Goal: Task Accomplishment & Management: Manage account settings

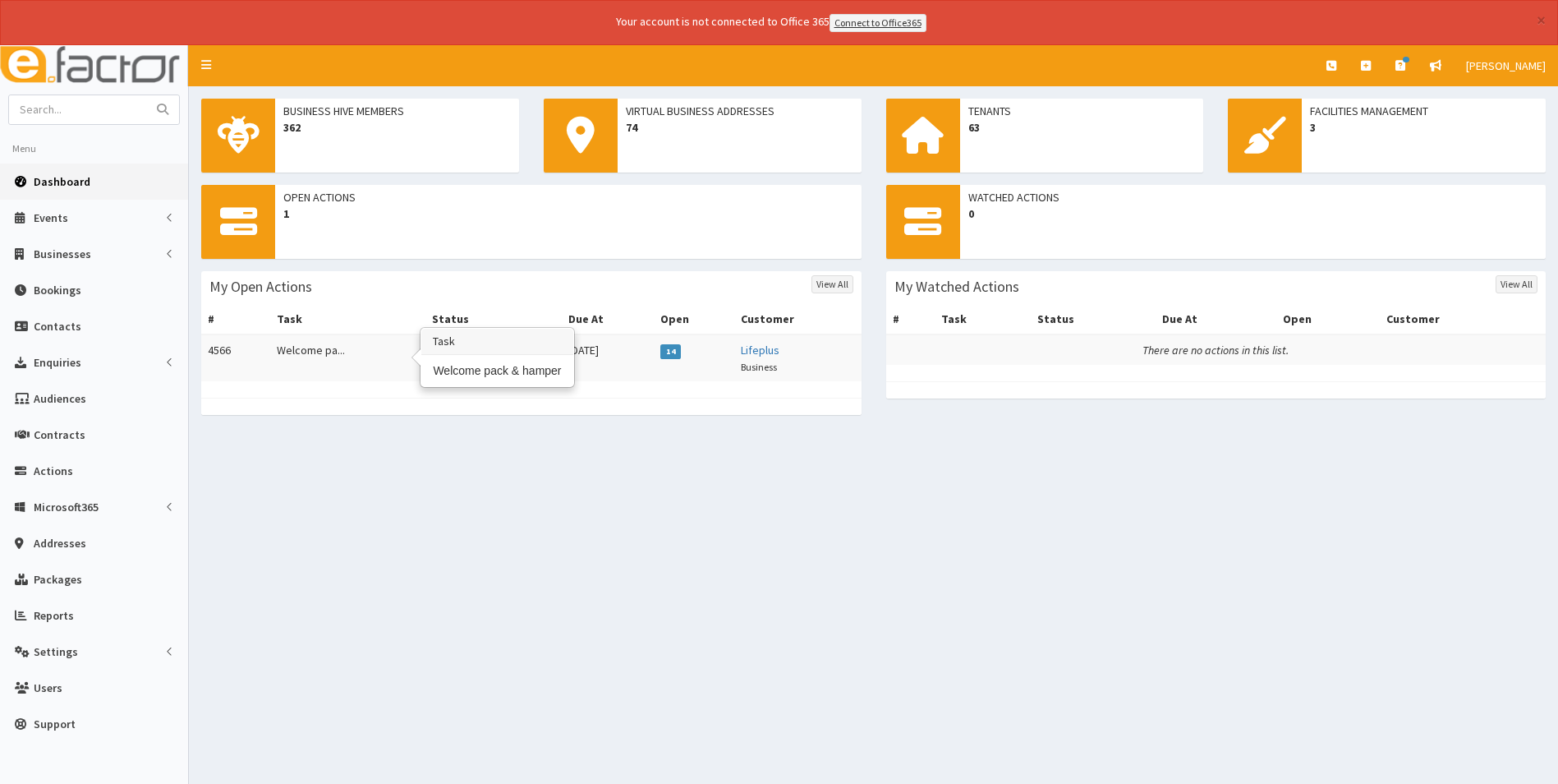
click at [305, 352] on td "Welcome pa..." at bounding box center [348, 358] width 155 height 47
click at [80, 103] on input "text" at bounding box center [78, 110] width 138 height 28
type input "[PERSON_NAME]"
click at [147, 95] on button "submit" at bounding box center [163, 110] width 33 height 28
click at [171, 116] on button "submit" at bounding box center [163, 110] width 33 height 28
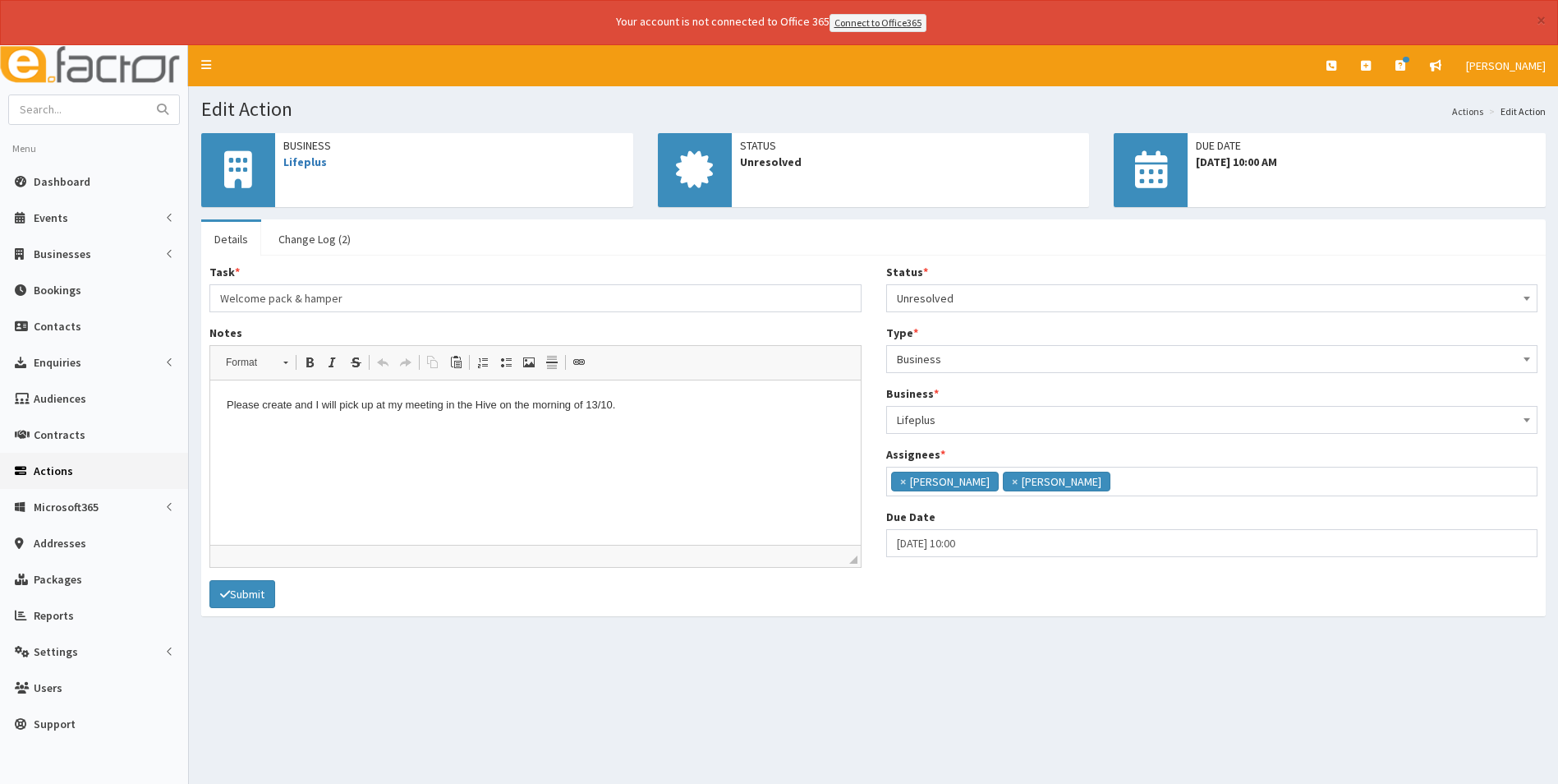
scroll to position [120, 0]
click at [621, 729] on div "Edit Action Actions Edit Action Business Lifeplus Status Unresolved" at bounding box center [874, 436] width 1370 height 701
drag, startPoint x: 229, startPoint y: 601, endPoint x: 589, endPoint y: 723, distance: 380.1
click at [589, 723] on div "Edit Action Actions Edit Action Business Lifeplus Status Unresolved" at bounding box center [874, 436] width 1370 height 701
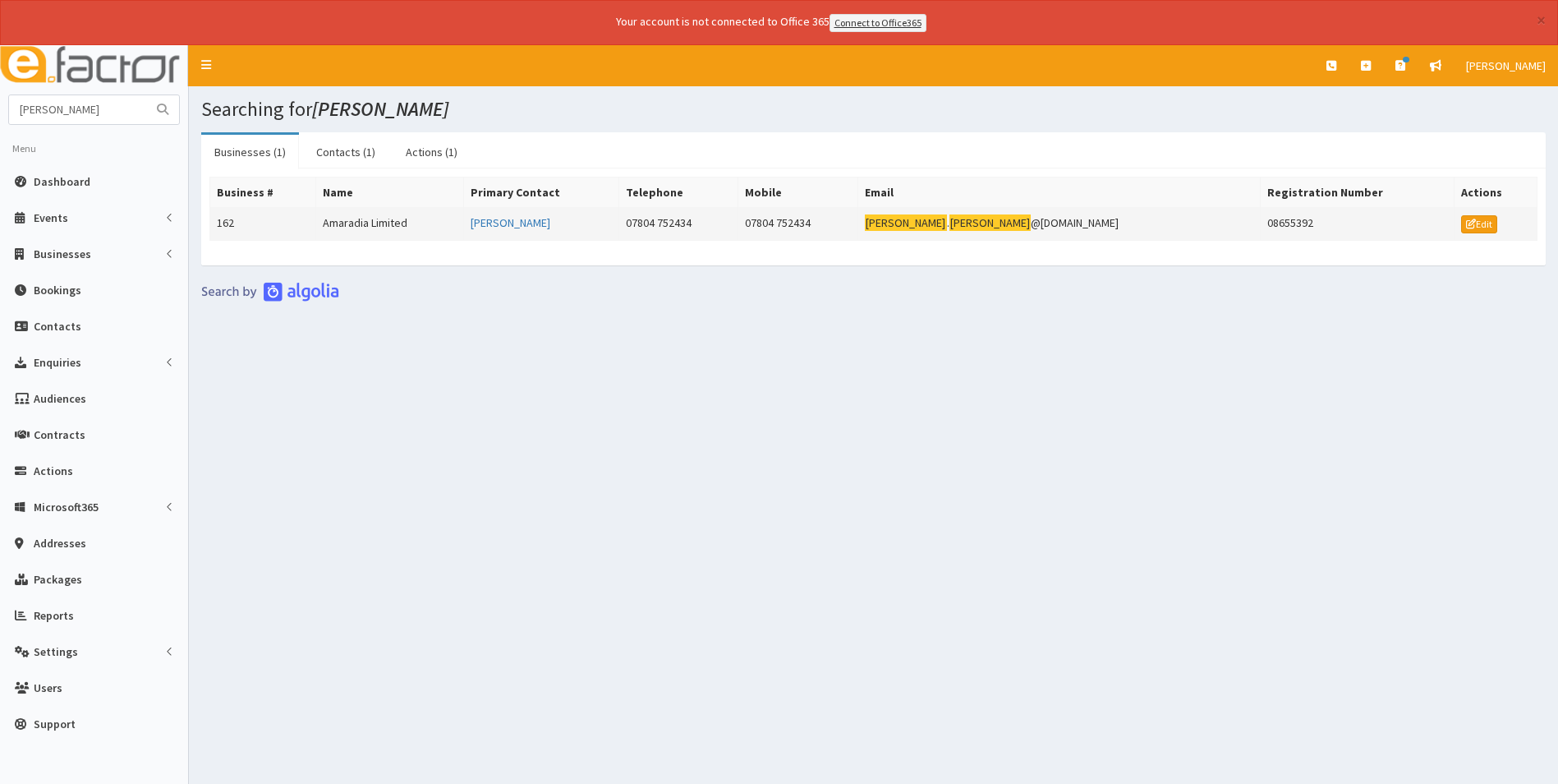
click at [369, 233] on td "Amaradia Limited" at bounding box center [390, 223] width 148 height 33
click at [149, 116] on button "submit" at bounding box center [163, 110] width 33 height 28
click at [136, 116] on input "[PERSON_NAME]" at bounding box center [78, 110] width 138 height 28
click at [115, 114] on input "[PERSON_NAME]" at bounding box center [78, 110] width 138 height 28
type input "k"
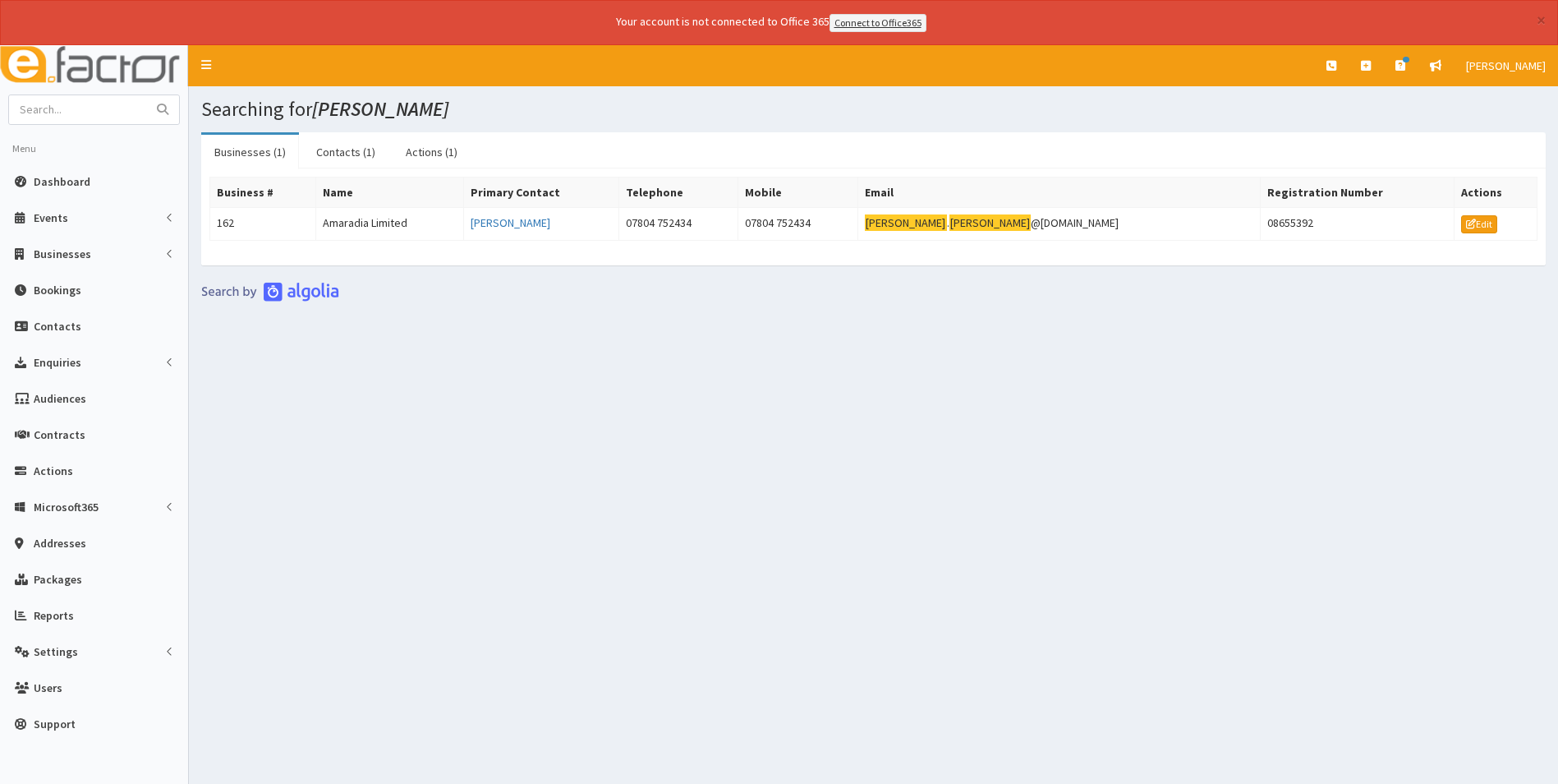
drag, startPoint x: 436, startPoint y: 411, endPoint x: 420, endPoint y: 414, distance: 16.3
click at [435, 413] on div "Searching for kevin robinson Businesses (1) Contacts (1) Actions (1) Business #…" at bounding box center [874, 436] width 1370 height 701
click at [86, 186] on span "Dashboard" at bounding box center [62, 182] width 57 height 15
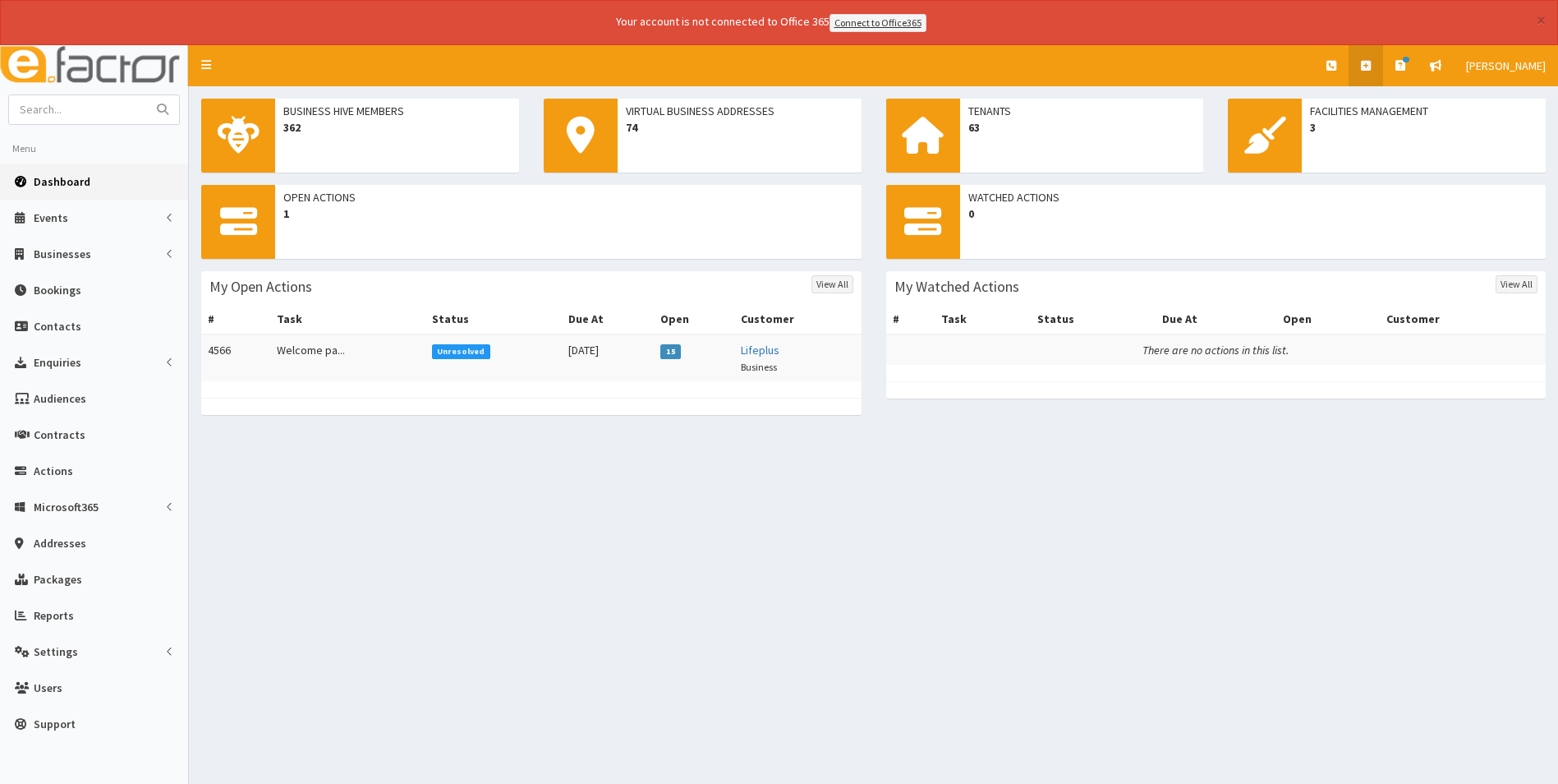
click at [1383, 74] on link at bounding box center [1365, 65] width 34 height 41
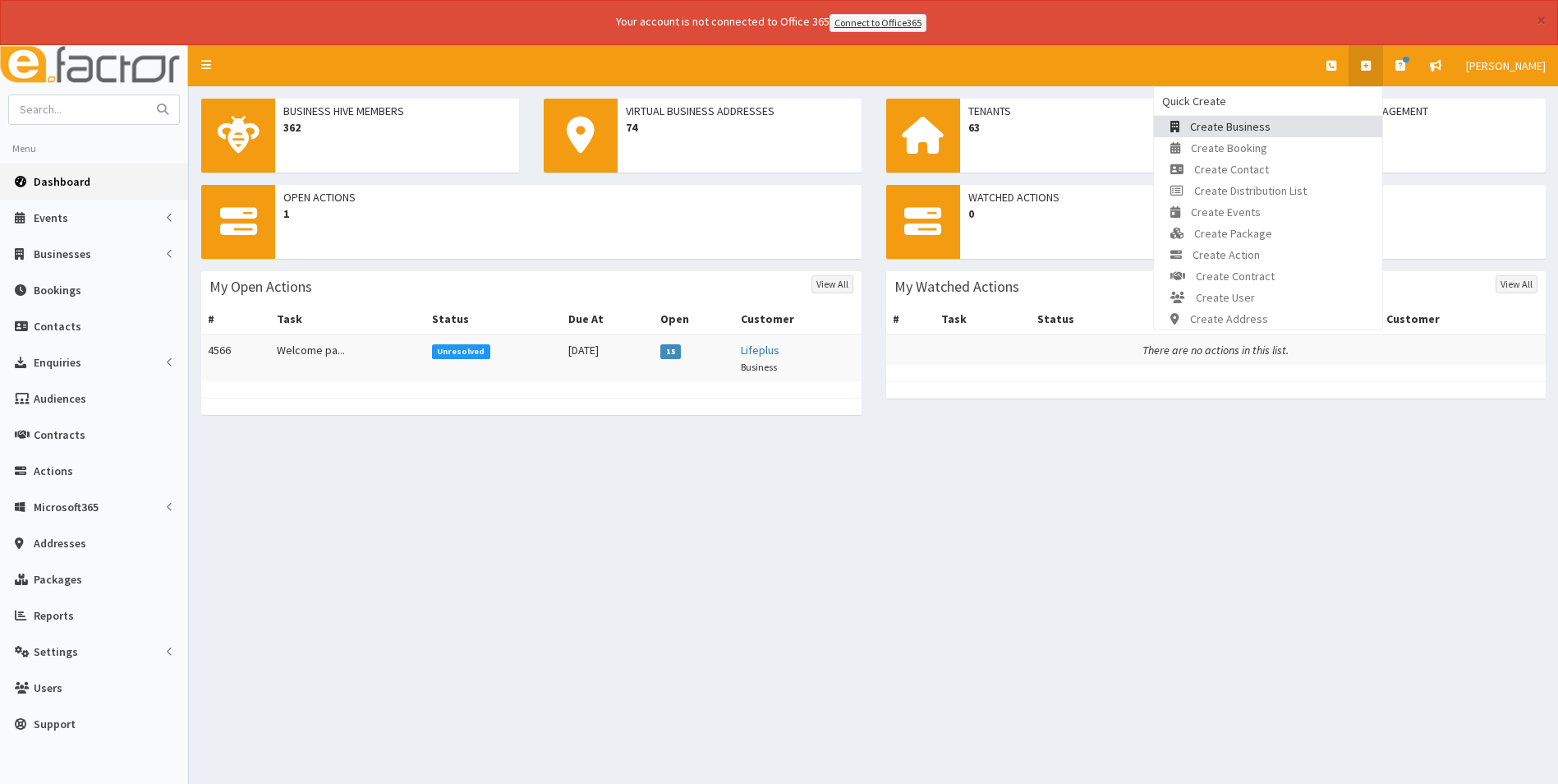
click at [1241, 132] on span "Create Business" at bounding box center [1230, 126] width 80 height 15
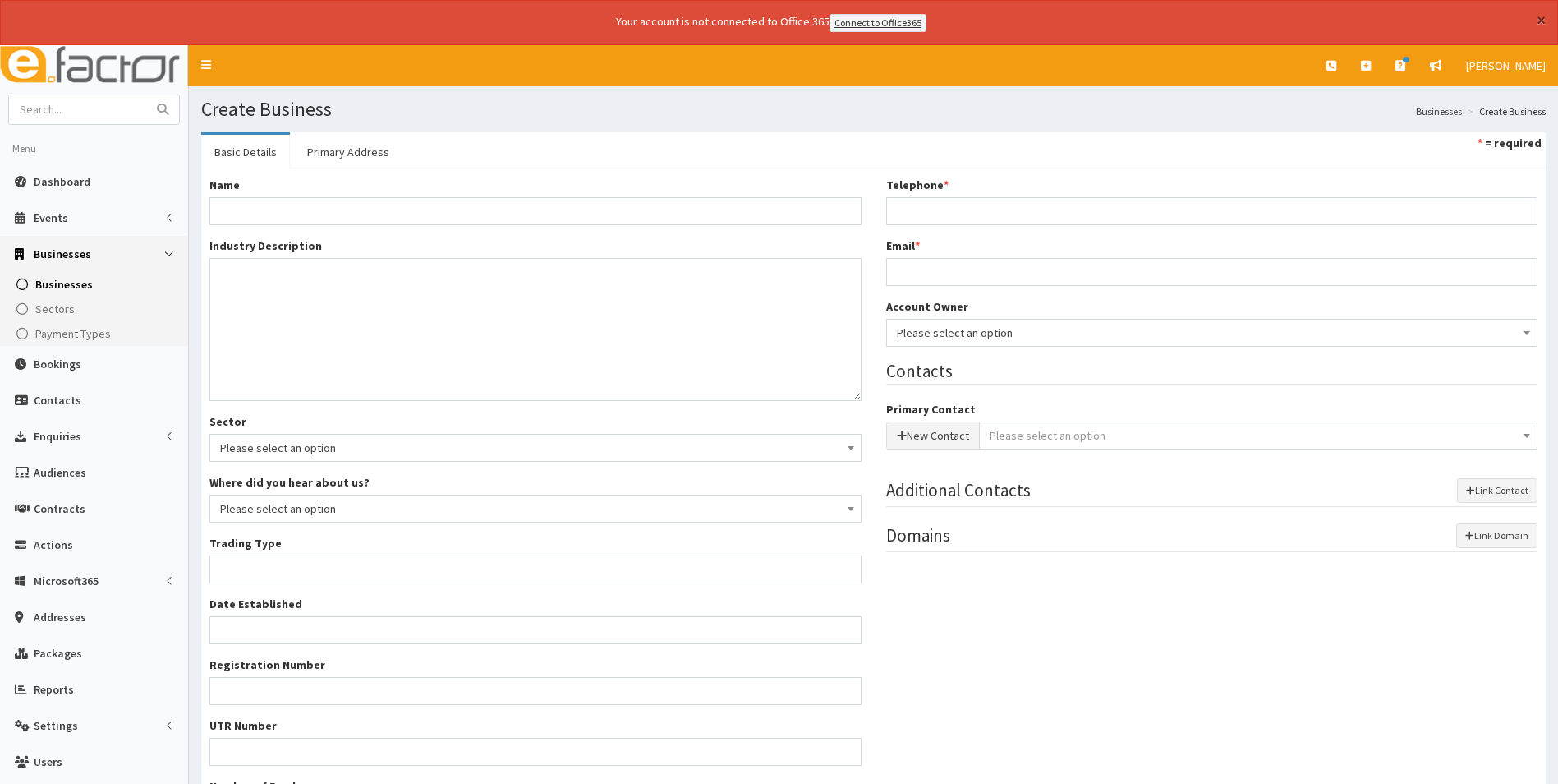
click at [1537, 18] on button "×" at bounding box center [1541, 20] width 9 height 18
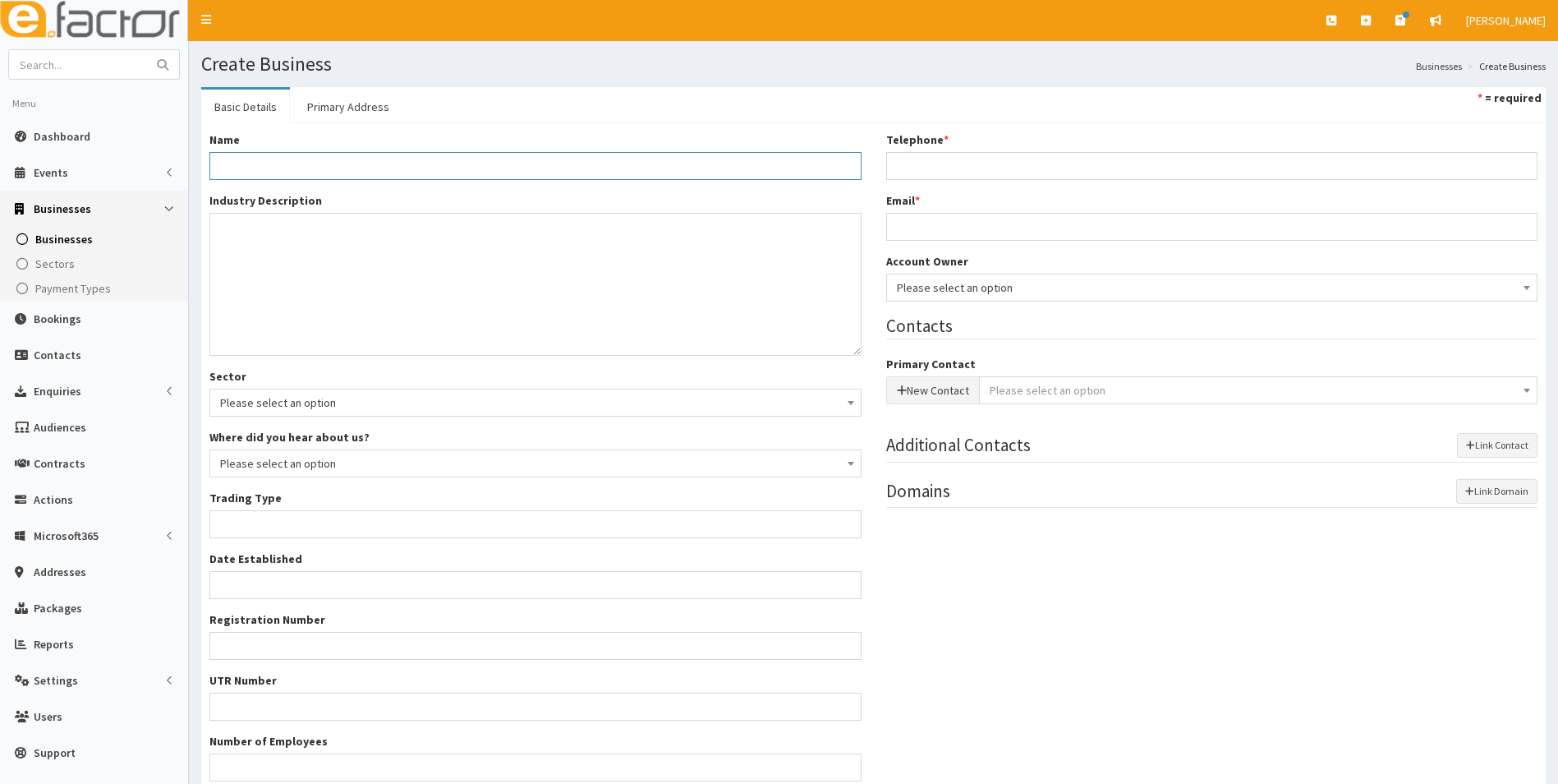
click at [488, 155] on input "Name *" at bounding box center [535, 165] width 653 height 28
click at [446, 195] on div "Jooms Hospitality Co Limited" at bounding box center [535, 192] width 653 height 24
type input "Jooms Hospitality Co Limited"
type input "Private limited company"
type input "16391039"
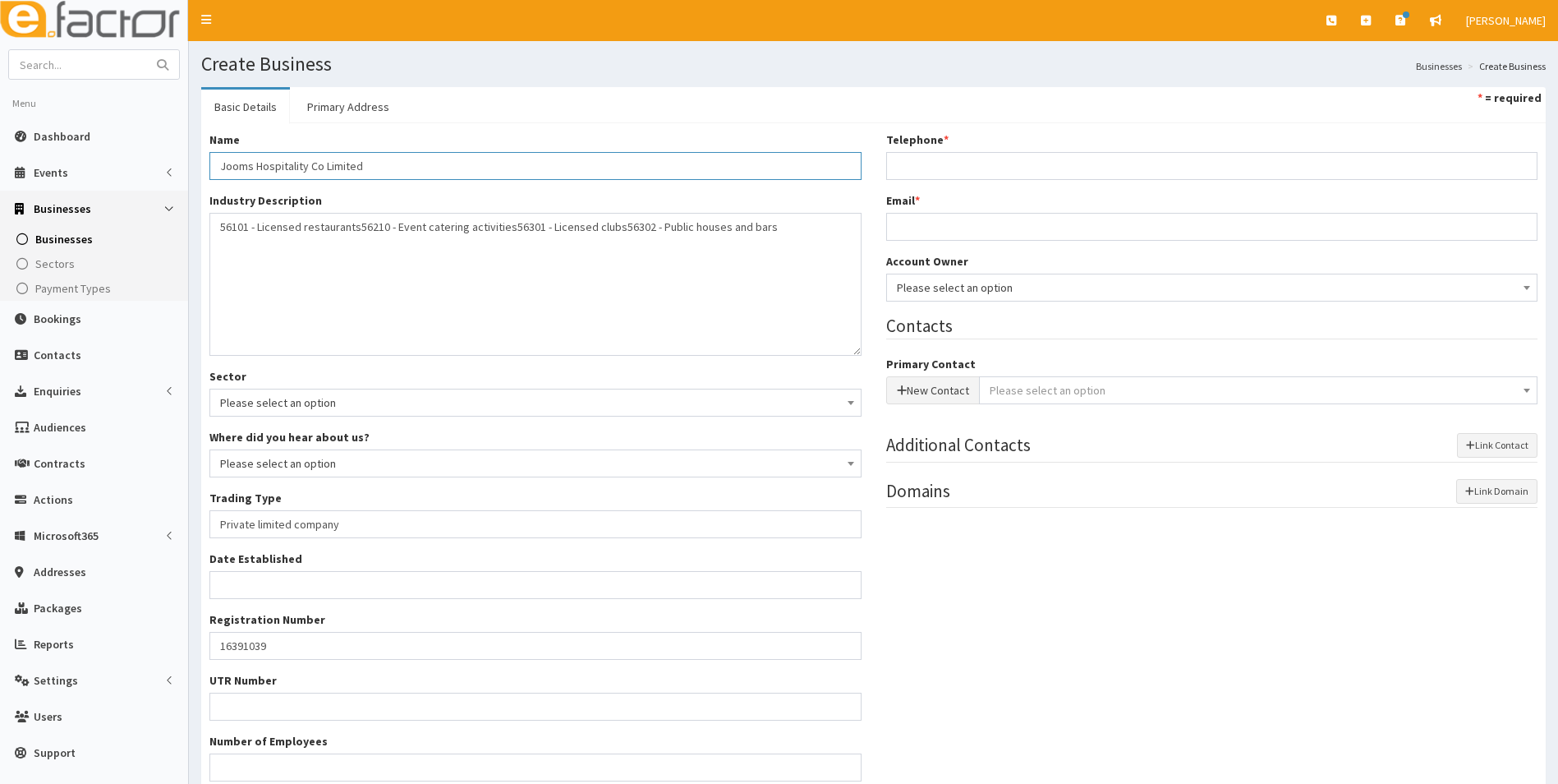
type input "Jooms Hospitality Co Limited"
click at [405, 363] on div "Name * Jooms Hospitality Co Limited Industry Description * 56101 - Licensed res…" at bounding box center [535, 462] width 677 height 662
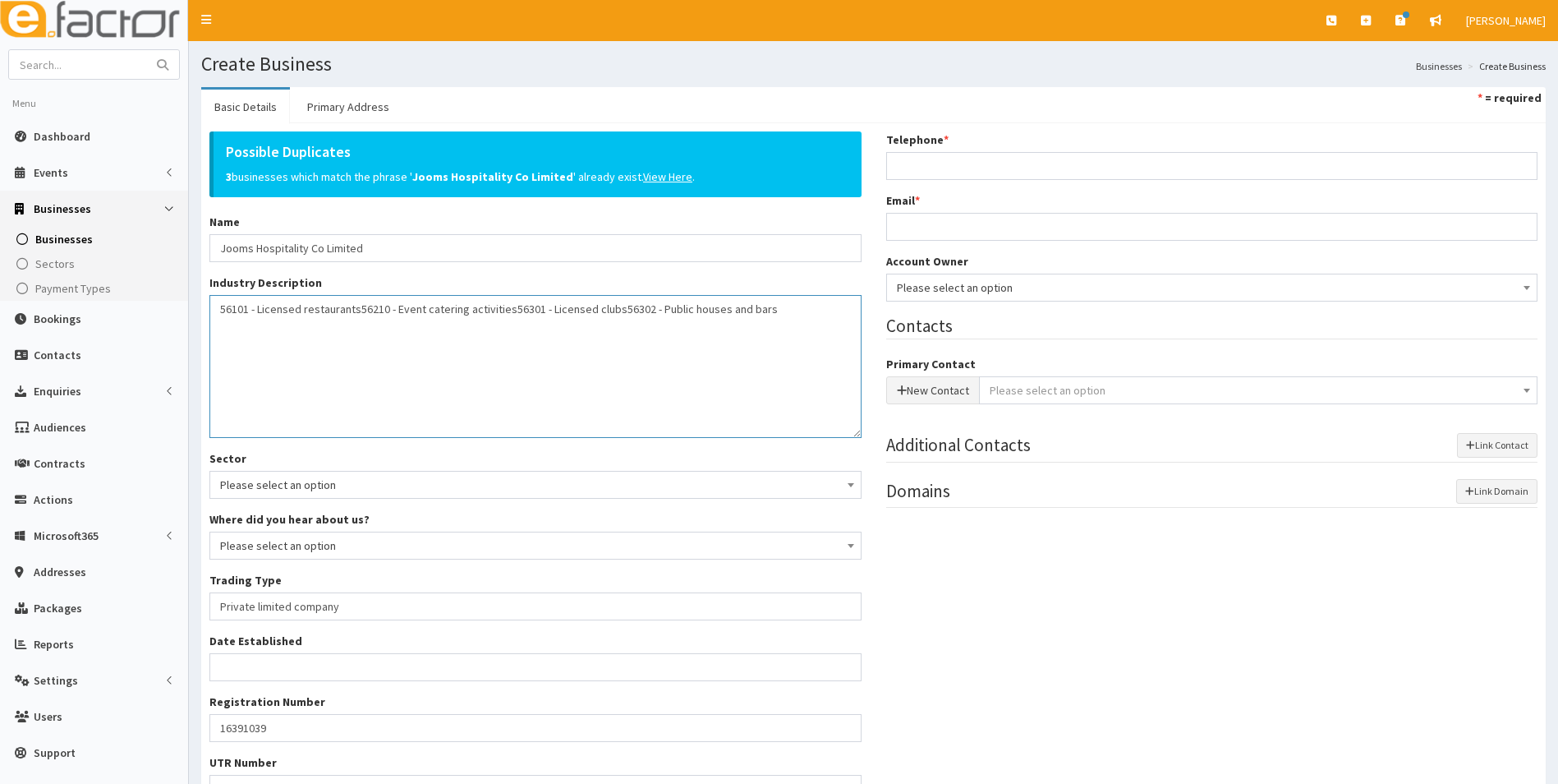
drag, startPoint x: 373, startPoint y: 369, endPoint x: 529, endPoint y: 336, distance: 159.5
click at [529, 336] on textarea "56101 - Licensed restaurants 56210 - Event catering activities 56301 - Licensed…" at bounding box center [535, 366] width 653 height 143
click at [565, 267] on div "Possible Duplicates 3 businesses which match the phrase ' Jooms Hospitality Co …" at bounding box center [535, 503] width 677 height 745
click at [345, 116] on link "Primary Address" at bounding box center [348, 106] width 108 height 34
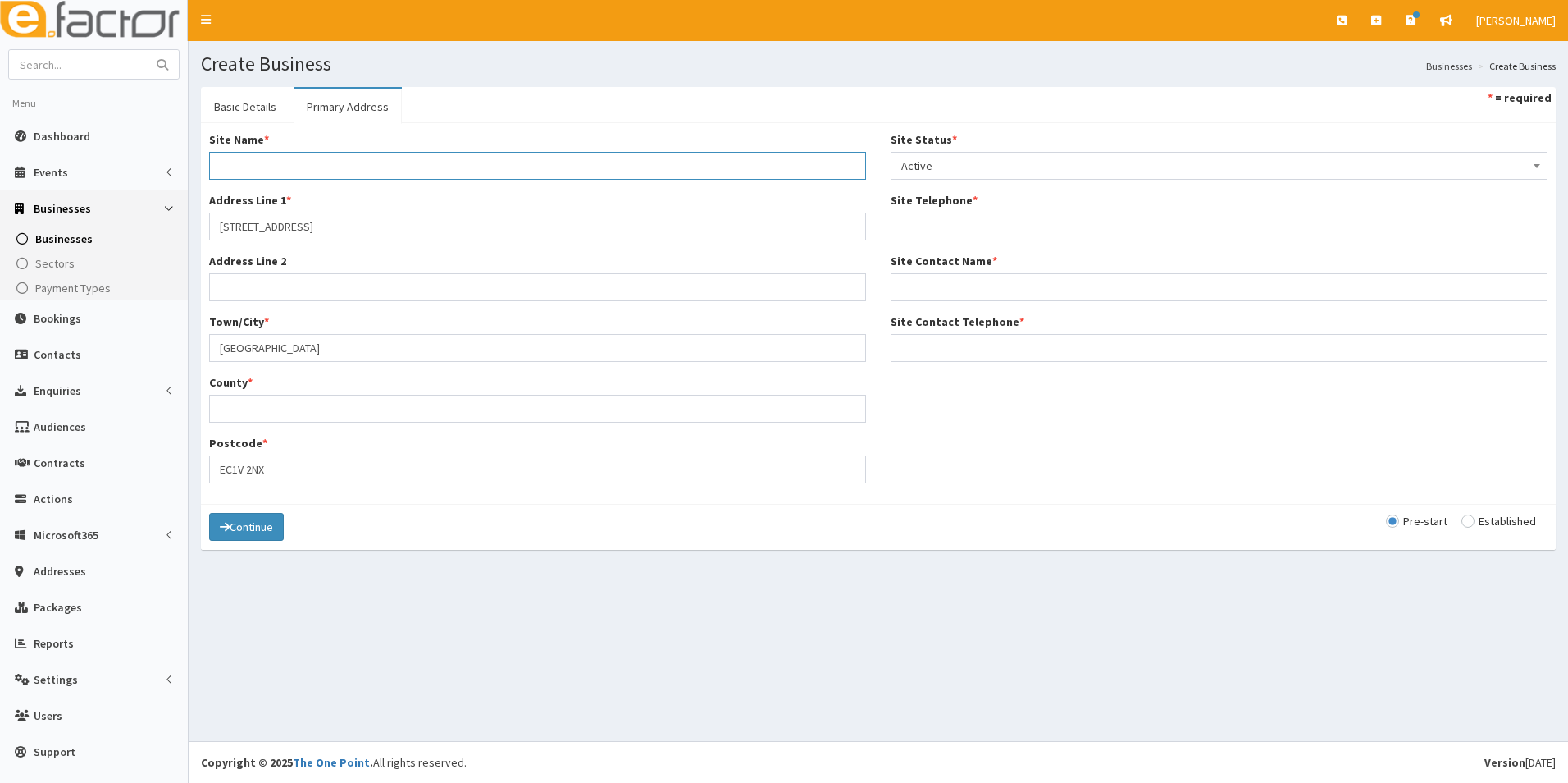
click at [355, 166] on input "Site Name *" at bounding box center [538, 165] width 657 height 28
click at [355, 223] on input "128 City Road" at bounding box center [538, 226] width 657 height 28
type input "128 City Road"
click at [647, 564] on section "Basic Details Primary Address * = required Possible Duplicates 3 businesses whi…" at bounding box center [879, 326] width 1380 height 504
click at [249, 161] on input "Site Name *" at bounding box center [538, 165] width 657 height 28
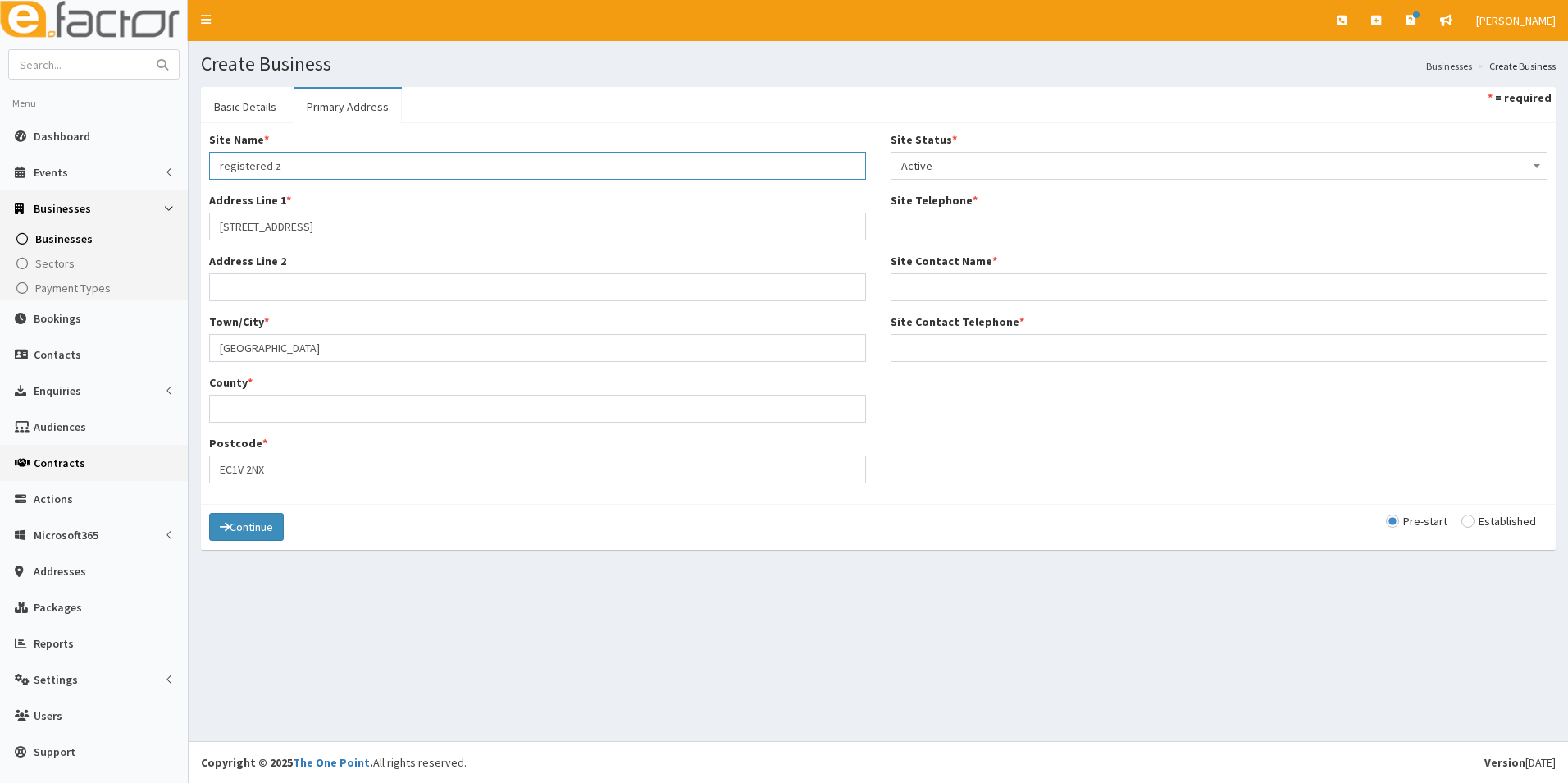
click at [209, 513] on button "Continue" at bounding box center [246, 526] width 74 height 28
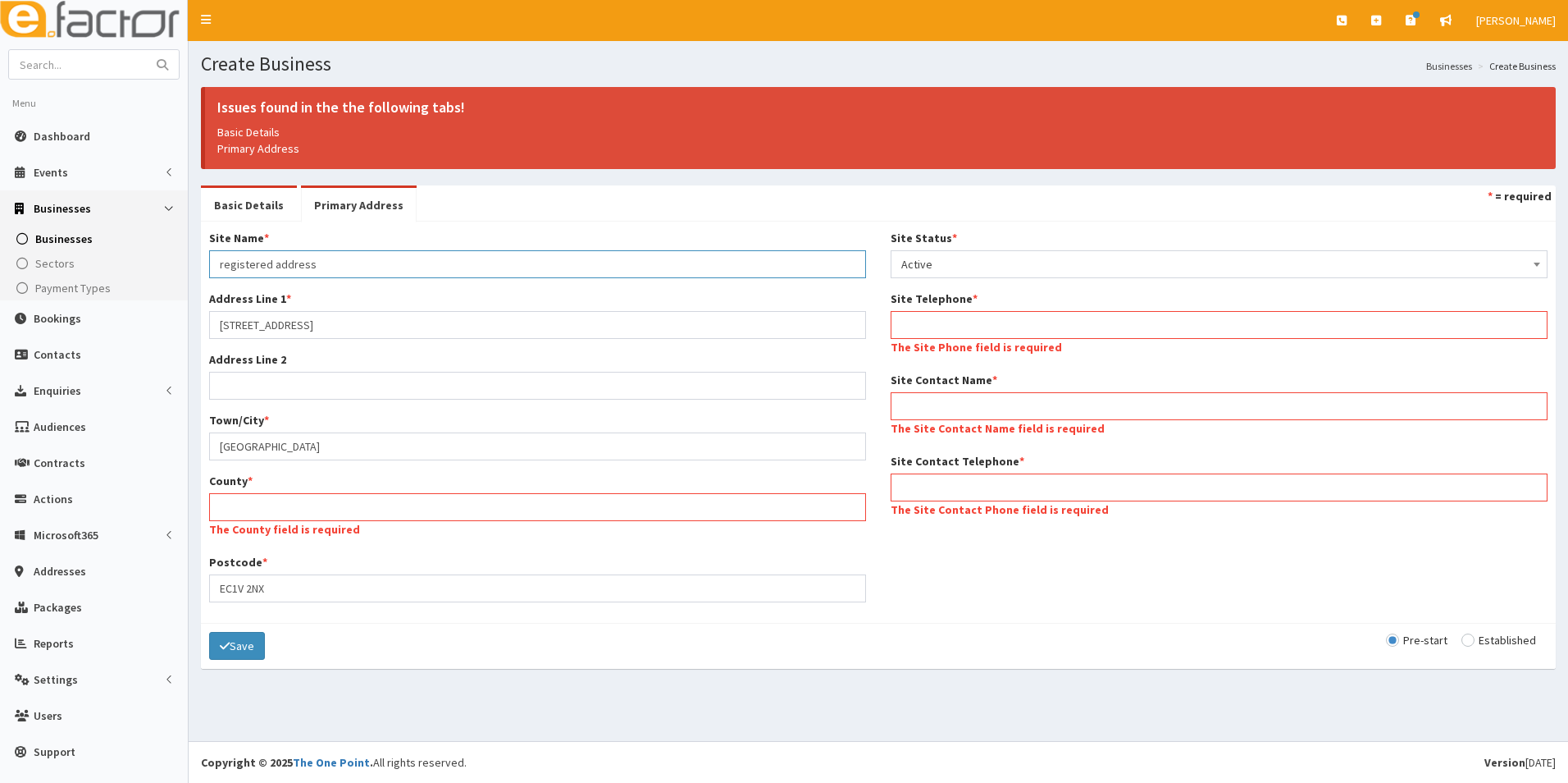
type input "registered address"
click at [517, 659] on div "Create Business Businesses Create Business Issues found in the the following ta…" at bounding box center [879, 391] width 1380 height 700
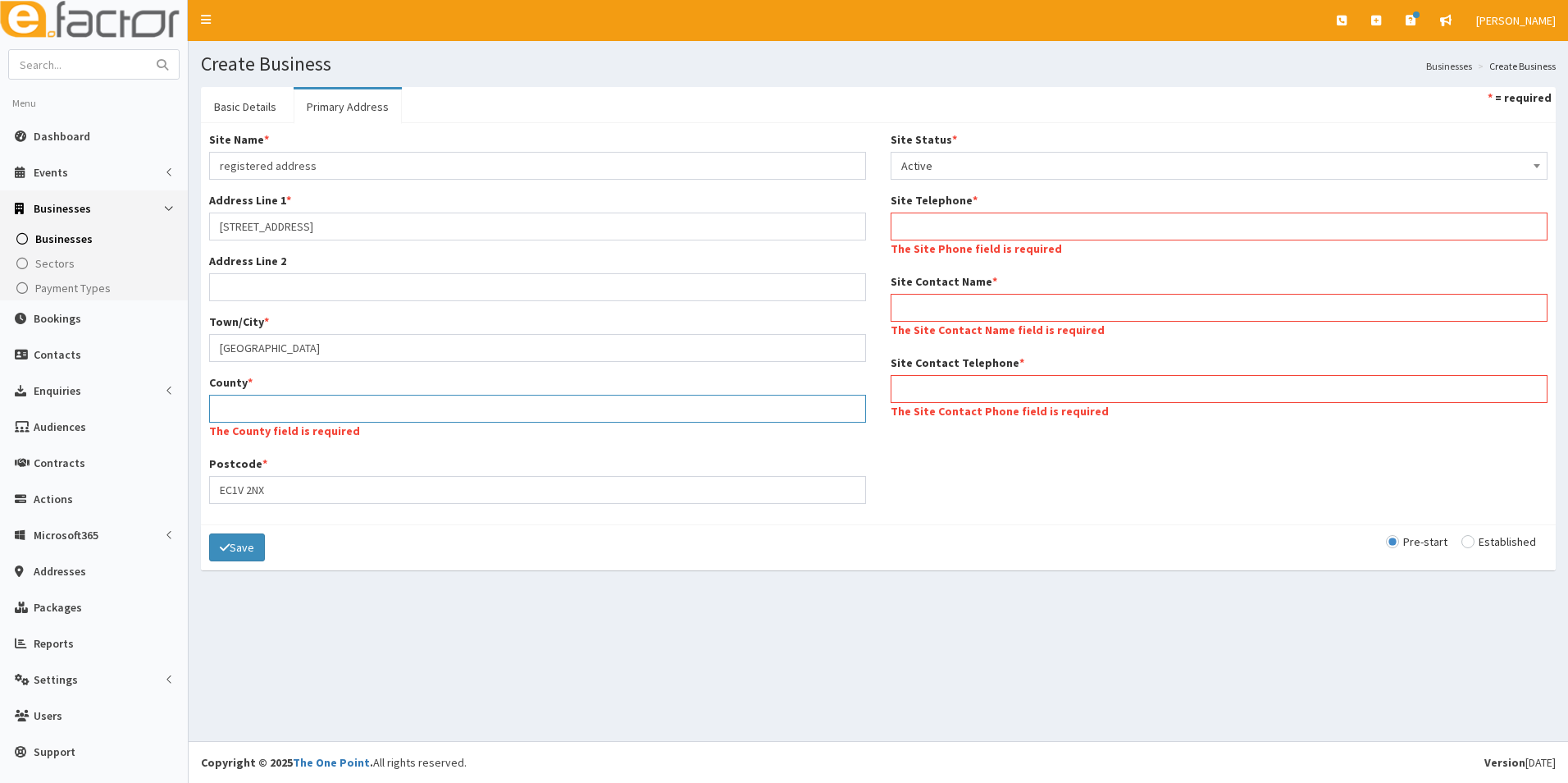
click at [273, 405] on input "County *" at bounding box center [538, 408] width 657 height 28
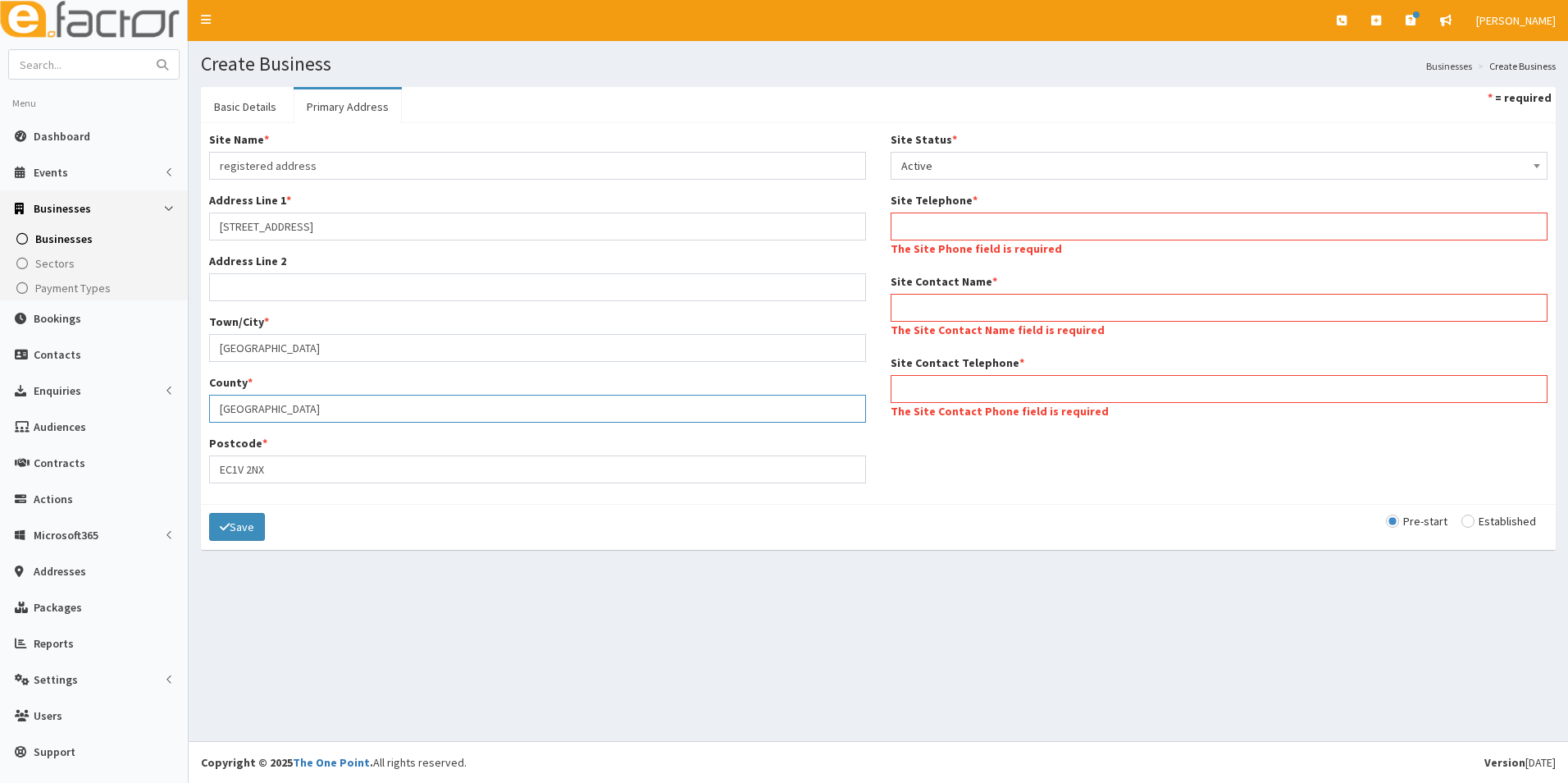
type input "london"
click at [934, 218] on input "Site Telephone *" at bounding box center [1219, 226] width 657 height 28
click at [258, 97] on link "Basic Details" at bounding box center [245, 106] width 89 height 34
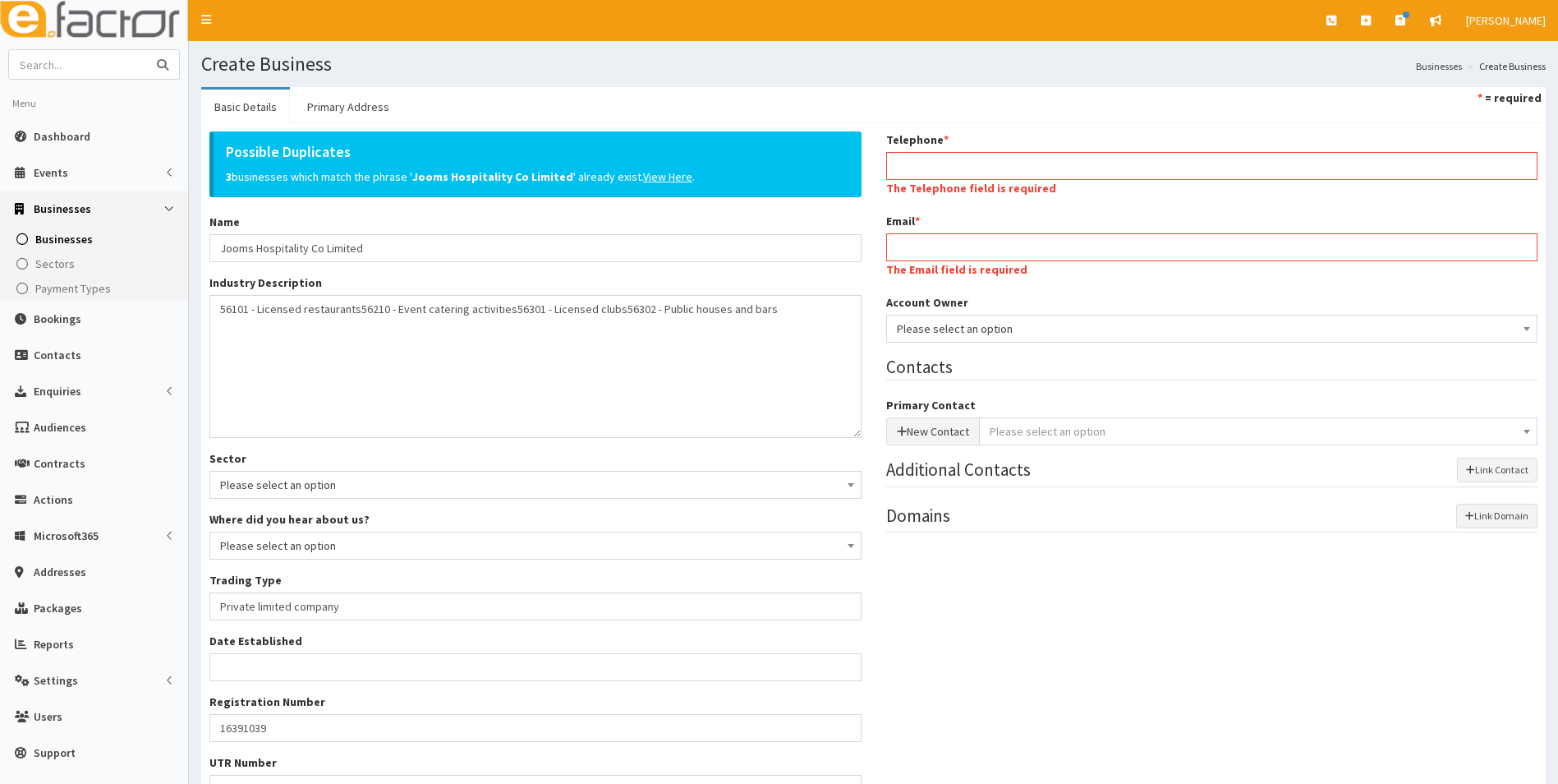
click at [94, 64] on input "text" at bounding box center [78, 64] width 138 height 28
type input "jamie bottomley"
click at [377, 111] on link "Primary Address" at bounding box center [348, 106] width 108 height 34
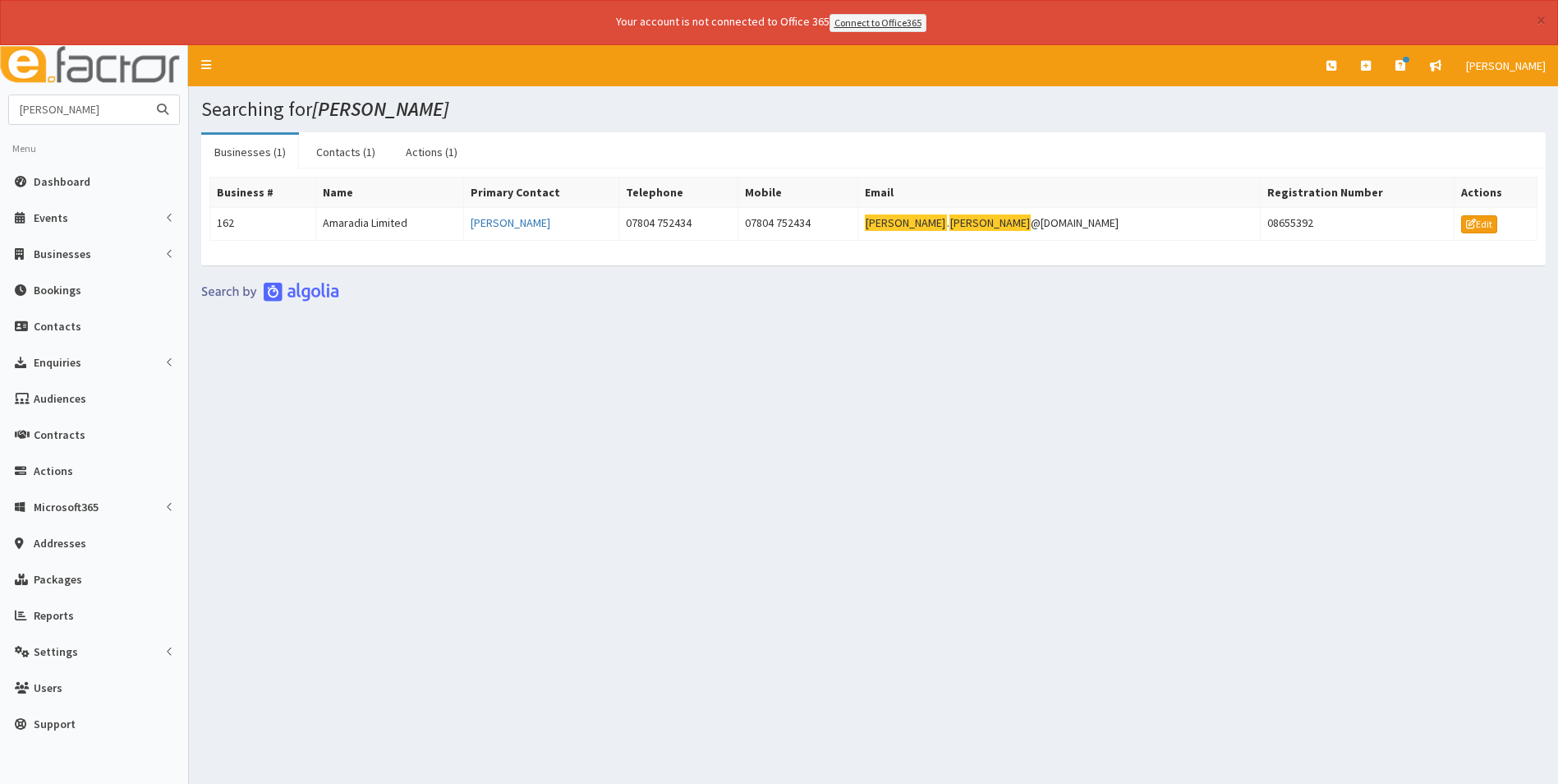
click at [106, 115] on input "[PERSON_NAME]" at bounding box center [78, 110] width 138 height 28
type input "k"
type input "grout"
click at [147, 95] on button "submit" at bounding box center [163, 110] width 33 height 28
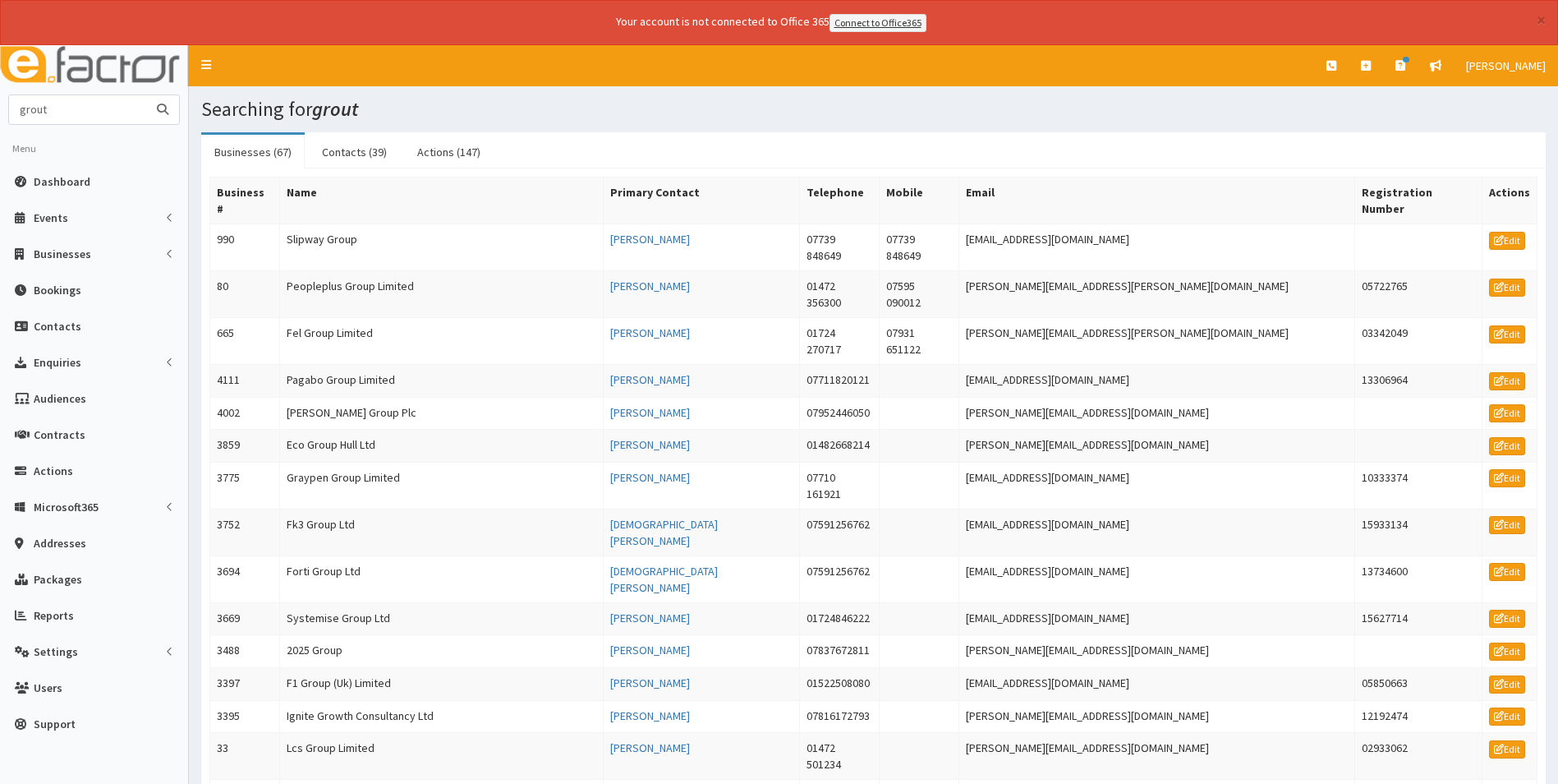
click at [75, 112] on input "grout" at bounding box center [78, 110] width 138 height 28
type input "grout gleam"
click at [147, 95] on button "submit" at bounding box center [163, 110] width 33 height 28
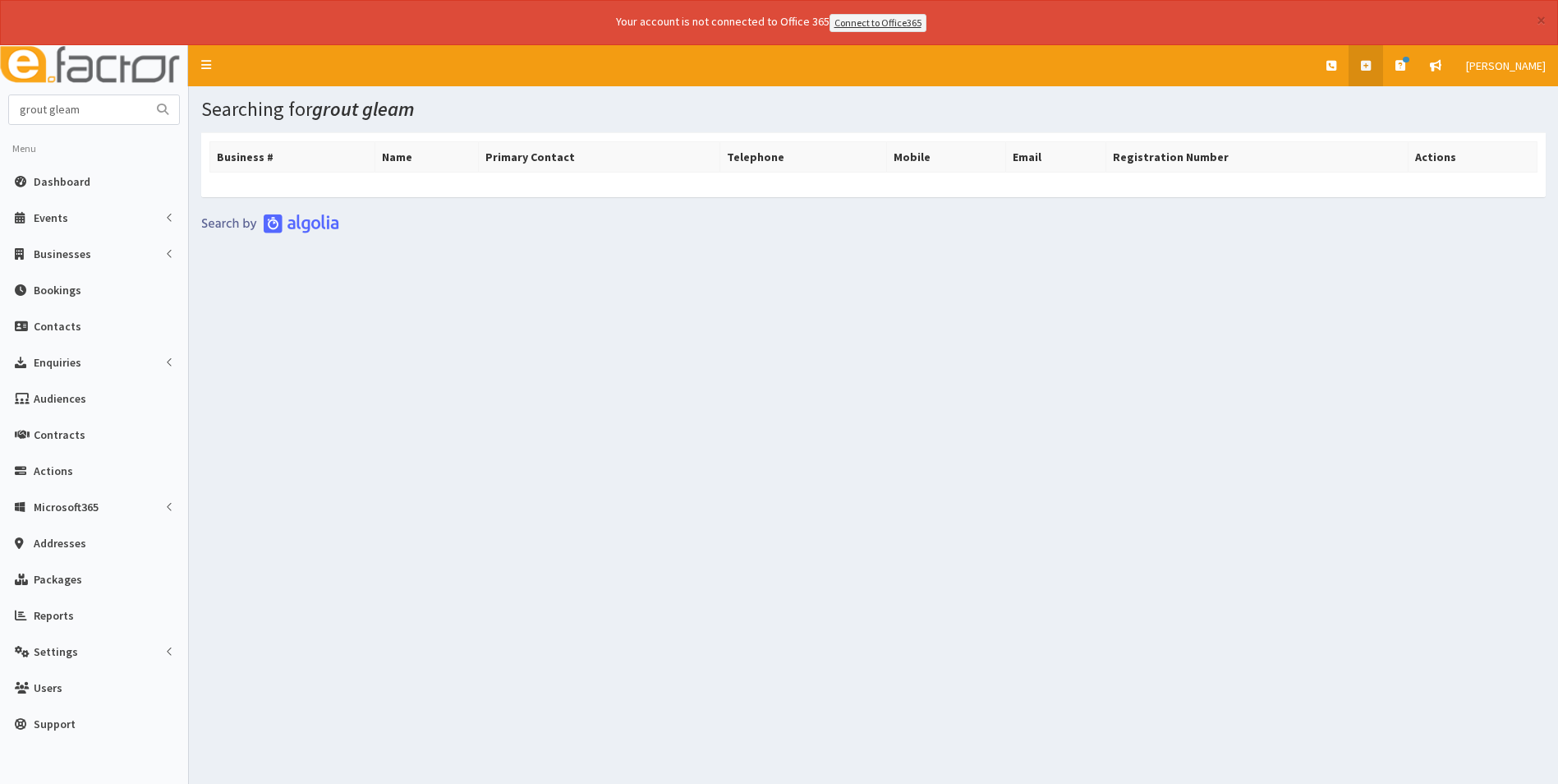
click at [1383, 61] on link at bounding box center [1365, 65] width 34 height 41
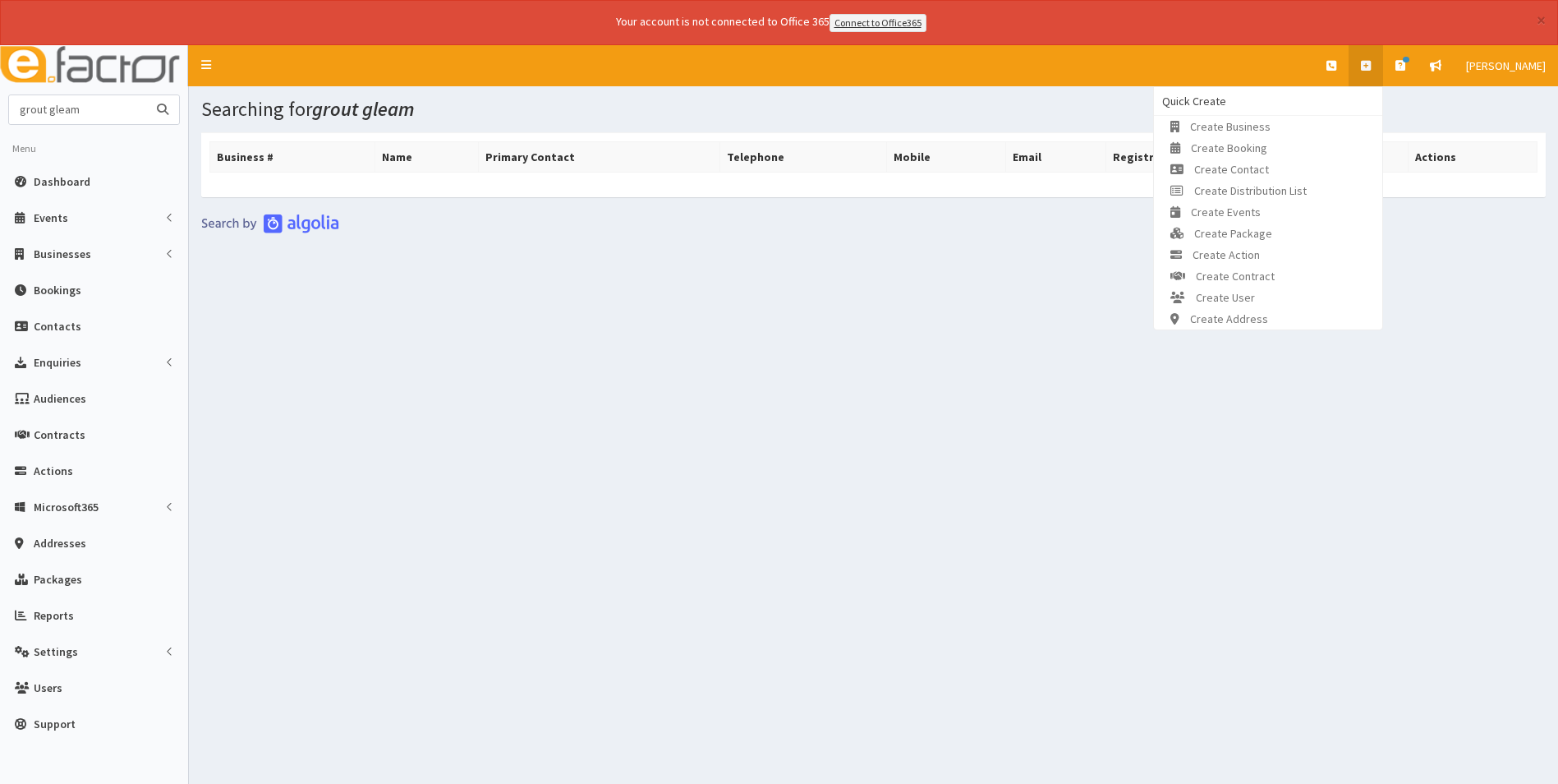
click at [106, 102] on input "grout gleam" at bounding box center [78, 110] width 138 height 28
type input "g"
type input "chris walker#"
click at [147, 95] on button "submit" at bounding box center [163, 110] width 33 height 28
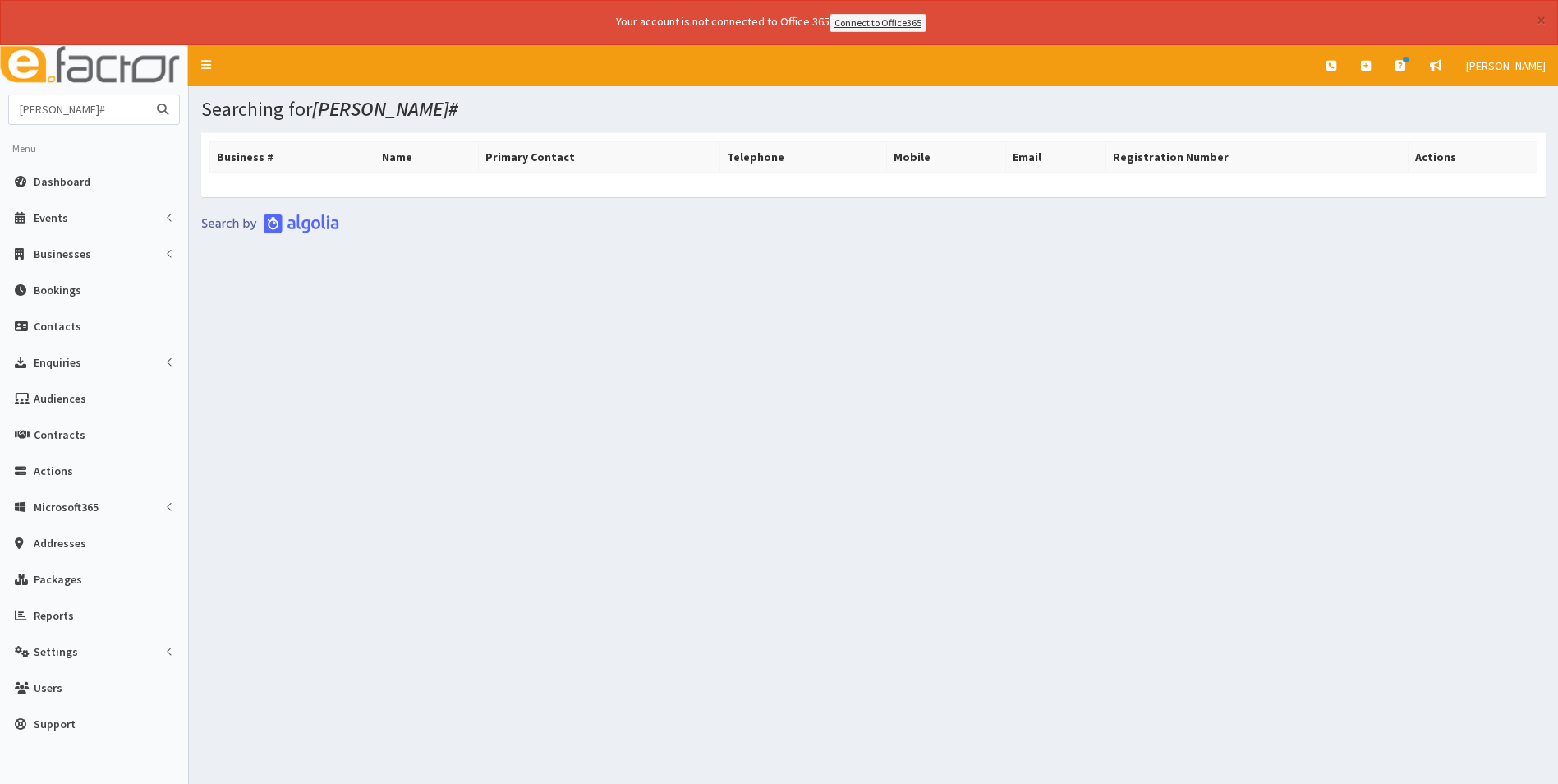
click at [130, 100] on input "[PERSON_NAME]#" at bounding box center [78, 110] width 138 height 28
type input "[PERSON_NAME]"
click at [147, 95] on button "submit" at bounding box center [163, 110] width 33 height 28
click at [1371, 62] on icon at bounding box center [1366, 66] width 10 height 12
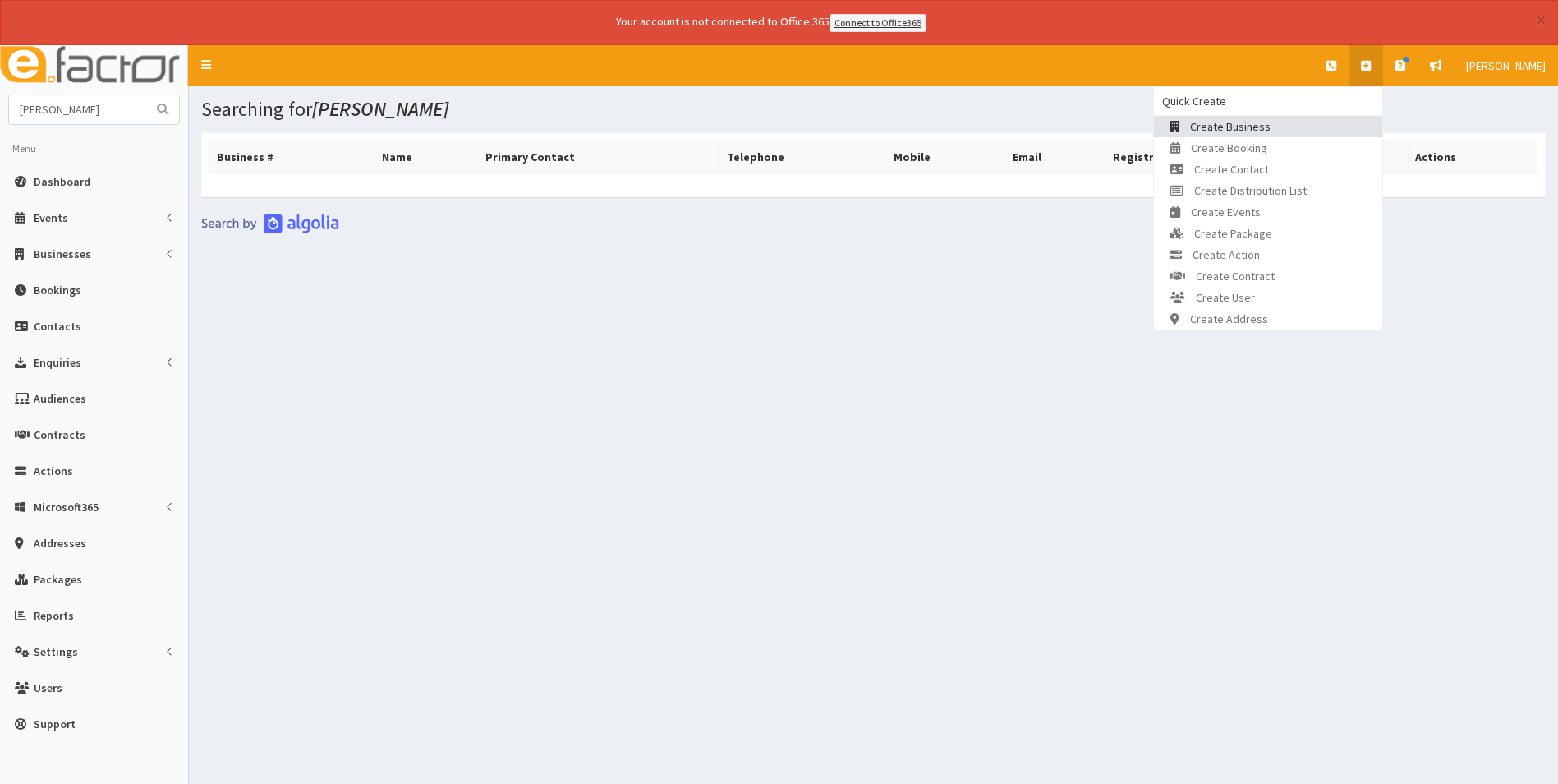
click at [1271, 121] on span "Create Business" at bounding box center [1230, 126] width 80 height 15
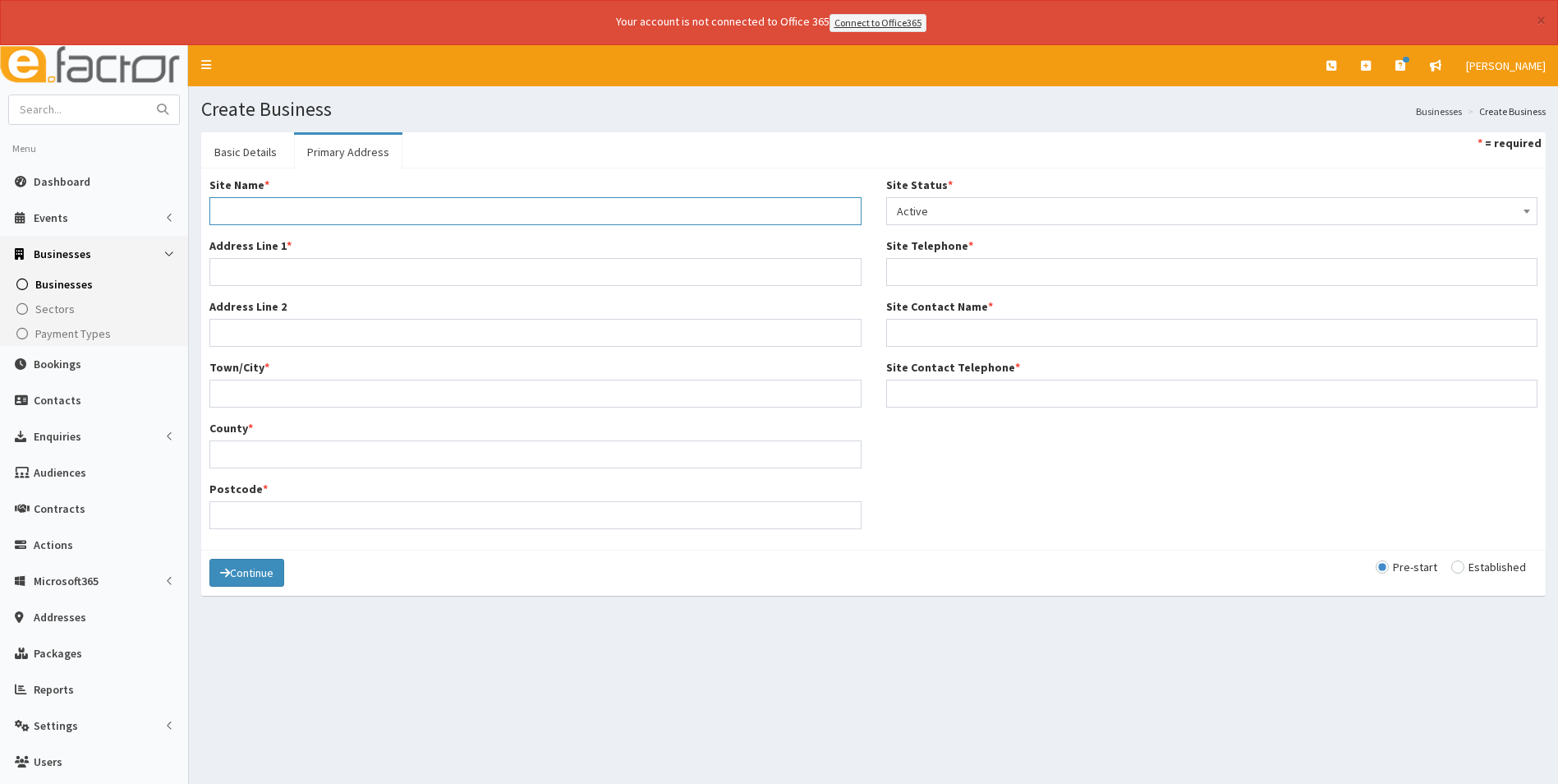
click at [372, 200] on input "Site Name *" at bounding box center [535, 210] width 653 height 28
type input "g"
type input "G"
click at [255, 151] on link "Basic Details" at bounding box center [245, 152] width 89 height 34
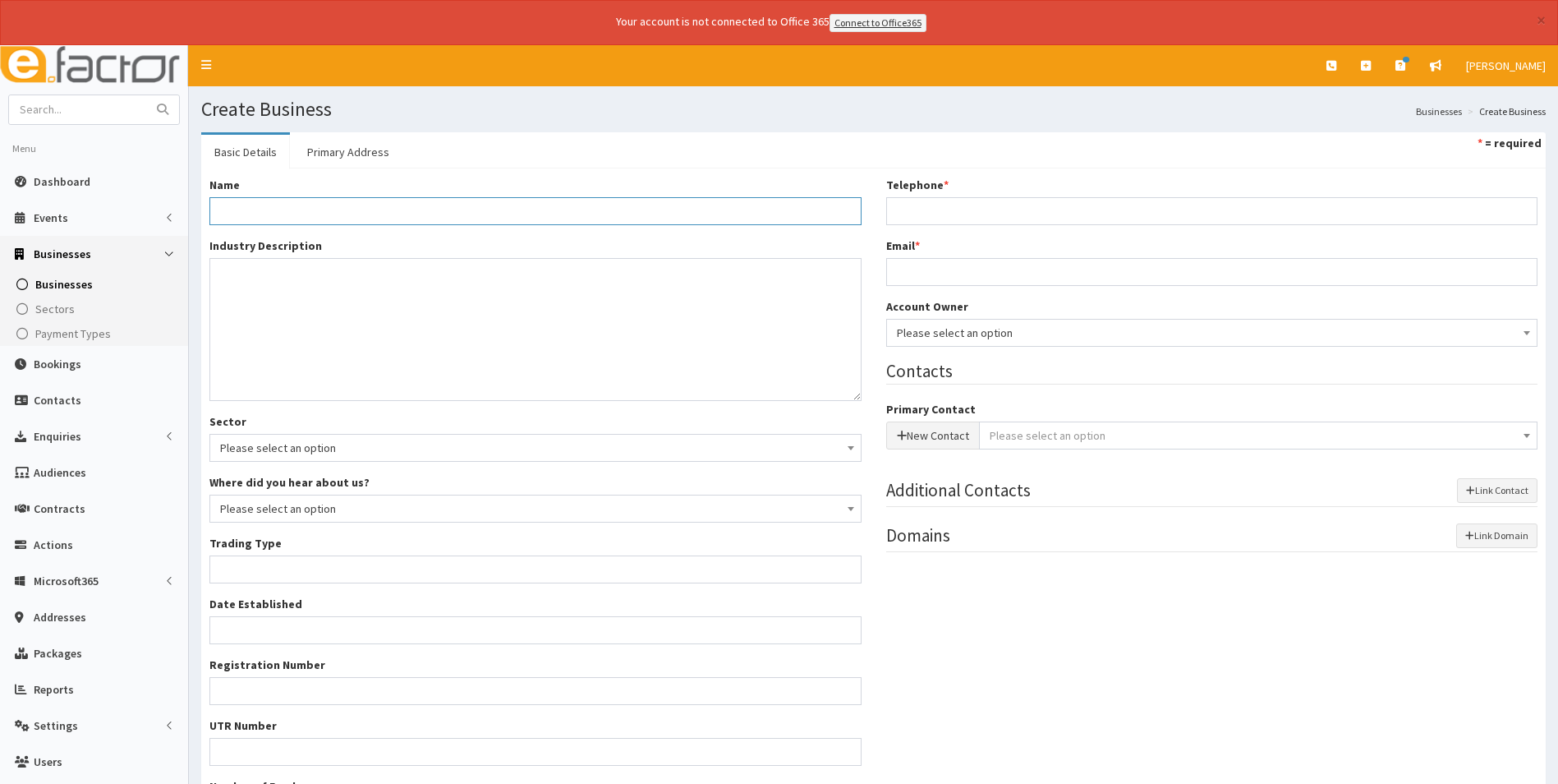
click at [369, 217] on input "Name *" at bounding box center [535, 210] width 653 height 28
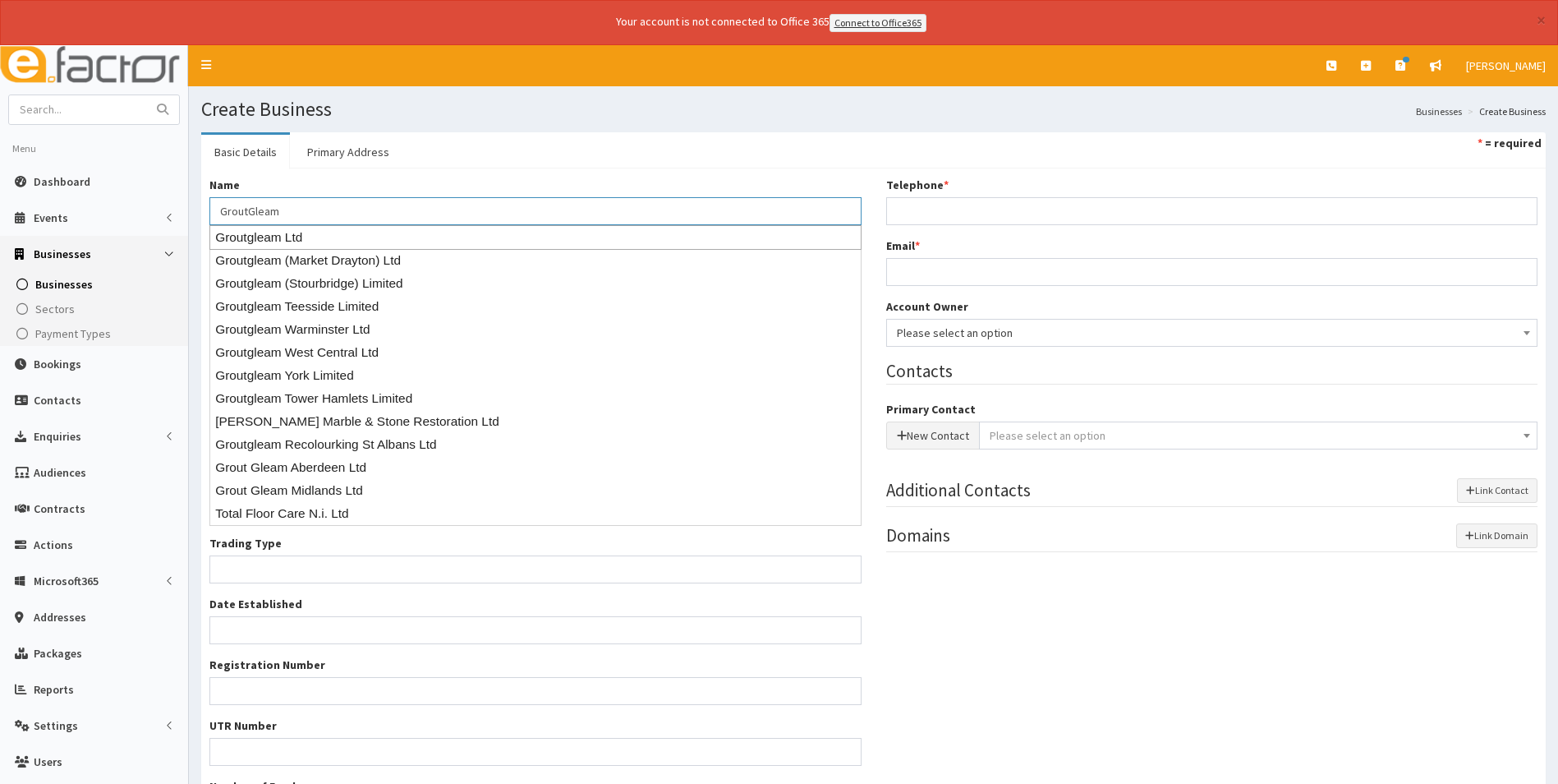
click at [417, 206] on input "GroutGleam" at bounding box center [535, 210] width 653 height 28
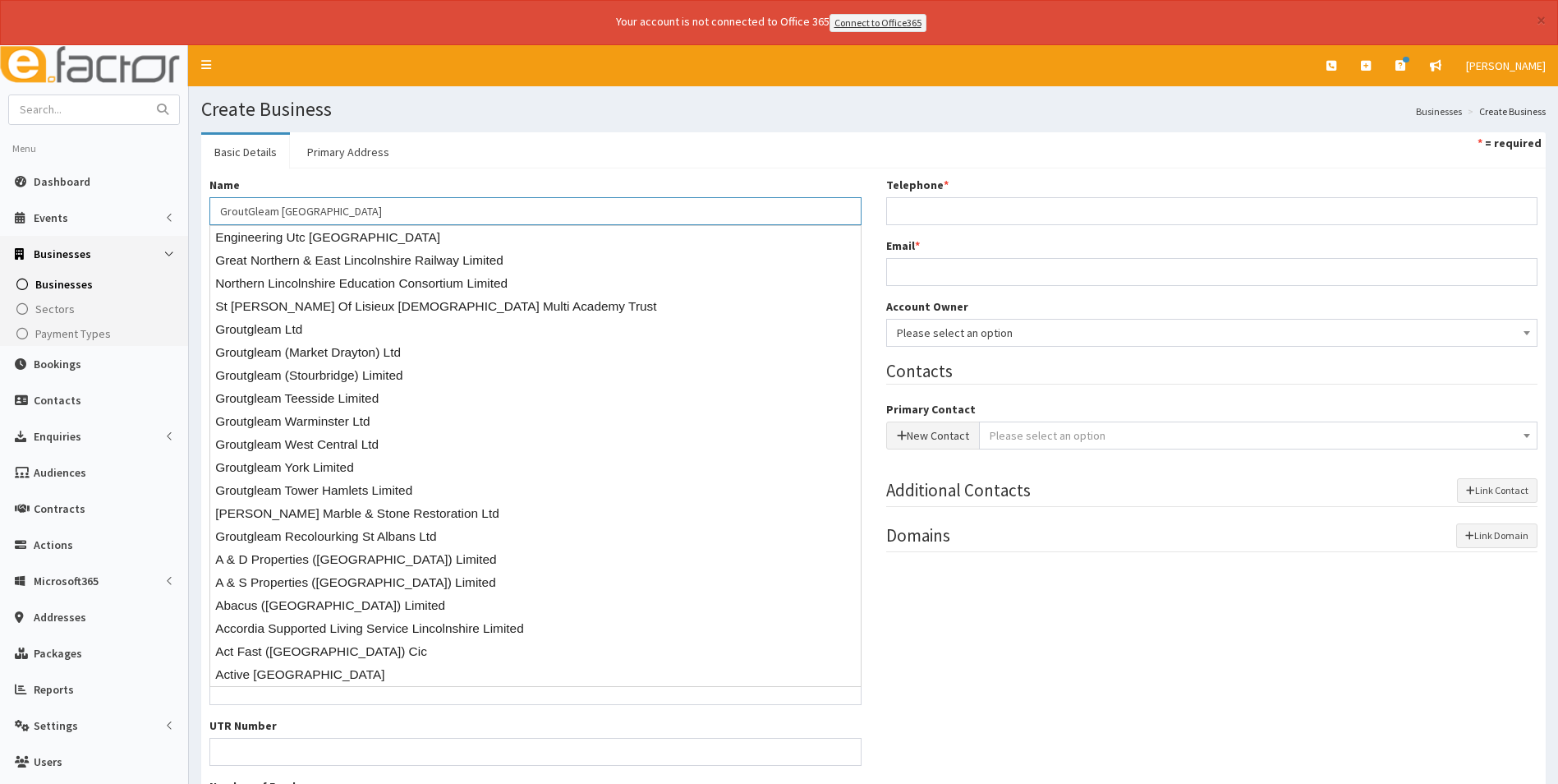
type input "GroutGleam Northern Lincolnshire"
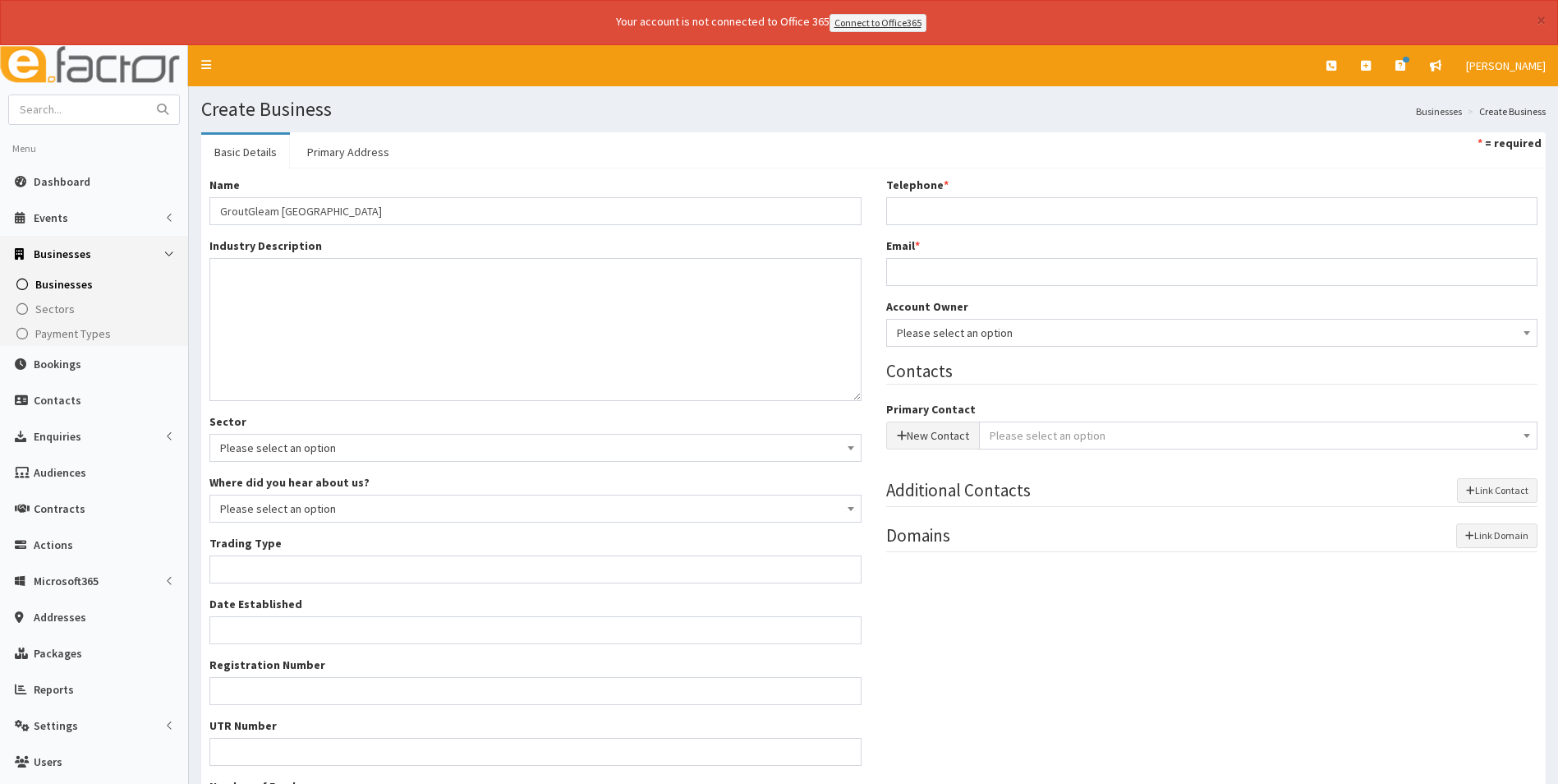
click at [423, 186] on div "Name * GroutGleam Northern Lincolnshire" at bounding box center [535, 201] width 653 height 49
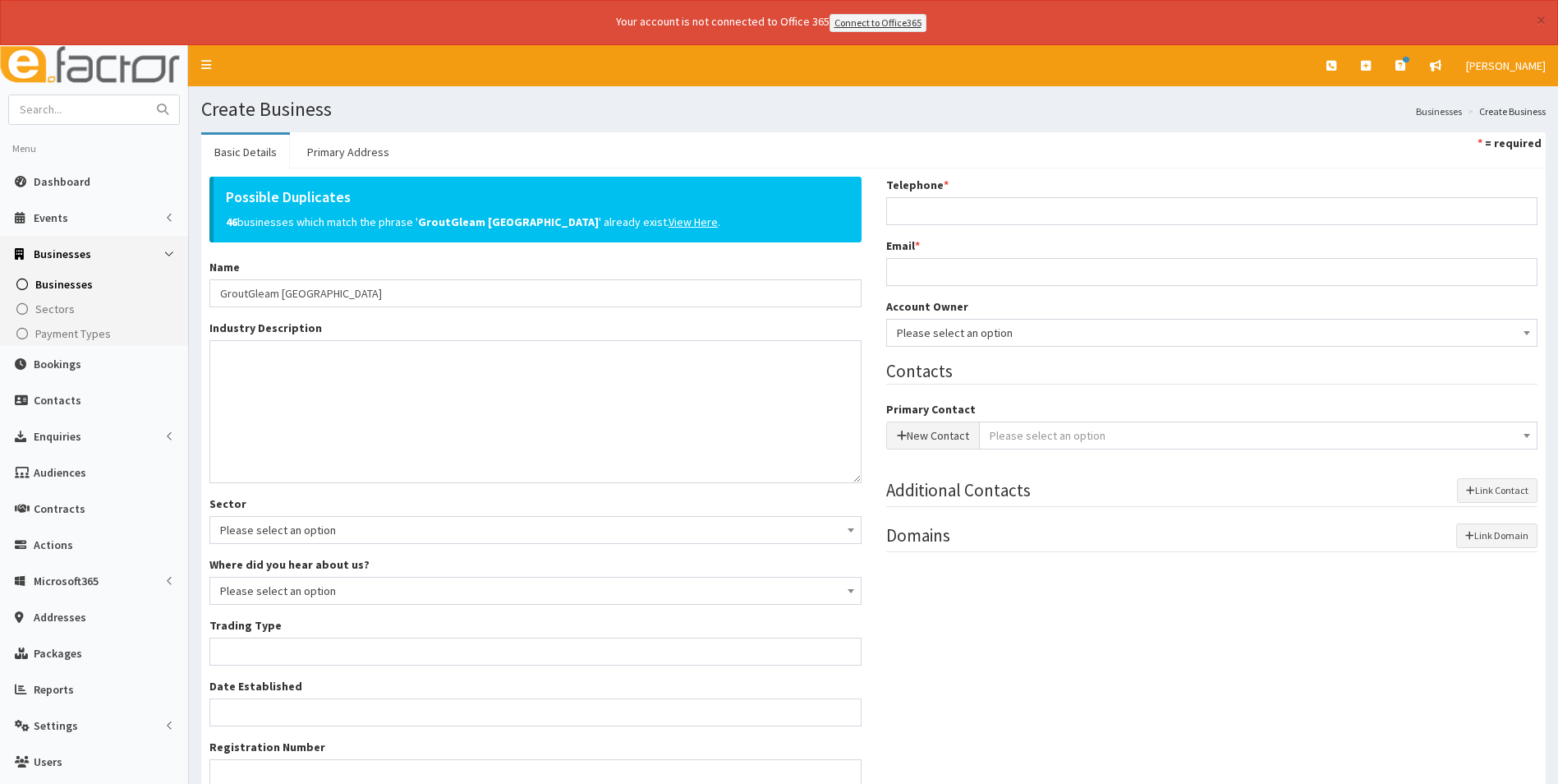
drag, startPoint x: 365, startPoint y: 518, endPoint x: 375, endPoint y: 520, distance: 10.2
click at [373, 520] on span "Please select an option" at bounding box center [535, 529] width 631 height 23
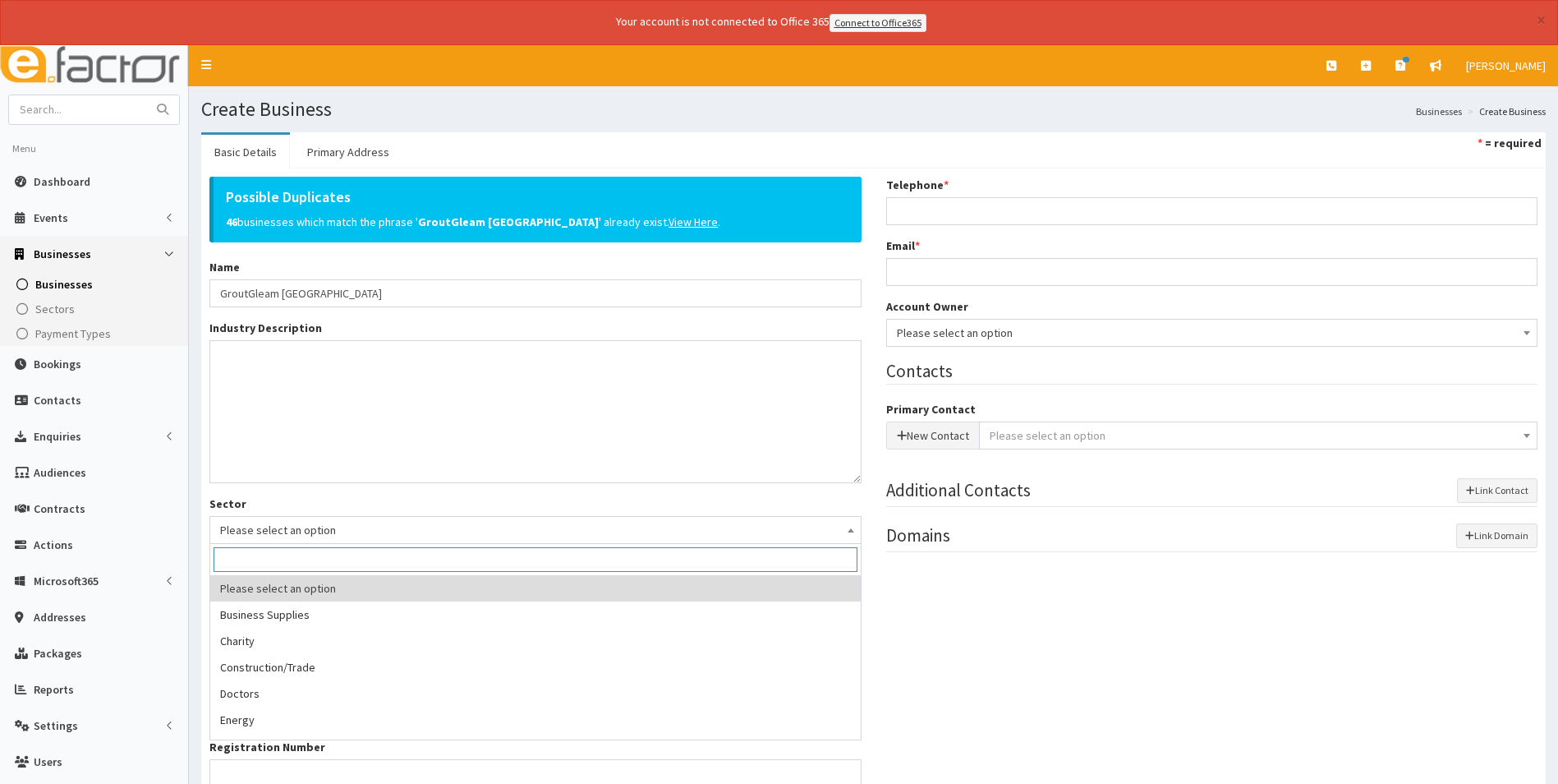
click at [639, 493] on div "Possible Duplicates 46 businesses which match the phrase ' GroutGleam Northern …" at bounding box center [535, 549] width 677 height 745
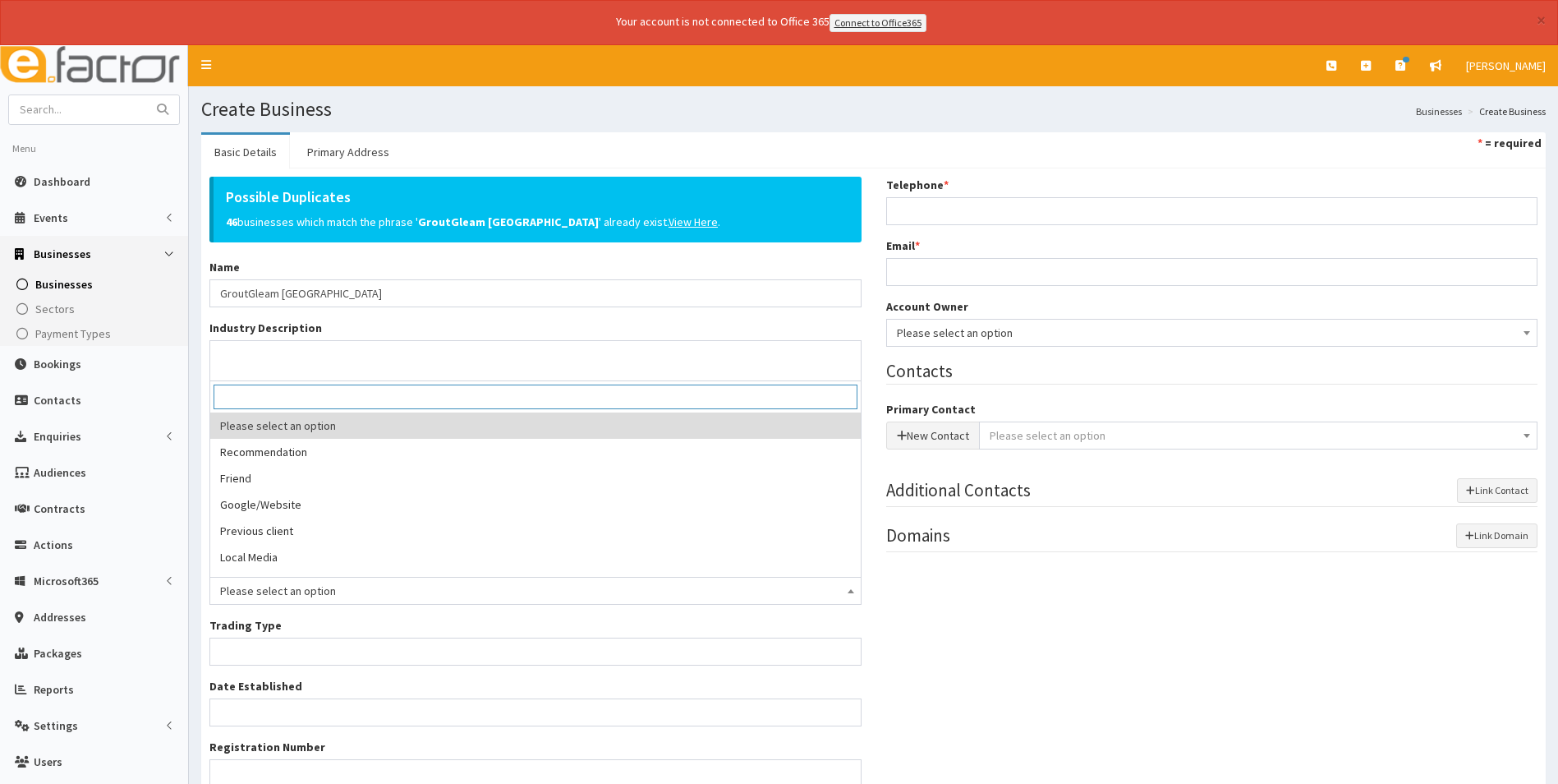
click at [345, 594] on span "Please select an option" at bounding box center [535, 590] width 631 height 23
click at [341, 611] on div "Possible Duplicates 46 businesses which match the phrase ' GroutGleam Northern …" at bounding box center [535, 549] width 677 height 745
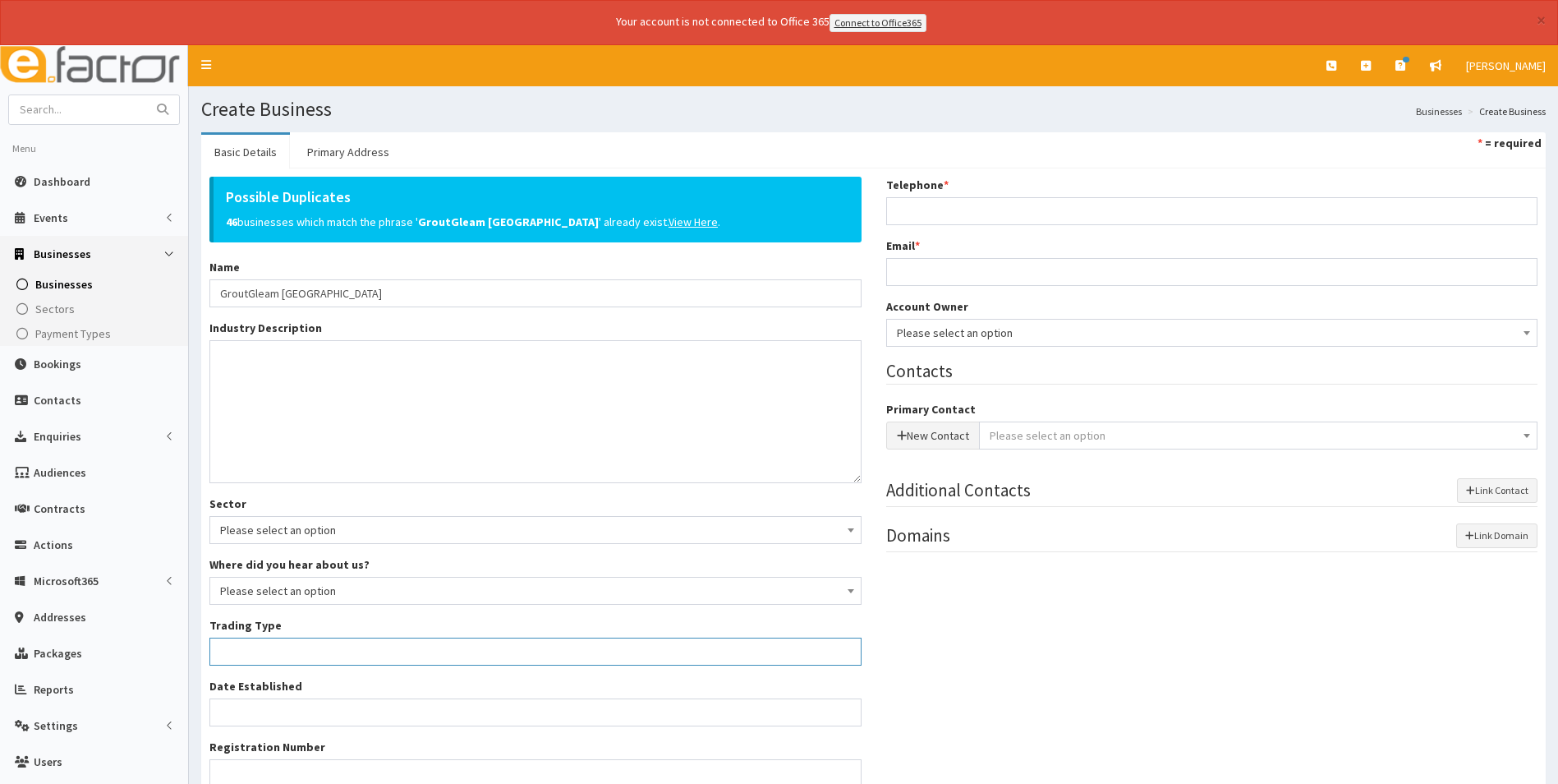
click at [336, 642] on input "Trading Type *" at bounding box center [535, 651] width 653 height 28
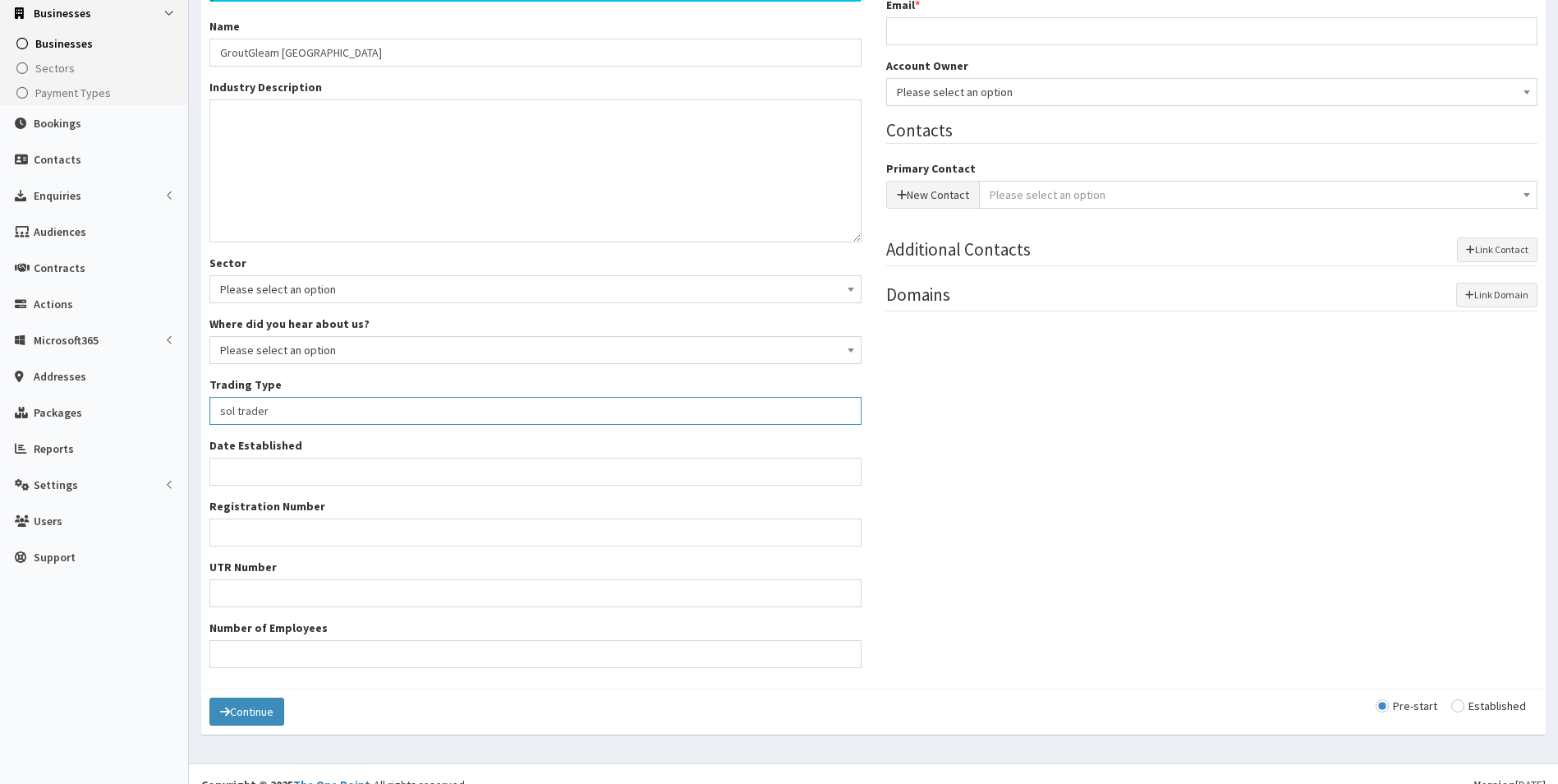
scroll to position [246, 0]
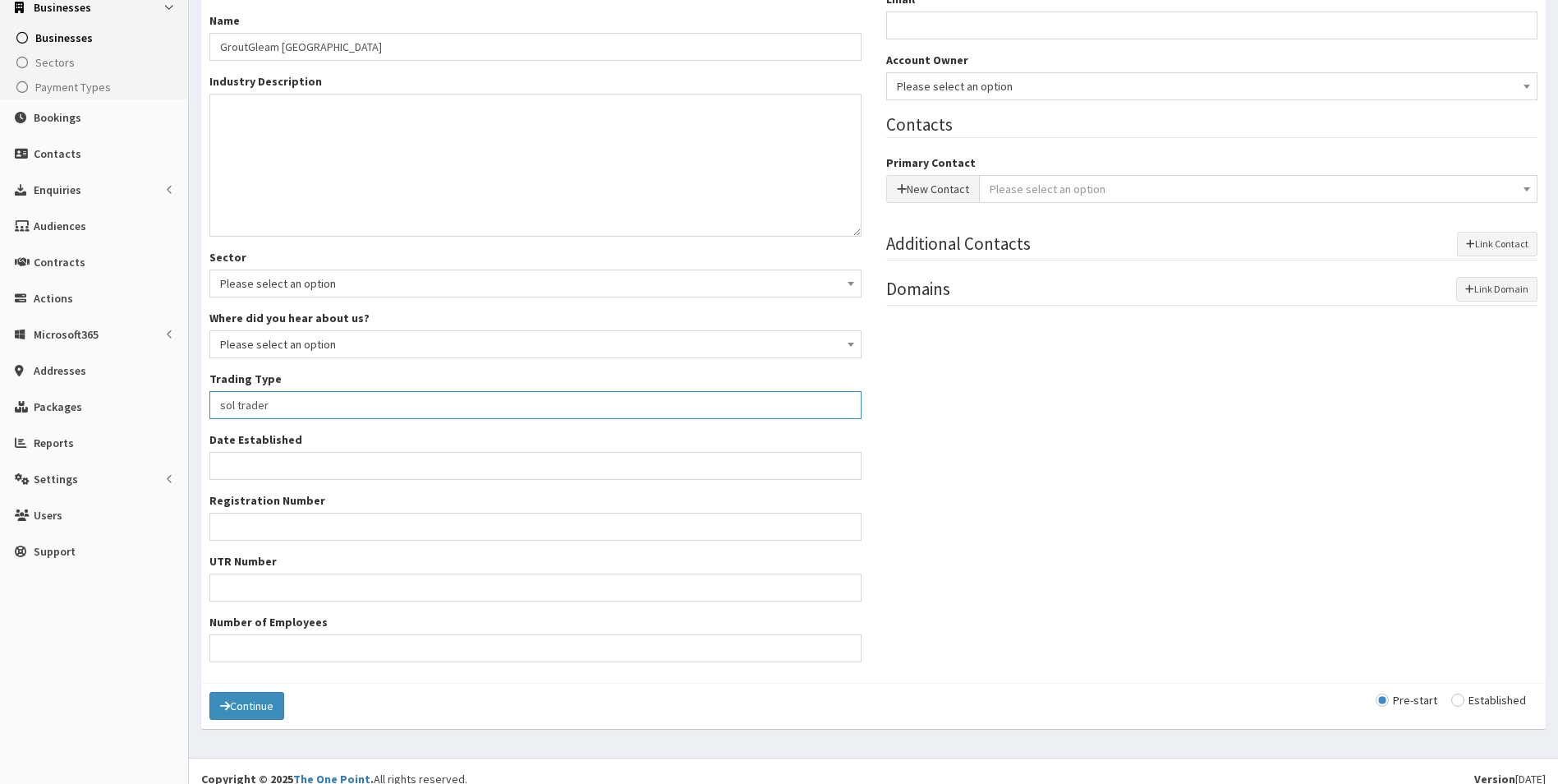
type input "sol trader"
click at [445, 463] on input "Date Established" at bounding box center [535, 465] width 653 height 28
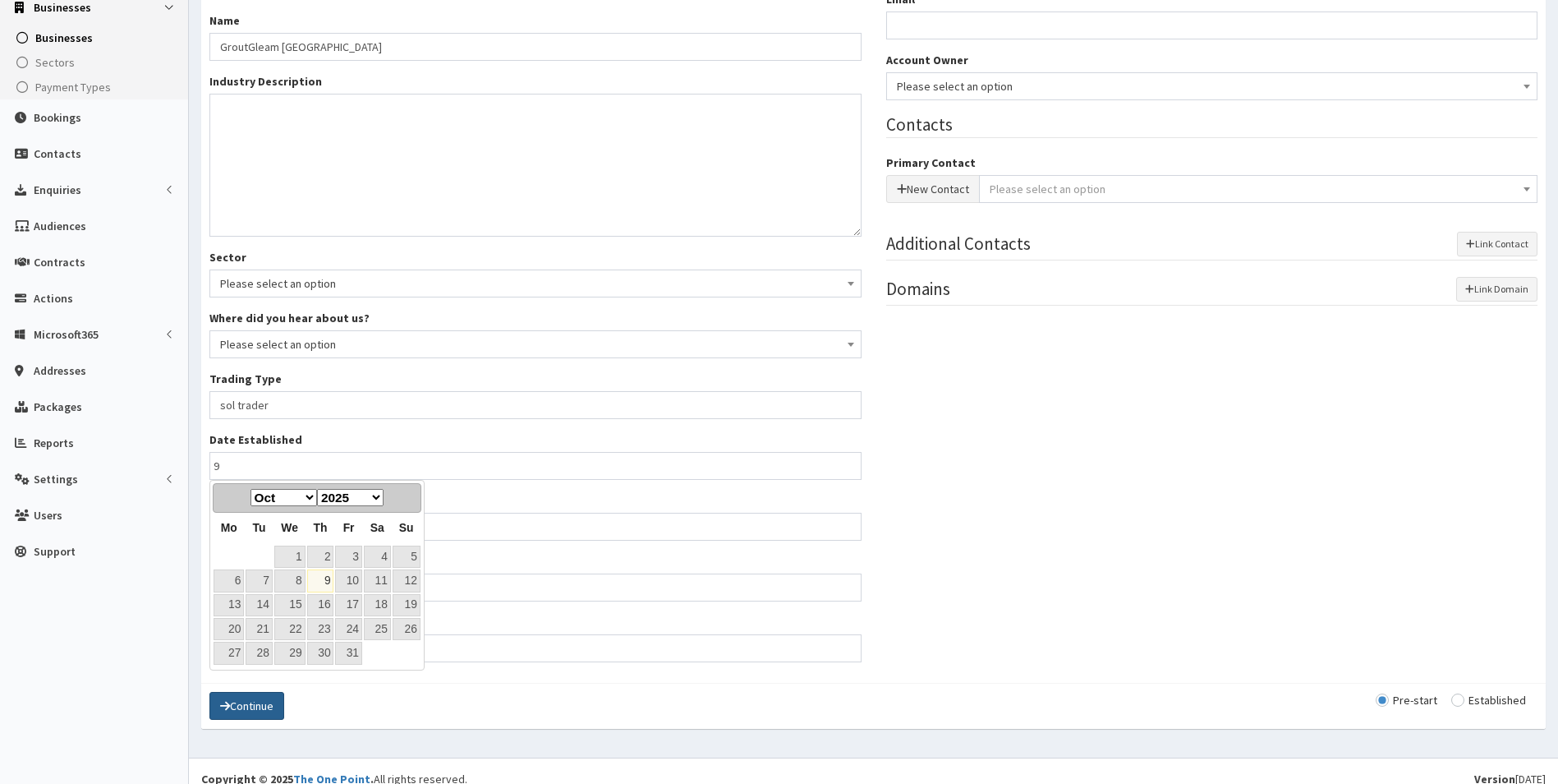
drag, startPoint x: 280, startPoint y: 709, endPoint x: 268, endPoint y: 708, distance: 12.0
click at [278, 708] on button "Continue" at bounding box center [246, 705] width 75 height 28
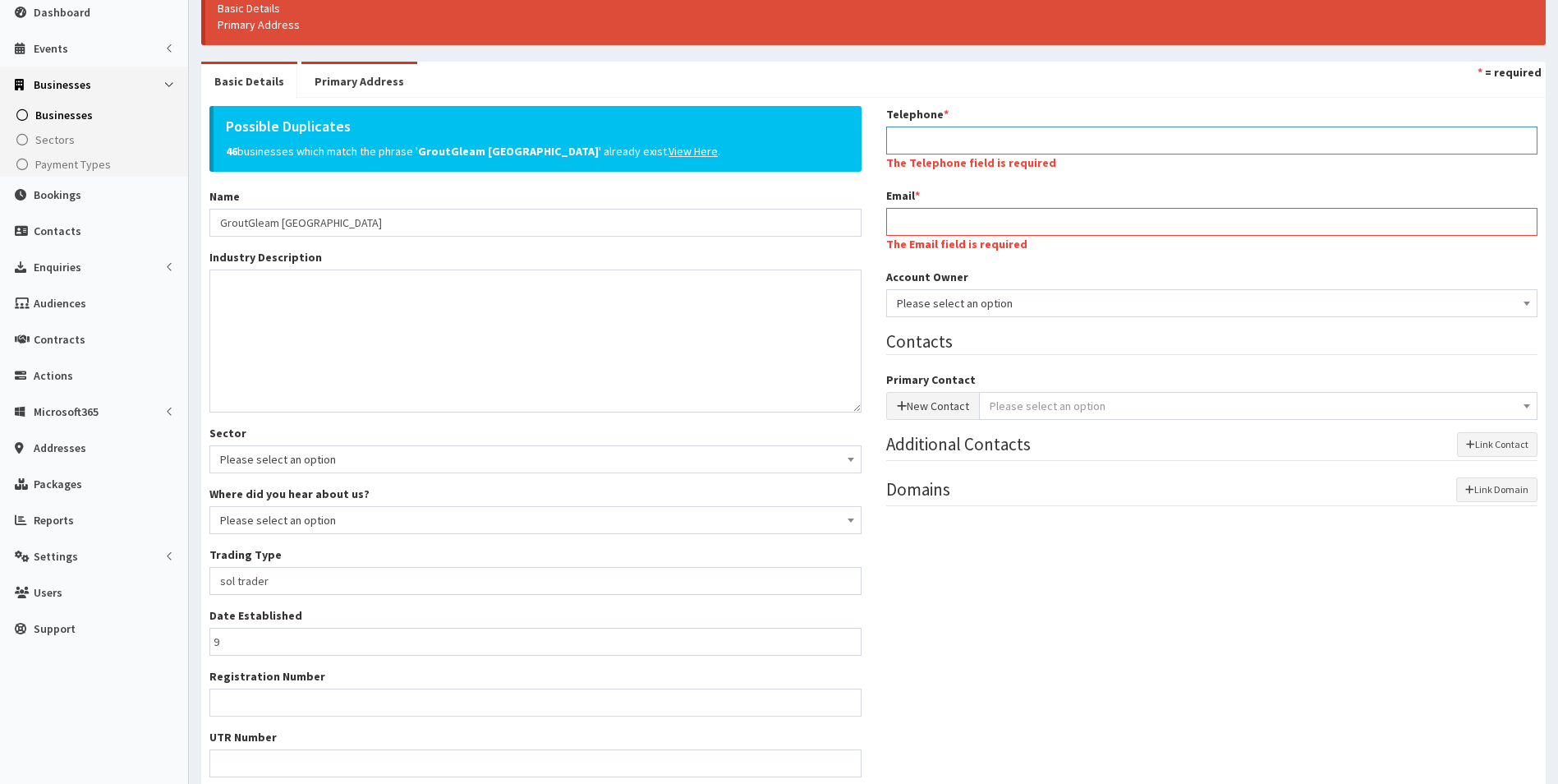
scroll to position [361, 0]
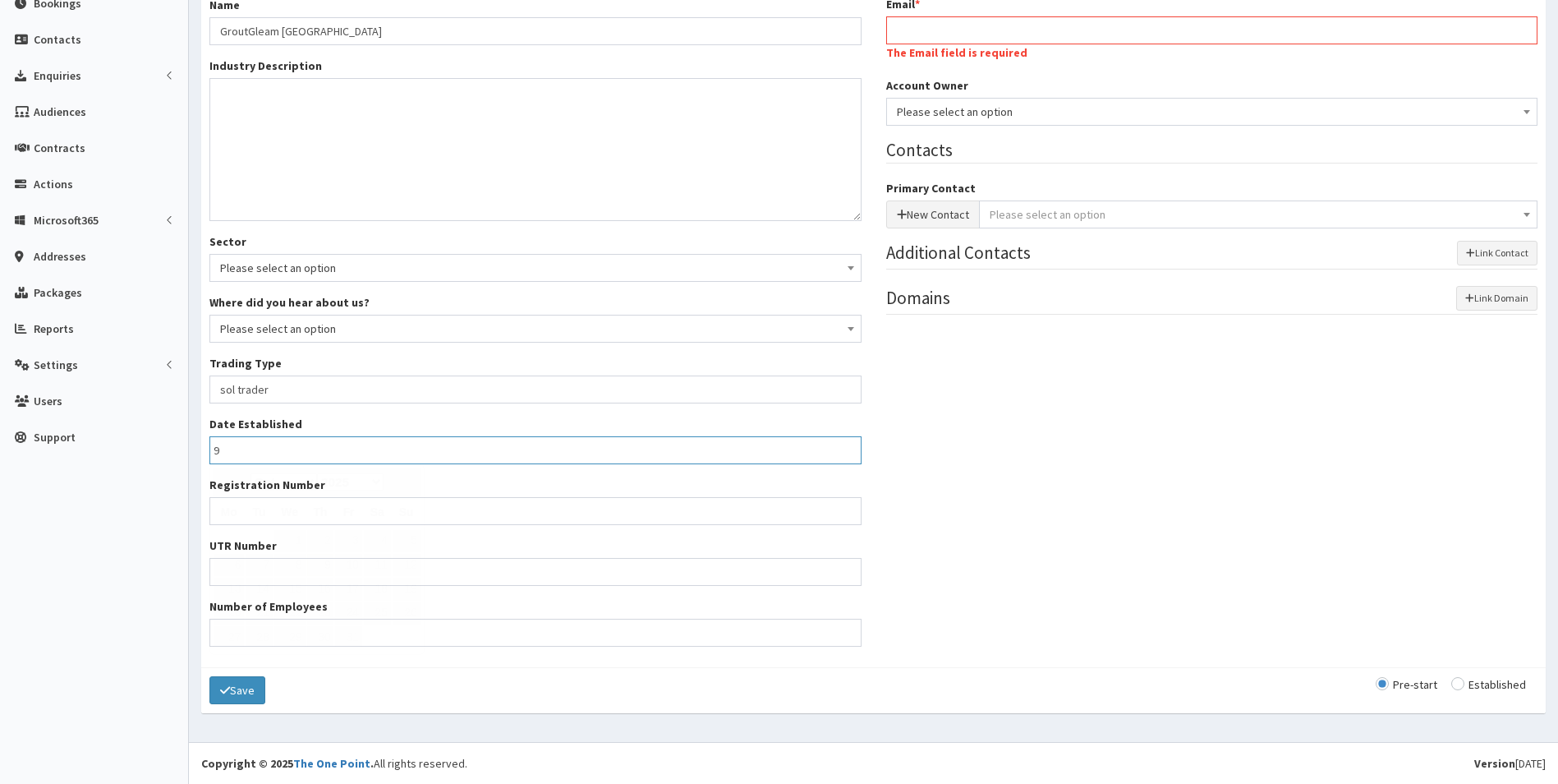
click at [245, 441] on input "9" at bounding box center [535, 450] width 653 height 28
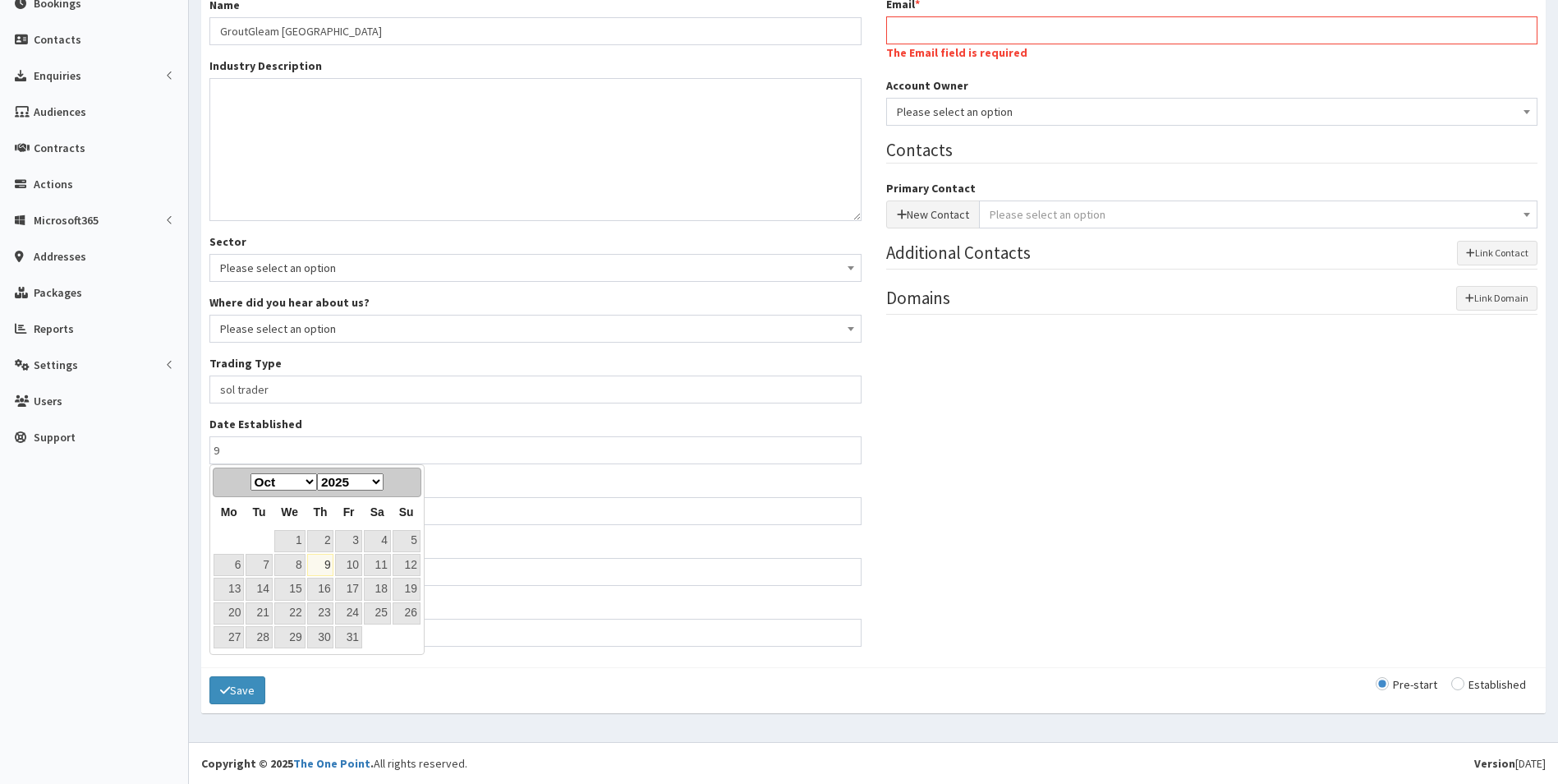
click at [316, 556] on link "9" at bounding box center [321, 565] width 27 height 22
type input "09-10-2025"
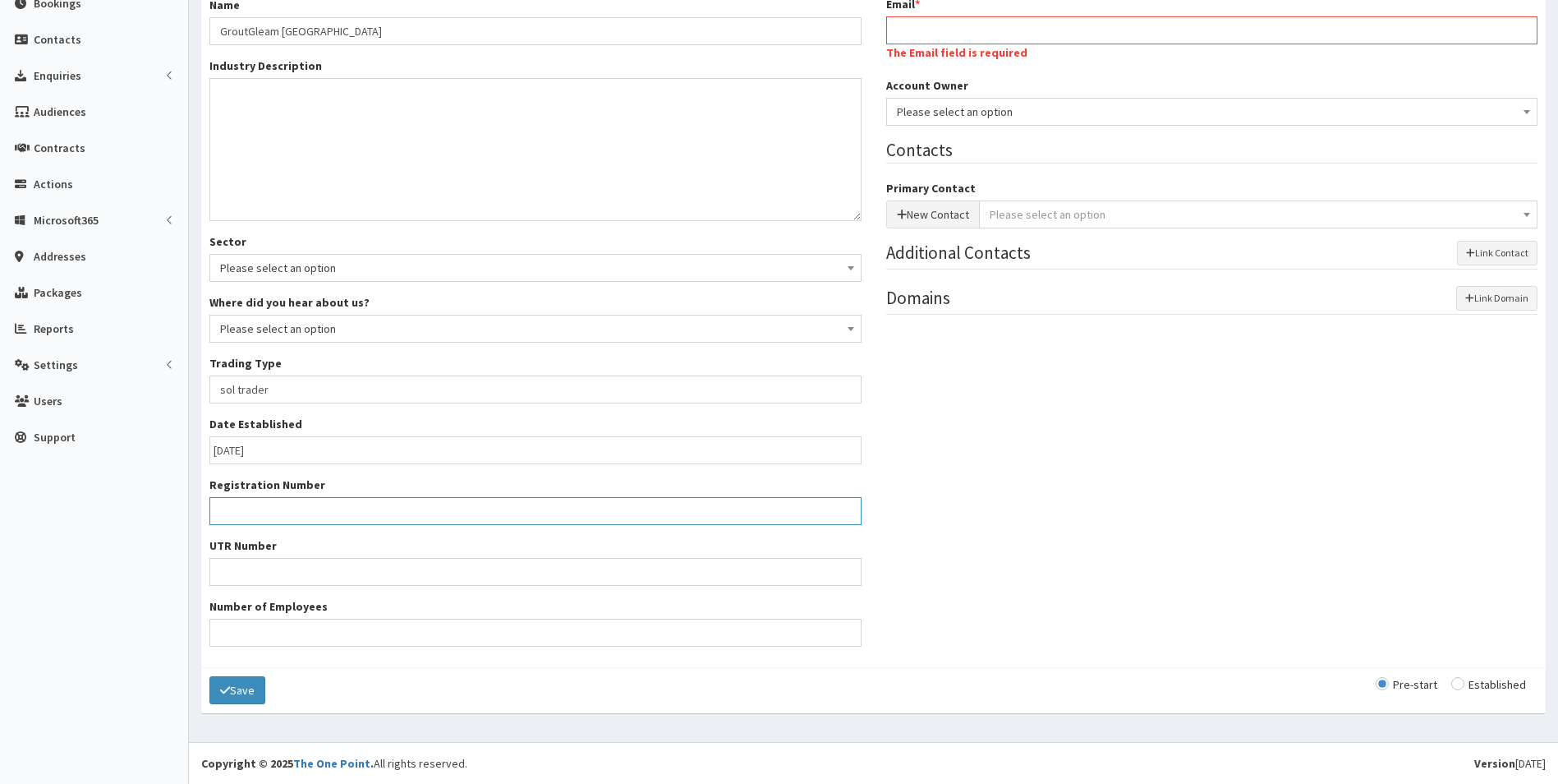
drag, startPoint x: 274, startPoint y: 503, endPoint x: 277, endPoint y: 512, distance: 9.5
click at [274, 503] on input "Registration Number" at bounding box center [535, 510] width 653 height 28
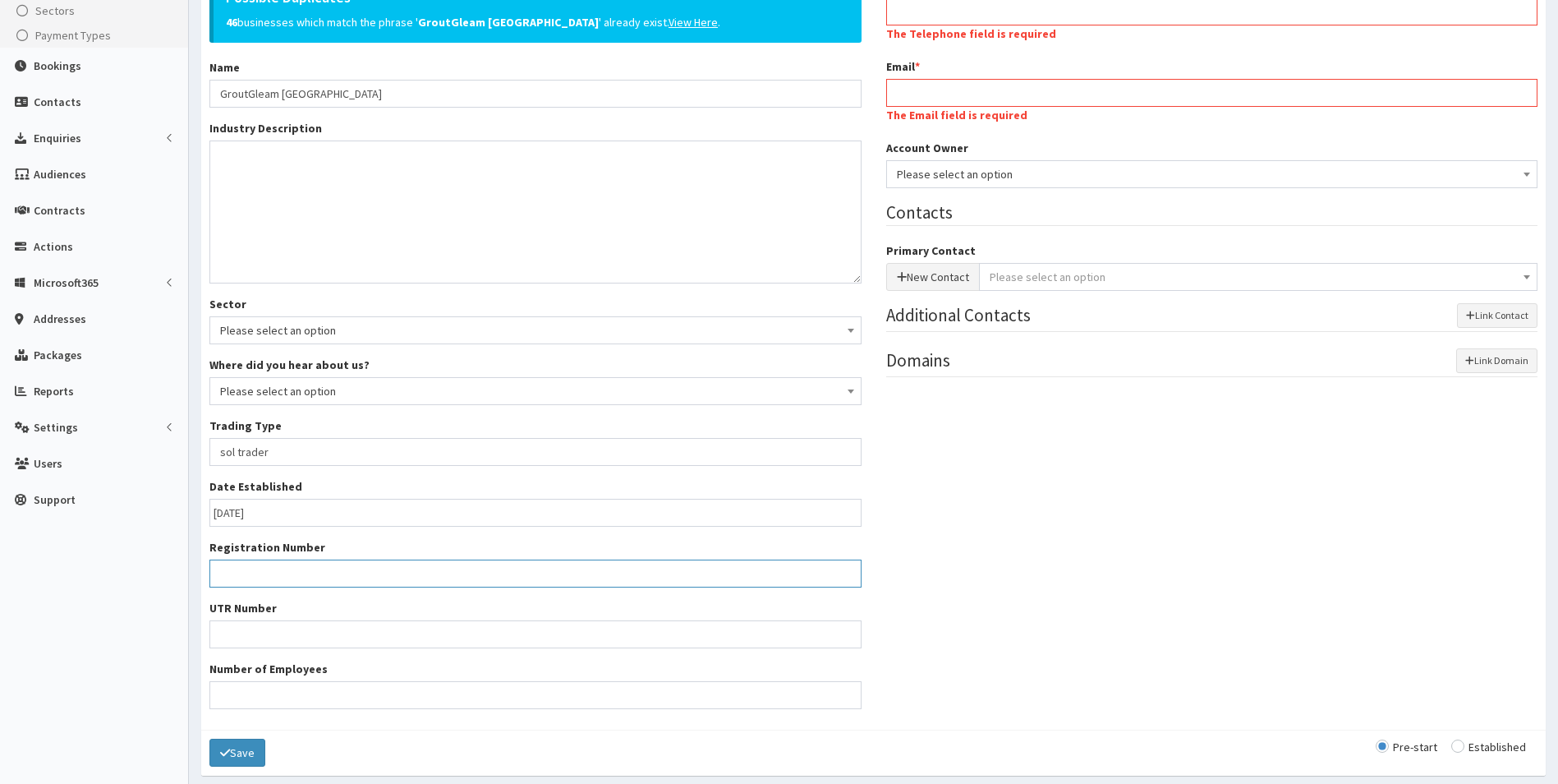
scroll to position [196, 0]
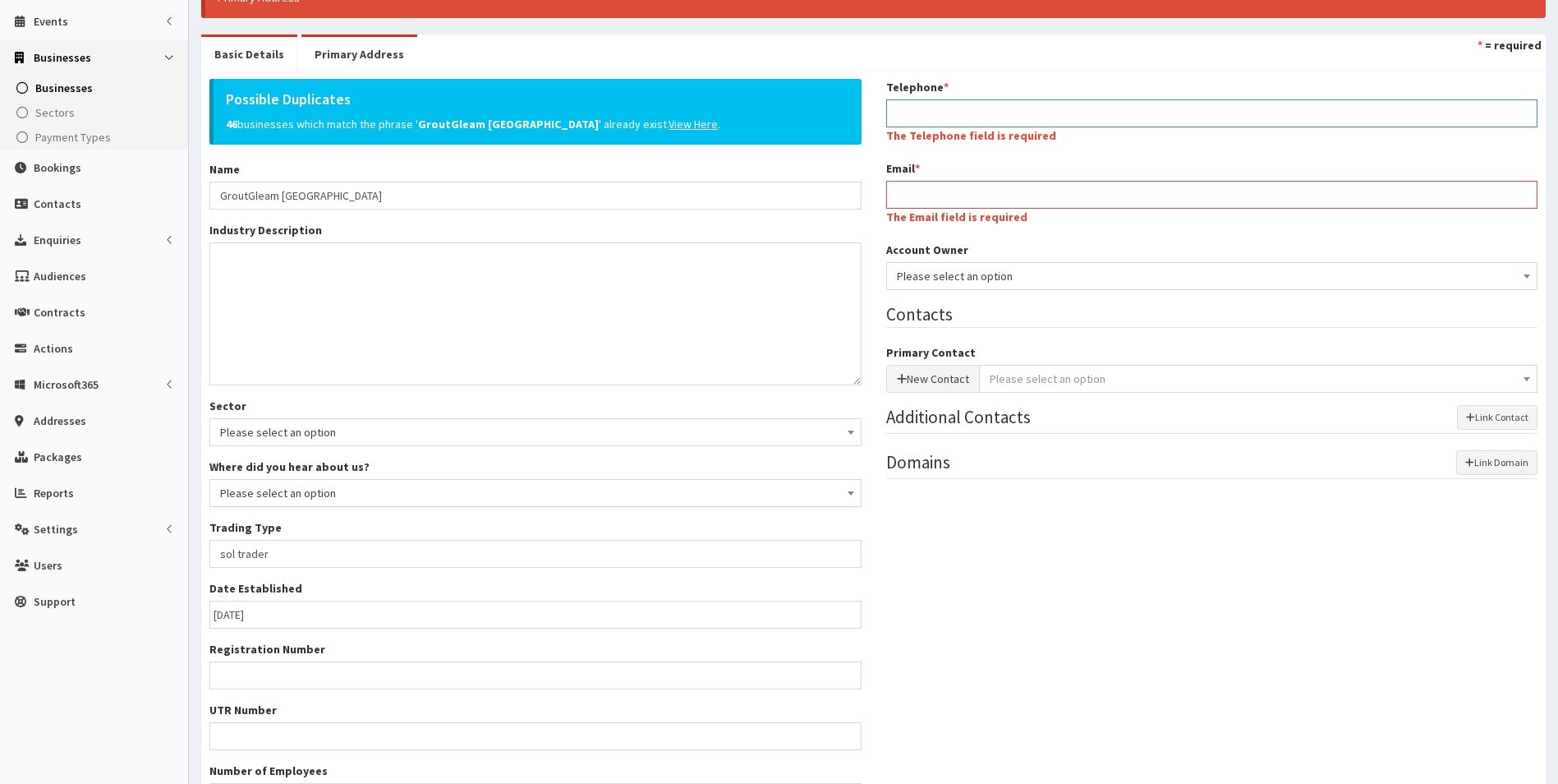
click at [939, 122] on input "Telephone *" at bounding box center [1212, 113] width 653 height 28
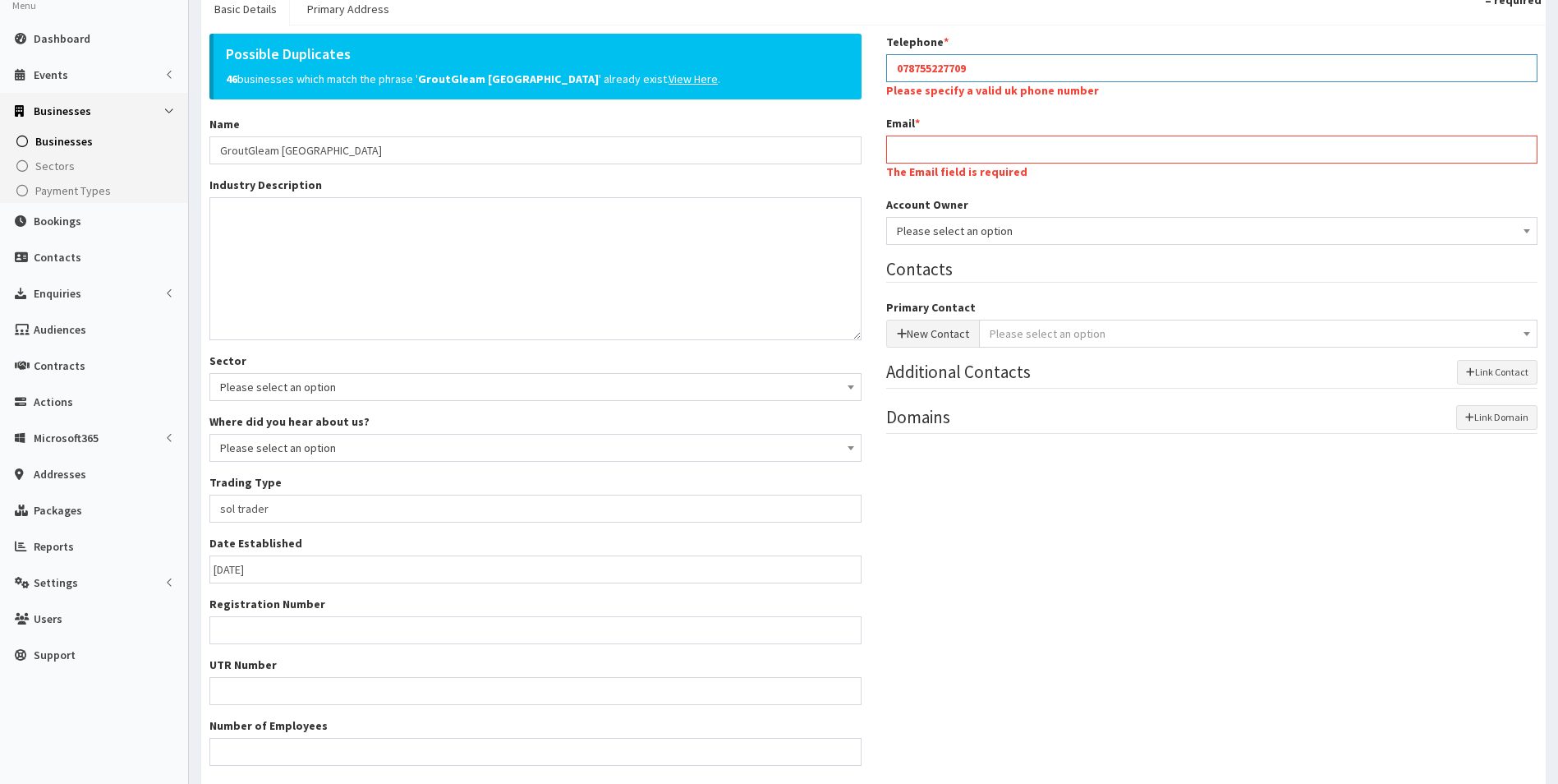
scroll to position [114, 0]
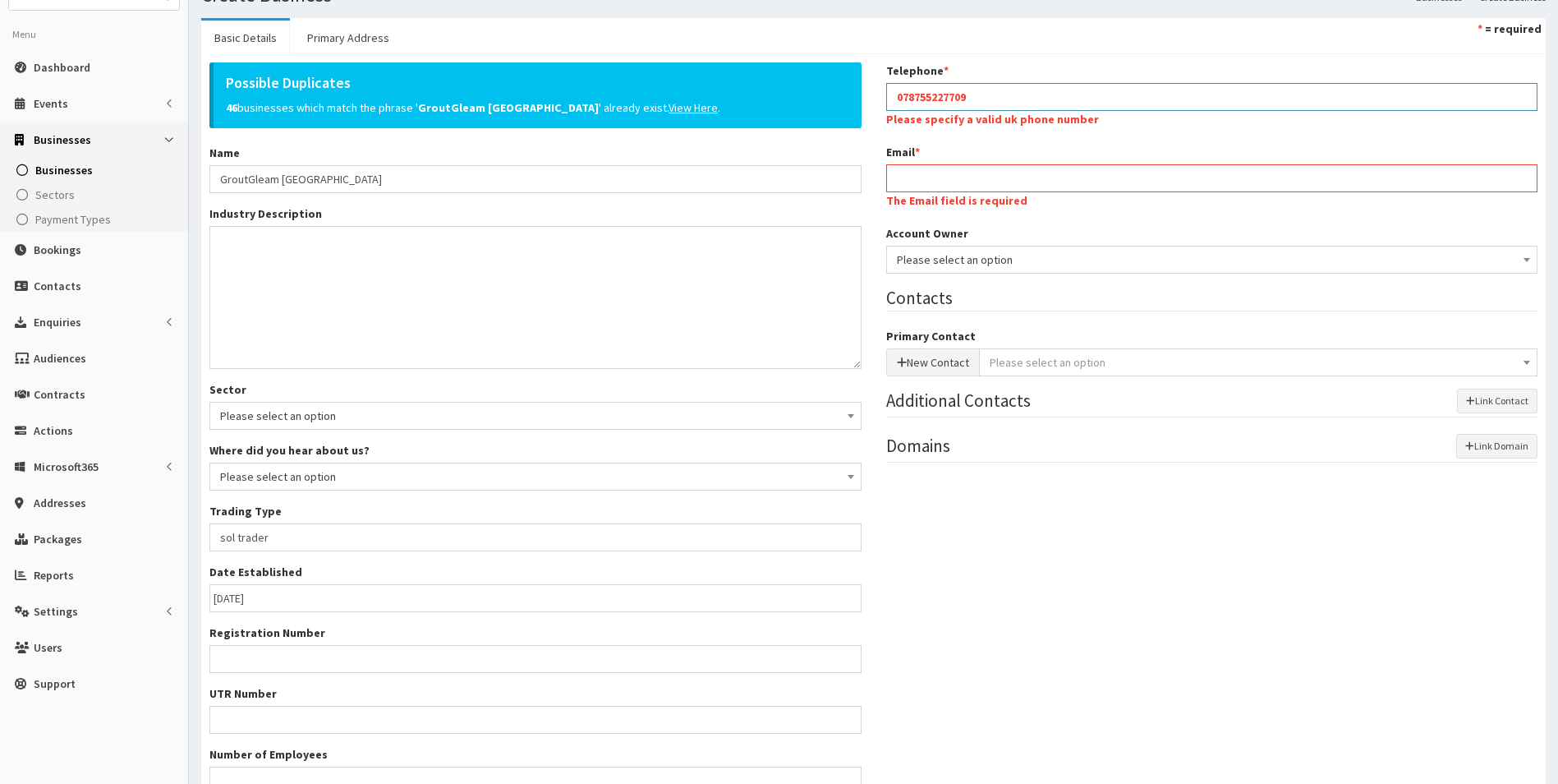
type input "078755227709"
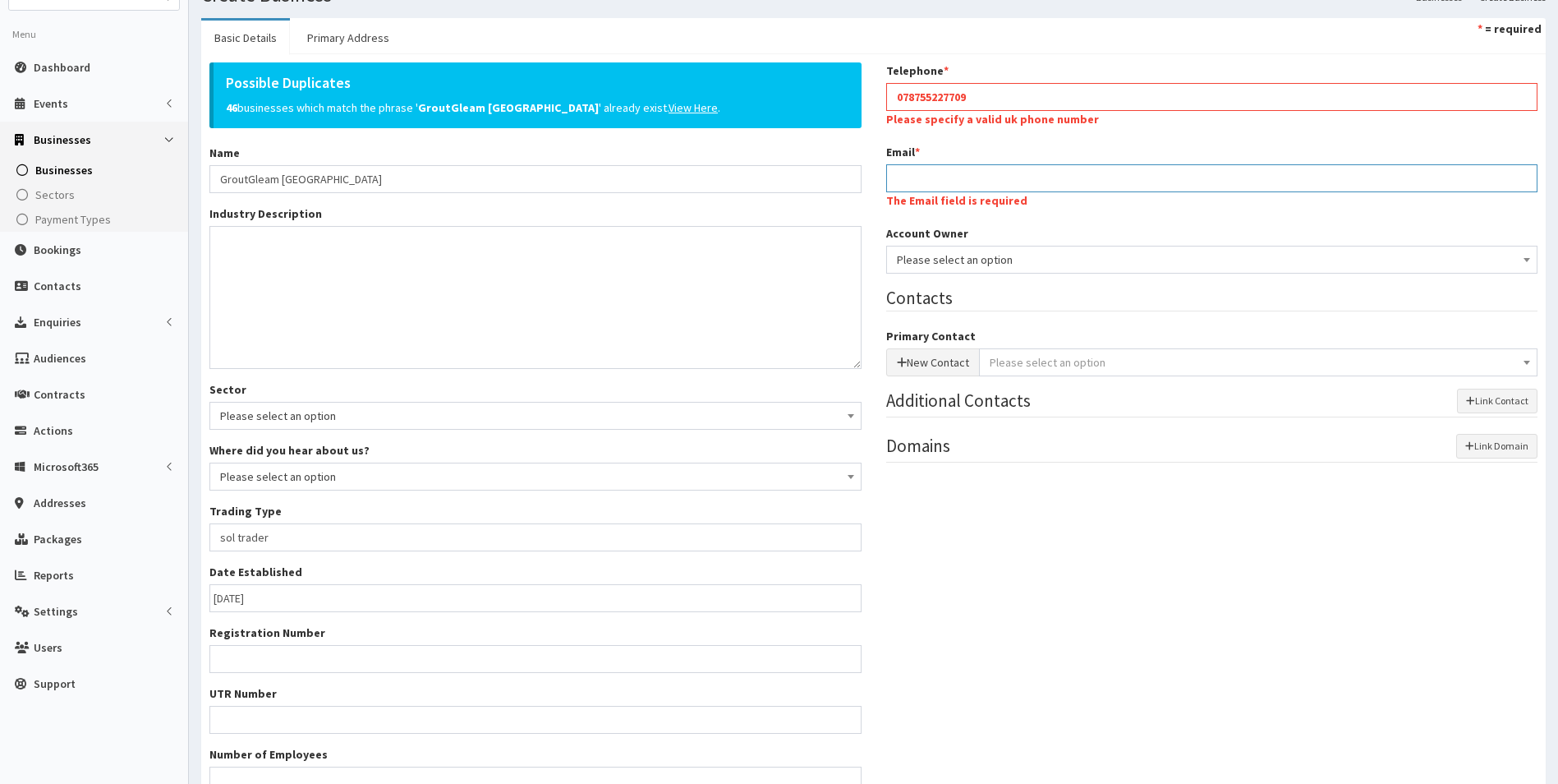
click at [1000, 172] on input "Email *" at bounding box center [1212, 178] width 653 height 28
click at [1033, 168] on input "Email *" at bounding box center [1212, 178] width 653 height 28
paste input "- chris@groutgleam.co.uk"
click at [905, 179] on input "- chris@groutgleam.co.uk" at bounding box center [1212, 178] width 653 height 28
type input "chris@groutgleam.co.uk"
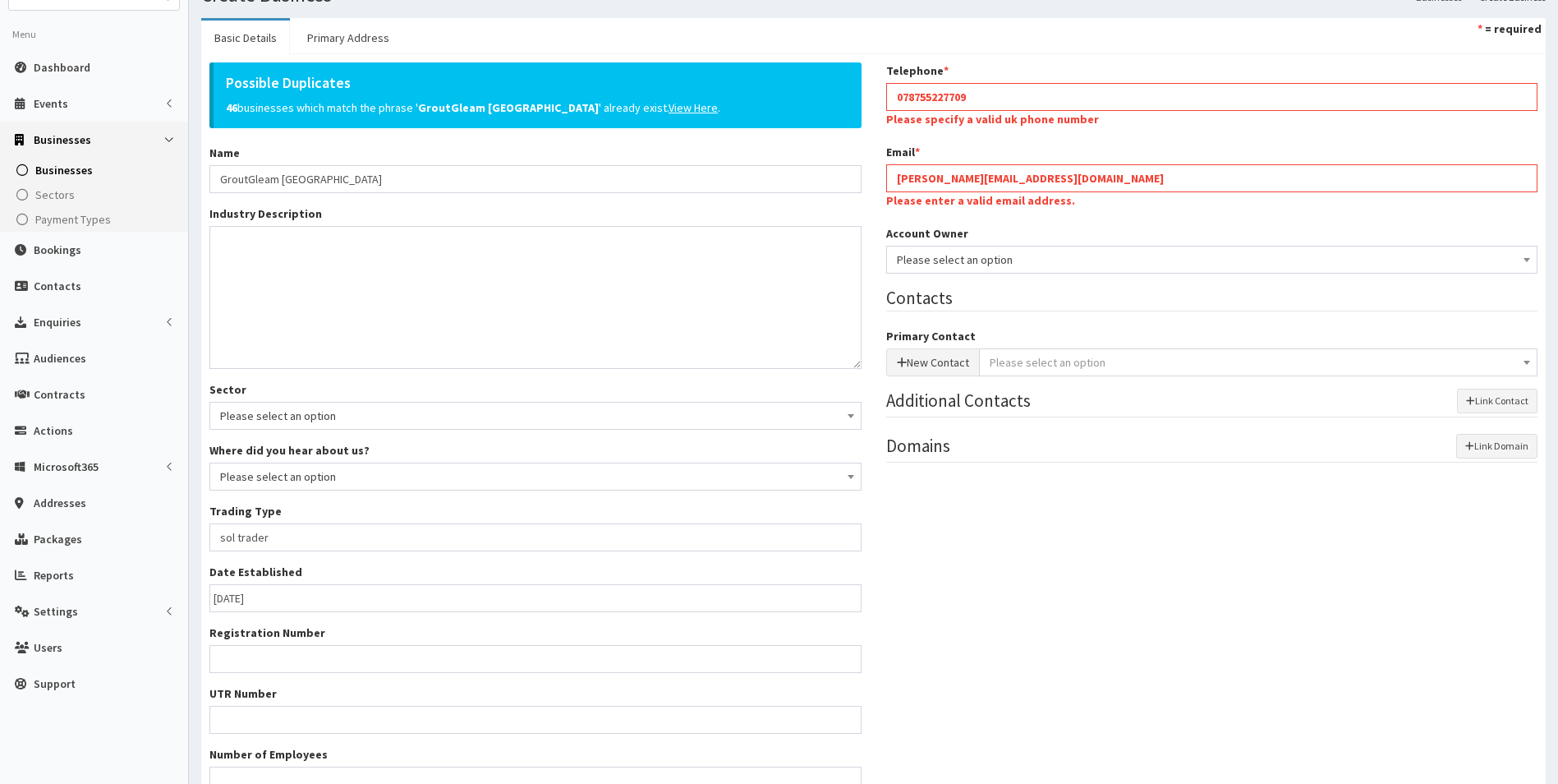
click at [1133, 484] on div "Possible Duplicates 46 businesses which match the phrase ' GroutGleam Northern …" at bounding box center [873, 435] width 1353 height 745
drag, startPoint x: 1041, startPoint y: 99, endPoint x: 895, endPoint y: 93, distance: 146.1
click at [872, 100] on div "Possible Duplicates 46 businesses which match the phrase ' GroutGleam Northern …" at bounding box center [873, 435] width 1353 height 745
click at [919, 97] on input "Telephone *" at bounding box center [1212, 96] width 653 height 28
paste input "07875227709"
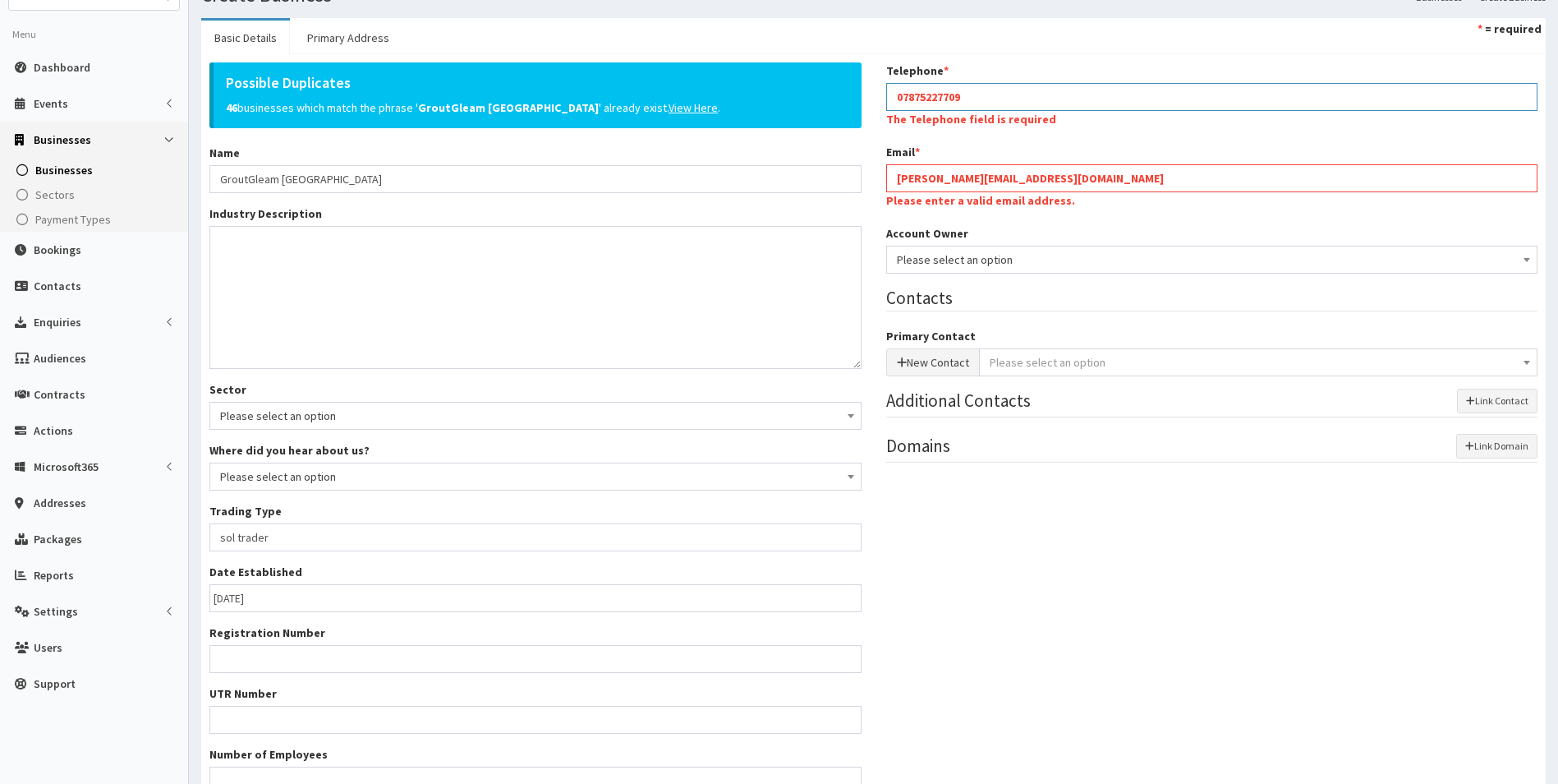
type input "07875227709"
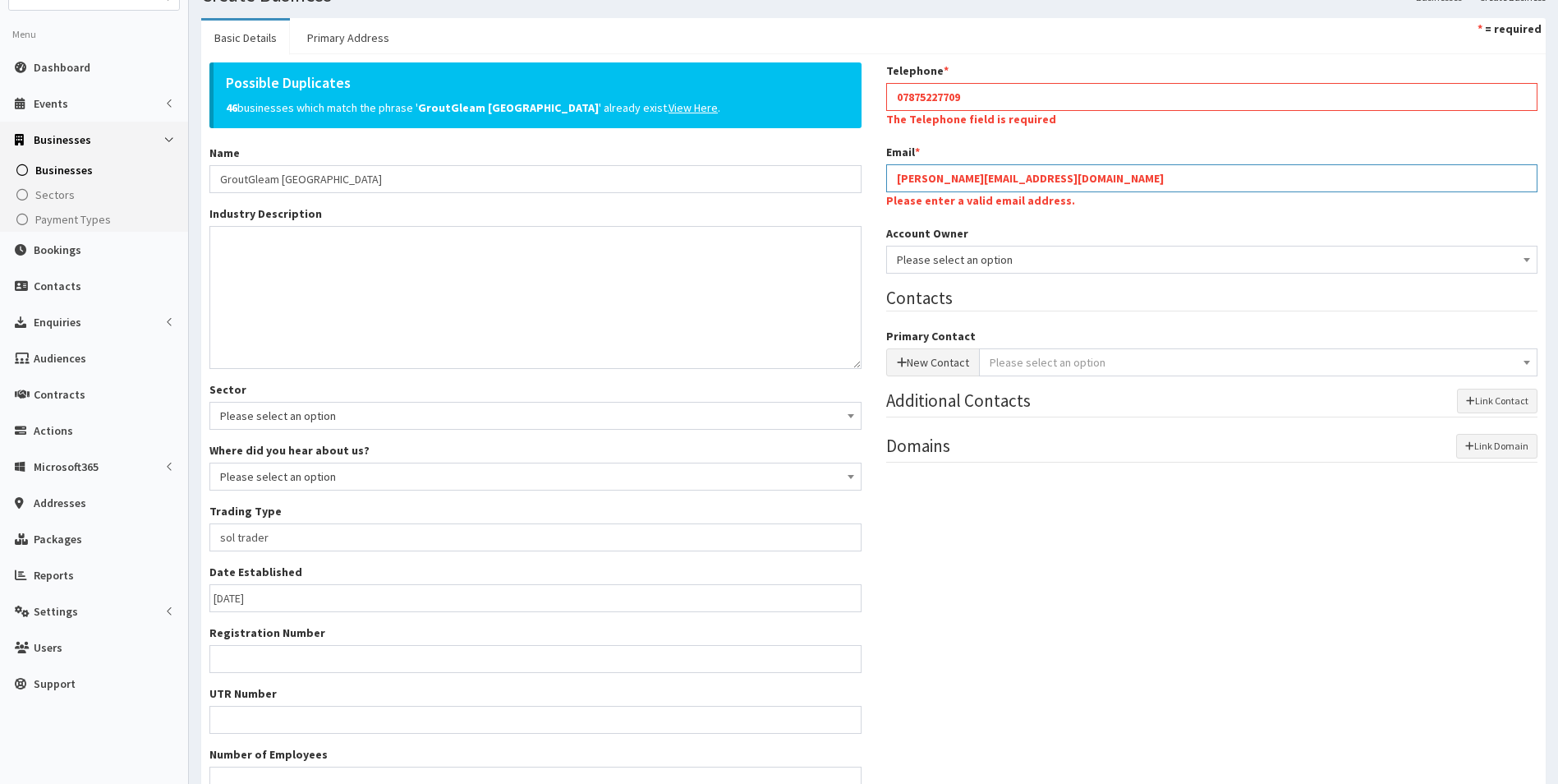
click at [897, 180] on div "Email * chris@groutgleam.co.uk Please enter a valid email address." at bounding box center [1212, 178] width 653 height 69
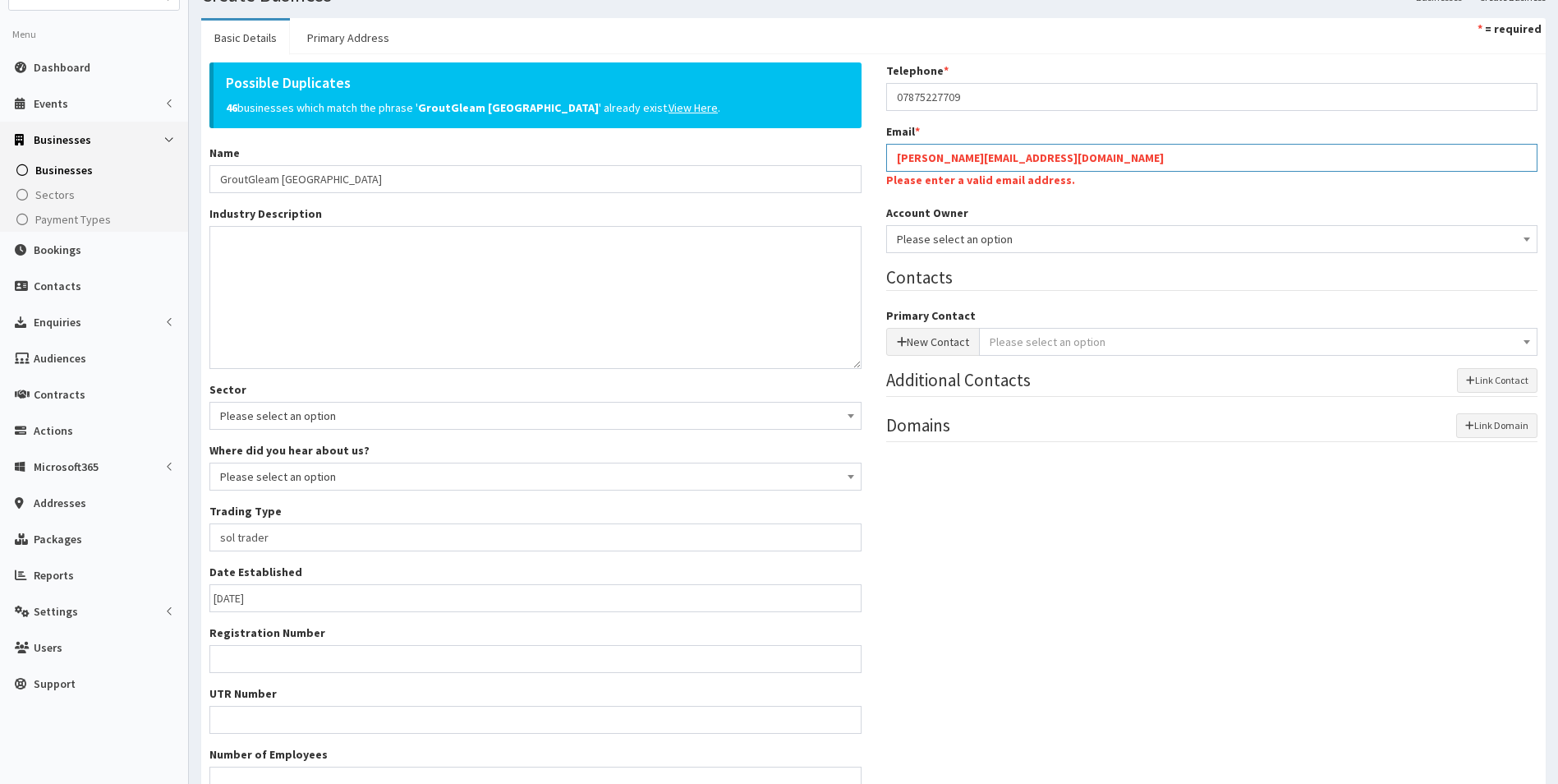
drag, startPoint x: 1069, startPoint y: 163, endPoint x: 847, endPoint y: 158, distance: 222.1
click at [849, 158] on div "Possible Duplicates 46 businesses which match the phrase ' GroutGleam Northern …" at bounding box center [873, 435] width 1353 height 745
paste input "chris@groutgleam.co.uk"
type input "chris@groutgleam.co.uk"
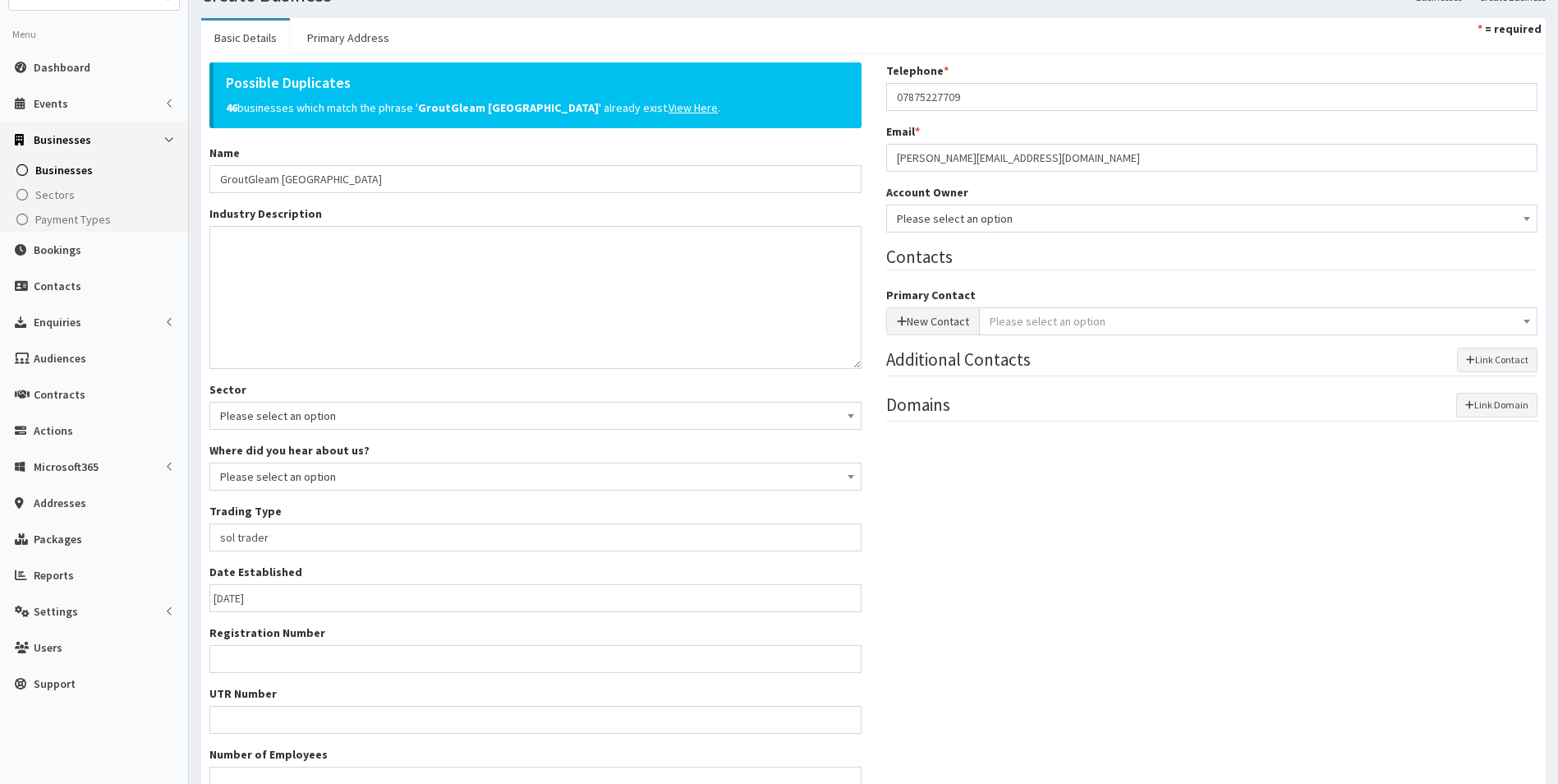
drag, startPoint x: 1066, startPoint y: 542, endPoint x: 1070, endPoint y: 521, distance: 21.4
click at [1068, 542] on div "Possible Duplicates 46 businesses which match the phrase ' GroutGleam Northern …" at bounding box center [873, 435] width 1353 height 745
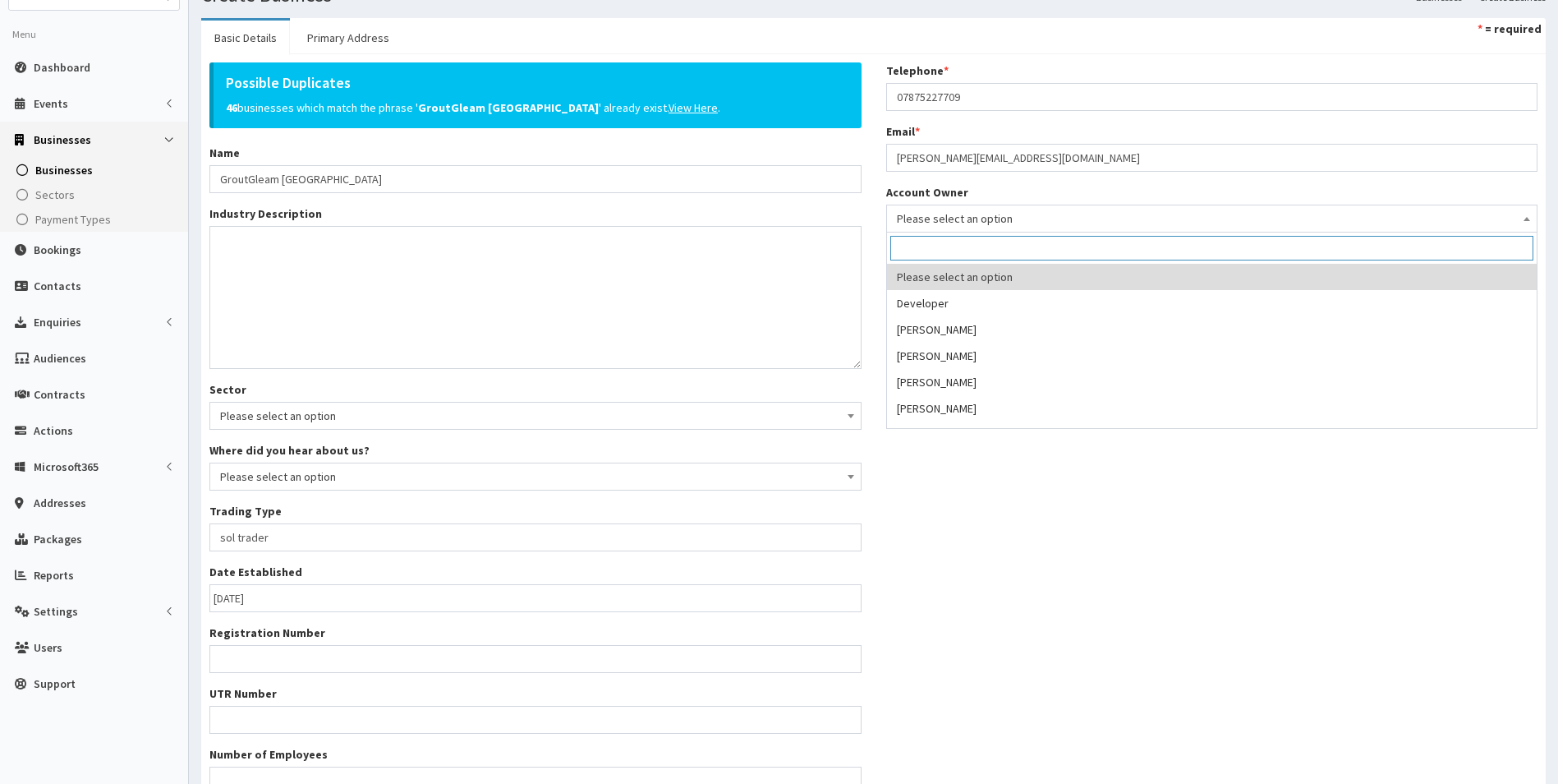
click at [993, 218] on span "Please select an option" at bounding box center [1212, 218] width 631 height 23
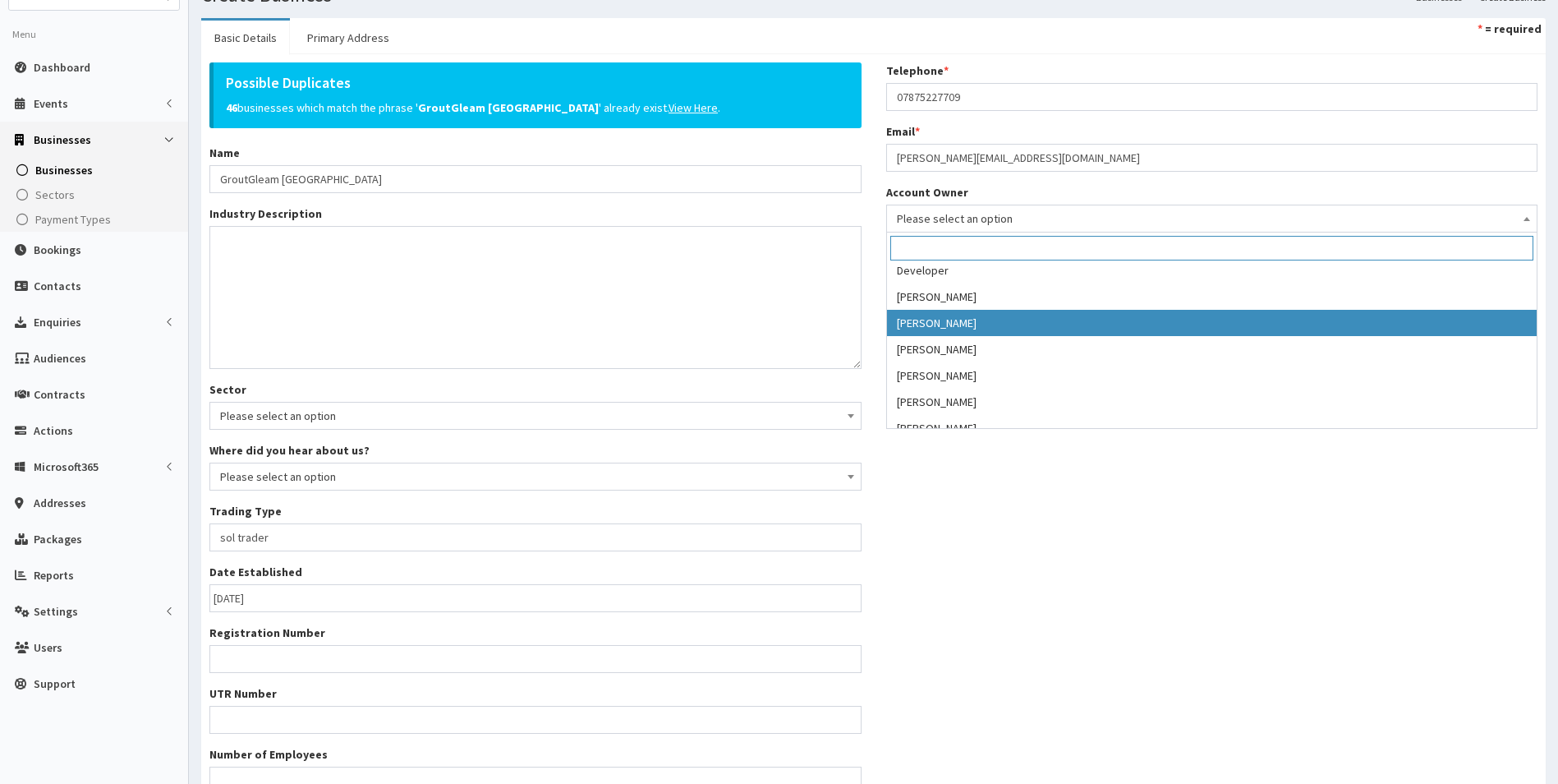
scroll to position [0, 0]
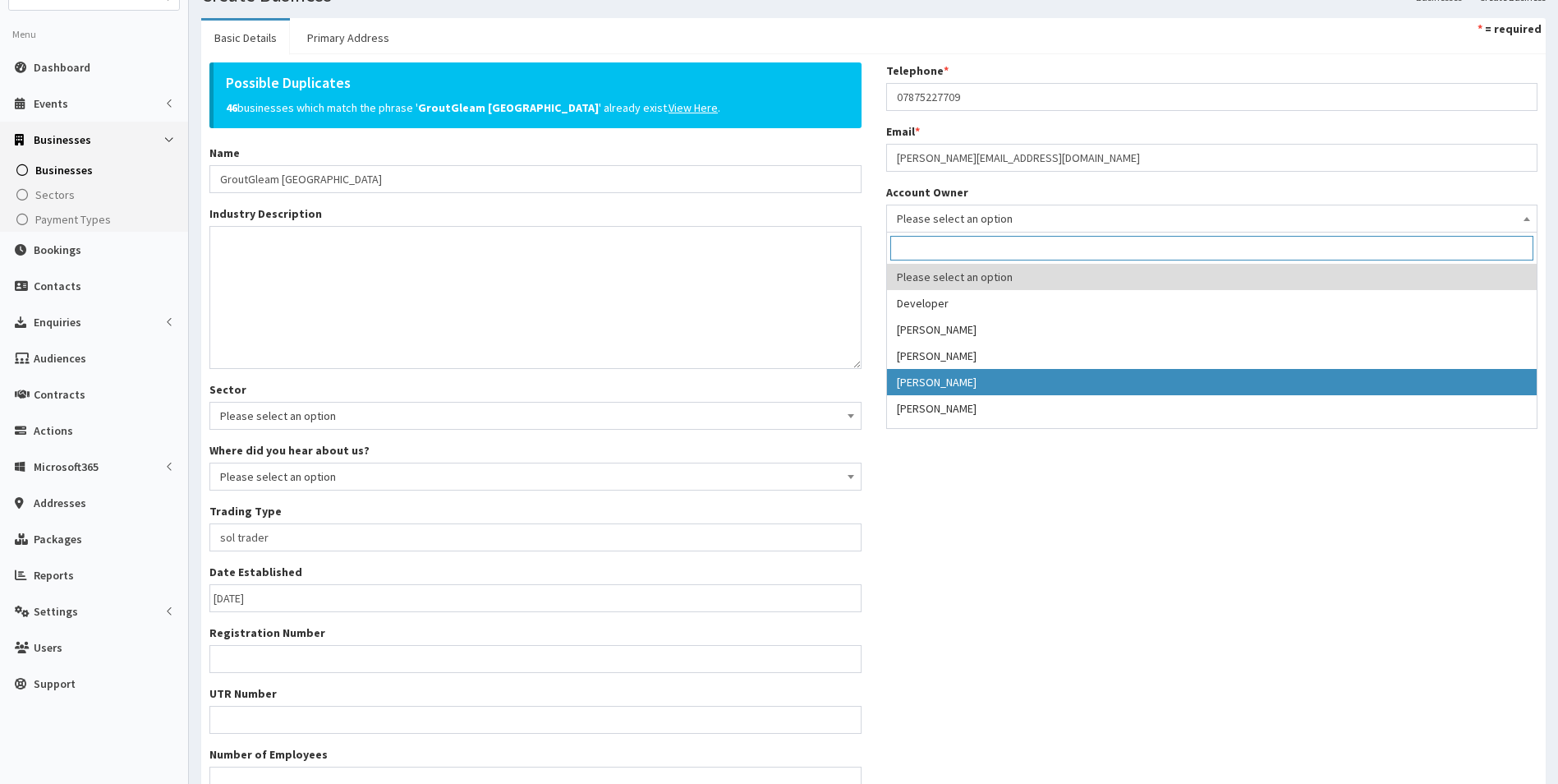
click at [972, 493] on div "Possible Duplicates 46 businesses which match the phrase ' GroutGleam Northern …" at bounding box center [873, 435] width 1353 height 745
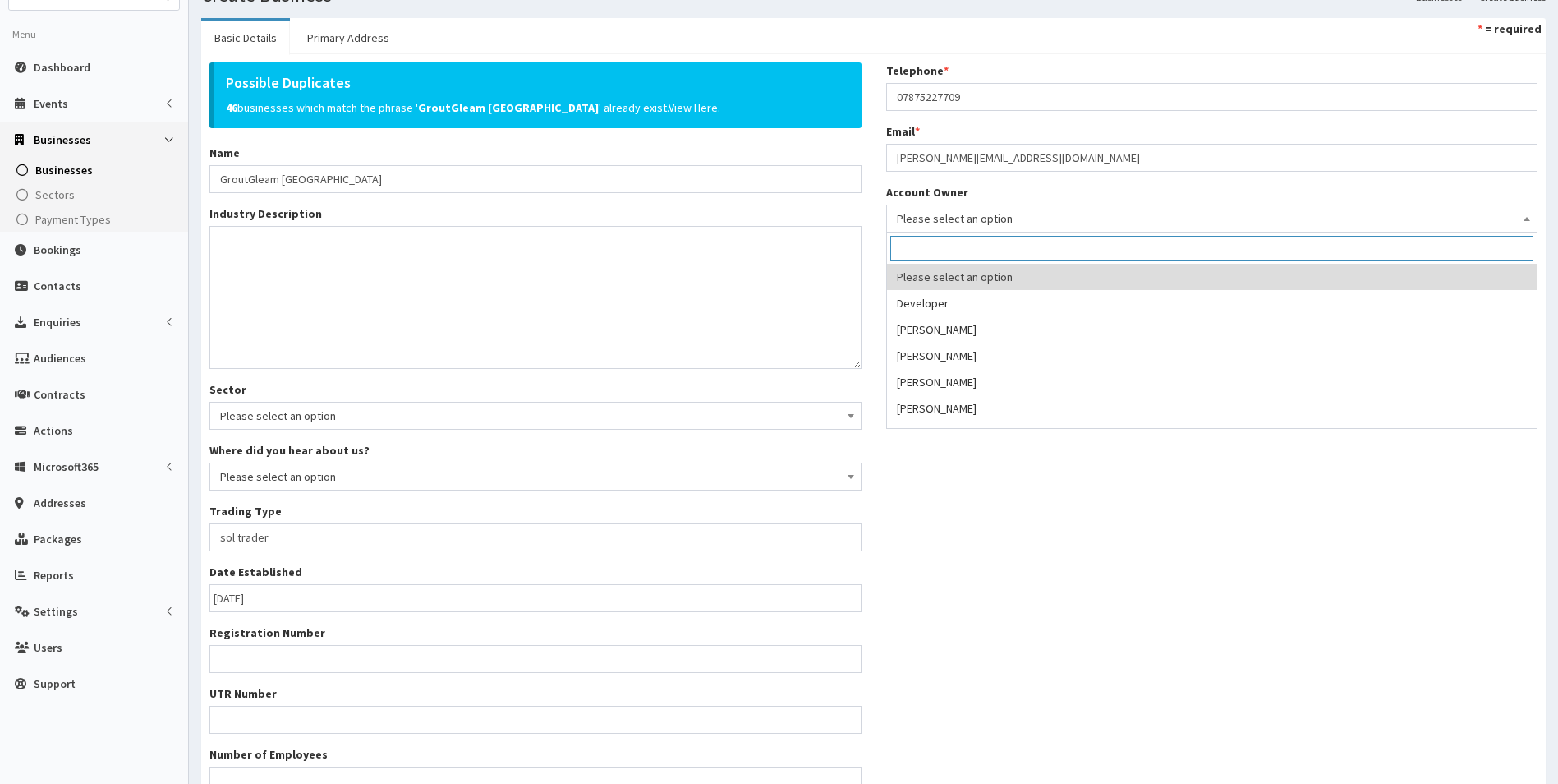
click at [913, 214] on span "Please select an option" at bounding box center [1212, 218] width 631 height 23
click at [944, 255] on input "search" at bounding box center [1212, 247] width 644 height 24
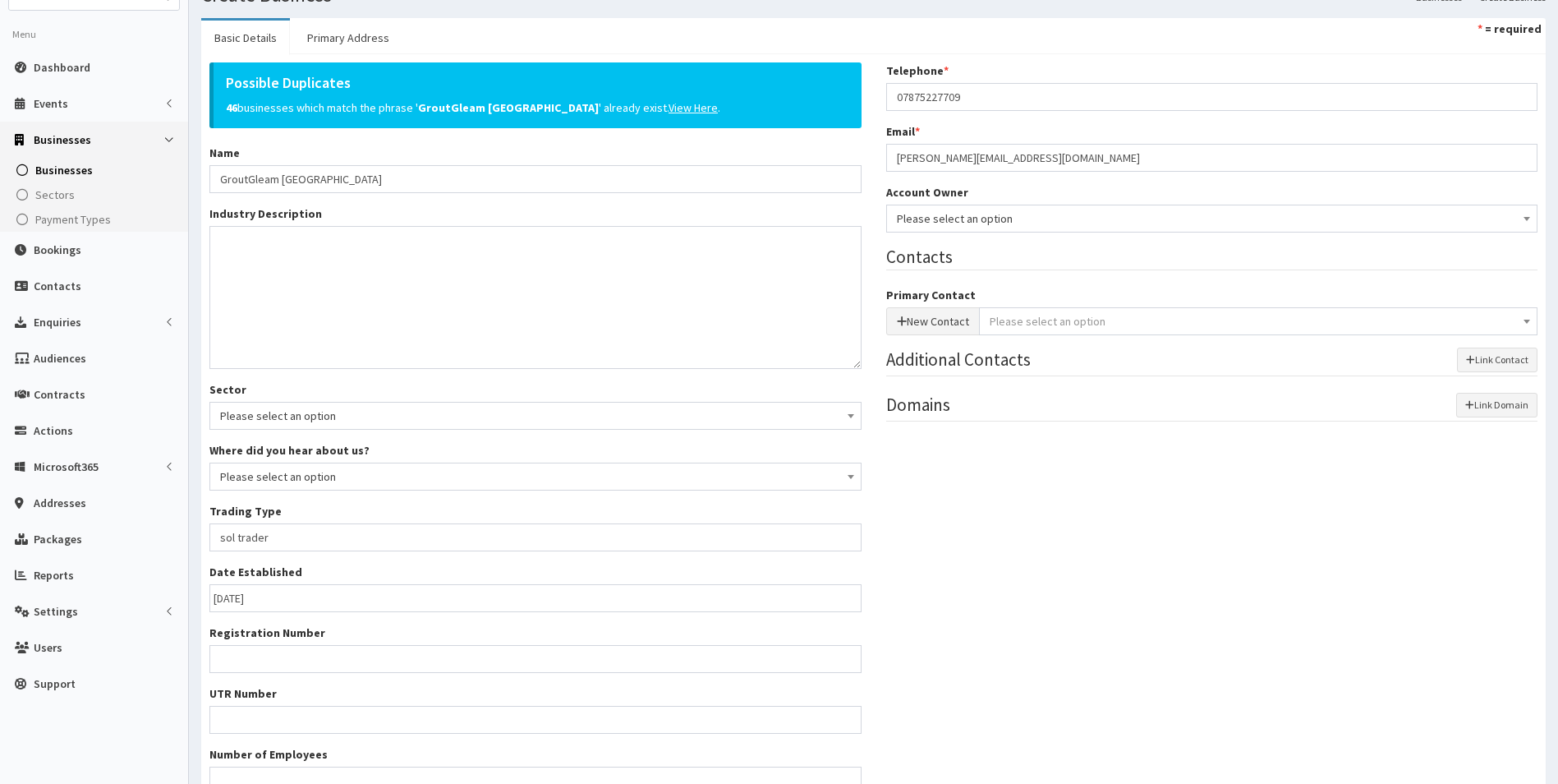
click at [1052, 548] on div "Possible Duplicates 46 businesses which match the phrase ' GroutGleam Northern …" at bounding box center [873, 435] width 1353 height 745
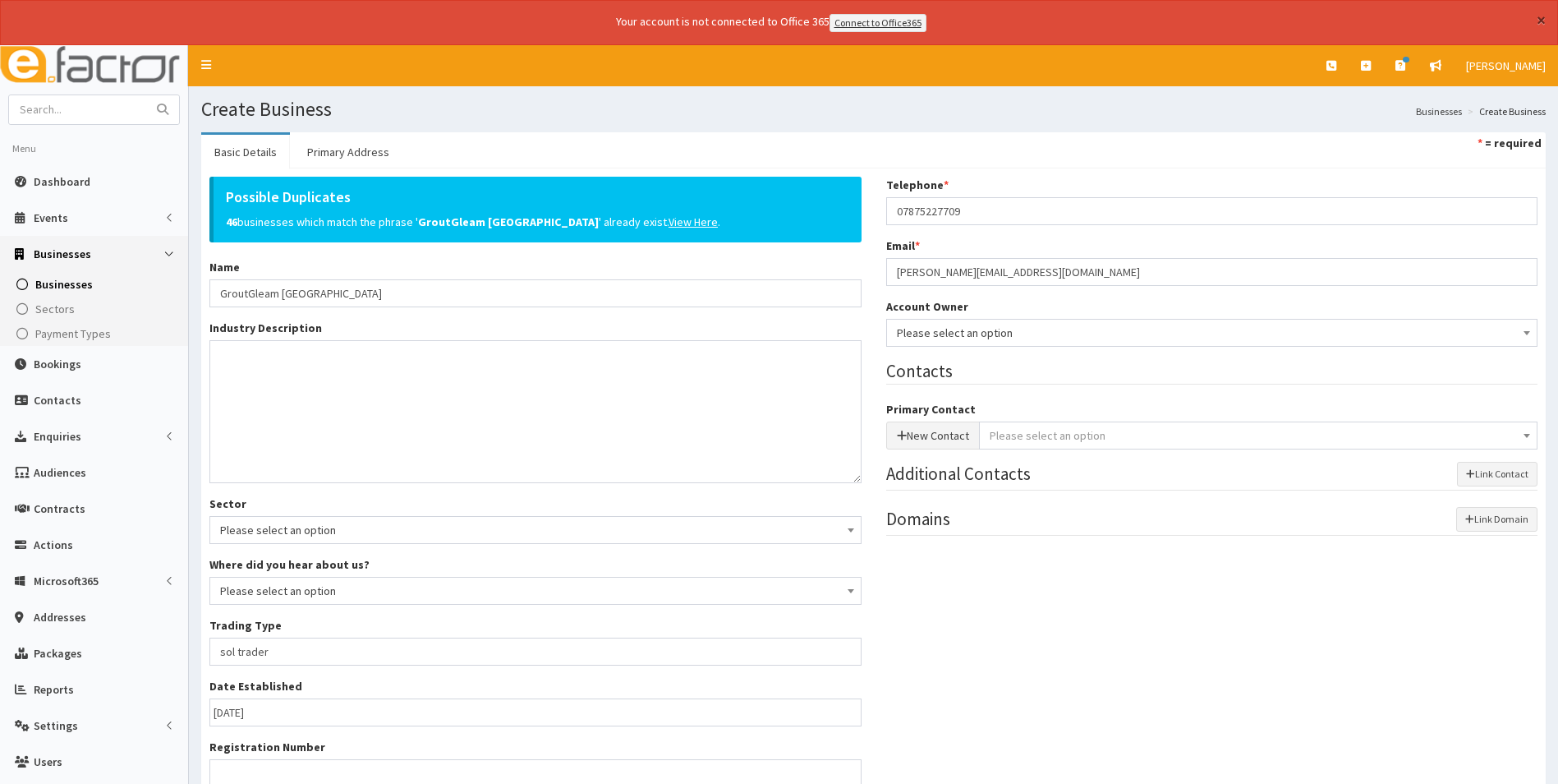
click at [1540, 18] on button "×" at bounding box center [1541, 20] width 9 height 18
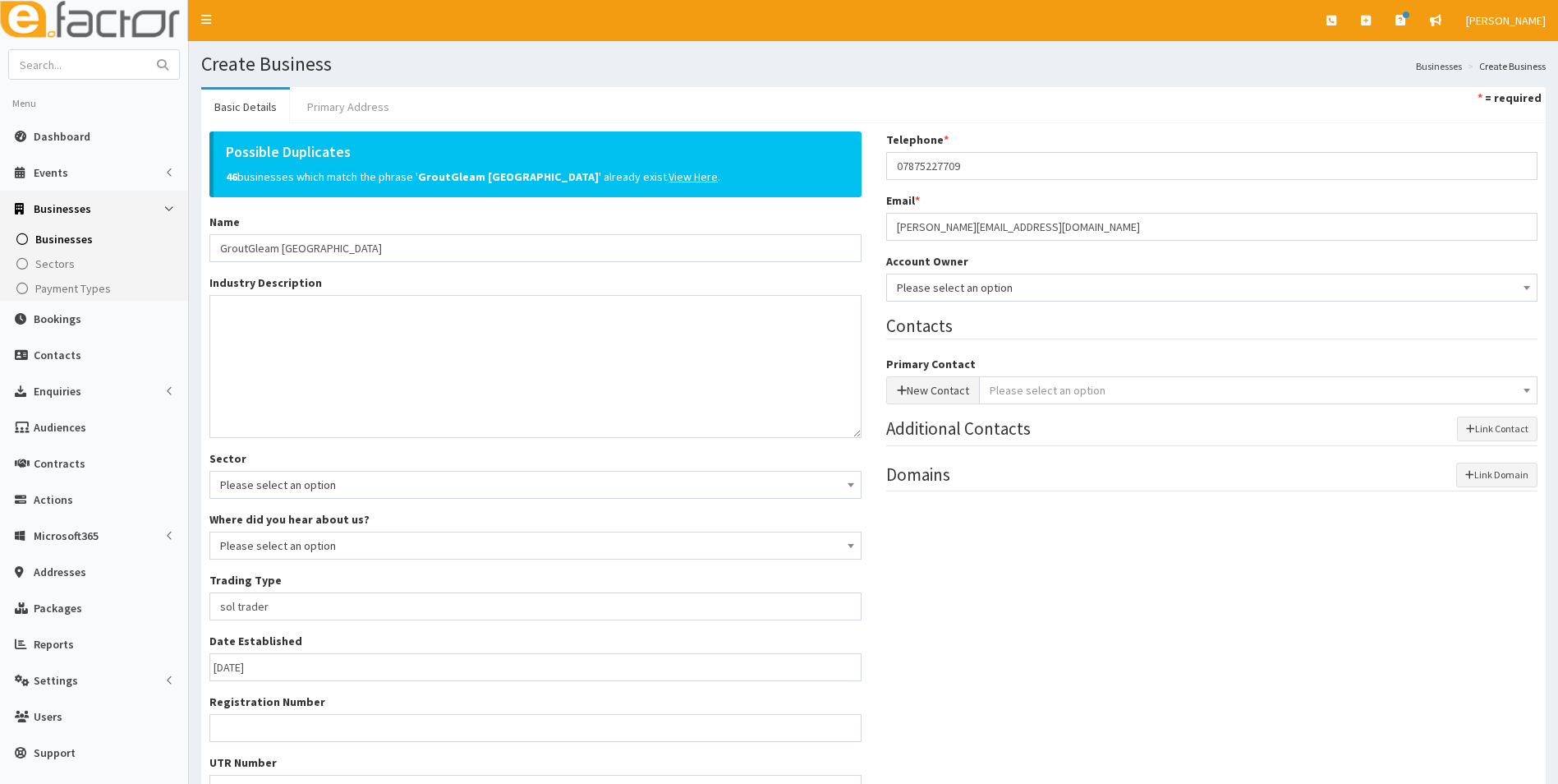
click at [370, 101] on link "Primary Address" at bounding box center [348, 106] width 108 height 34
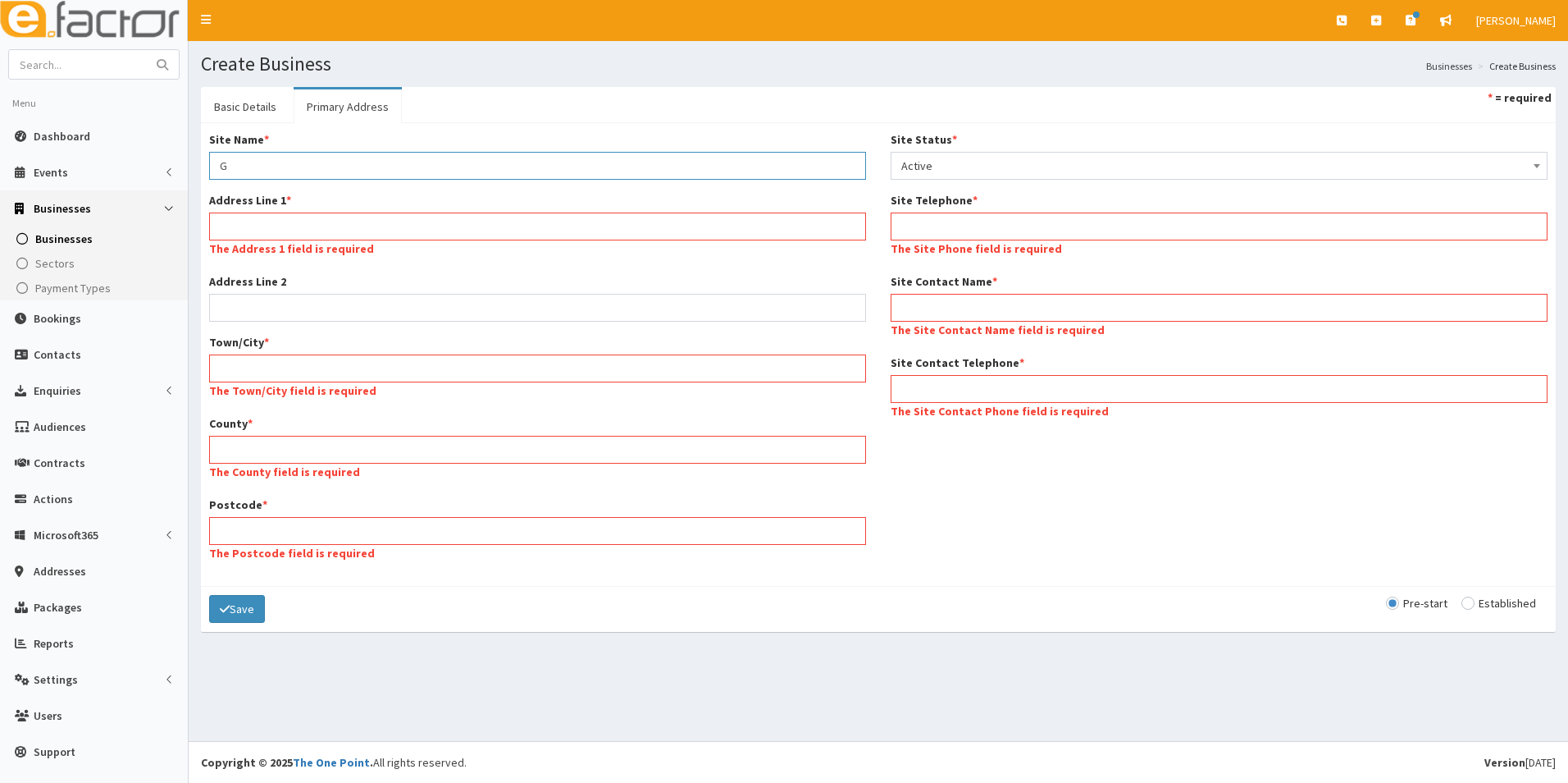
click at [331, 169] on input "G" at bounding box center [538, 165] width 657 height 28
click at [672, 230] on input "Address Line 1 *" at bounding box center [538, 226] width 657 height 28
click at [257, 215] on input "Address Line 1 *" at bounding box center [538, 226] width 657 height 28
paste input "10 Chaffinch Drive, Cleethorpes, DN35 0ST"
type input "10 Chaffinch Drive, Cleethorpes, DN35 0ST"
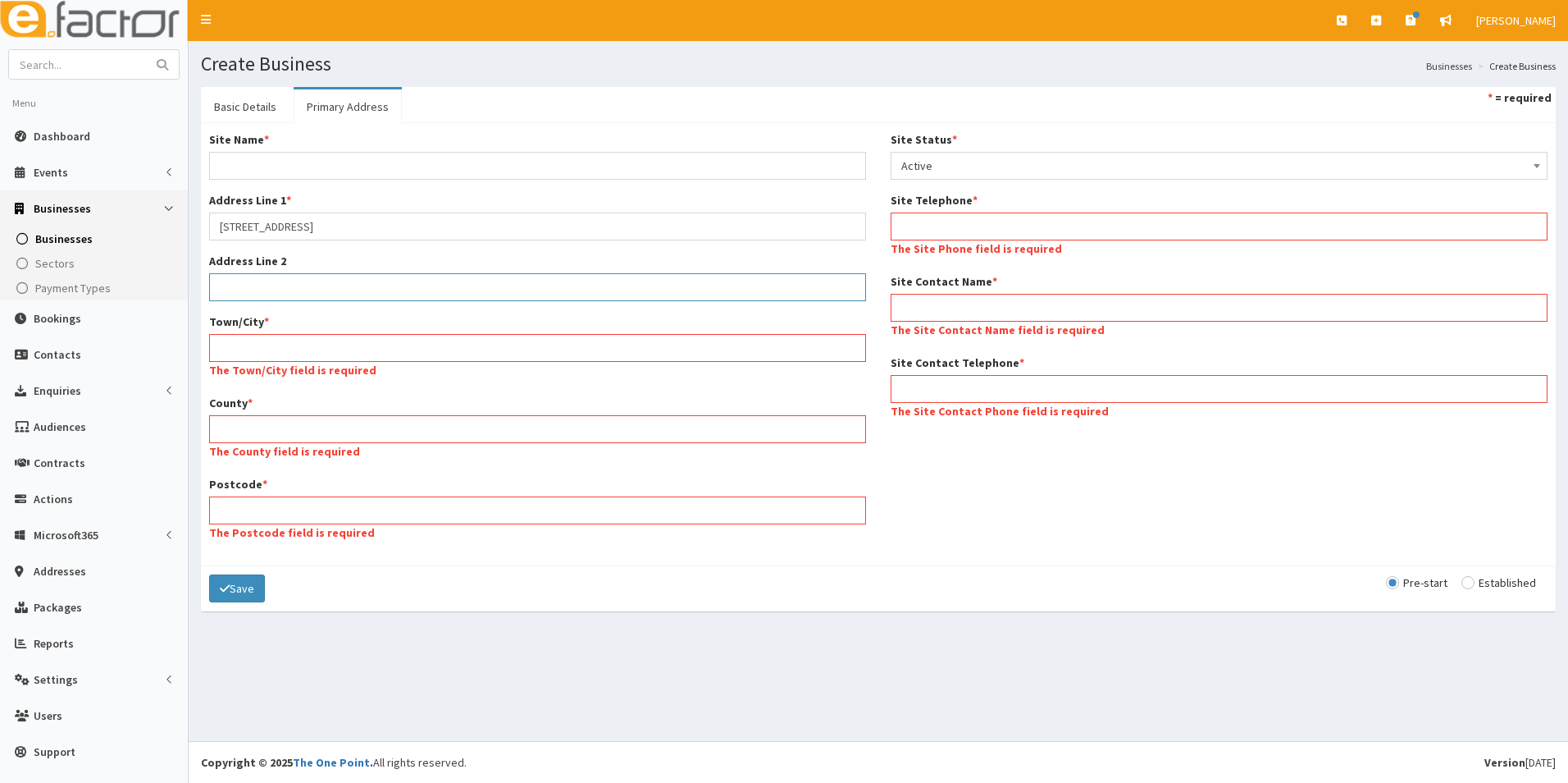
click at [313, 301] on input "Address Line 2" at bounding box center [538, 287] width 657 height 28
click at [318, 341] on input "Town/City *" at bounding box center [538, 347] width 657 height 28
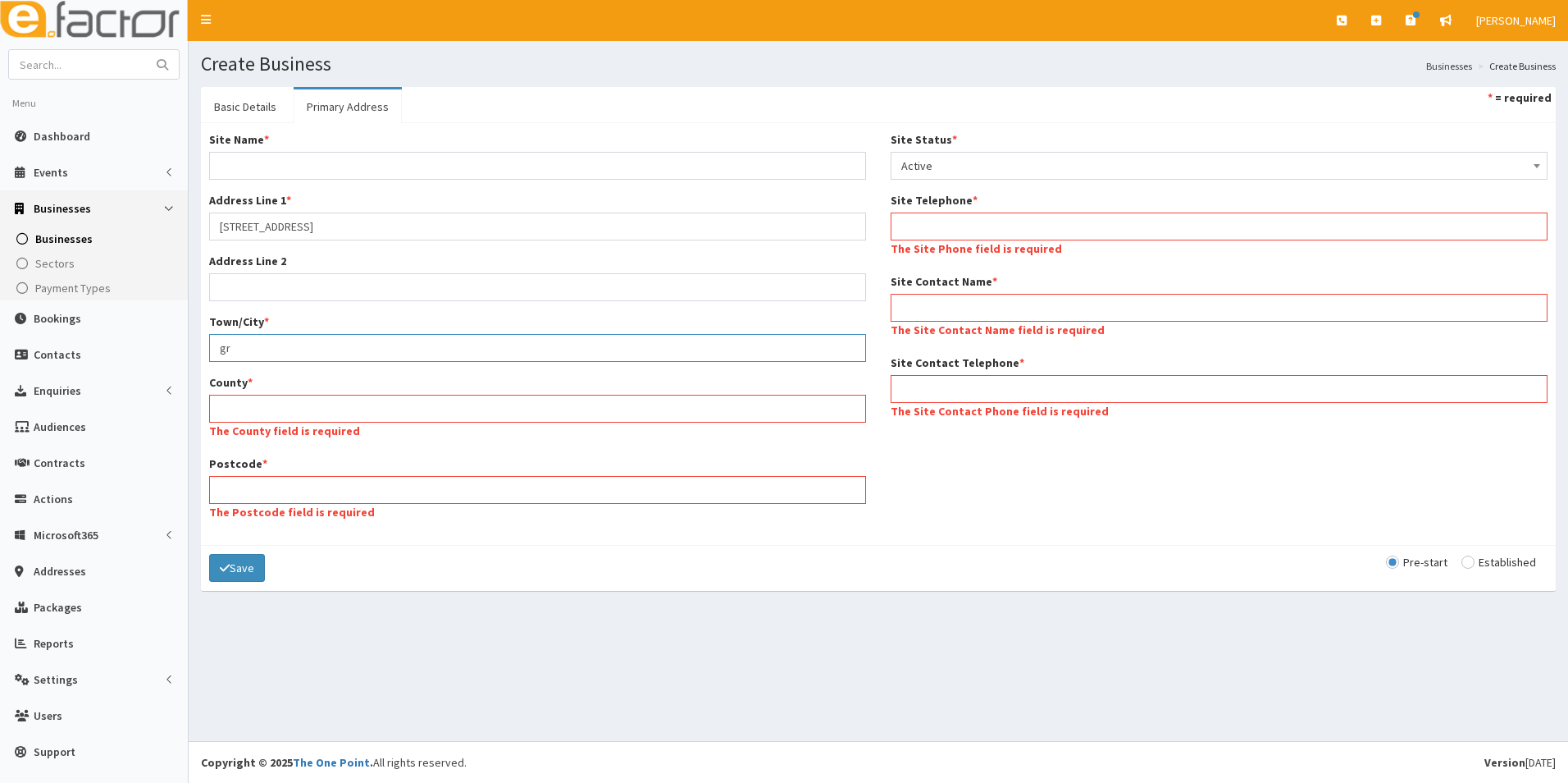
type input "g"
type input "Grimsby"
click at [342, 414] on input "County *" at bounding box center [538, 408] width 657 height 28
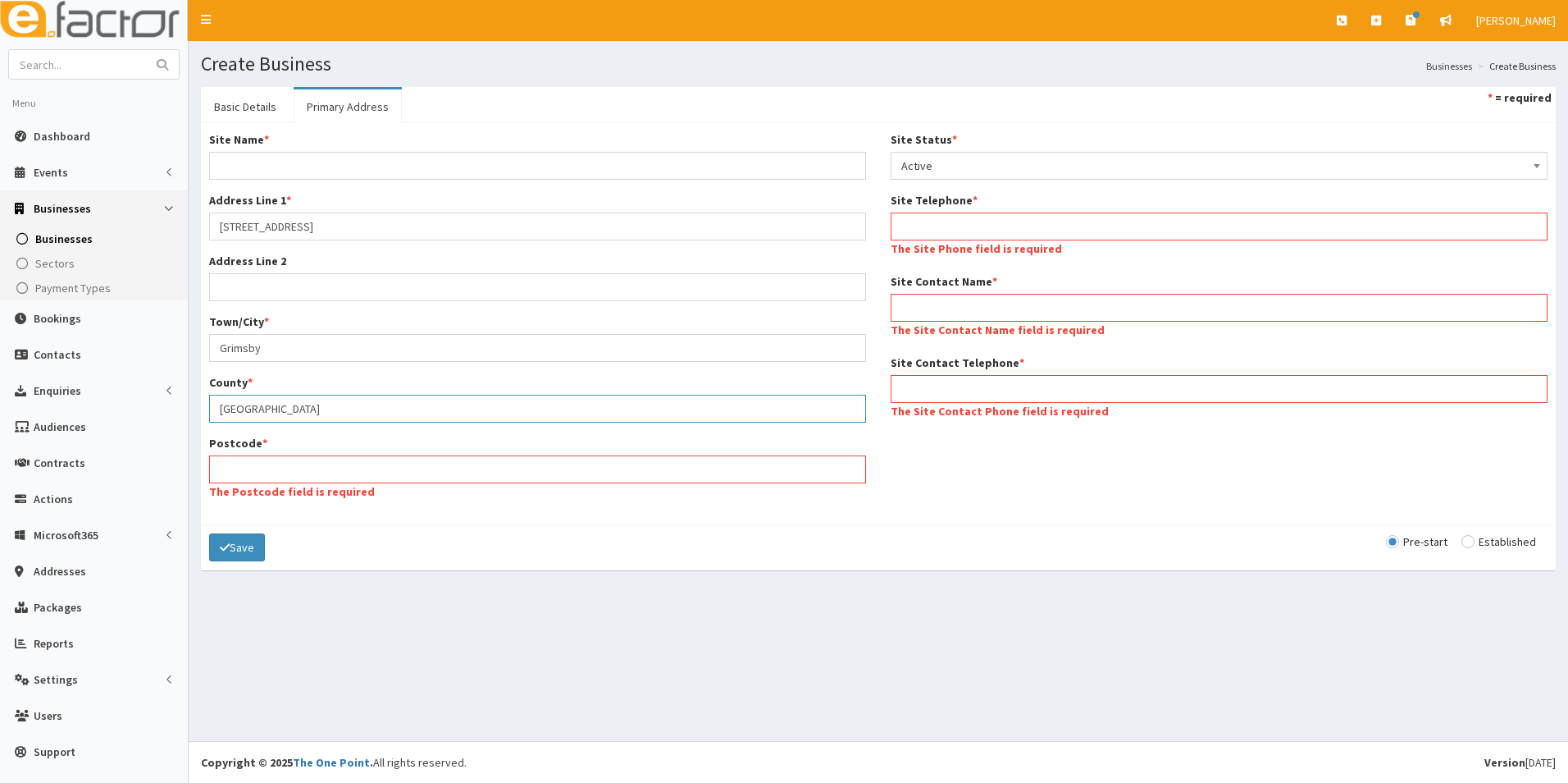
type input "North east Lincolnshire"
click at [318, 463] on input "Postcode *" at bounding box center [538, 468] width 657 height 28
click at [516, 467] on input "Postcode *" at bounding box center [538, 468] width 657 height 28
paste input "DN35 0ST"
type input "DN35 0ST"
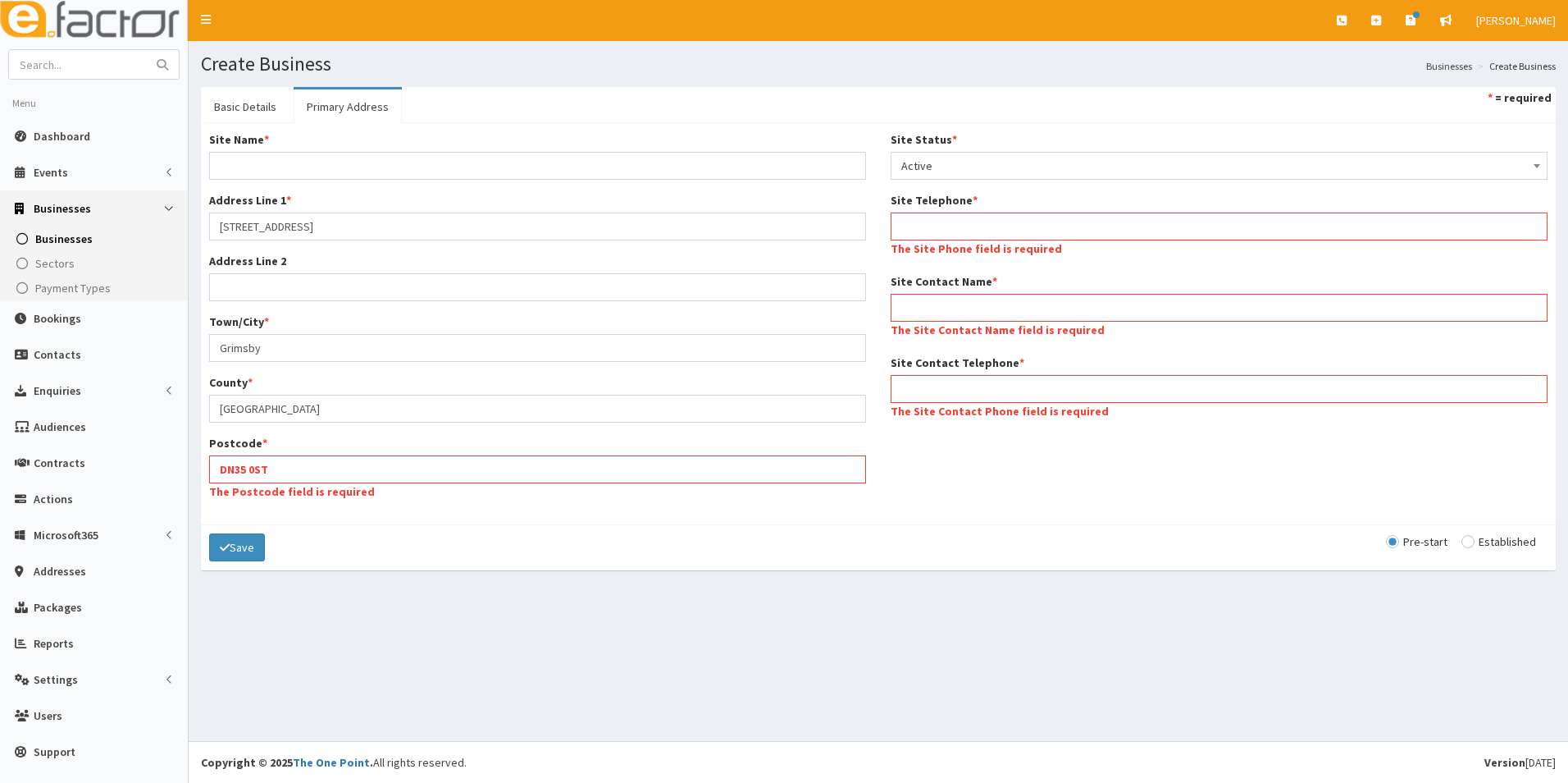
click at [567, 546] on div "Save Pre-start Established" at bounding box center [878, 547] width 1355 height 46
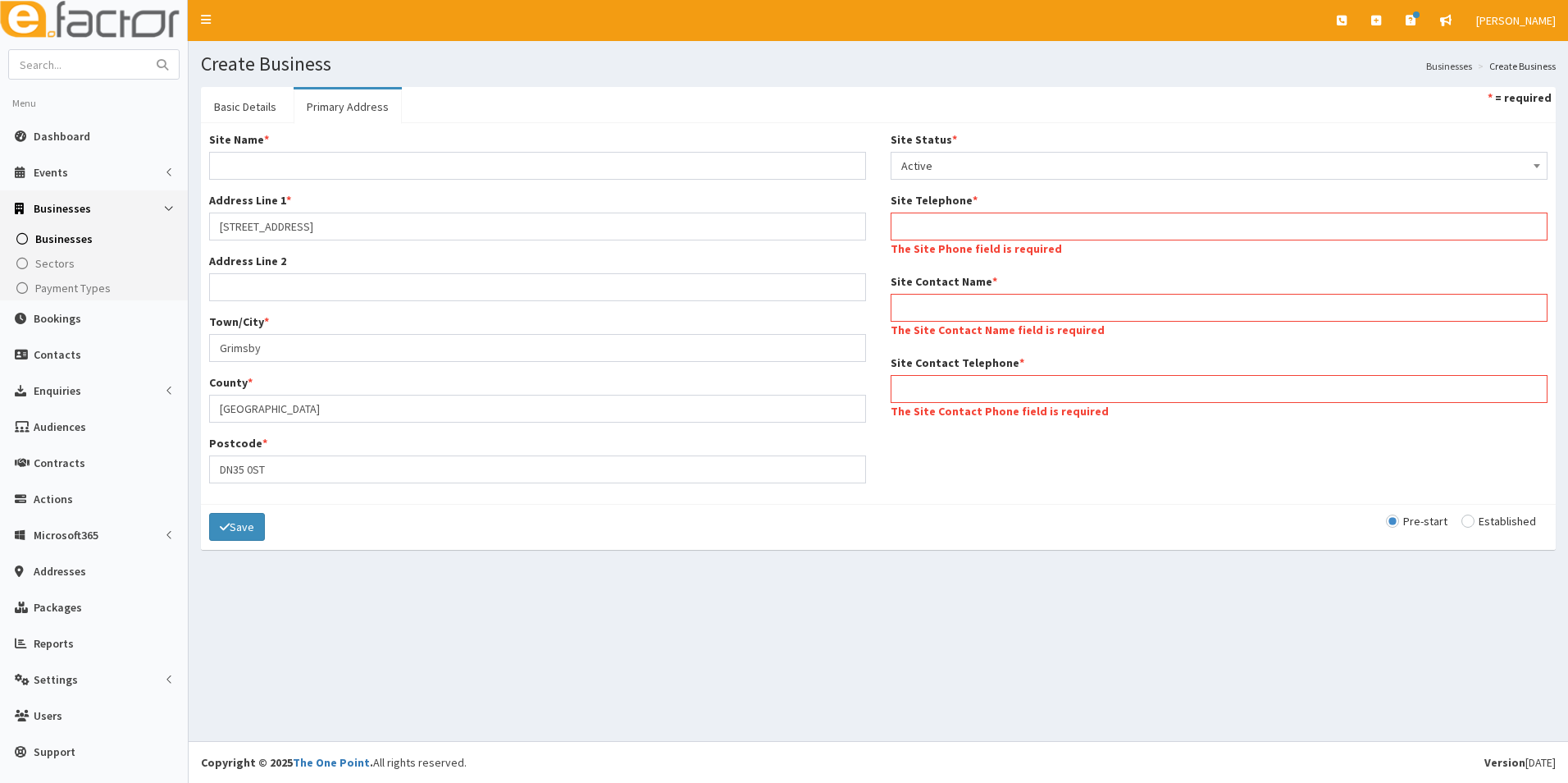
click at [1049, 167] on span "Active" at bounding box center [1219, 165] width 636 height 23
click at [1089, 568] on section "Basic Details Primary Address * = required Possible Duplicates 46 businesses wh…" at bounding box center [879, 326] width 1380 height 504
click at [949, 237] on input "Site Telephone *" at bounding box center [1219, 226] width 657 height 28
click at [260, 113] on link "Basic Details" at bounding box center [245, 106] width 89 height 34
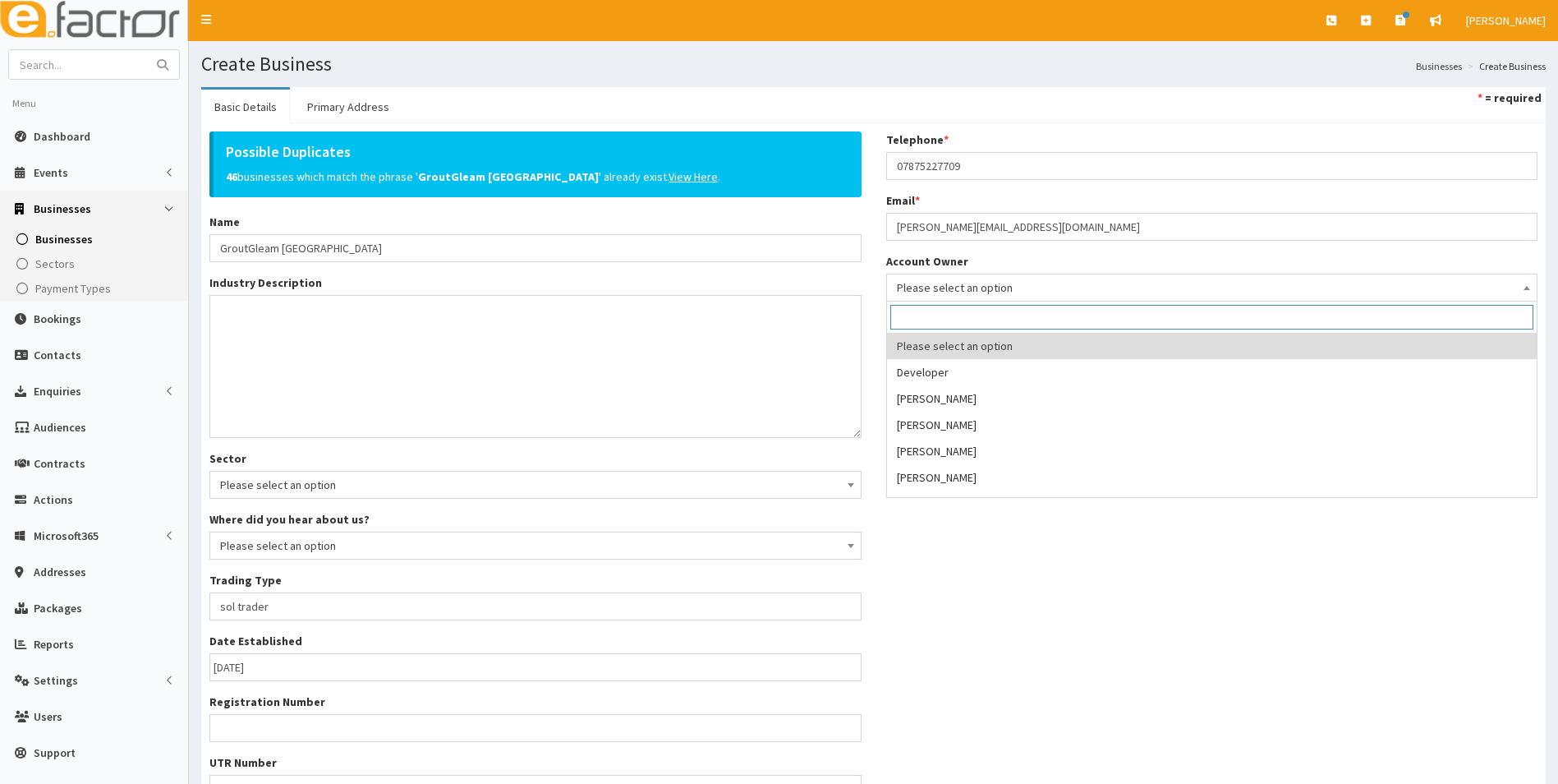
click at [1127, 291] on span "Please select an option" at bounding box center [1212, 287] width 631 height 23
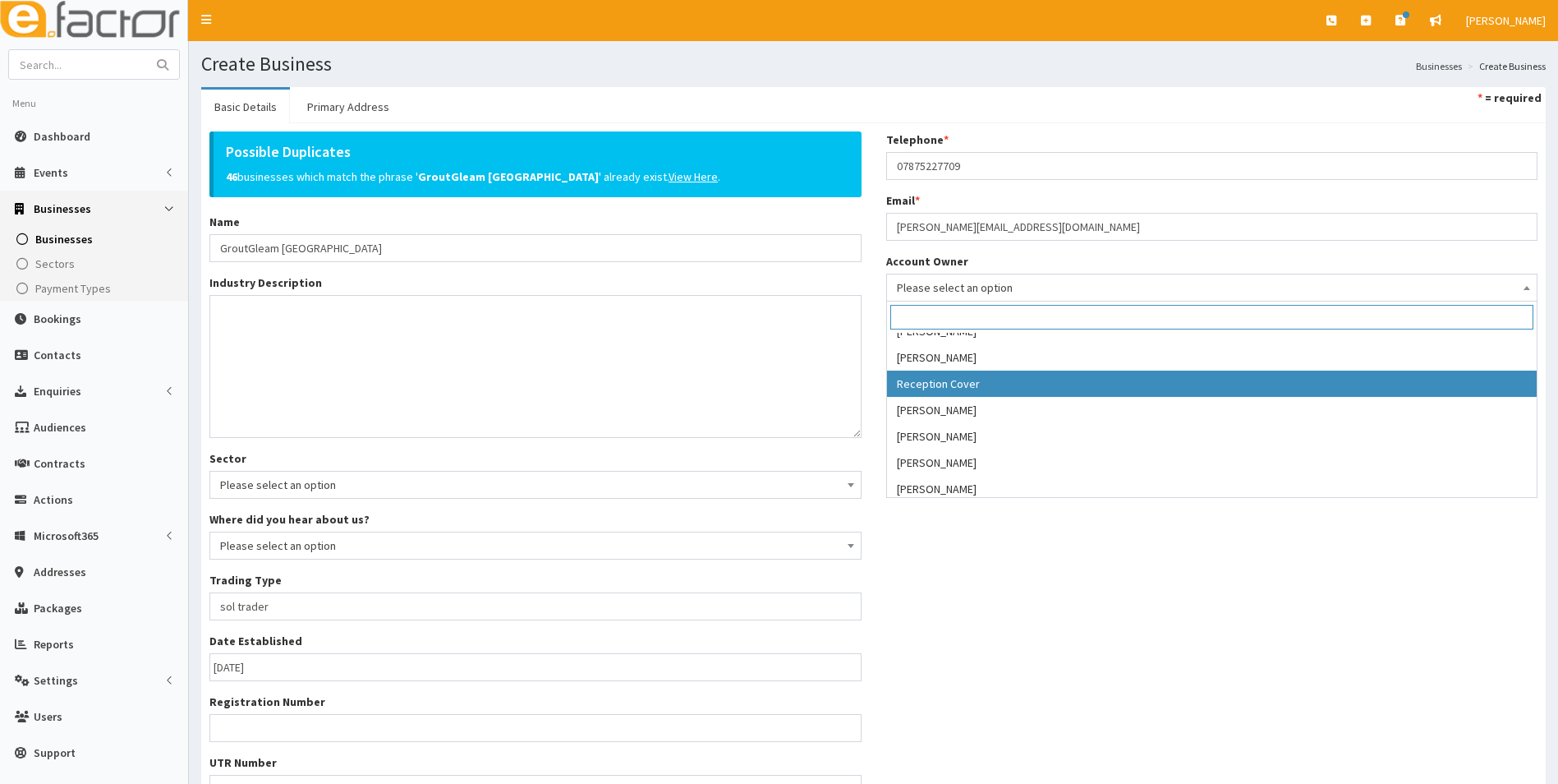
scroll to position [362, 0]
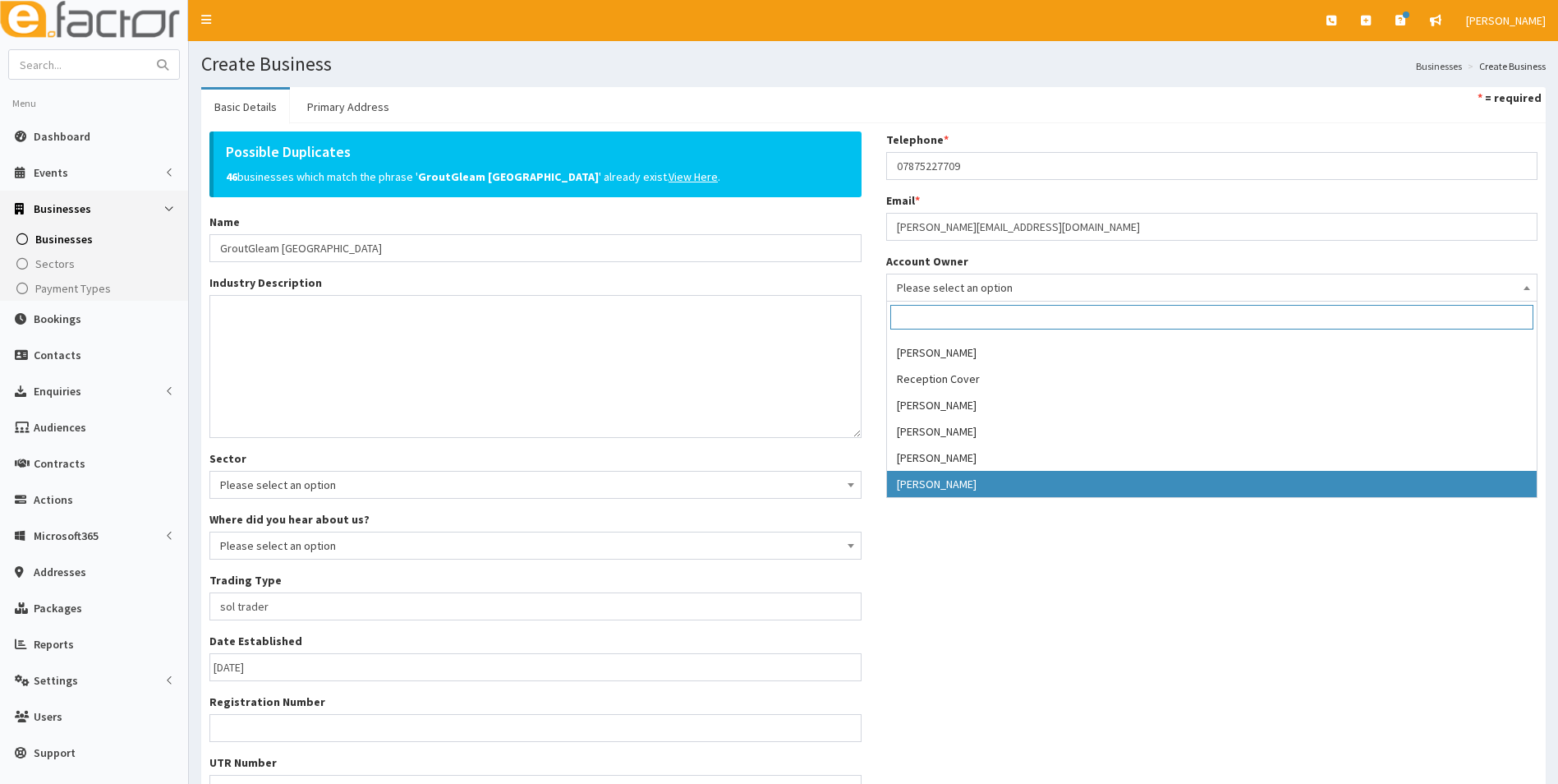
select select "46"
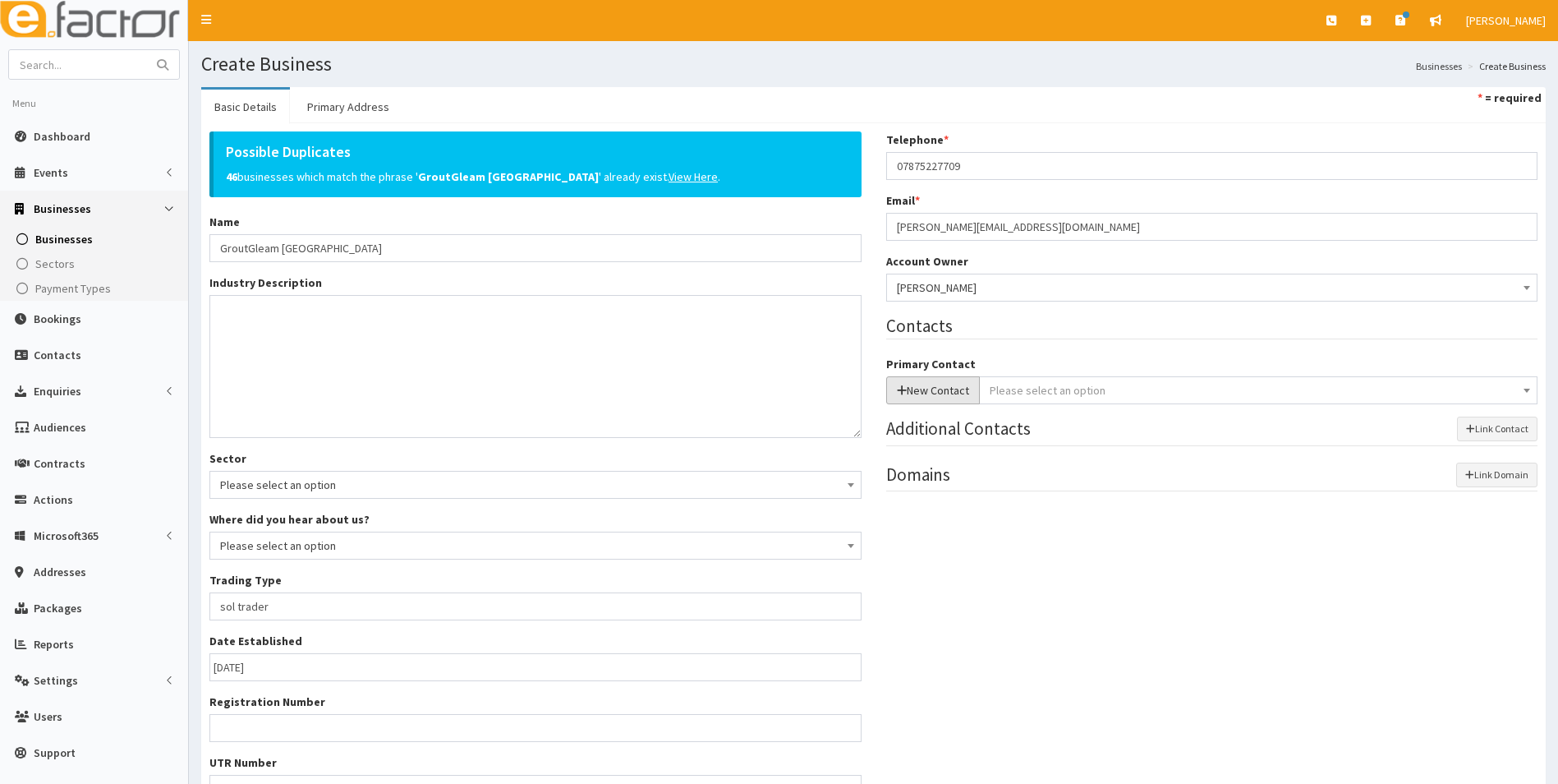
click at [930, 391] on button "New Contact" at bounding box center [933, 389] width 94 height 28
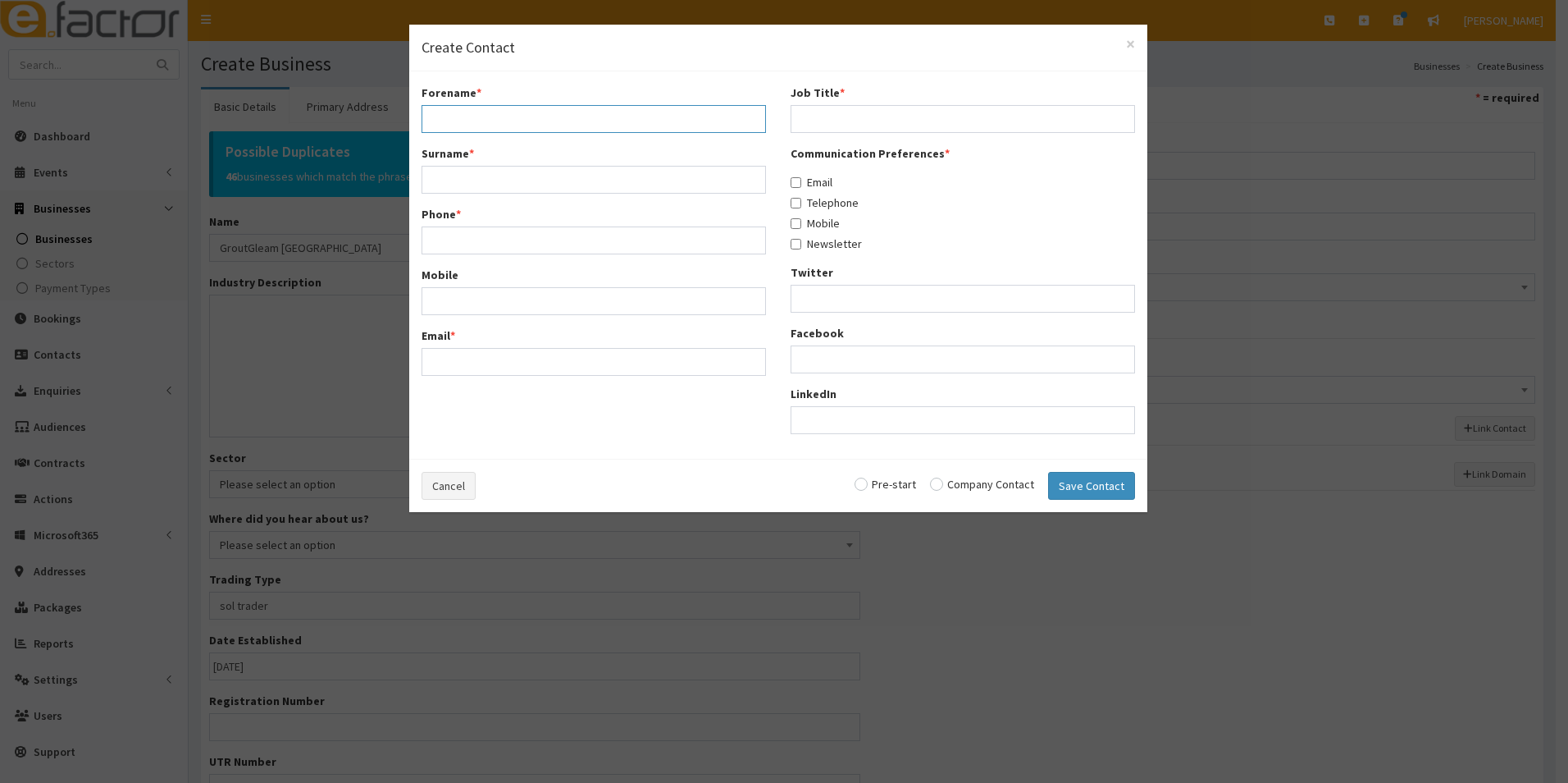
click at [508, 130] on input "Forename *" at bounding box center [594, 119] width 345 height 28
type input "c"
type input "Chris"
click at [499, 177] on input "Surname *" at bounding box center [594, 179] width 345 height 28
type input "Walker"
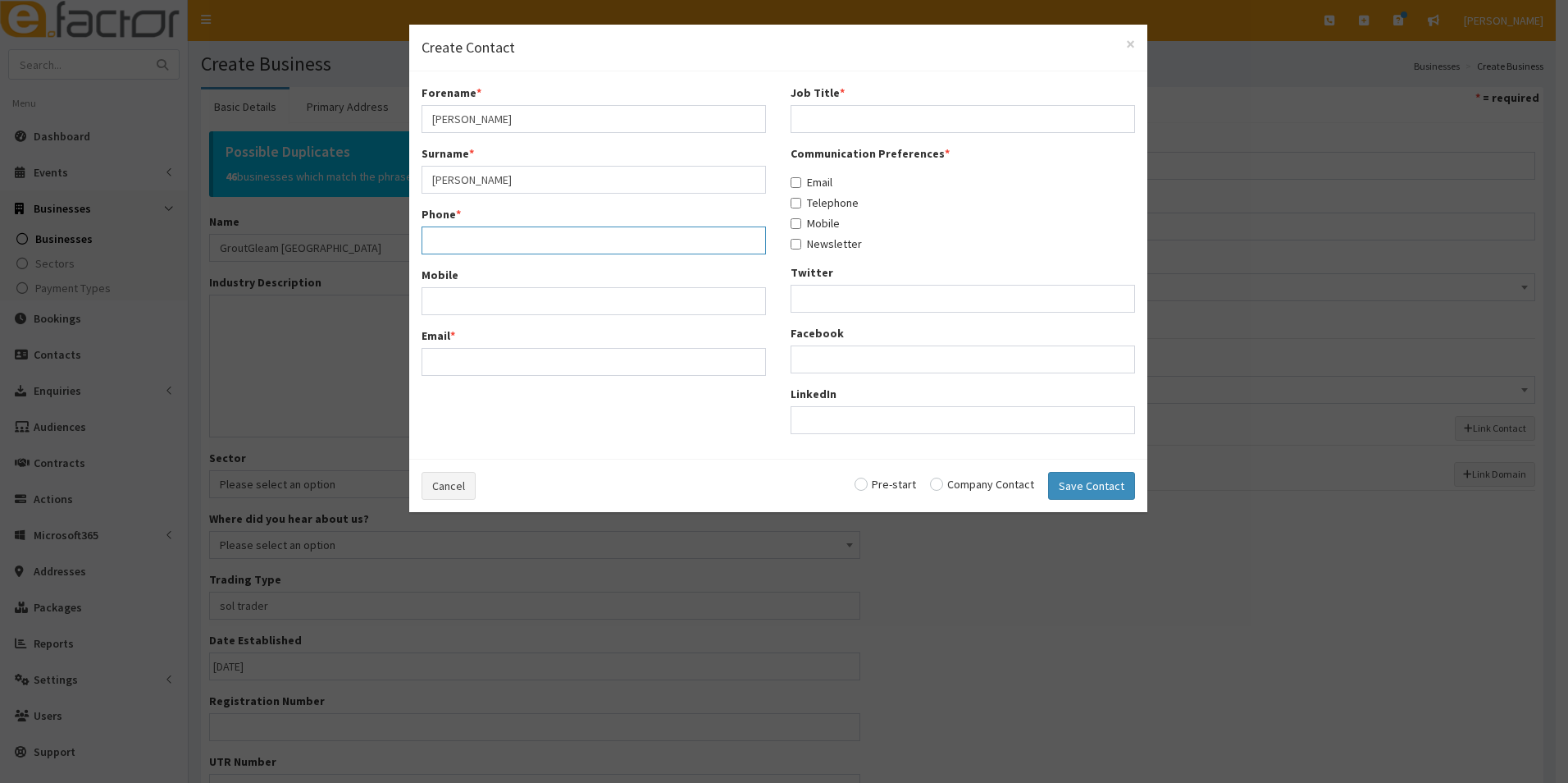
click at [529, 227] on input "Phone *" at bounding box center [594, 240] width 345 height 28
type input "078575227709"
click at [530, 289] on input "Mobile" at bounding box center [594, 300] width 345 height 28
click at [493, 350] on input "Email *" at bounding box center [594, 361] width 345 height 28
click at [534, 351] on input "Email *" at bounding box center [594, 361] width 345 height 28
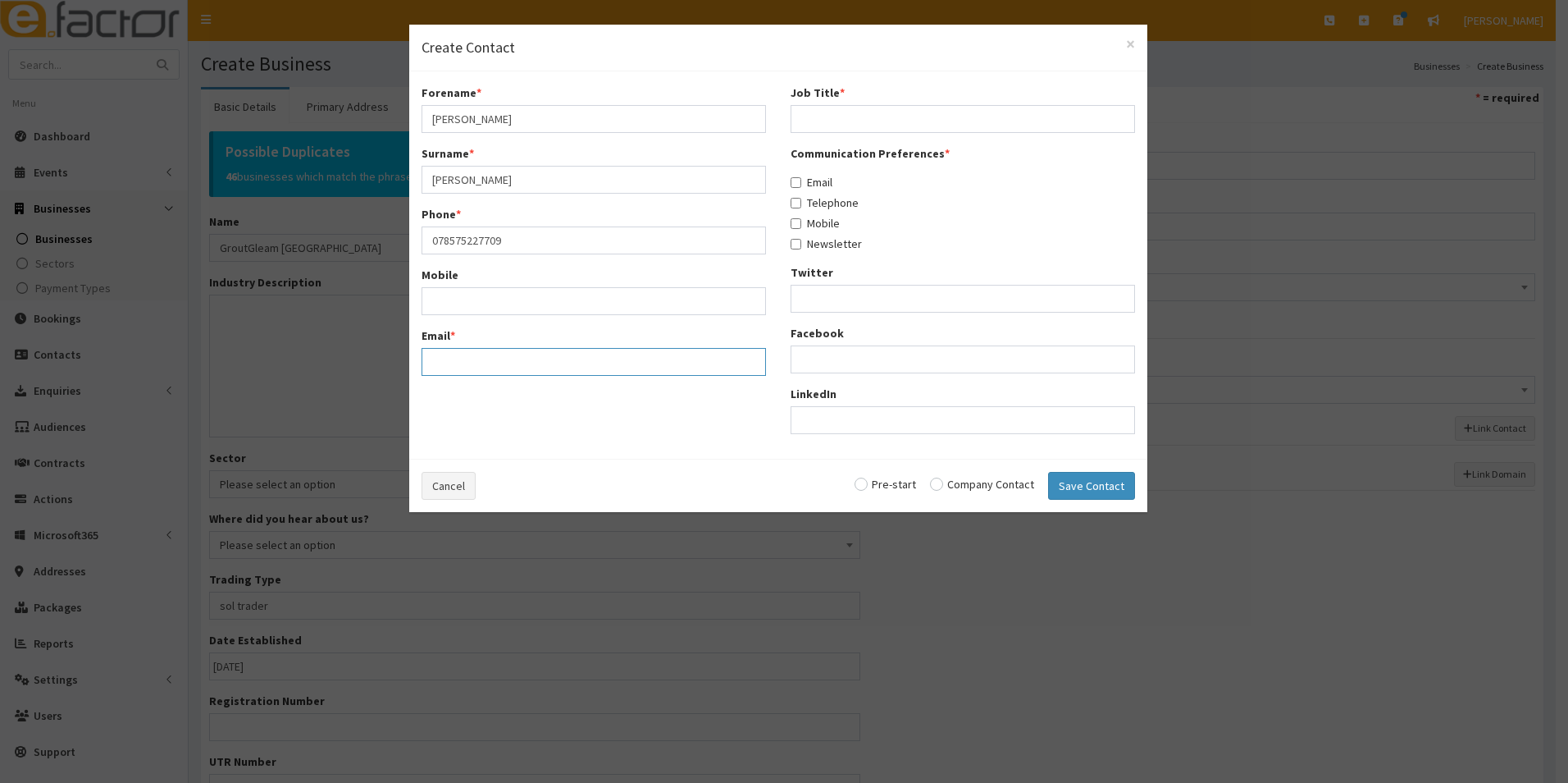
paste input "chris@groutgleam.co.uk"
type input "chris@groutgleam.co.uk"
click at [875, 100] on div "Job Title *" at bounding box center [963, 109] width 345 height 49
click at [879, 116] on input "Job Title *" at bounding box center [963, 119] width 345 height 28
type input "o"
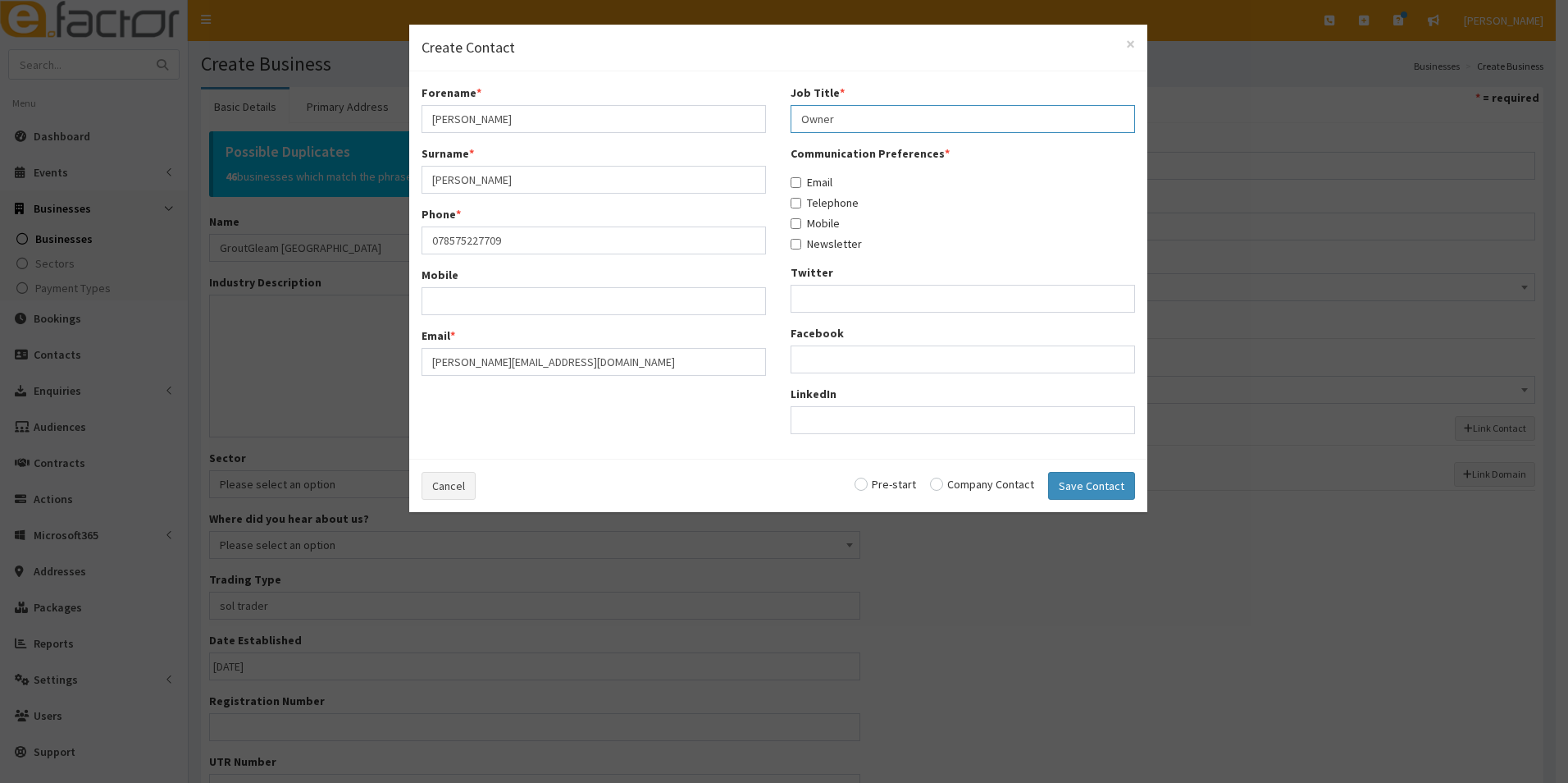
type input "Owner"
click at [807, 179] on label "Email" at bounding box center [811, 182] width 42 height 17
click at [801, 179] on input "Email" at bounding box center [795, 182] width 11 height 11
checkbox input "true"
click at [804, 208] on label "Telephone" at bounding box center [824, 202] width 68 height 17
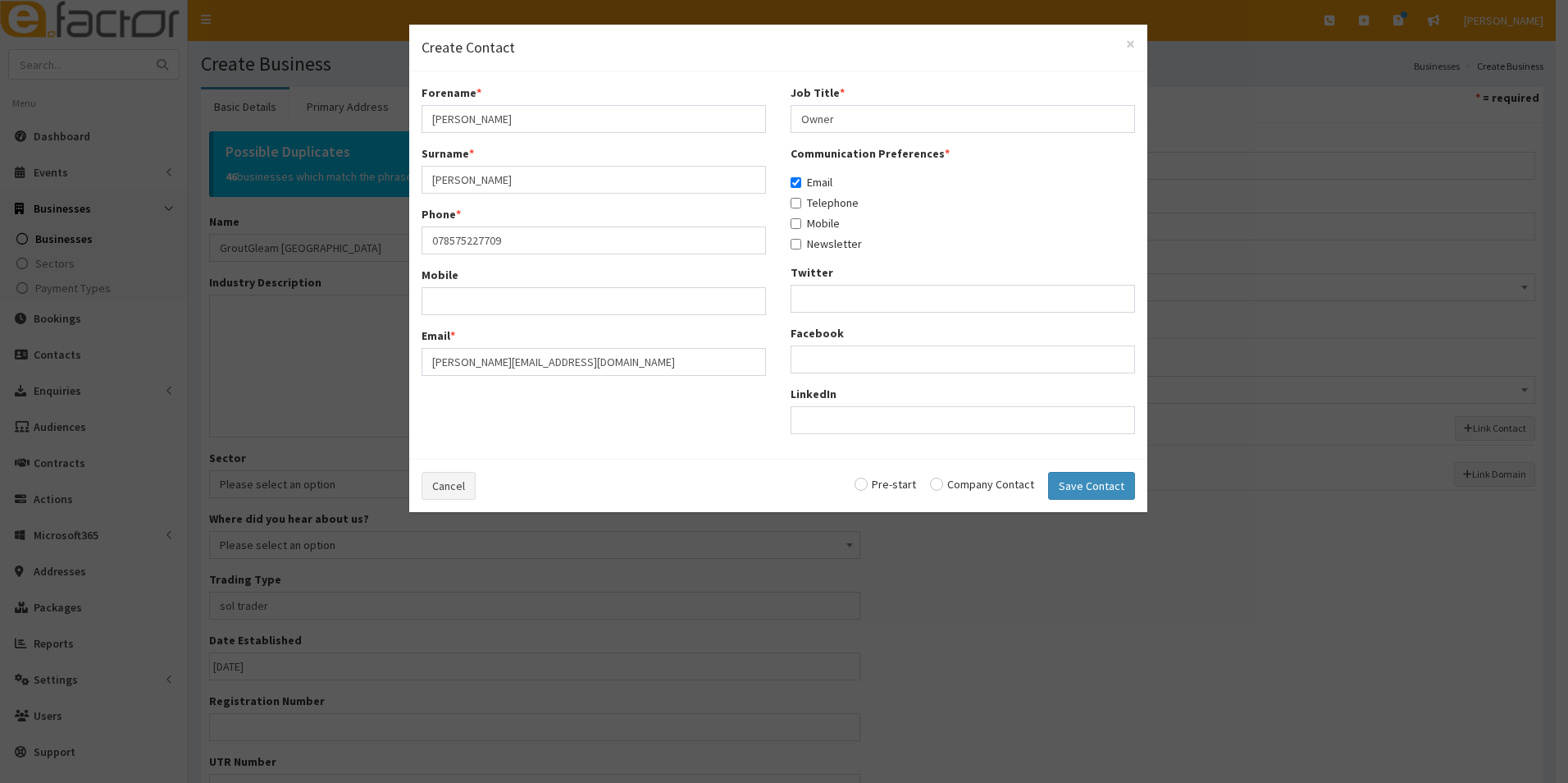
click at [801, 208] on input "Telephone" at bounding box center [795, 202] width 11 height 11
checkbox input "true"
click at [803, 228] on label "Mobile" at bounding box center [815, 223] width 49 height 17
click at [801, 228] on input "Mobile" at bounding box center [795, 223] width 11 height 11
checkbox input "true"
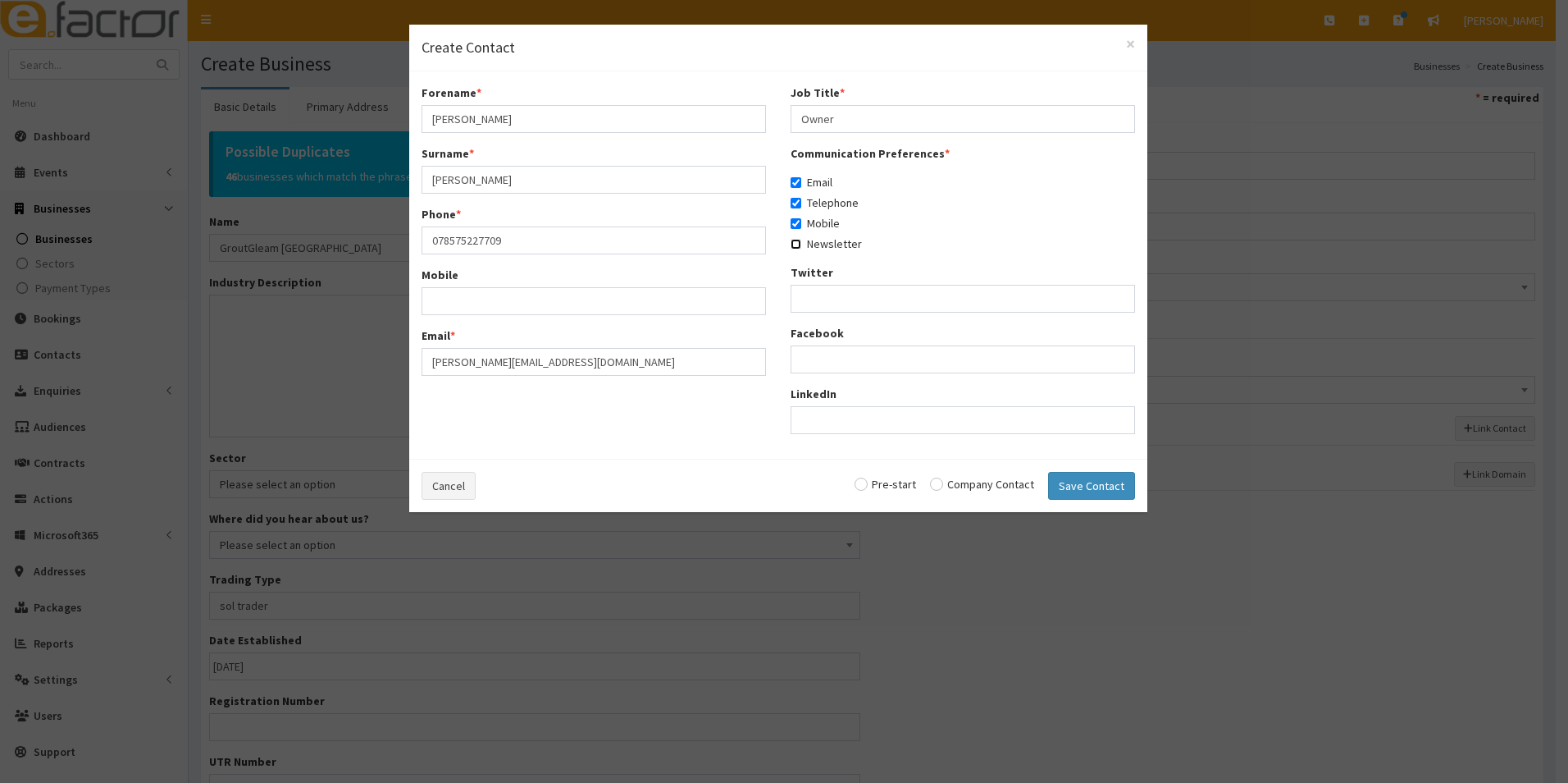
click at [801, 248] on label "Newsletter" at bounding box center [825, 243] width 71 height 17
click at [801, 248] on input "Newsletter" at bounding box center [795, 243] width 11 height 11
checkbox input "true"
drag, startPoint x: 958, startPoint y: 482, endPoint x: 991, endPoint y: 497, distance: 36.2
click at [958, 482] on input "radio" at bounding box center [982, 484] width 105 height 12
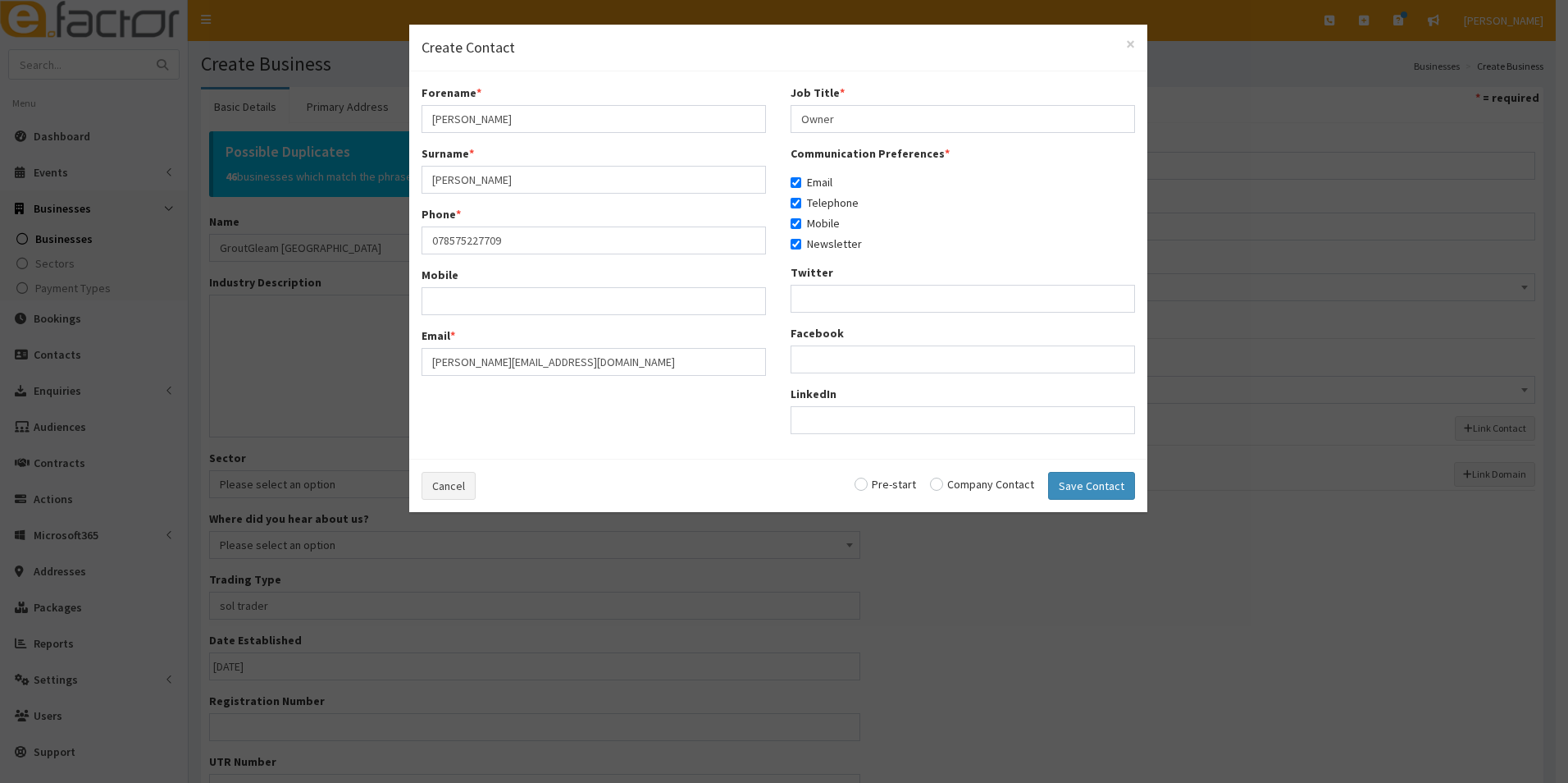
radio input "true"
click at [1073, 494] on button "Save Contact" at bounding box center [1091, 485] width 87 height 28
checkbox input "false"
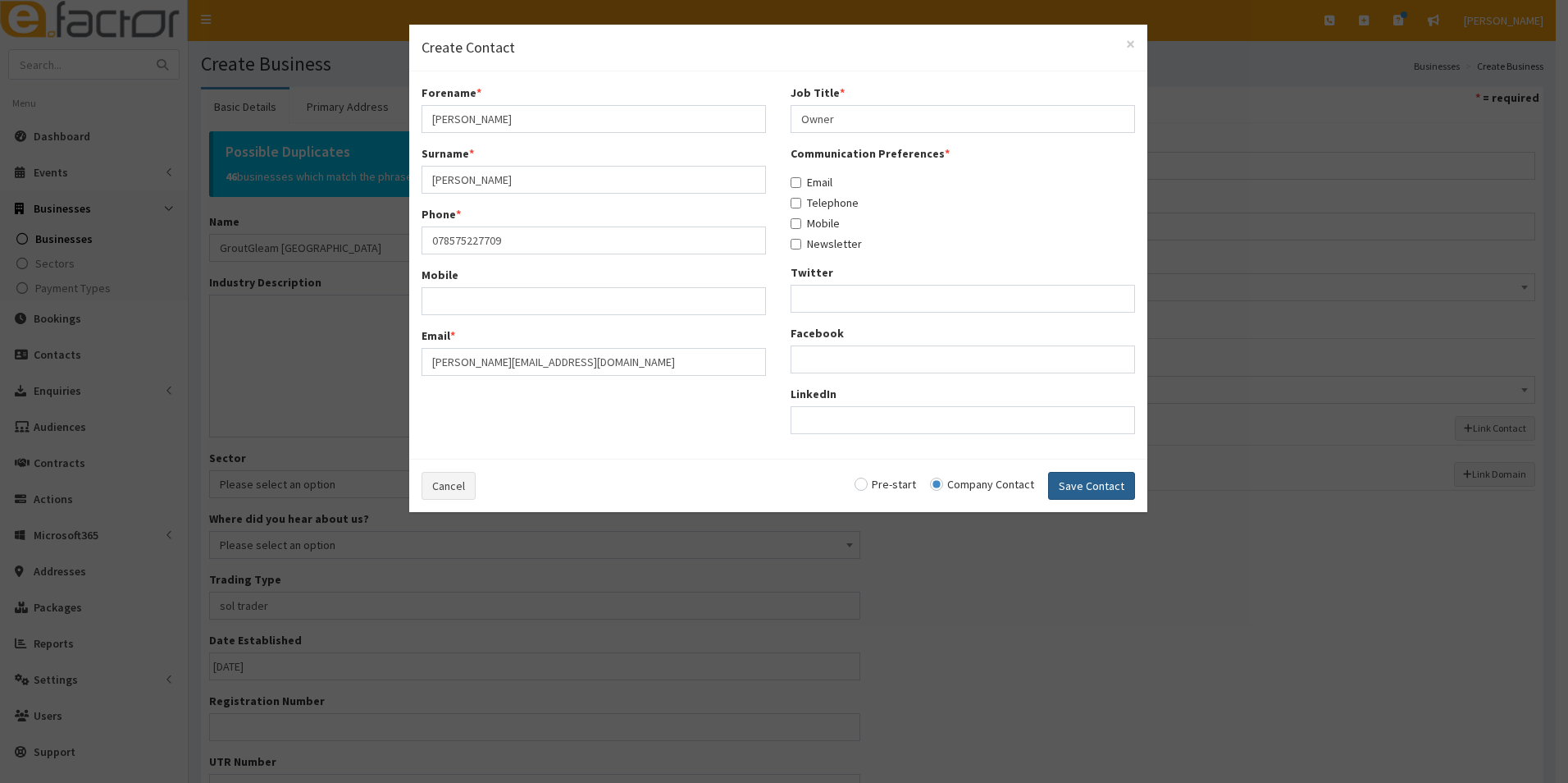
checkbox input "false"
radio input "false"
select select "5300"
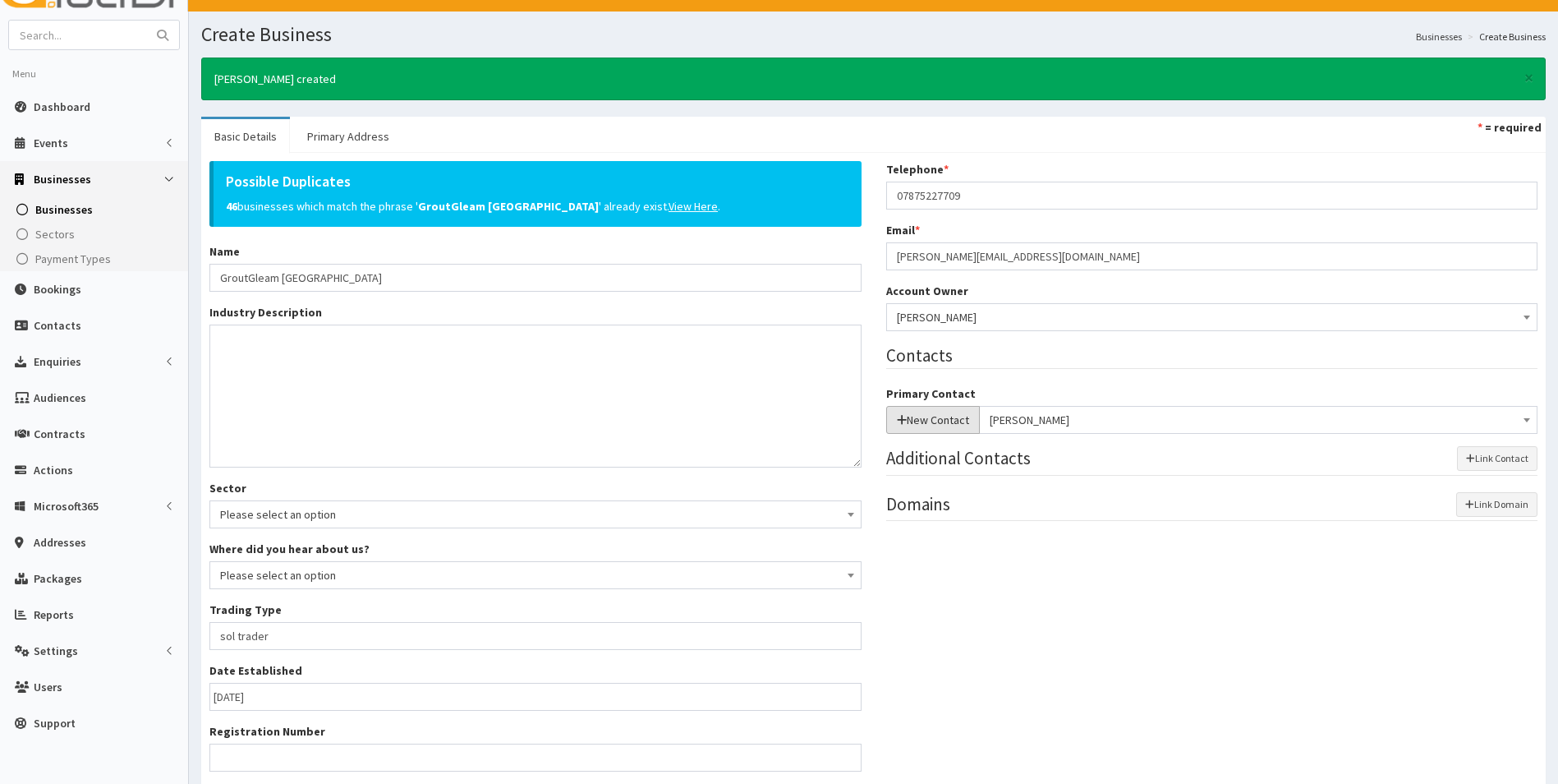
scroll to position [82, 0]
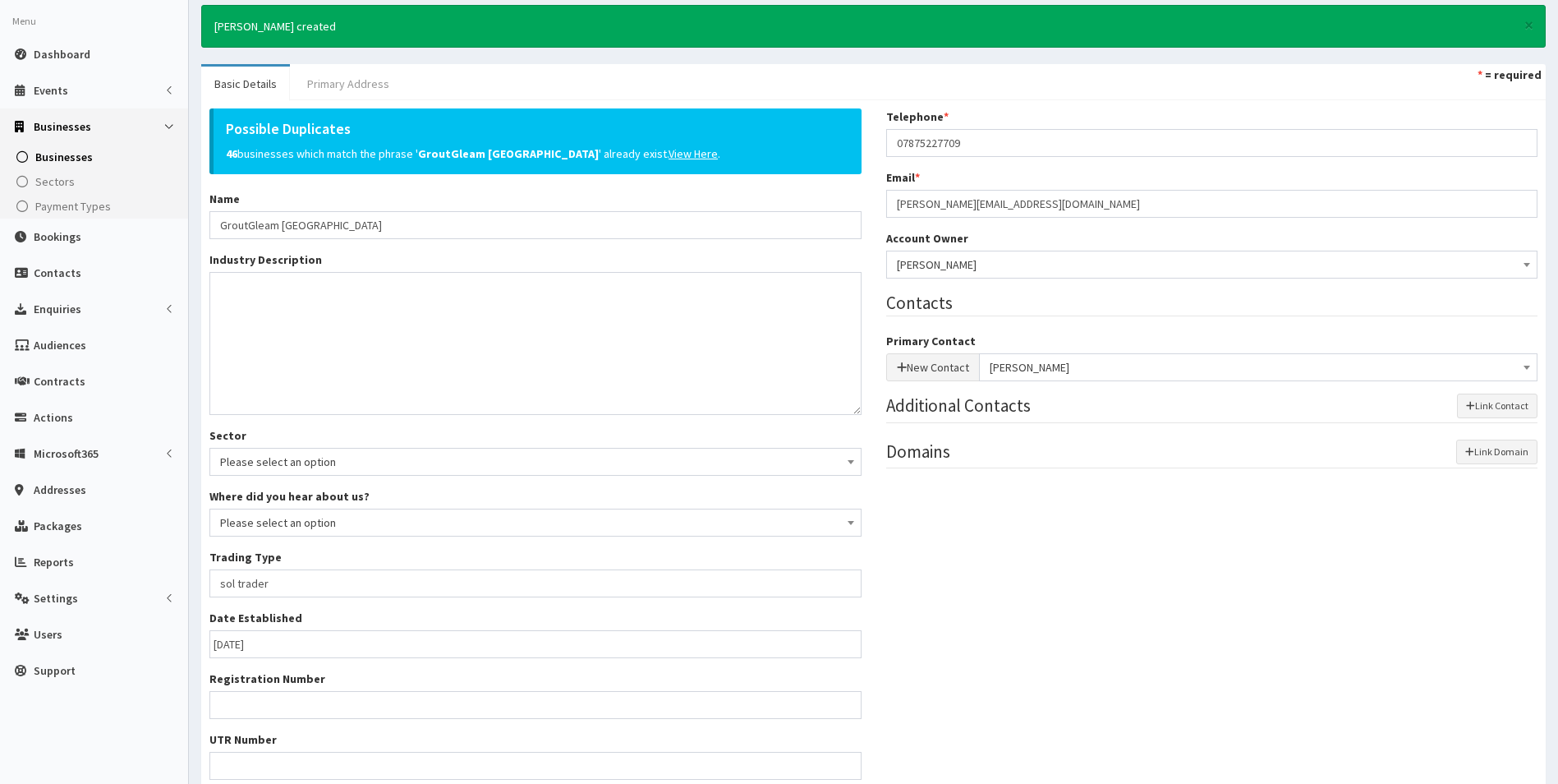
click at [360, 90] on link "Primary Address" at bounding box center [348, 83] width 108 height 34
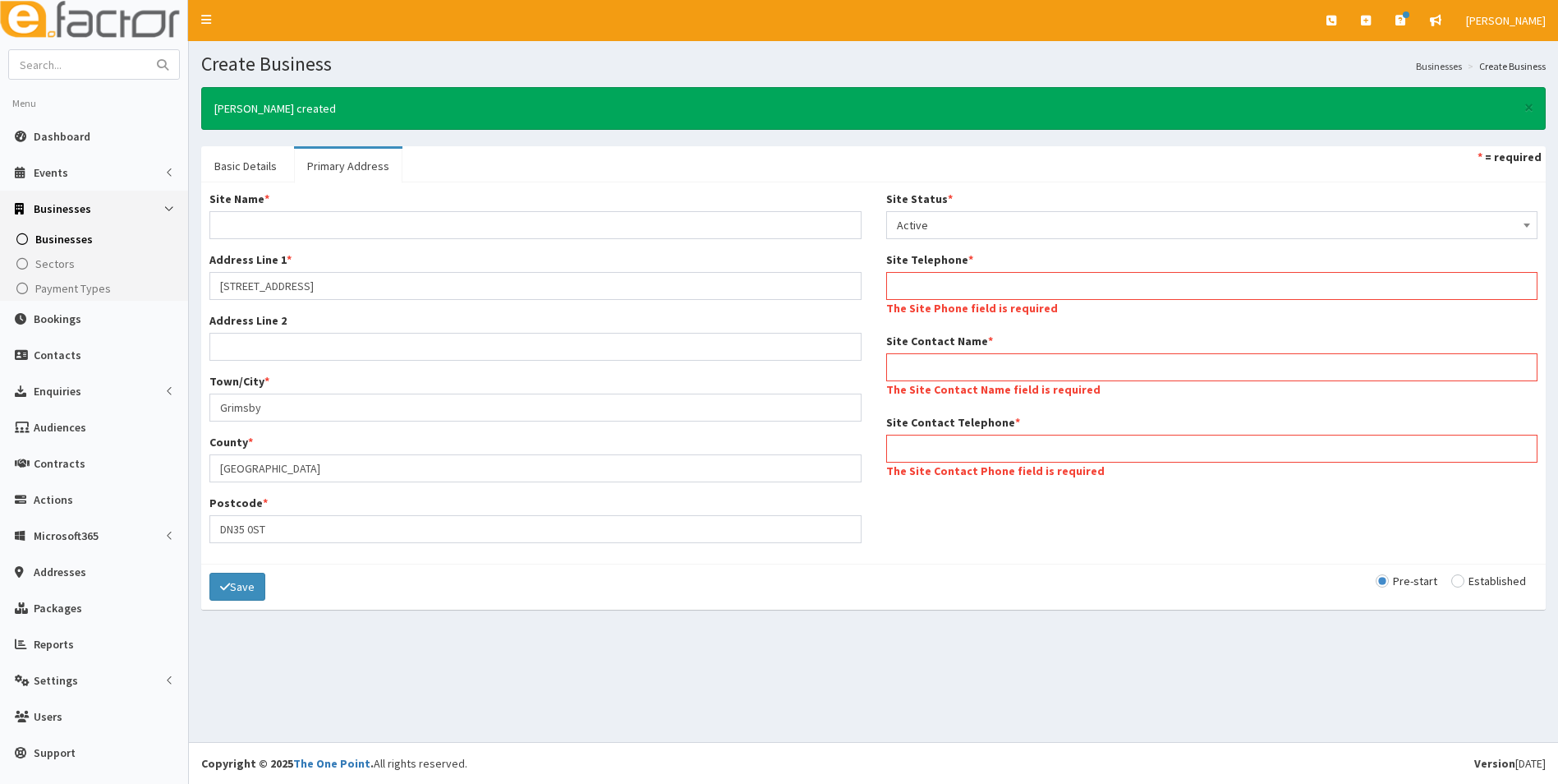
scroll to position [0, 0]
click at [456, 223] on input "Site Name *" at bounding box center [539, 224] width 658 height 28
click at [1003, 355] on input "Site Contact Name *" at bounding box center [1221, 367] width 658 height 28
type input "Chris Walker"
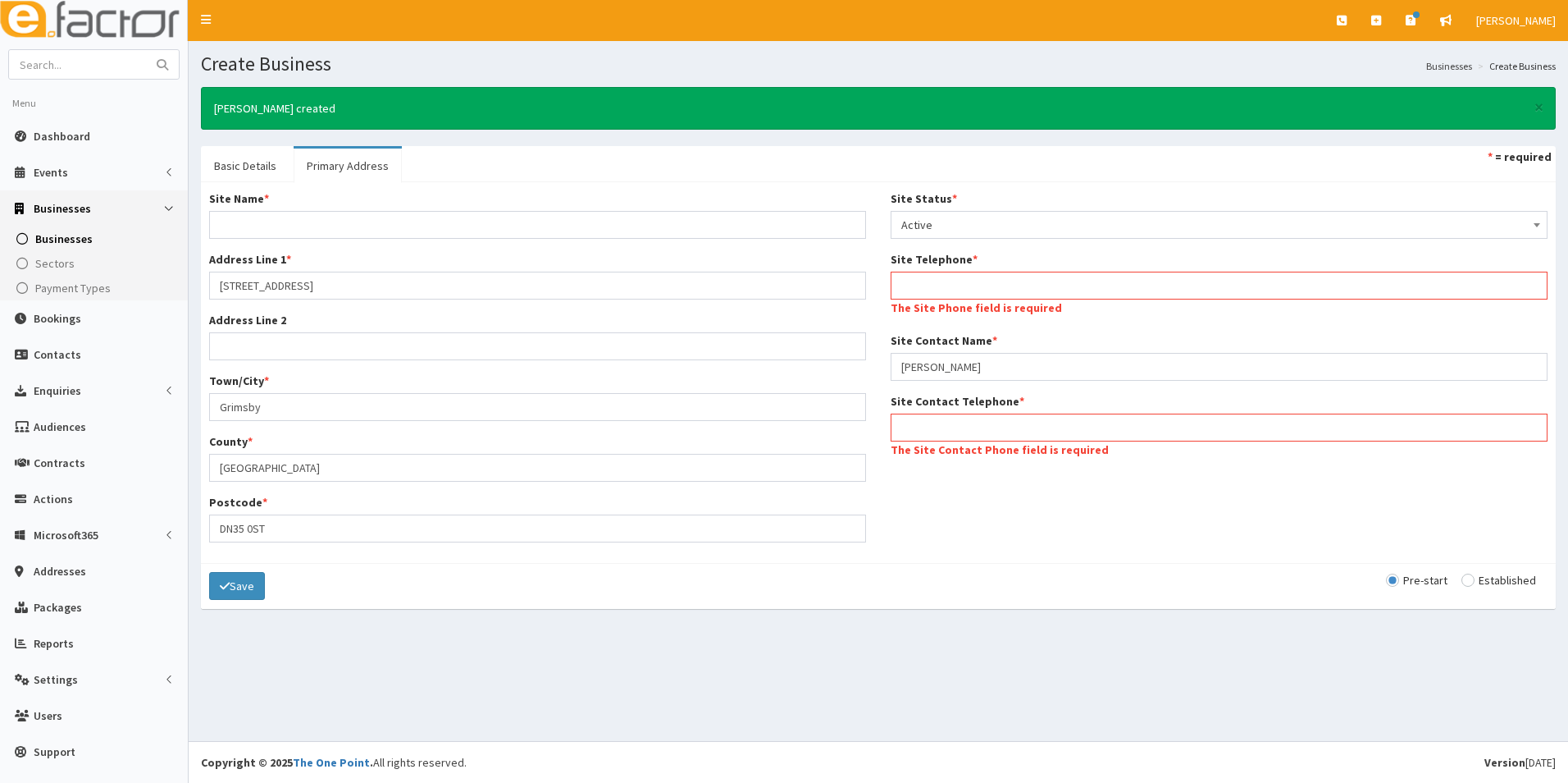
click at [972, 504] on div "Site Name * Address Line 1 * 10 Chaffinch Drive, Cleethorpes, DN35 0ST Address …" at bounding box center [878, 372] width 1363 height 364
click at [1034, 419] on input "Site Contact Telephone *" at bounding box center [1219, 427] width 657 height 28
drag, startPoint x: 990, startPoint y: 422, endPoint x: 871, endPoint y: 418, distance: 119.1
click at [871, 418] on div "Site Name * Address Line 1 * 10 Chaffinch Drive, Cleethorpes, DN35 0ST Address …" at bounding box center [878, 372] width 1363 height 364
type input "07875227709"
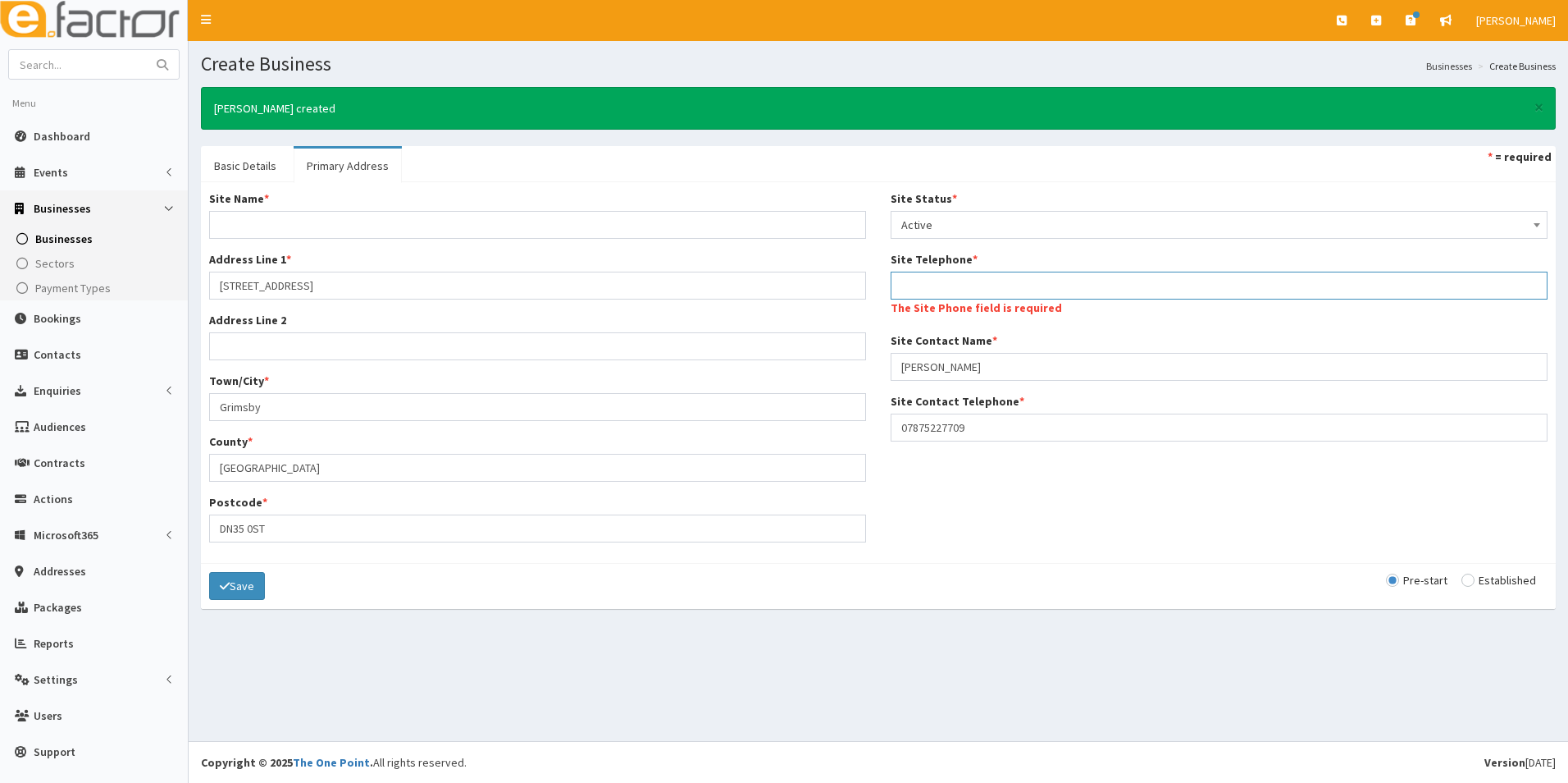
click at [906, 282] on input "Site Telephone *" at bounding box center [1219, 285] width 657 height 28
paste input "07875227709"
type input "07875227709"
click at [915, 657] on div "Create Business Businesses Create Business × Chris Walker created Basic Details…" at bounding box center [879, 391] width 1380 height 700
drag, startPoint x: 1457, startPoint y: 571, endPoint x: 1464, endPoint y: 578, distance: 9.9
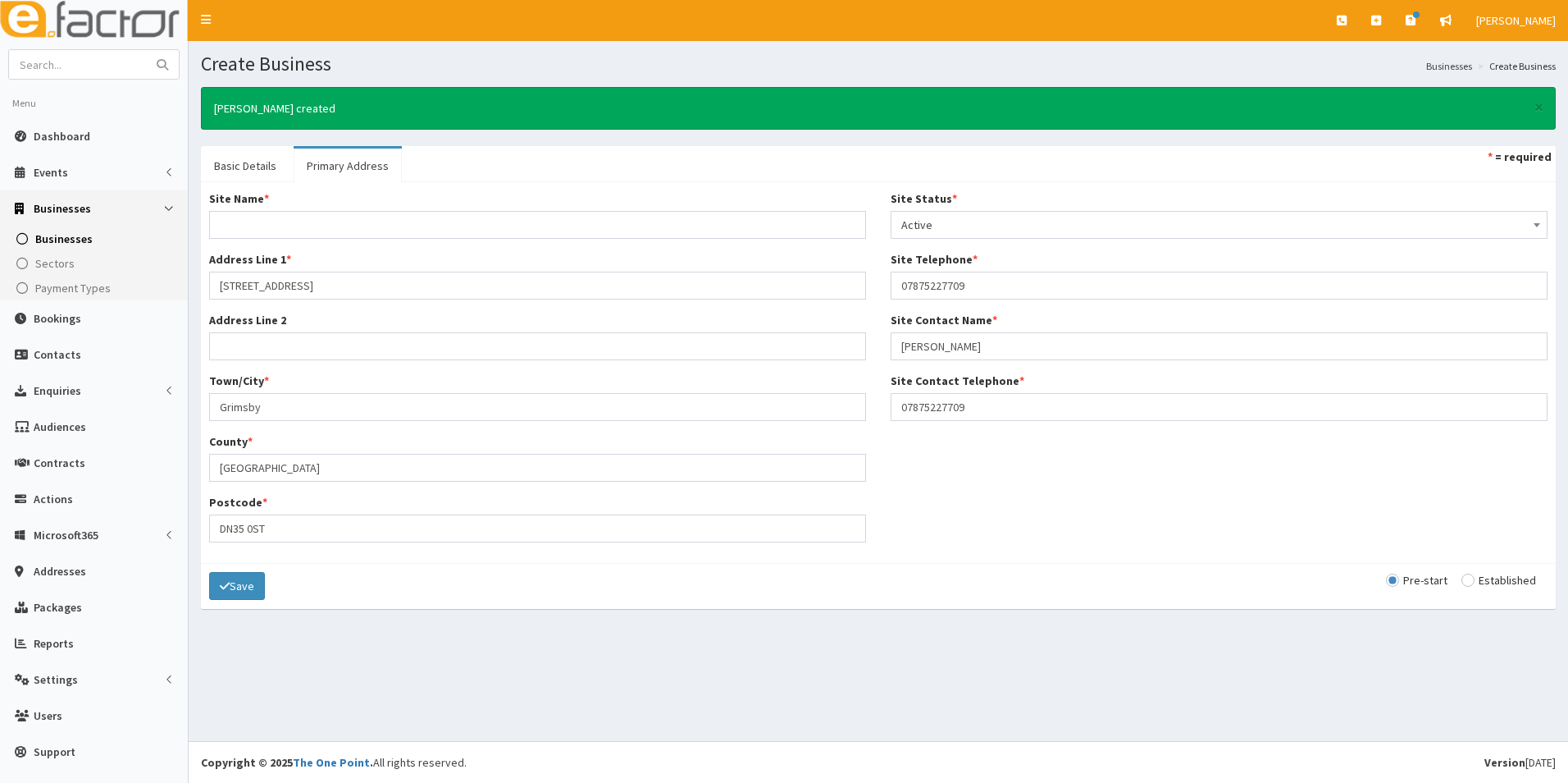
click at [1458, 573] on div "Save Pre-start Established" at bounding box center [878, 586] width 1355 height 46
click at [1468, 579] on input "radio" at bounding box center [1499, 580] width 74 height 12
radio input "true"
click at [275, 236] on input "Site Name *" at bounding box center [538, 224] width 657 height 28
type input "h"
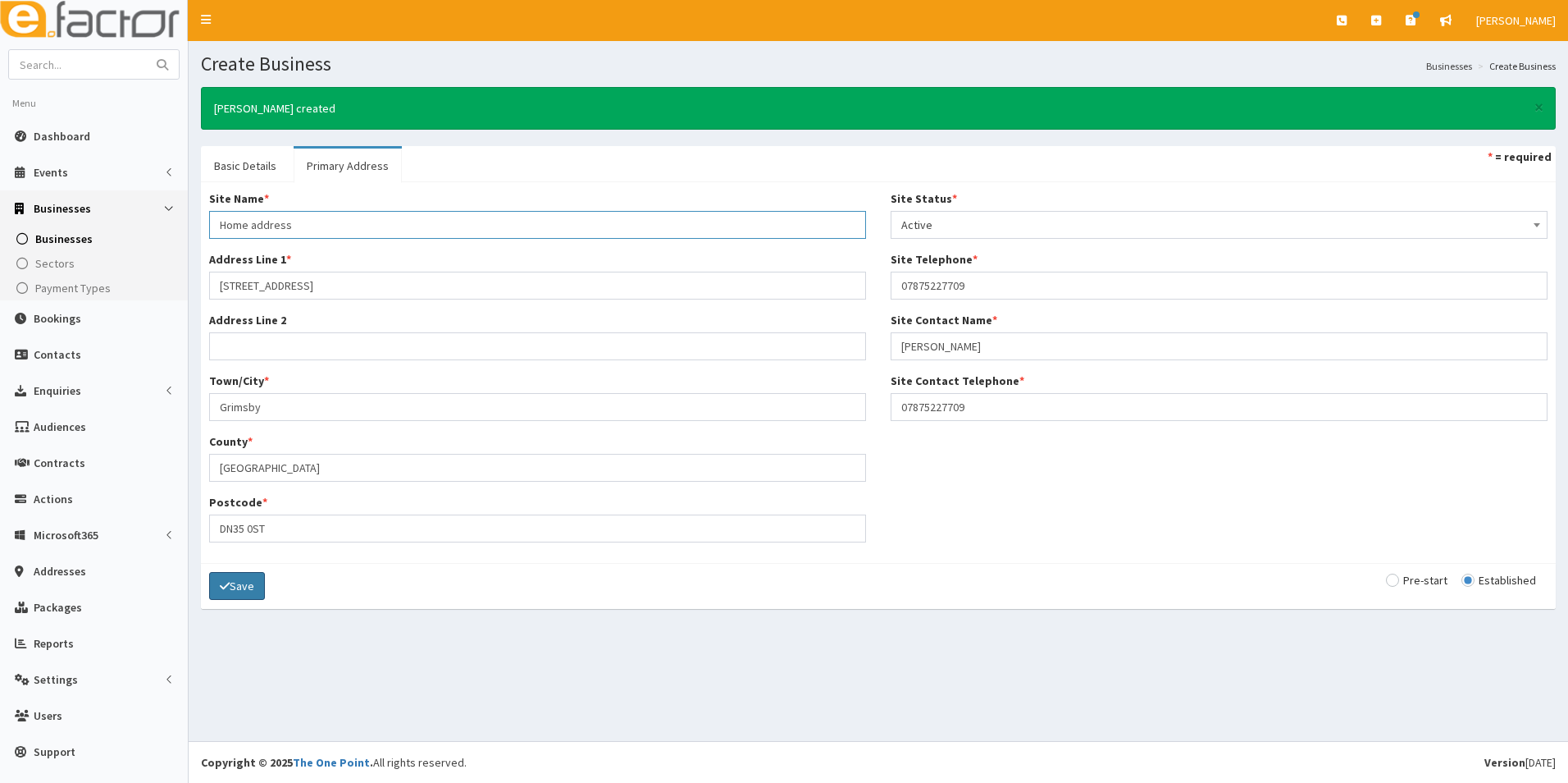
type input "Home address"
click at [235, 576] on button "Save" at bounding box center [237, 586] width 56 height 28
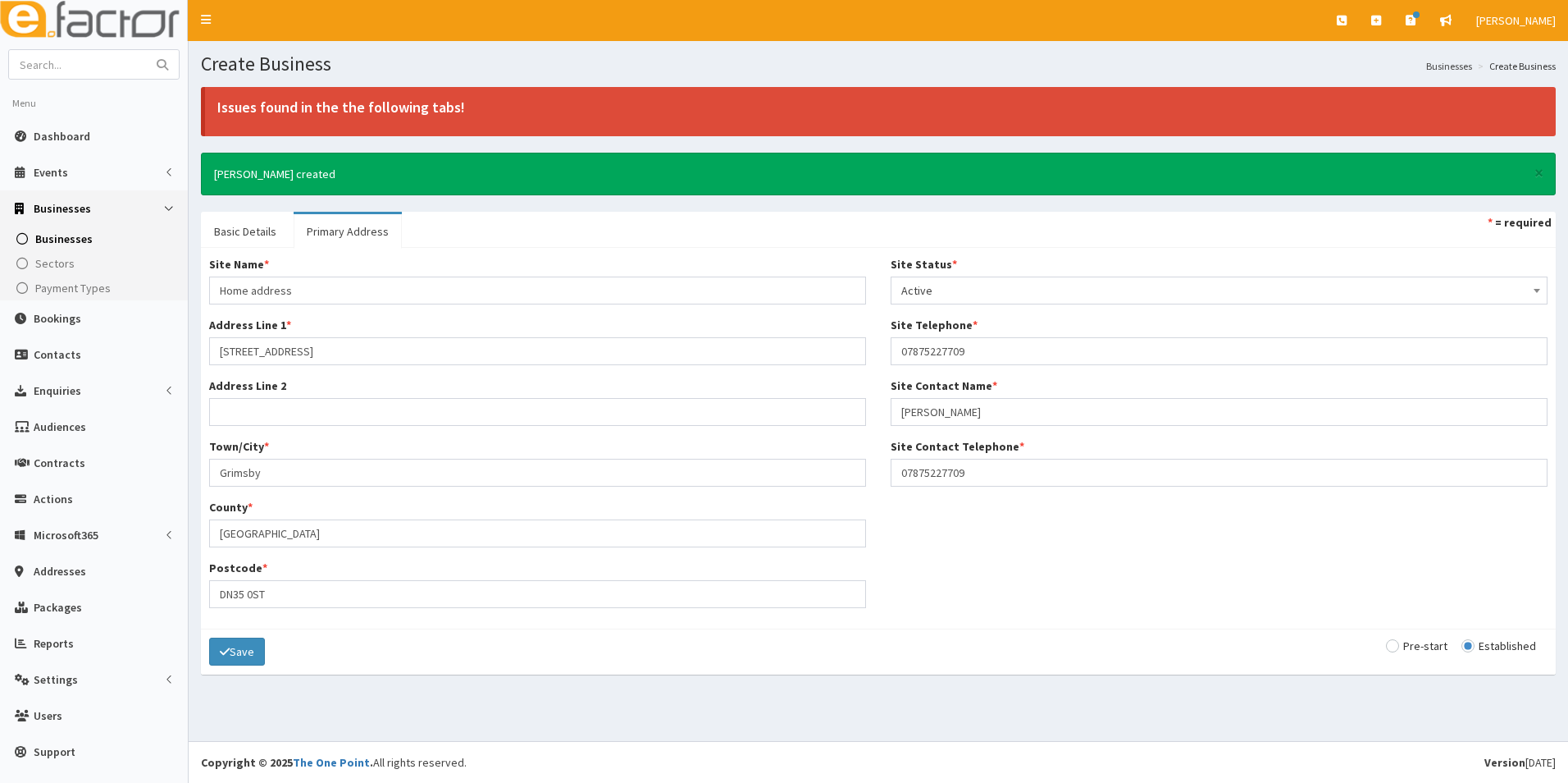
click at [234, 212] on li "Basic Details" at bounding box center [245, 230] width 89 height 37
click at [248, 224] on link "Basic Details" at bounding box center [245, 231] width 89 height 34
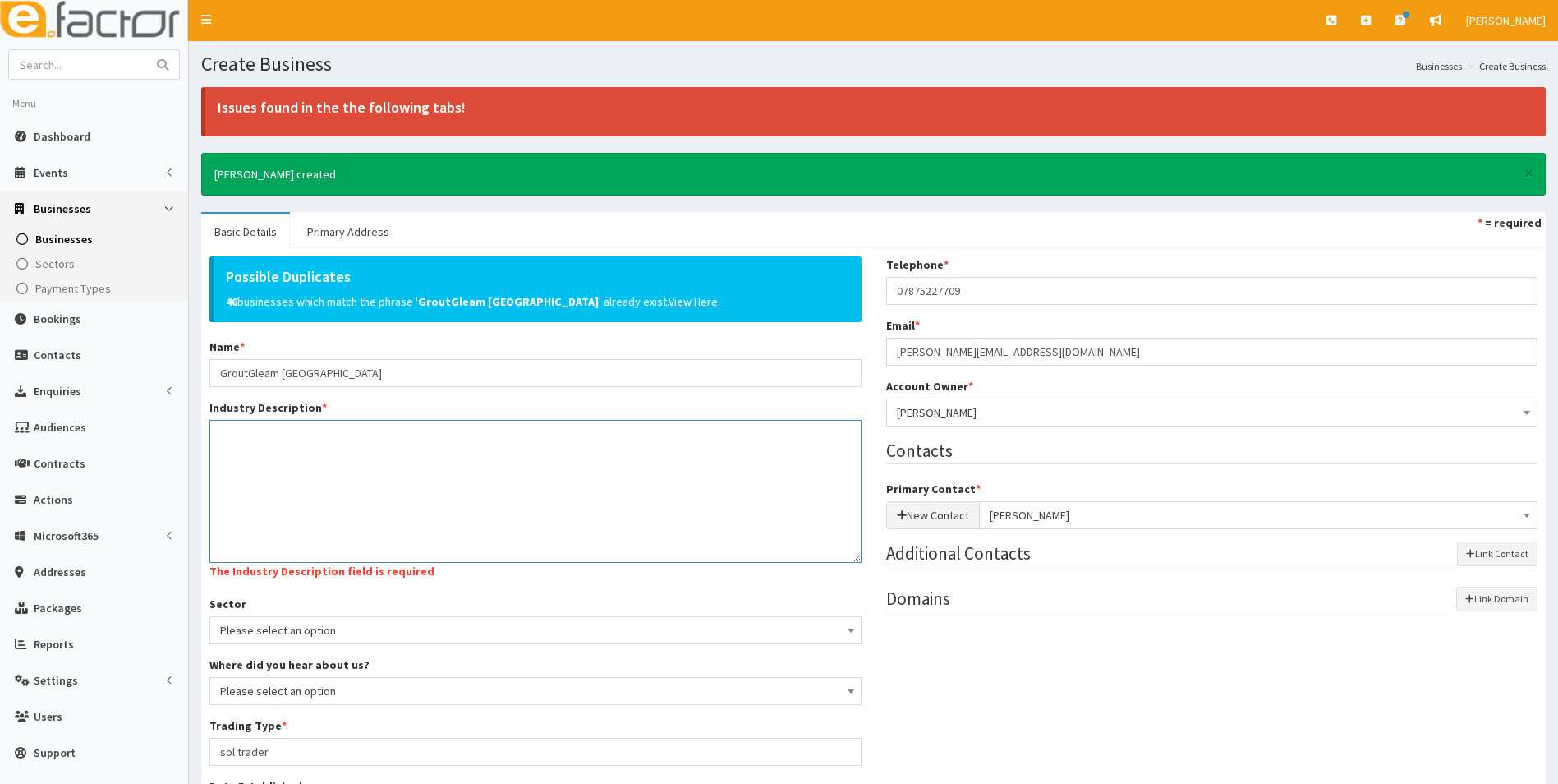
click at [411, 474] on textarea "Industry Description *" at bounding box center [535, 491] width 653 height 143
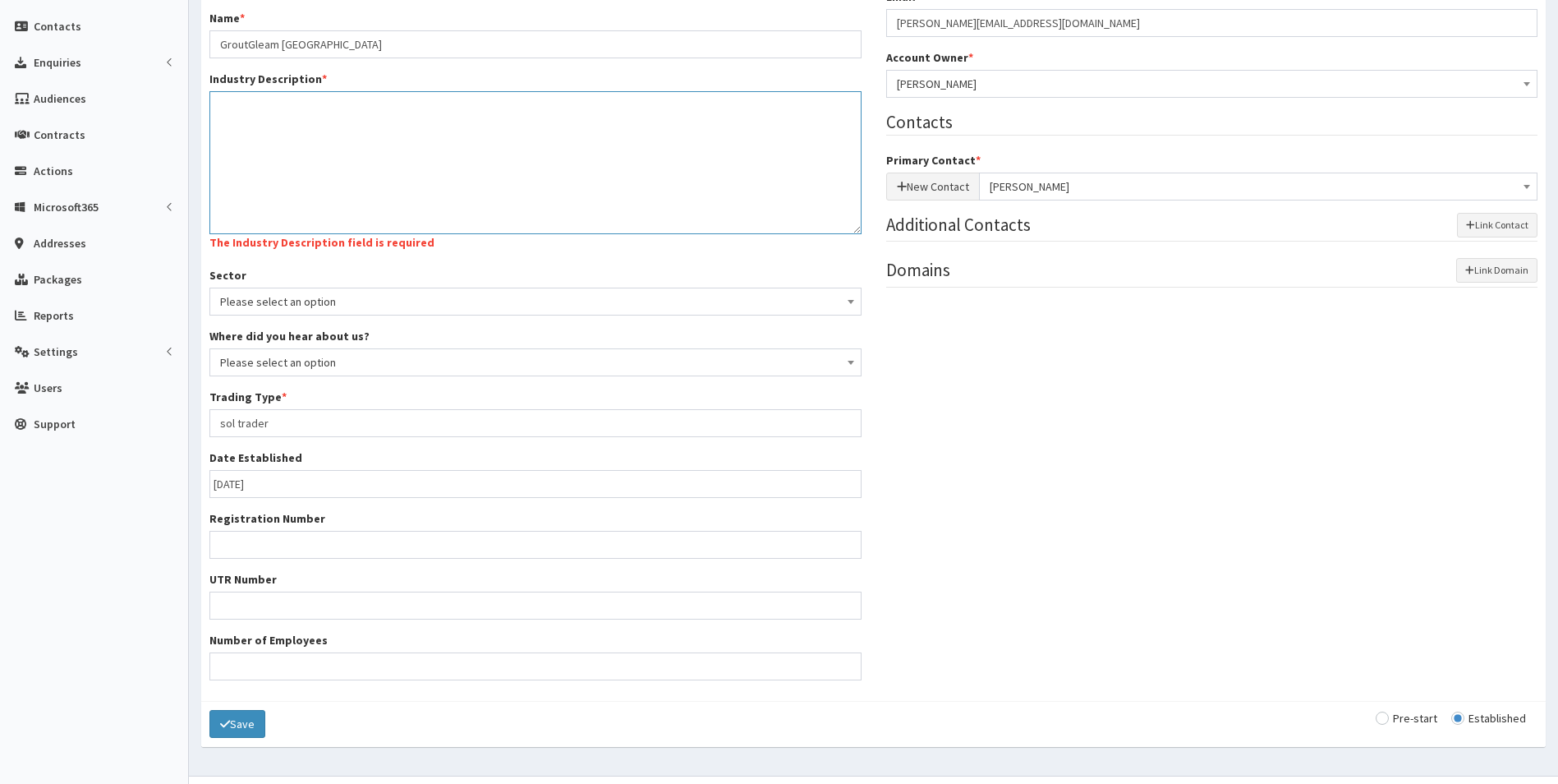
scroll to position [246, 0]
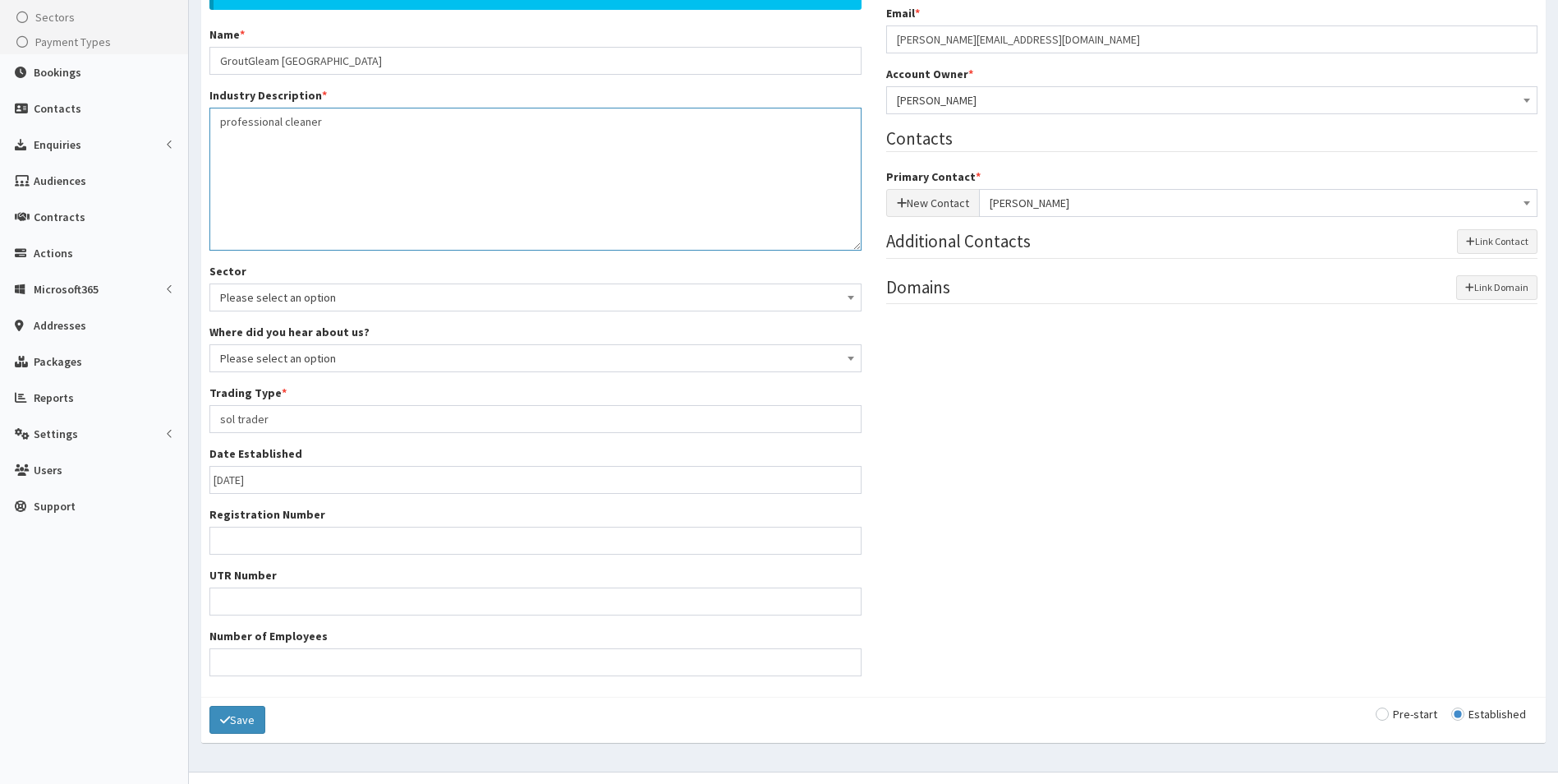
type textarea "professional cleaner"
click at [338, 467] on input "09-10-2025" at bounding box center [535, 479] width 653 height 28
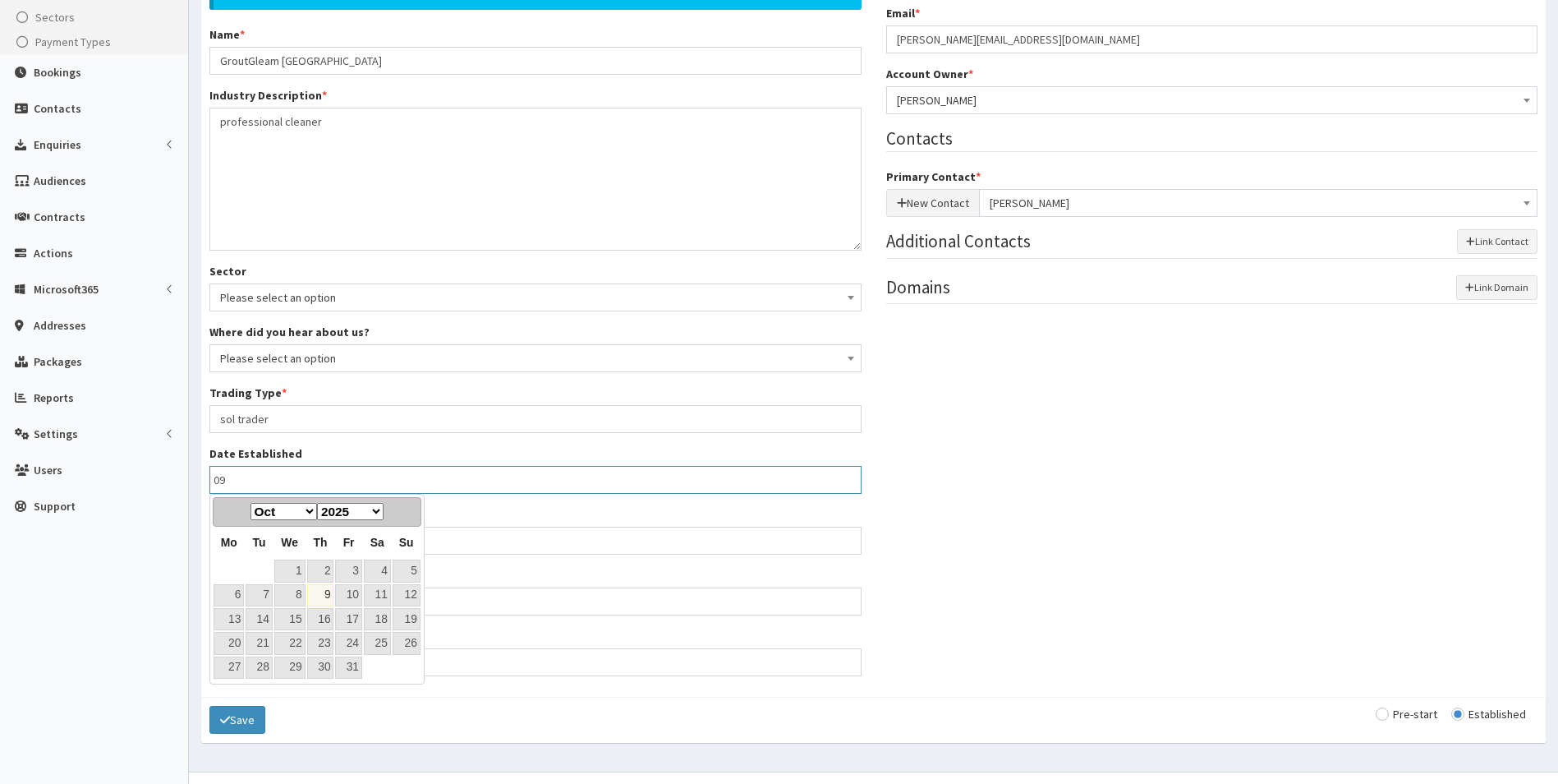
type input "0"
click at [921, 503] on div "Possible Duplicates 46 businesses which match the phrase ' GroutGleam Northern …" at bounding box center [873, 316] width 1353 height 745
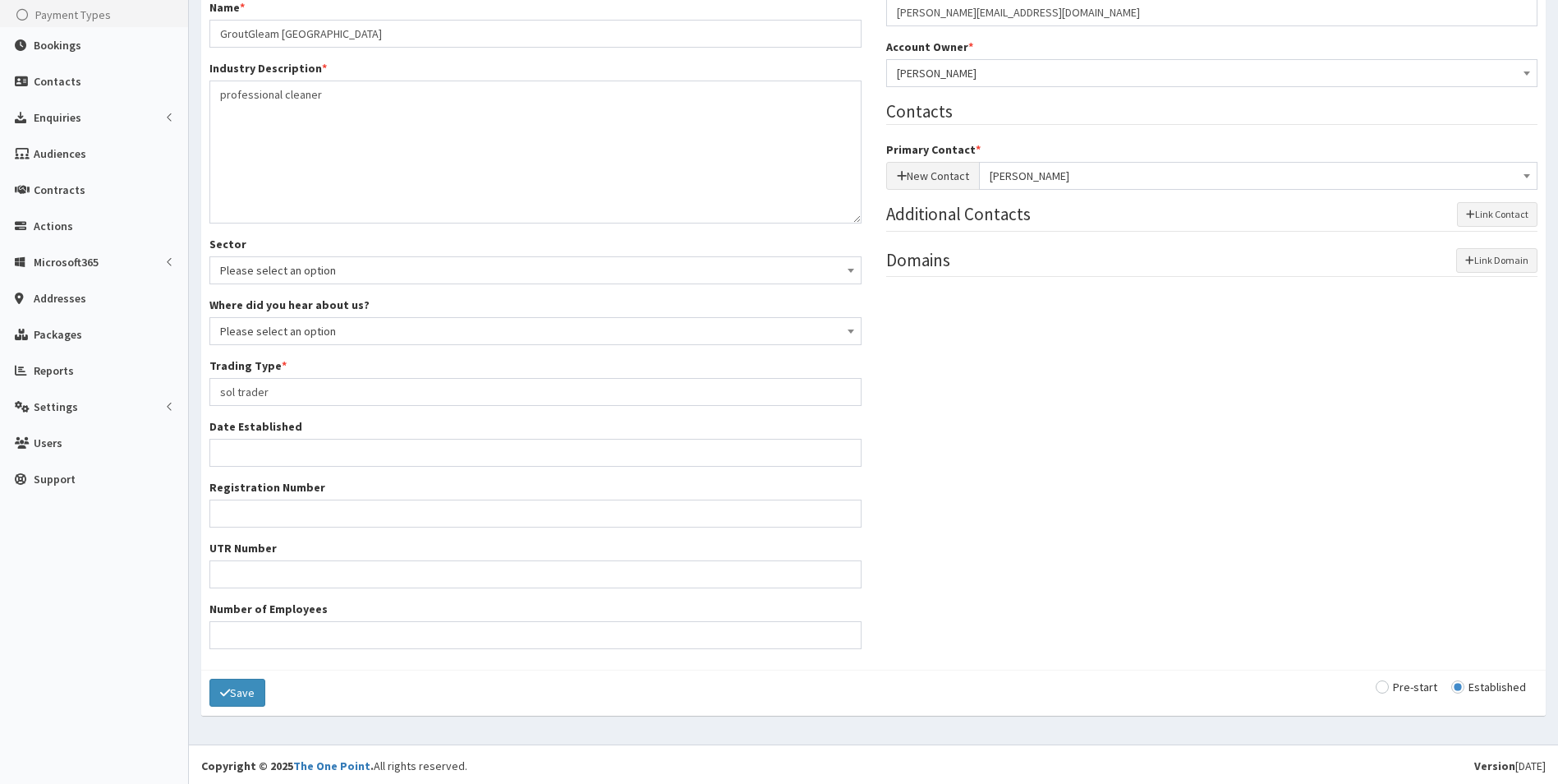
scroll to position [276, 0]
click at [254, 702] on button "Save" at bounding box center [237, 689] width 56 height 28
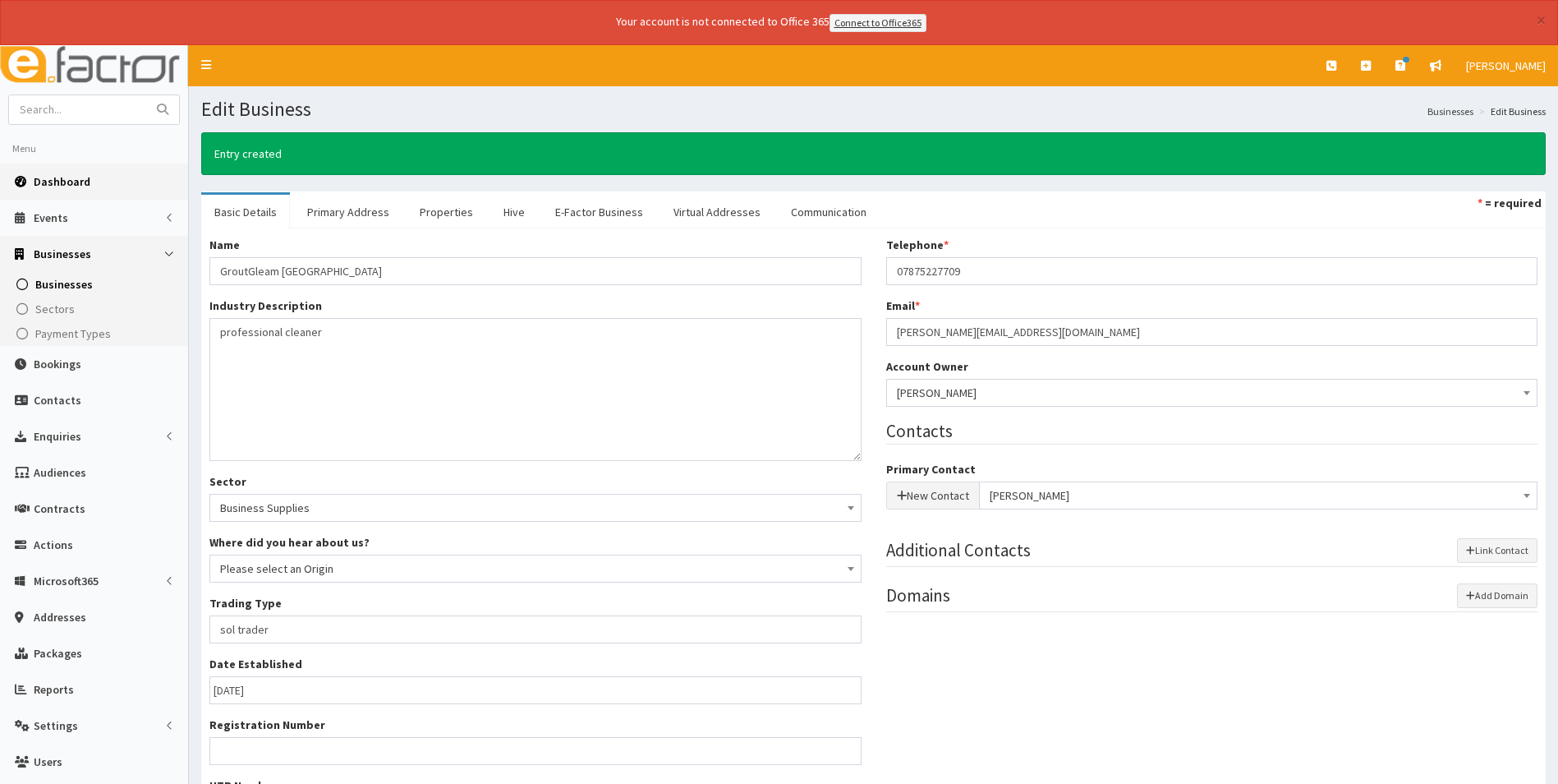
click at [40, 166] on link "Dashboard" at bounding box center [94, 181] width 188 height 36
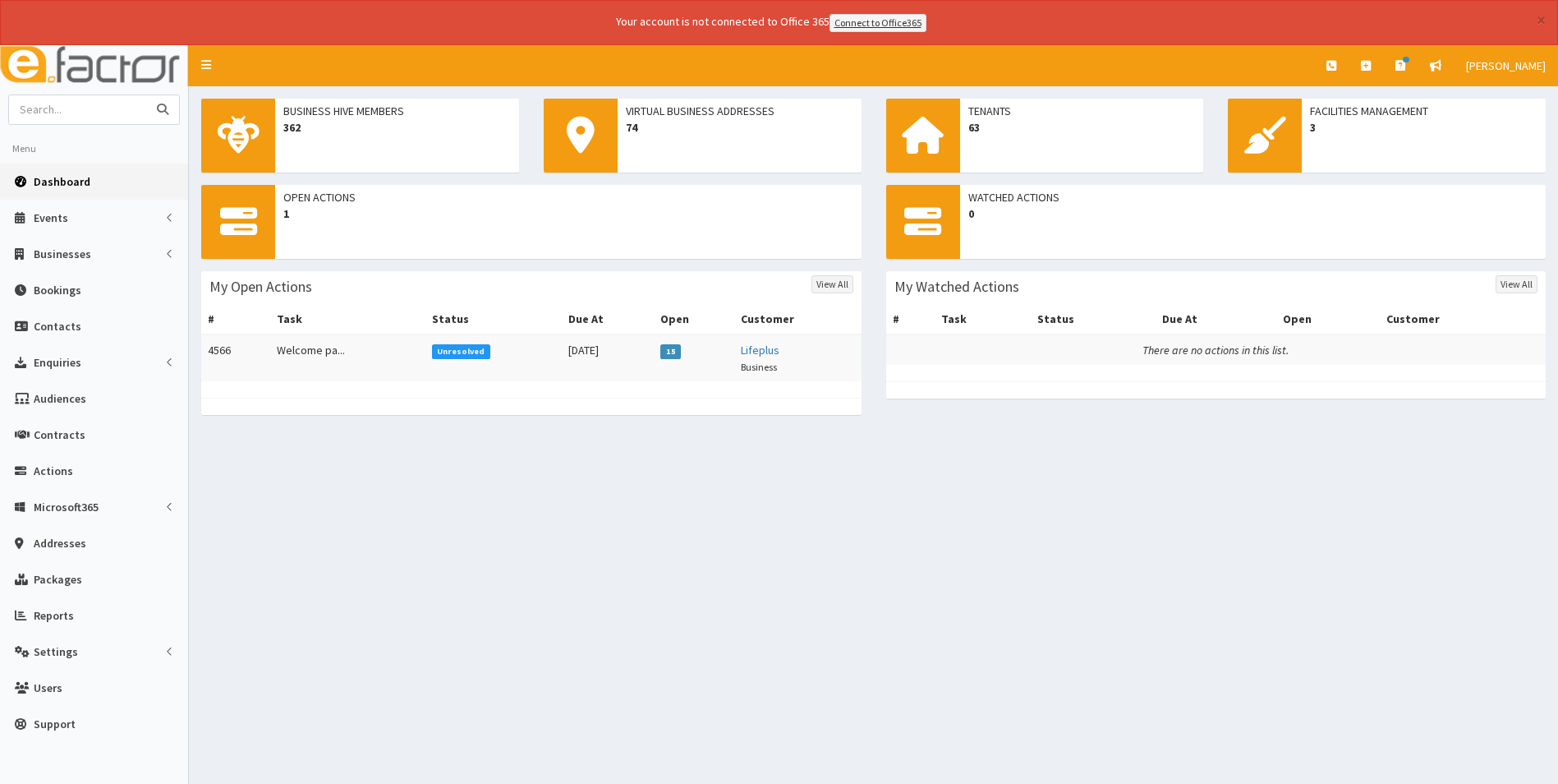
click at [116, 113] on input "text" at bounding box center [78, 110] width 138 height 28
type input "Abatis"
click at [147, 95] on button "submit" at bounding box center [163, 110] width 33 height 28
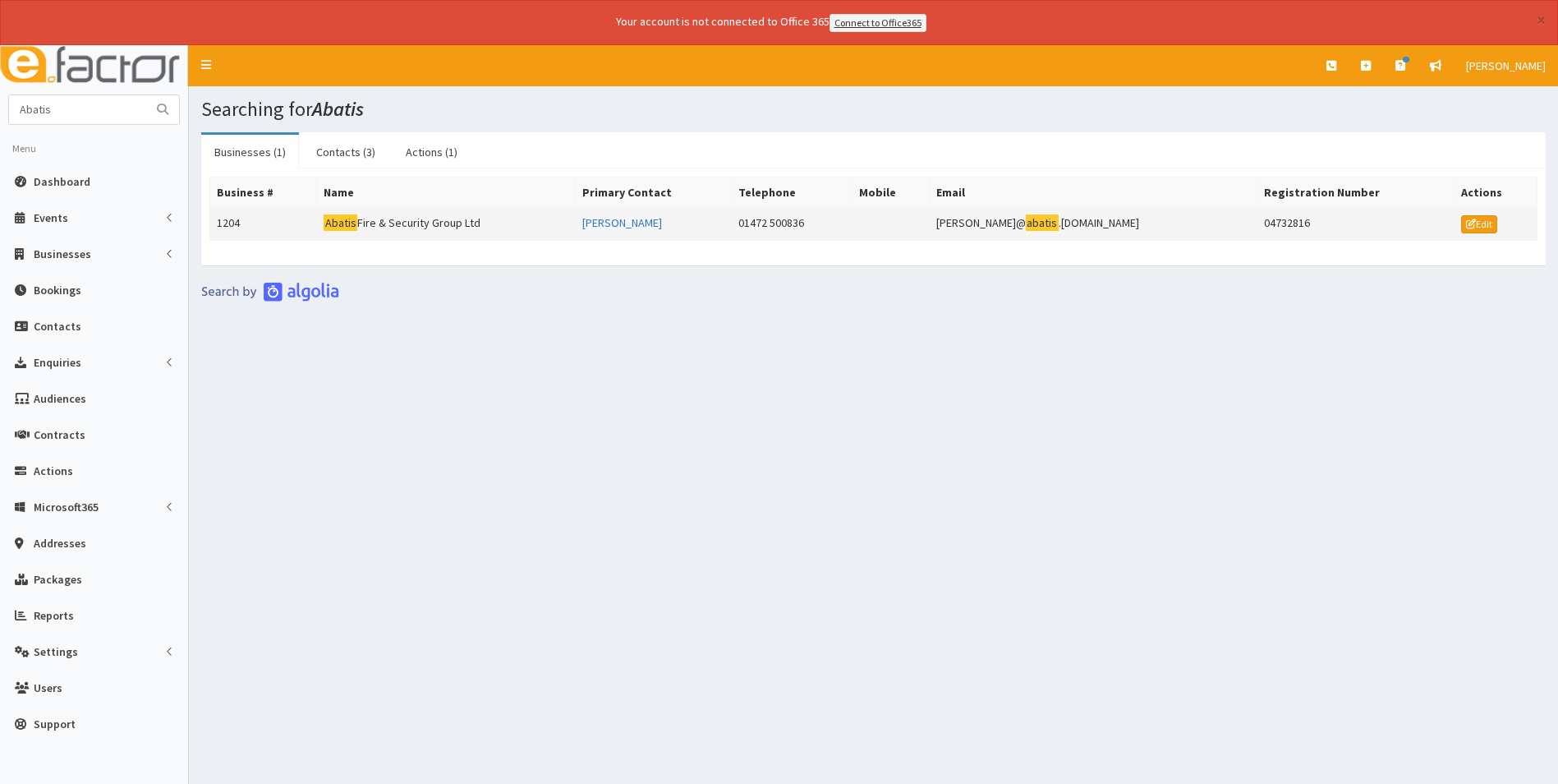
click at [458, 230] on td "Abatis Fire & Security Group Ltd" at bounding box center [446, 223] width 259 height 33
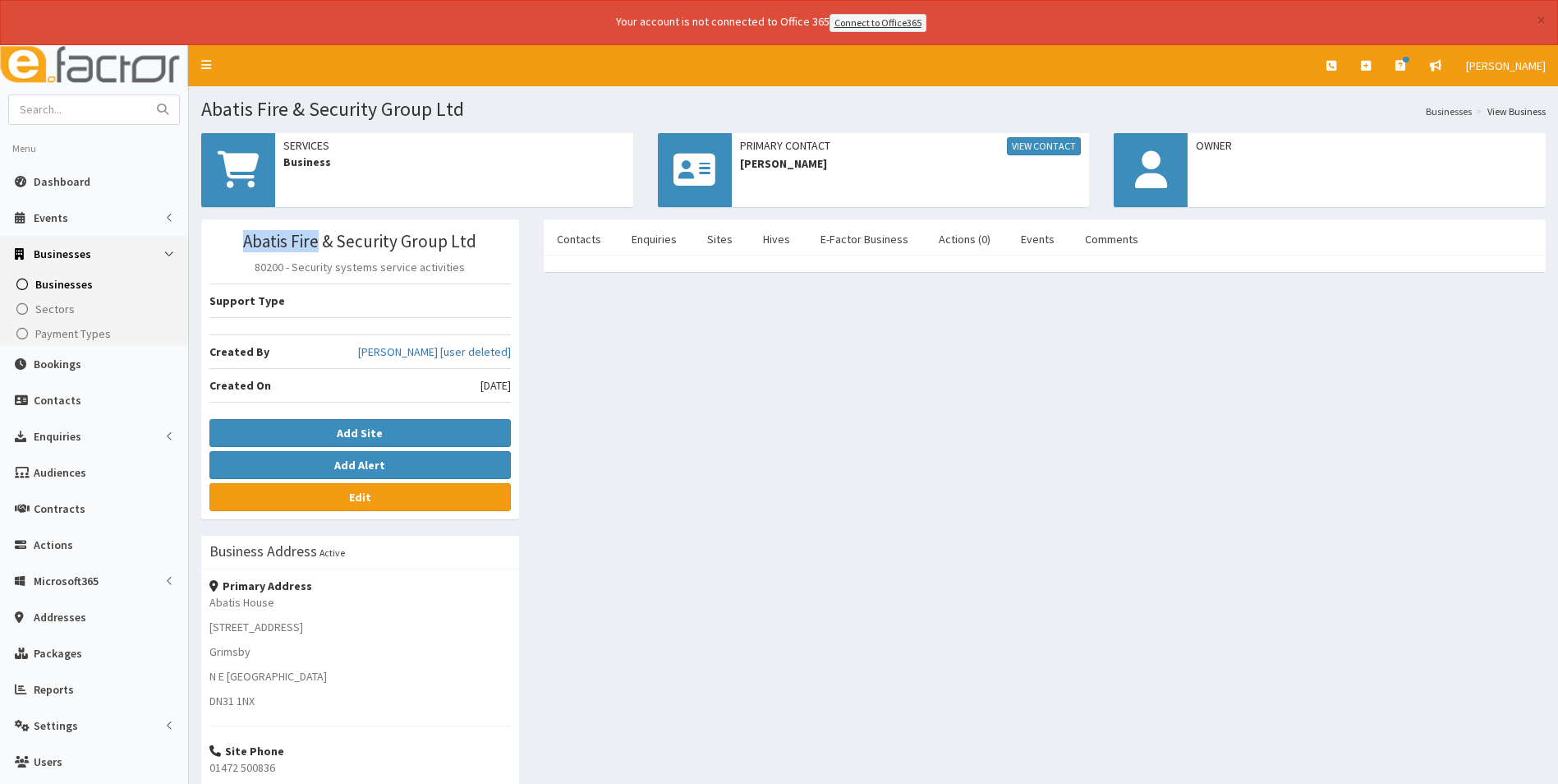
drag, startPoint x: 0, startPoint y: 0, endPoint x: 316, endPoint y: 242, distance: 398.0
click at [316, 242] on h3 "Abatis Fire & Security Group Ltd" at bounding box center [360, 241] width 302 height 19
drag, startPoint x: 316, startPoint y: 242, endPoint x: 630, endPoint y: 345, distance: 330.5
click at [630, 341] on div "Abatis Fire & Security Group Ltd 80200 - Security systems service activities Su…" at bounding box center [874, 617] width 1370 height 797
click at [96, 118] on input "text" at bounding box center [78, 110] width 138 height 28
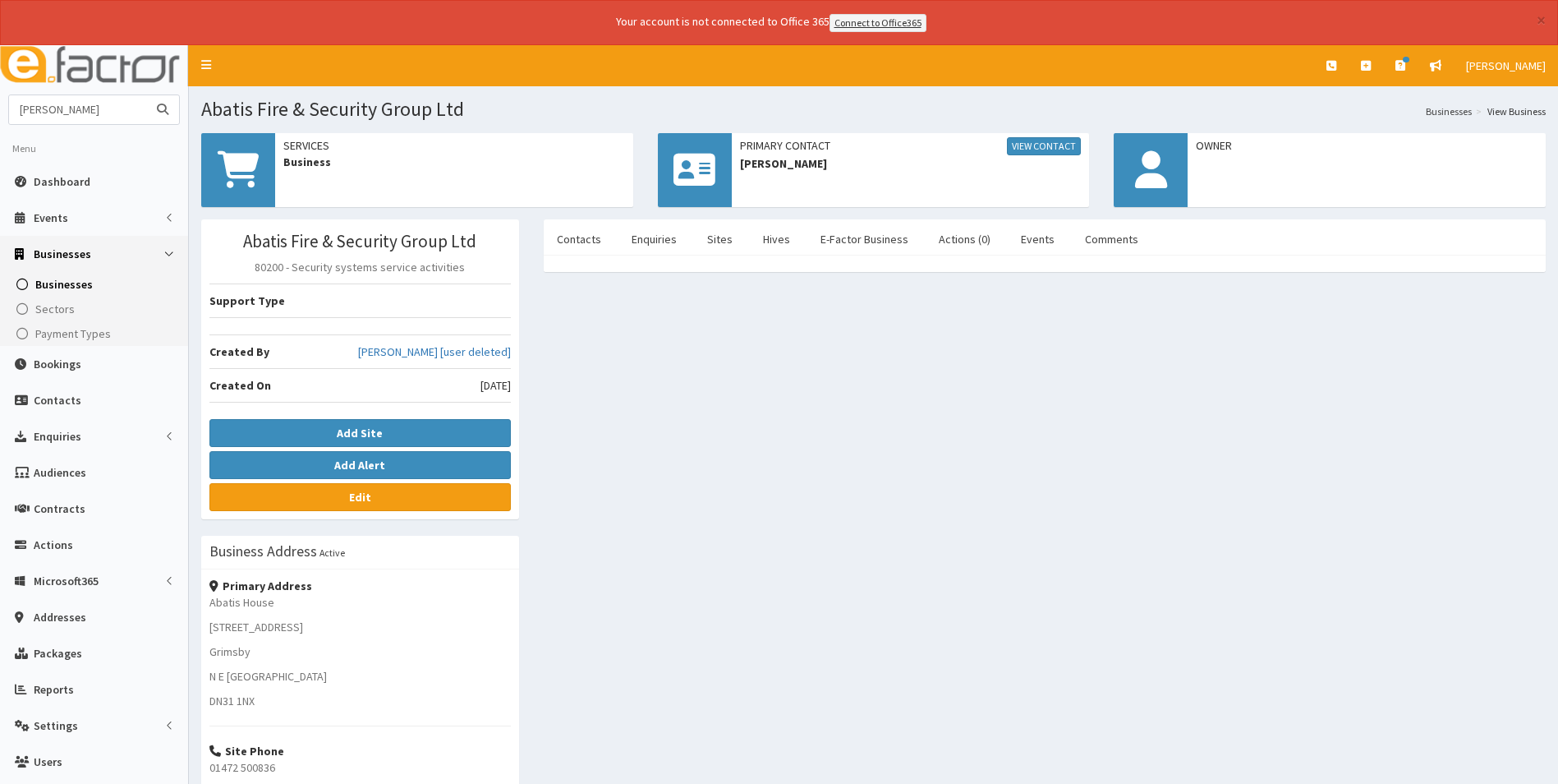
type input "[PERSON_NAME]"
click at [147, 95] on button "submit" at bounding box center [163, 110] width 33 height 28
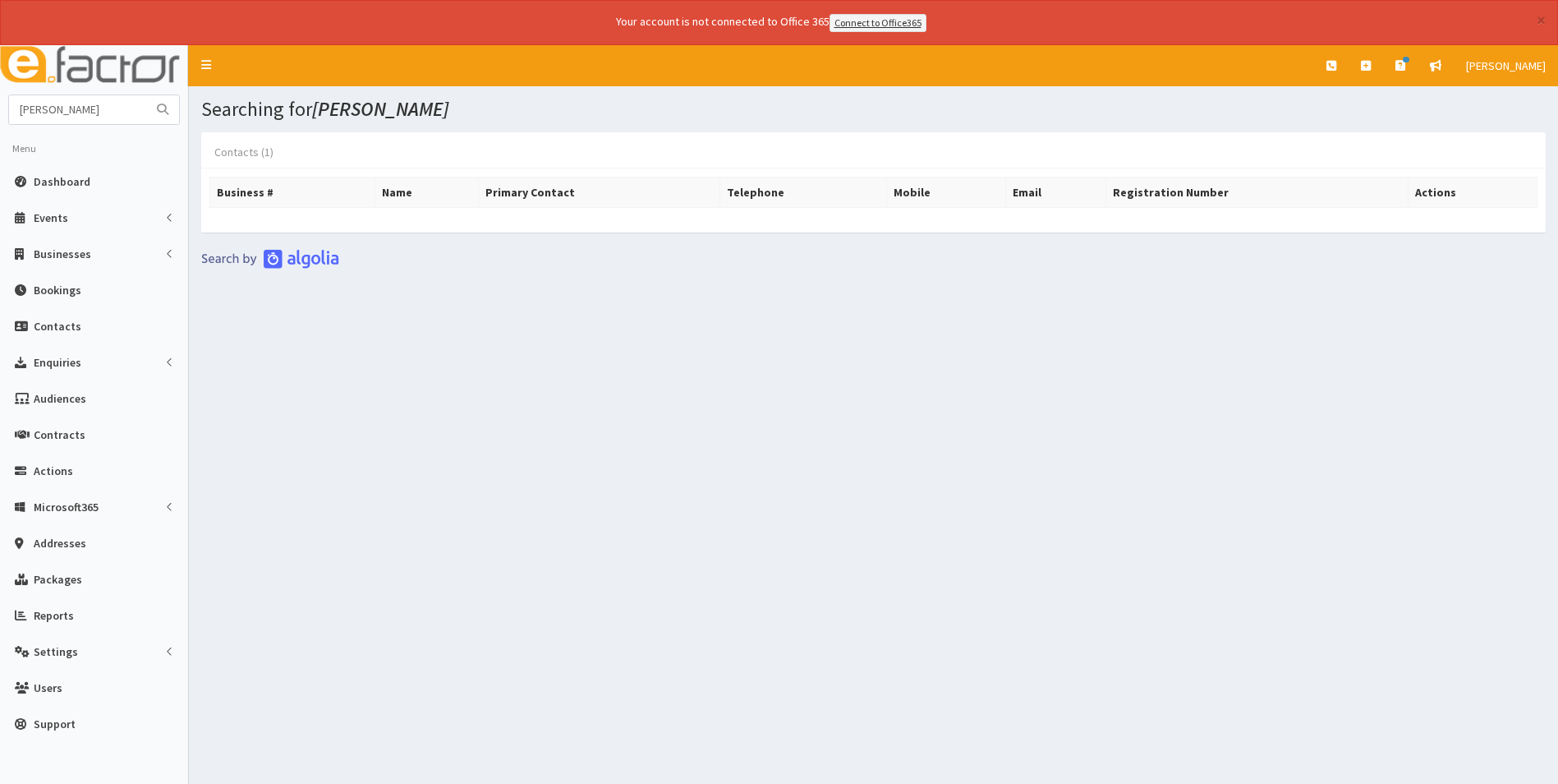
click at [232, 140] on link "Contacts (1)" at bounding box center [244, 152] width 85 height 34
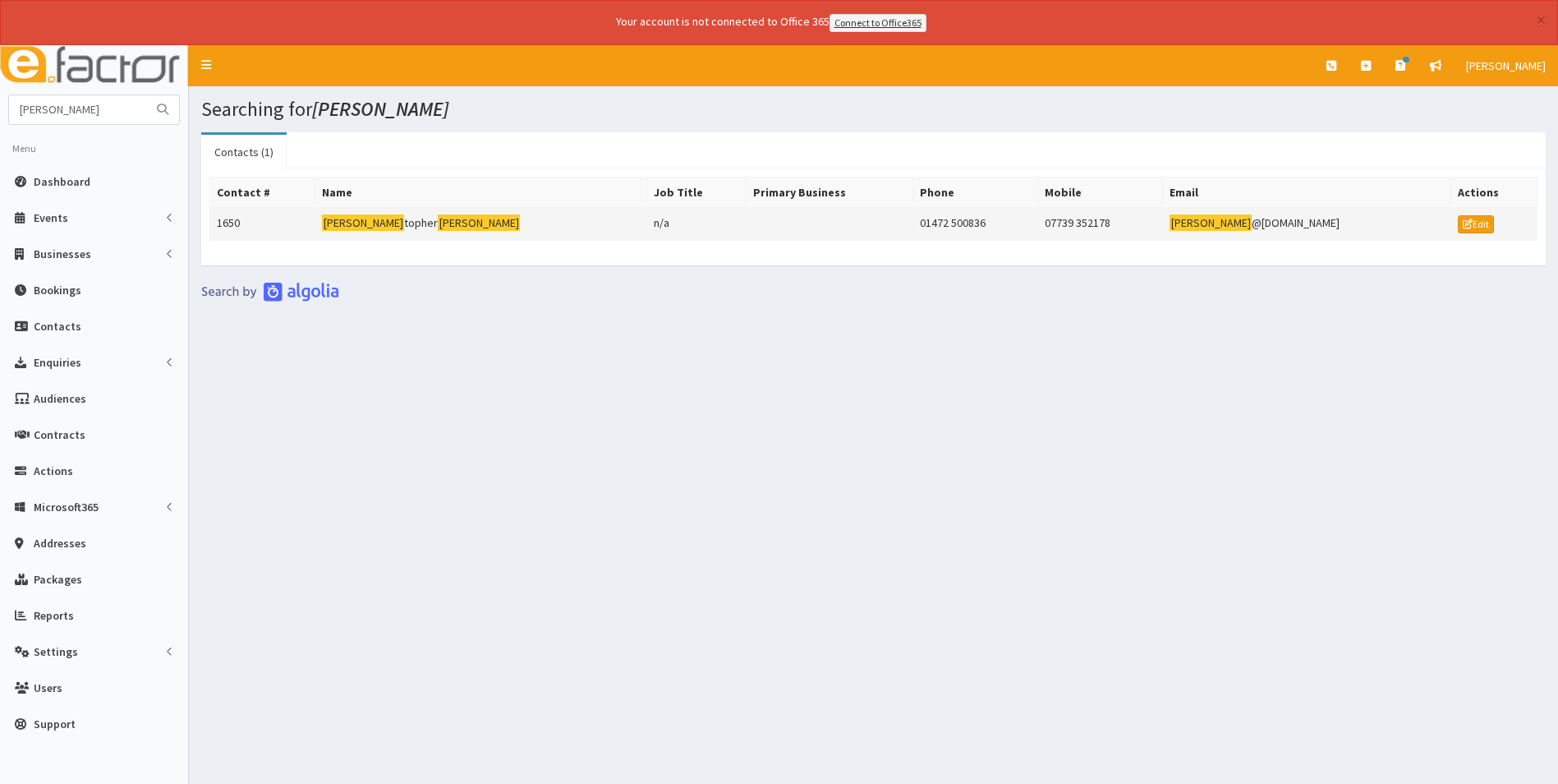
click at [867, 219] on td at bounding box center [829, 223] width 168 height 33
click at [93, 271] on link "Businesses" at bounding box center [94, 253] width 188 height 36
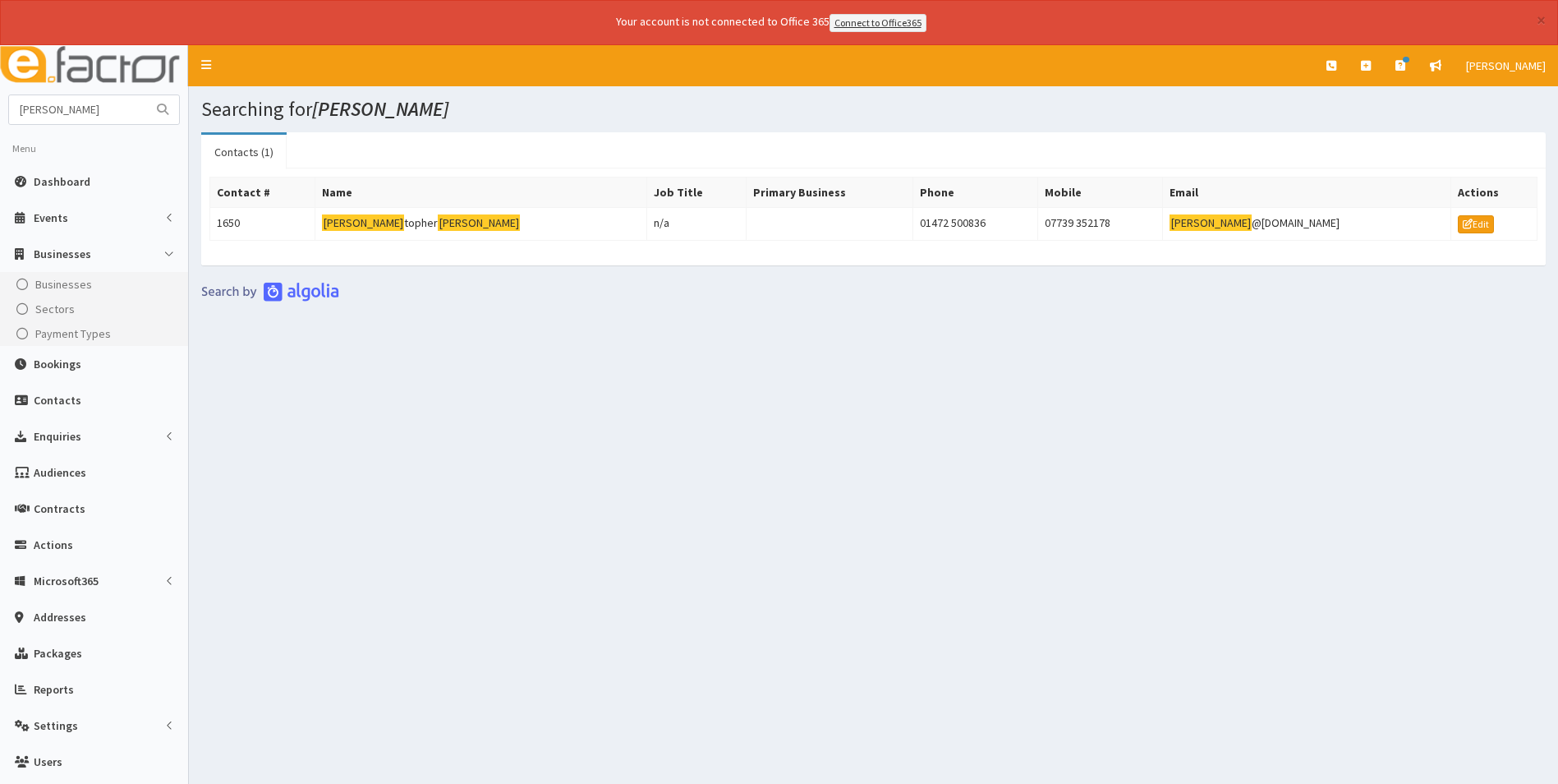
drag, startPoint x: 160, startPoint y: 109, endPoint x: 132, endPoint y: 113, distance: 28.3
click at [159, 109] on icon "submit" at bounding box center [163, 110] width 12 height 12
click at [126, 116] on input "chris stephenson" at bounding box center [78, 110] width 138 height 28
click at [116, 116] on input "[PERSON_NAME]" at bounding box center [78, 110] width 138 height 28
type input "c"
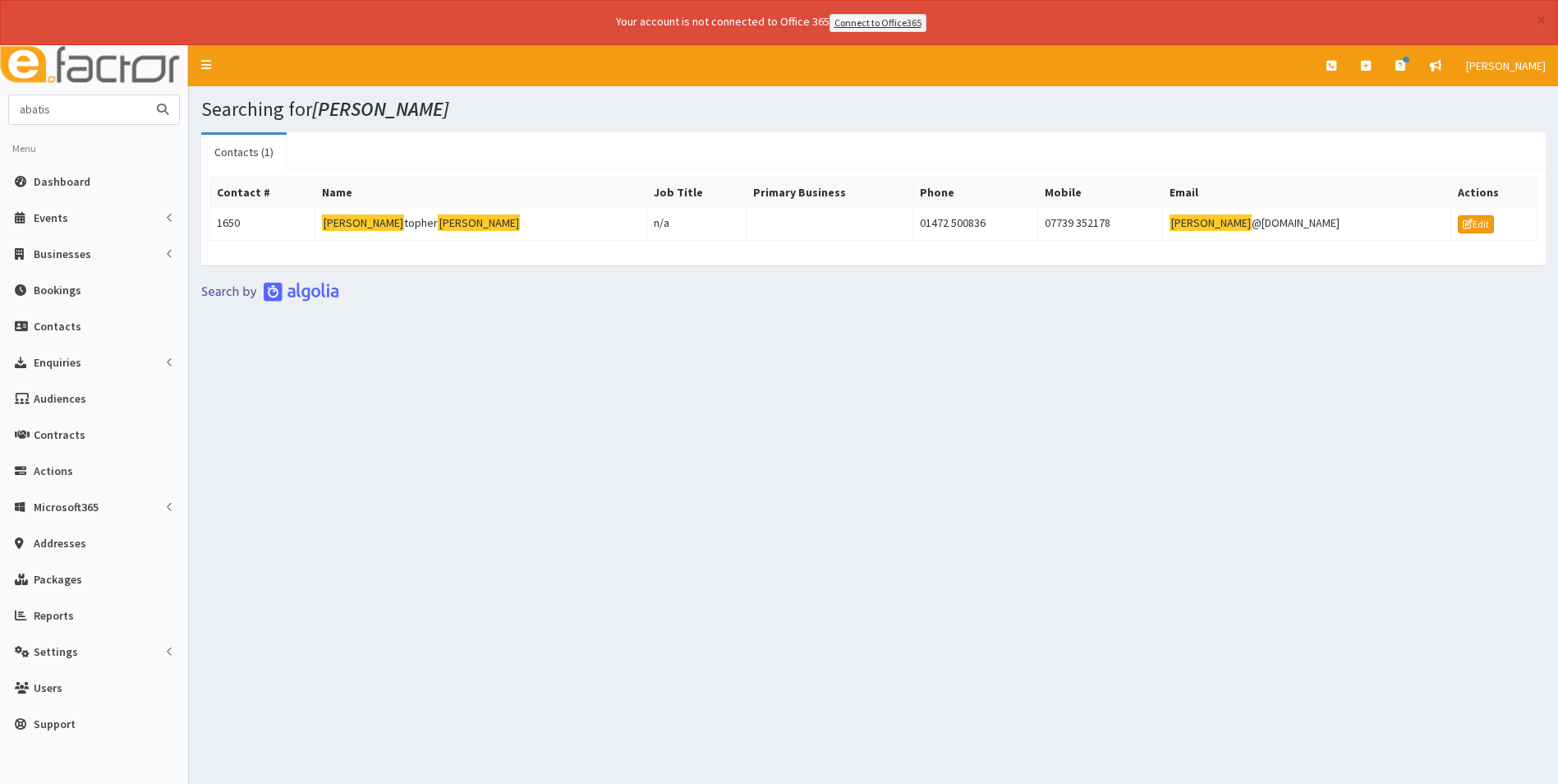
type input "abatis"
click at [147, 95] on button "submit" at bounding box center [163, 110] width 33 height 28
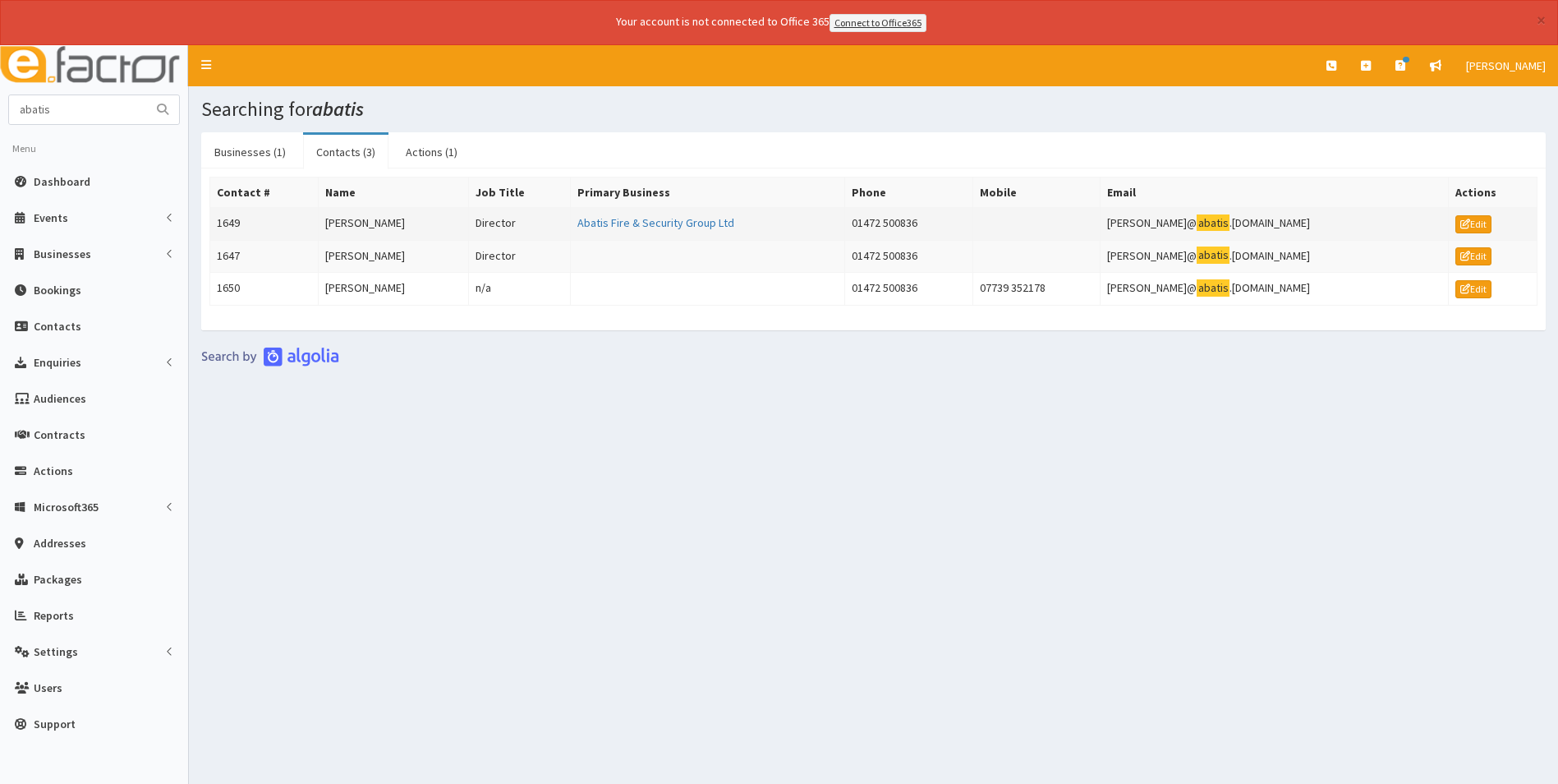
click at [702, 213] on td "Abatis Fire & Security Group Ltd" at bounding box center [708, 223] width 275 height 33
click at [689, 224] on link "Abatis Fire & Security Group Ltd" at bounding box center [655, 223] width 157 height 15
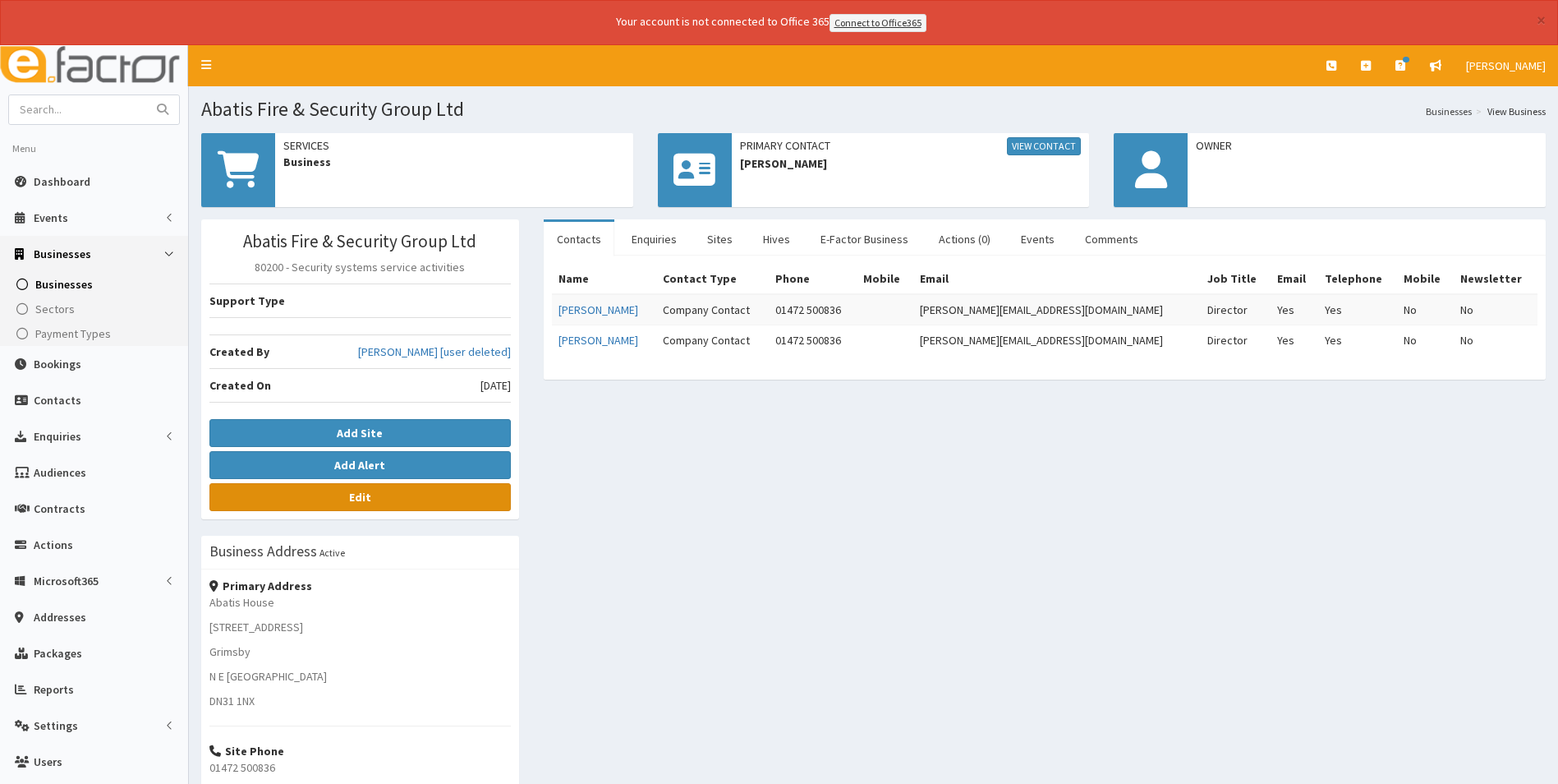
click at [376, 502] on link "Edit" at bounding box center [360, 497] width 302 height 28
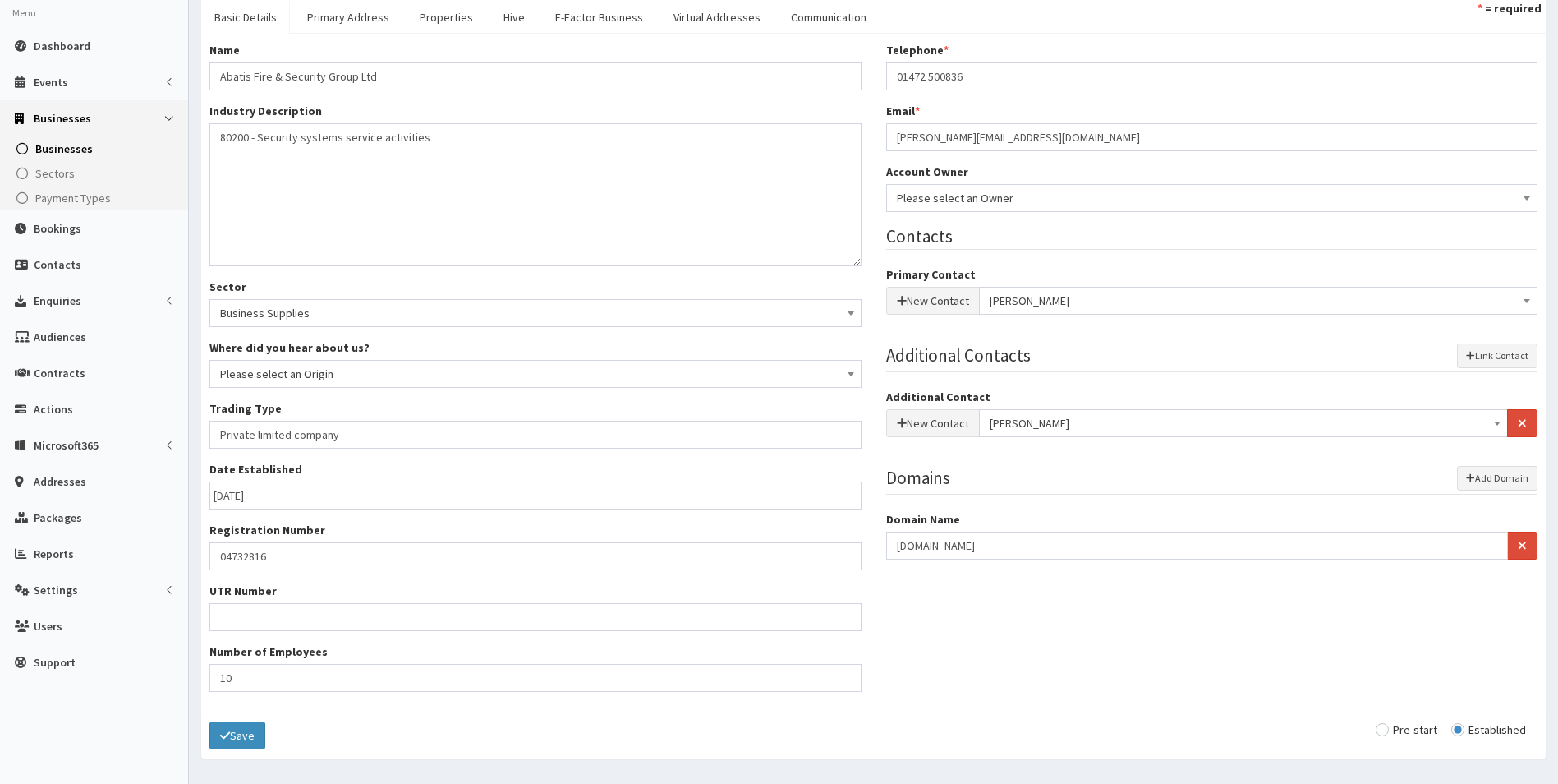
scroll to position [164, 0]
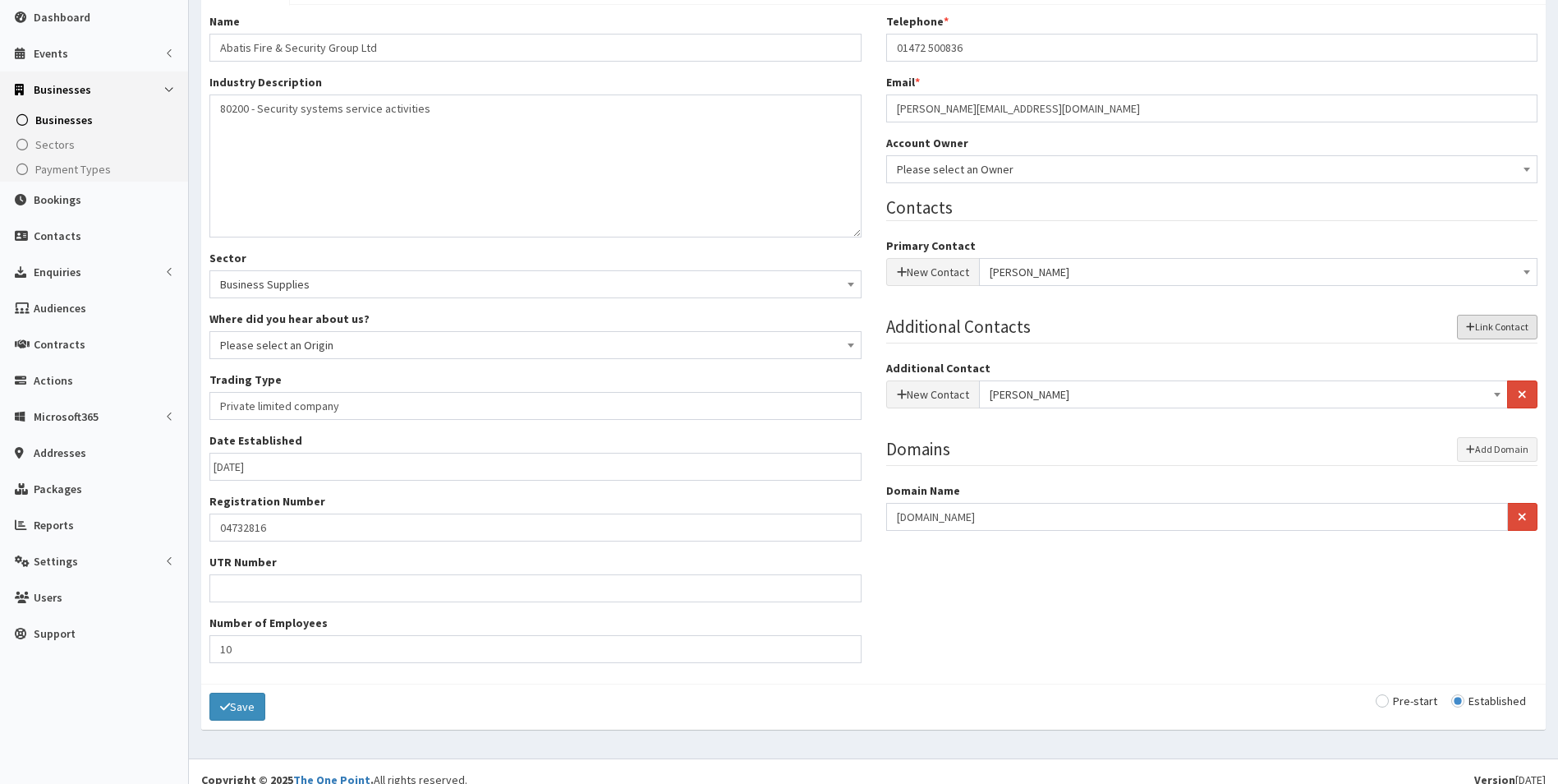
click at [1496, 328] on button "Link Contact" at bounding box center [1498, 327] width 80 height 24
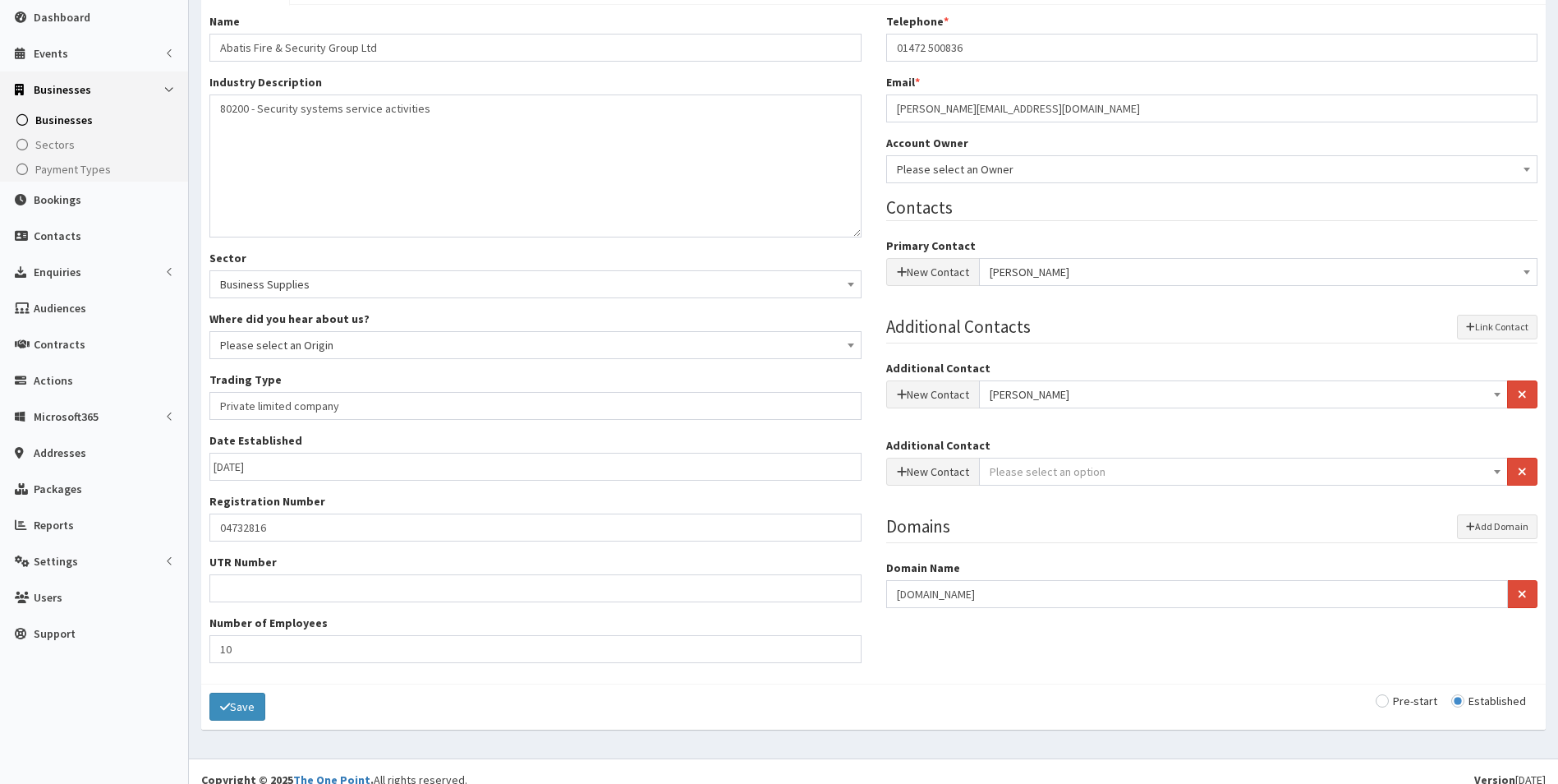
click at [1177, 478] on span "Please select an option" at bounding box center [1244, 471] width 508 height 23
click at [1019, 500] on input "chris stephenson" at bounding box center [1244, 501] width 520 height 24
click at [1012, 500] on input "chris stephenson" at bounding box center [1244, 501] width 520 height 24
click at [1107, 499] on input "christopher stephenson" at bounding box center [1244, 501] width 520 height 24
click at [1048, 503] on input "christopher stephenson" at bounding box center [1244, 501] width 520 height 24
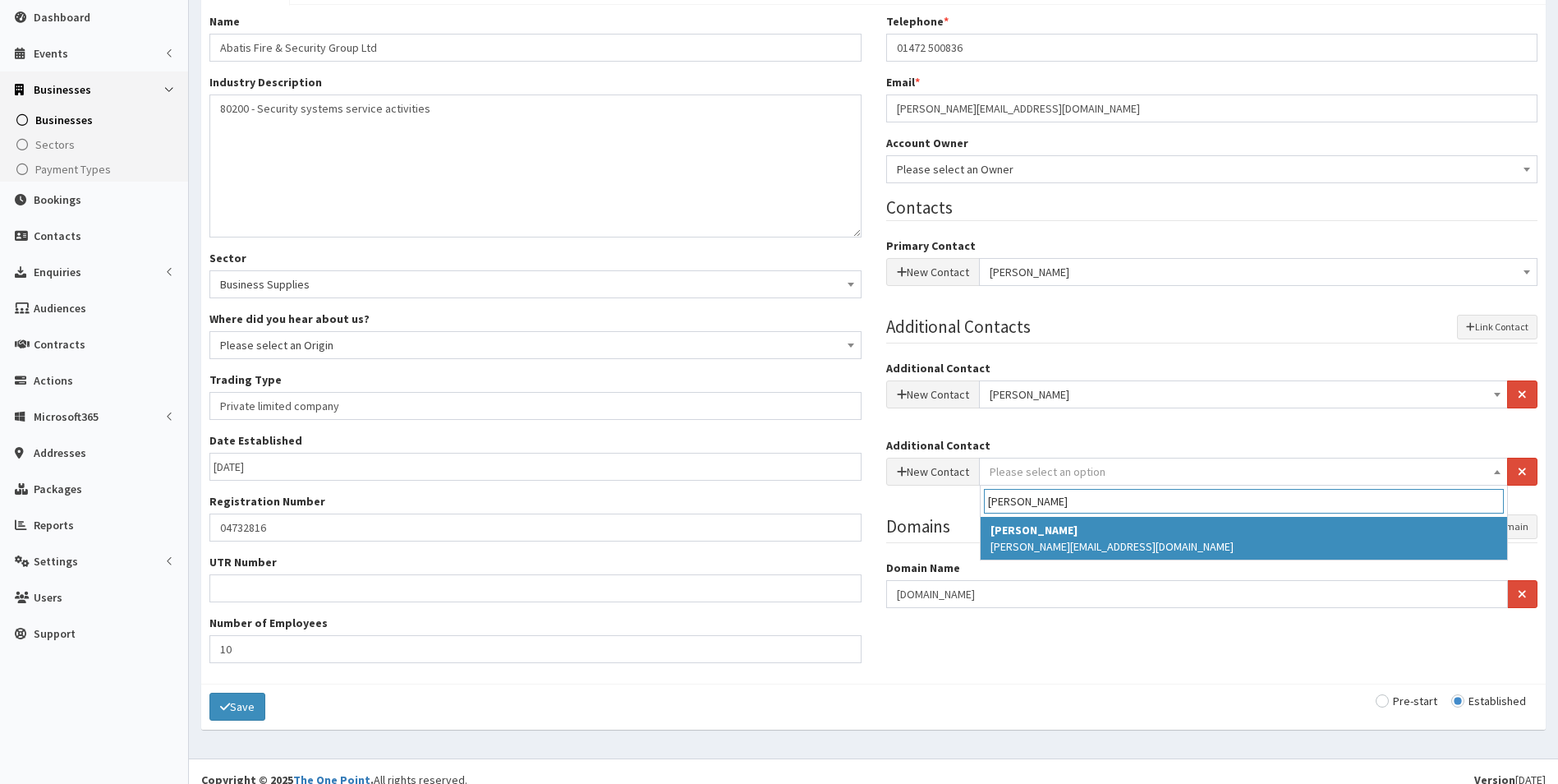
type input "christopher stephenson"
select select "1650"
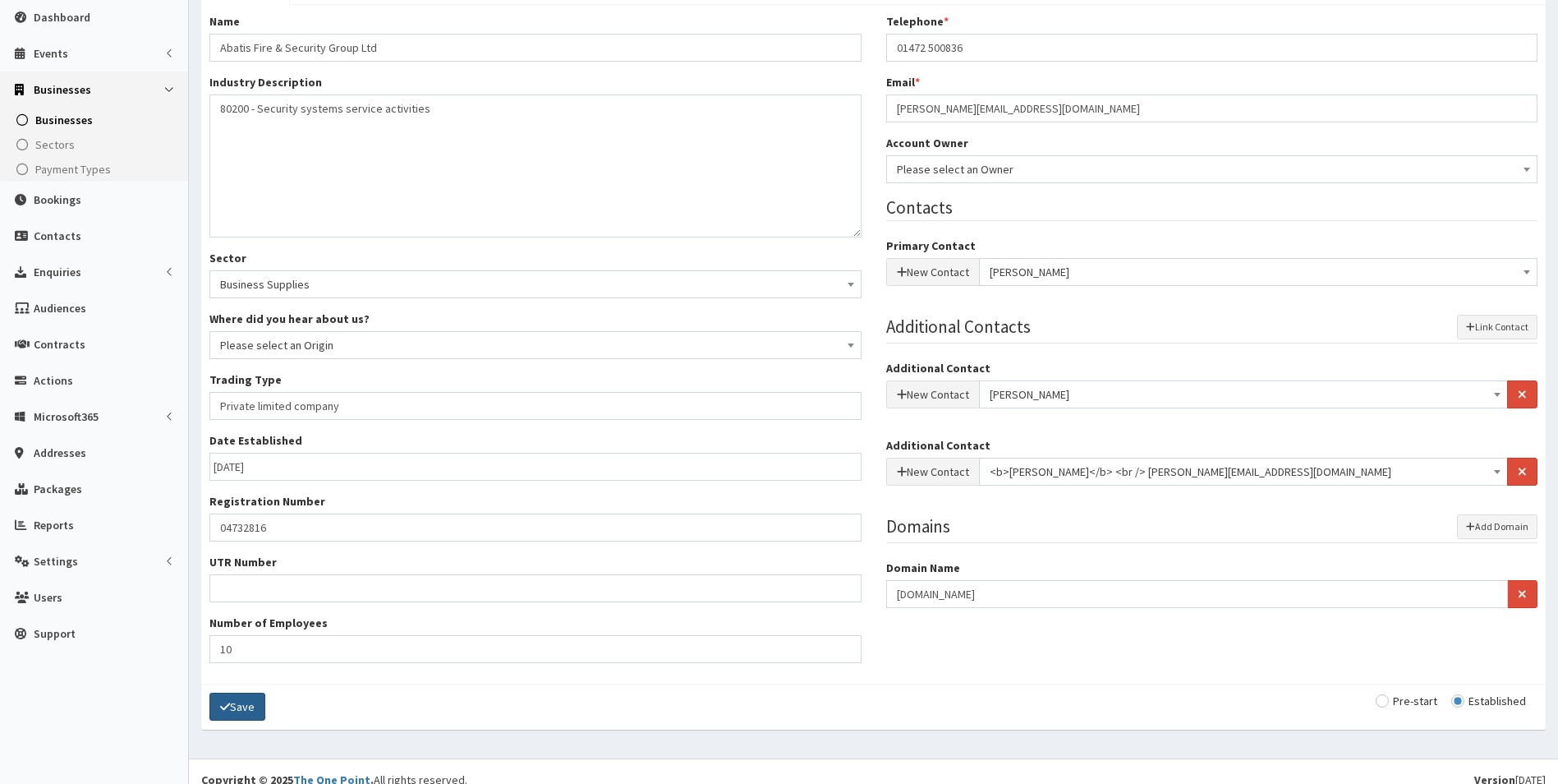
click at [229, 710] on icon "submit" at bounding box center [225, 707] width 10 height 12
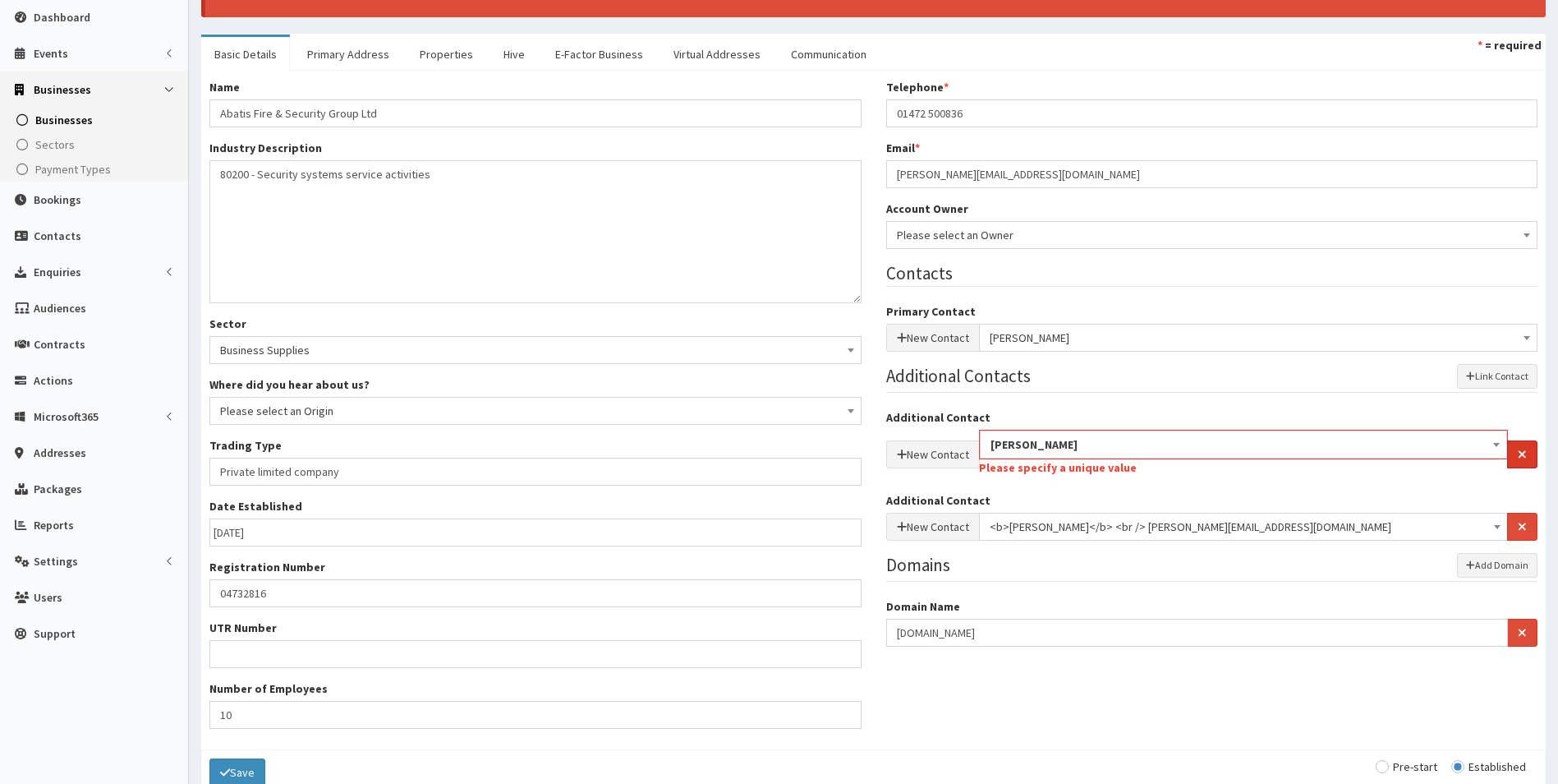
click at [1531, 449] on button "button" at bounding box center [1523, 454] width 30 height 28
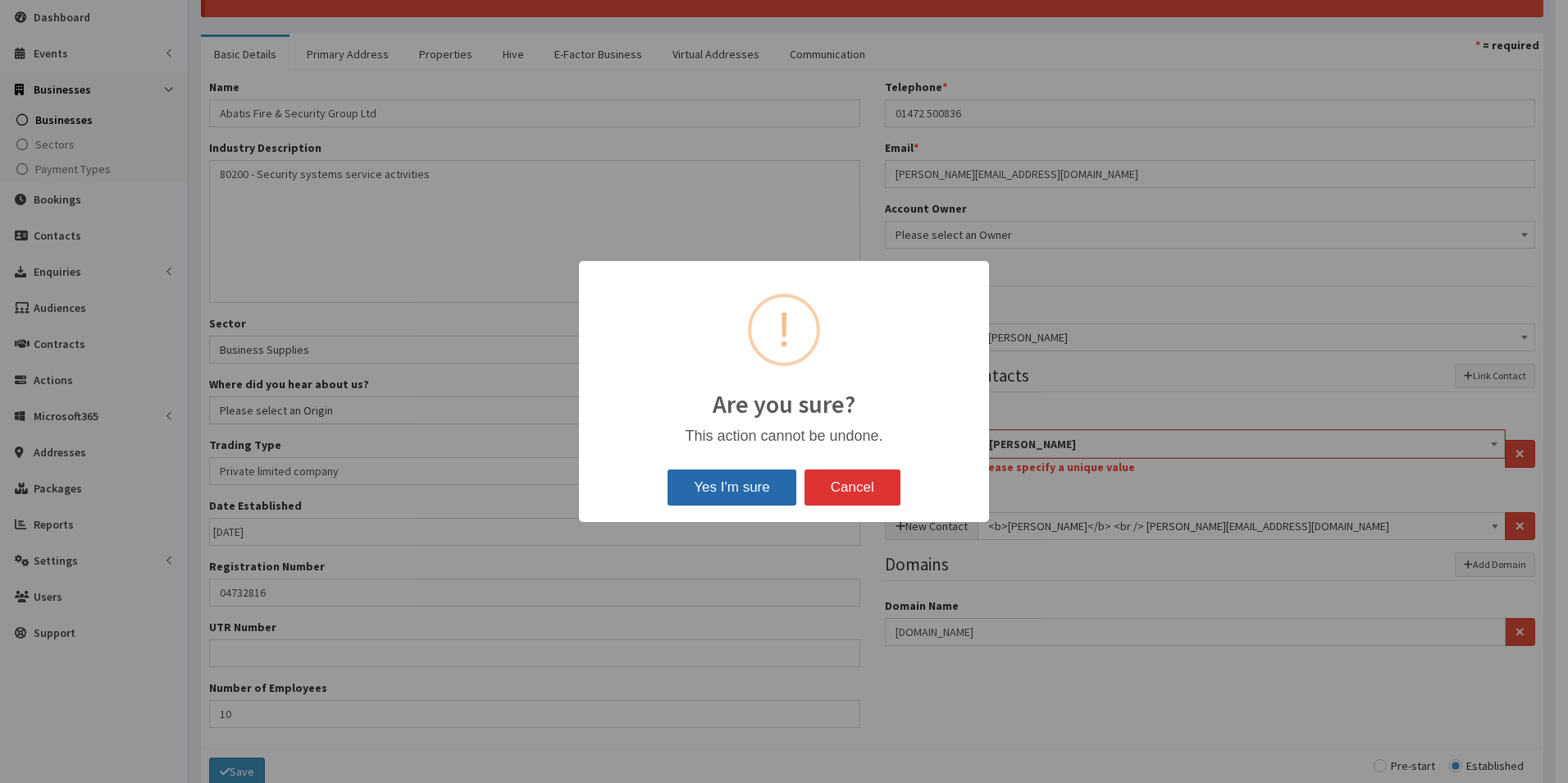
click at [770, 481] on button "Yes I'm sure" at bounding box center [731, 487] width 128 height 36
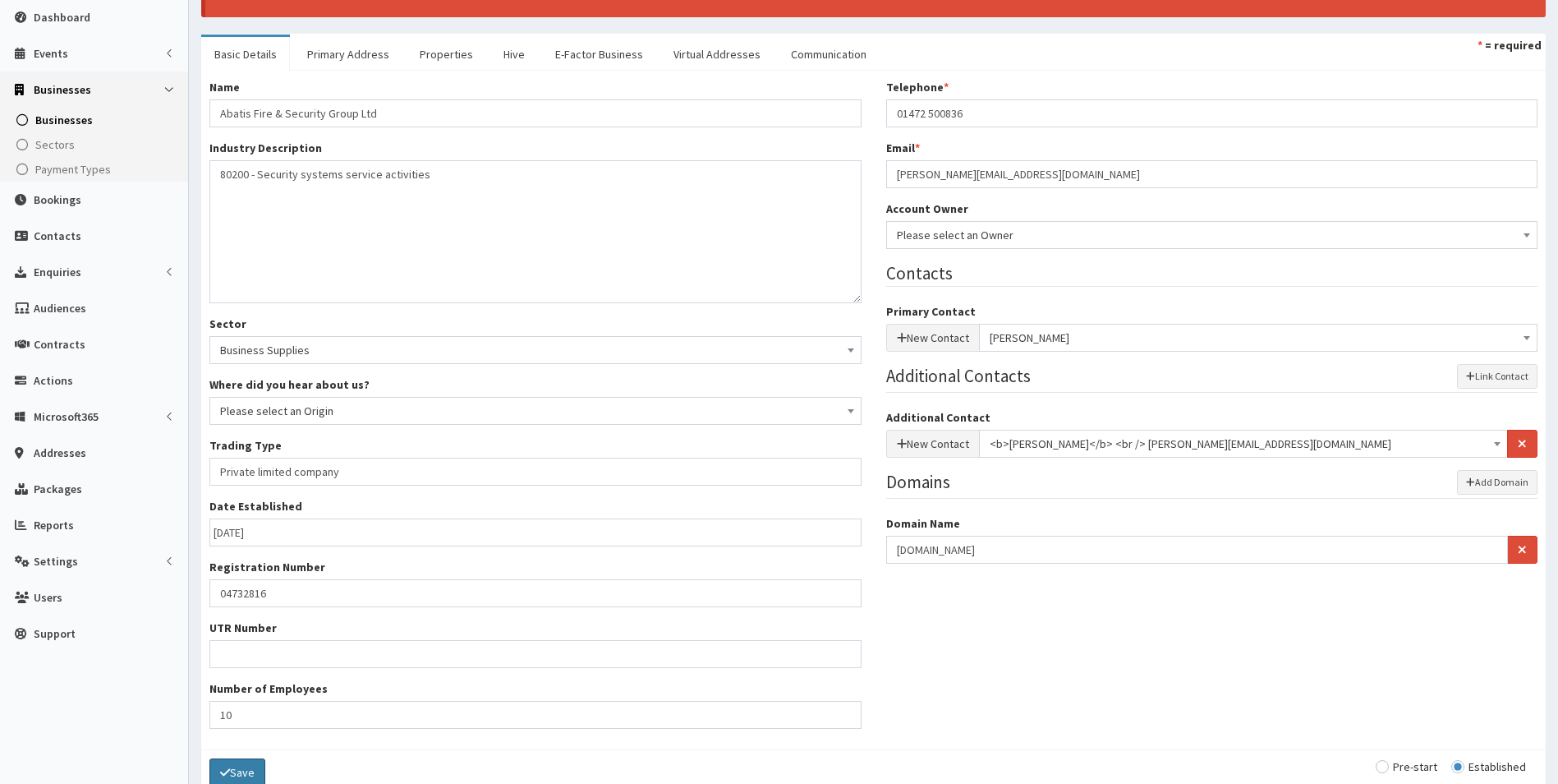
click at [250, 774] on button "Save" at bounding box center [237, 771] width 56 height 28
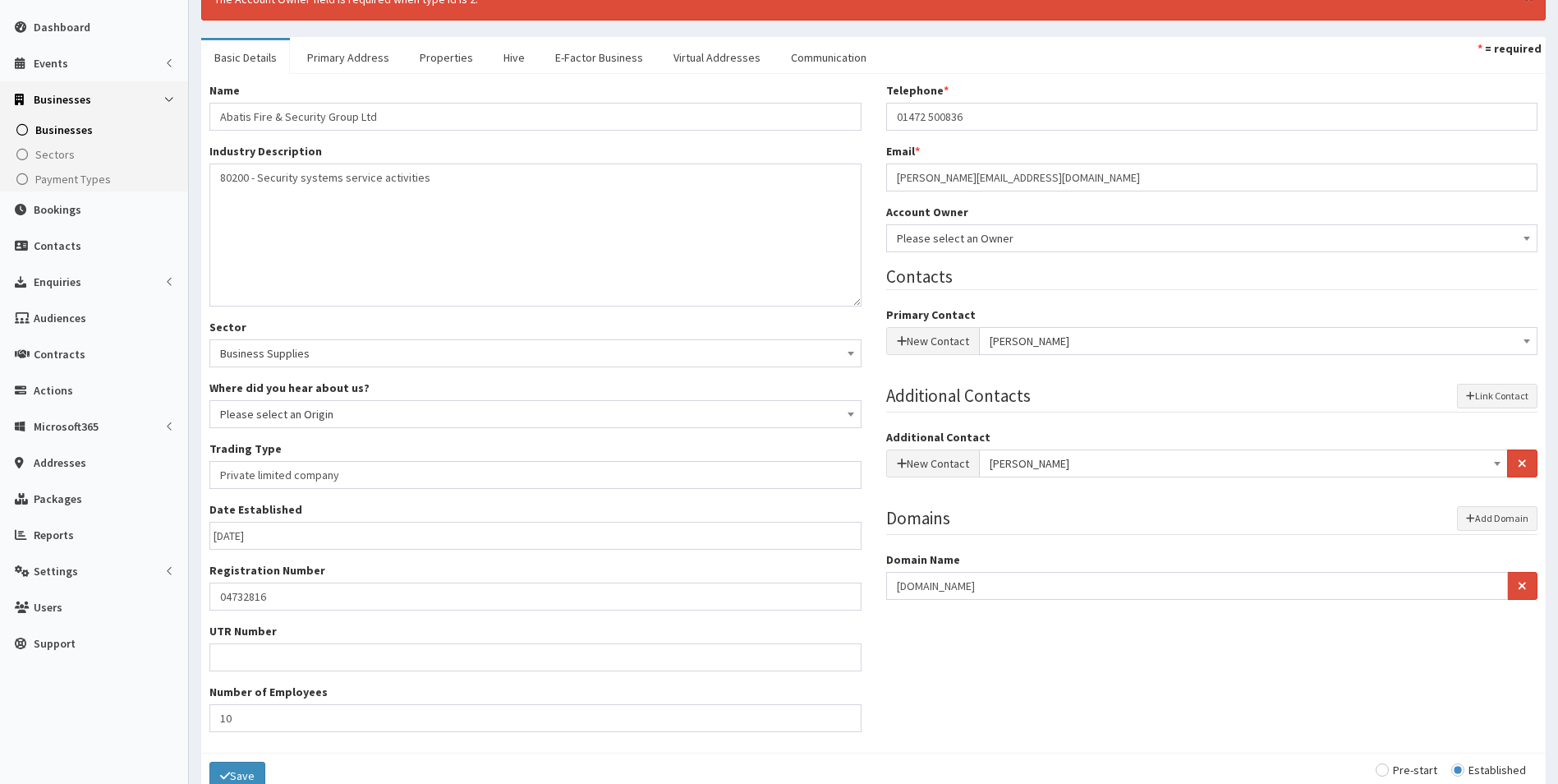
scroll to position [164, 0]
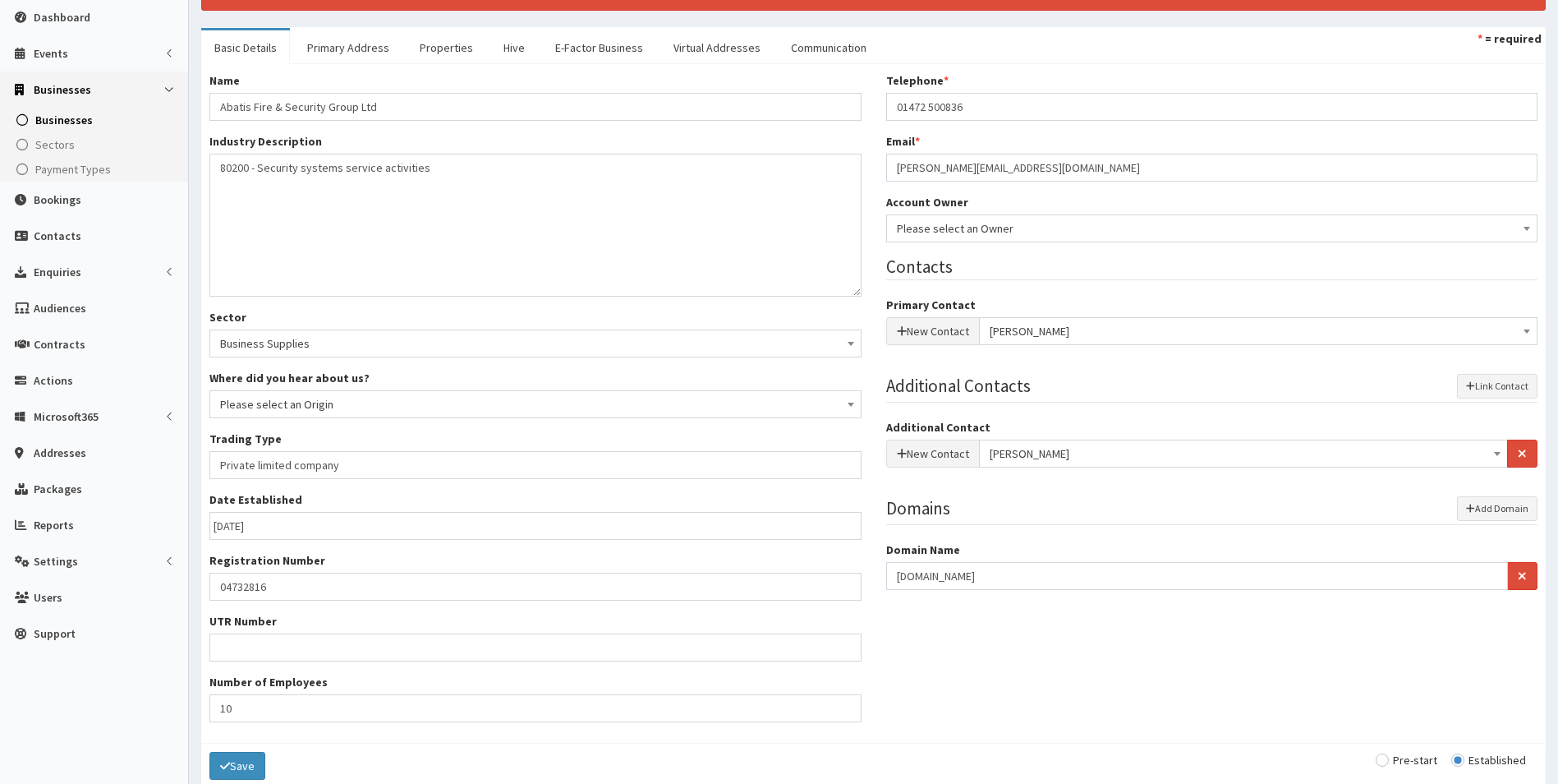
click at [962, 230] on span "Please select an Owner" at bounding box center [1212, 228] width 631 height 23
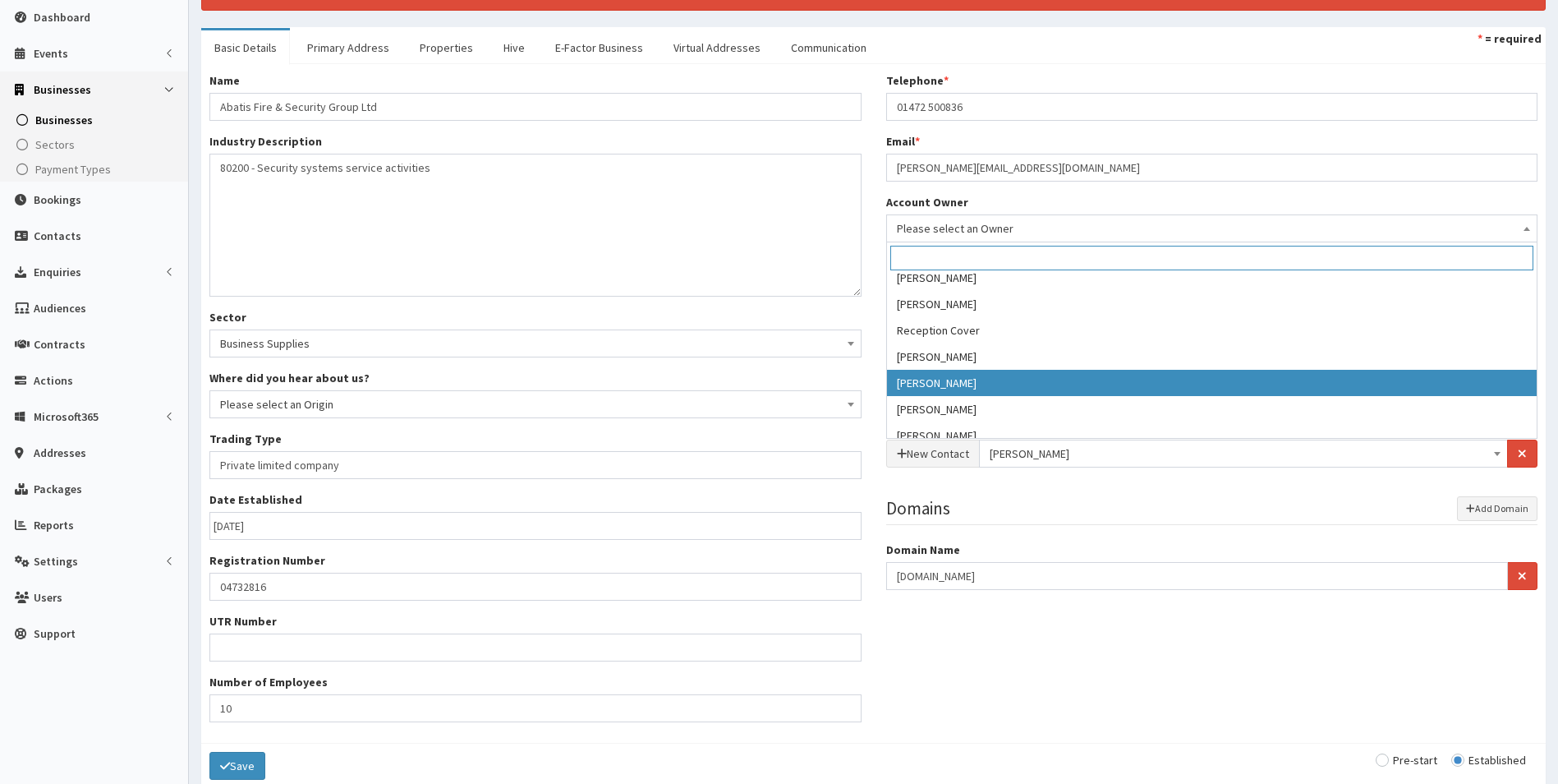
scroll to position [362, 0]
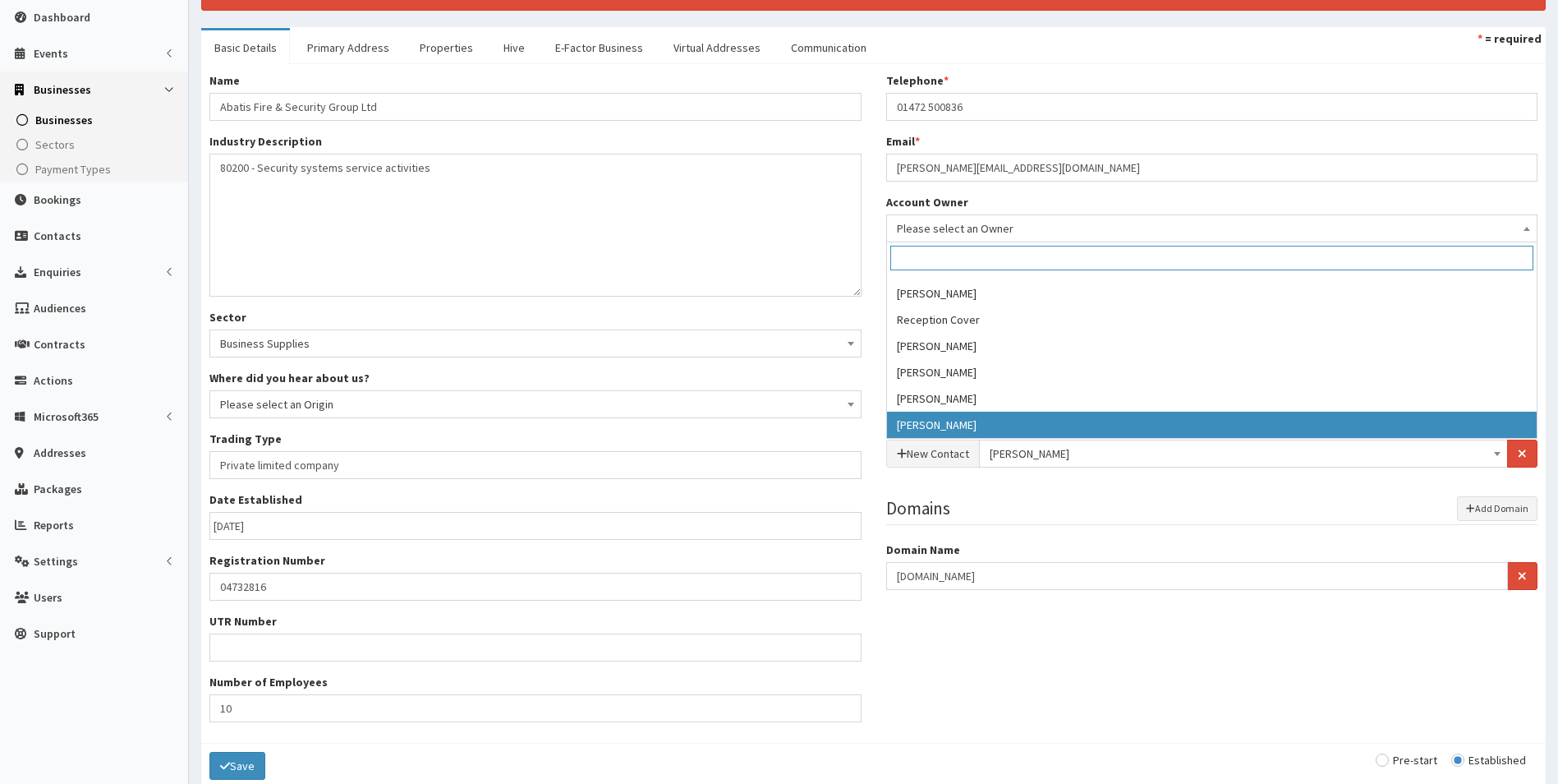
select select "46"
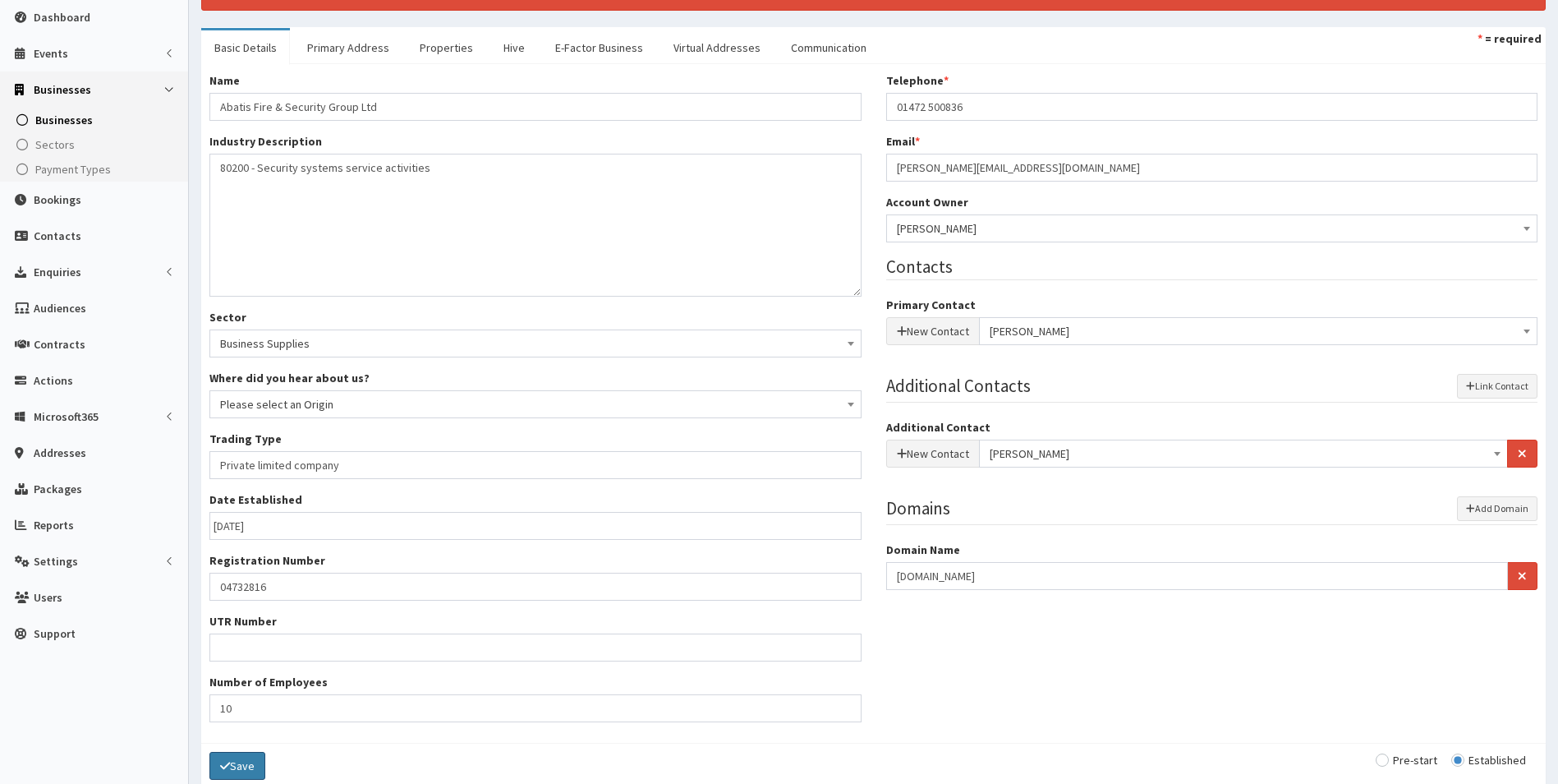
click at [250, 761] on button "Save" at bounding box center [237, 765] width 56 height 28
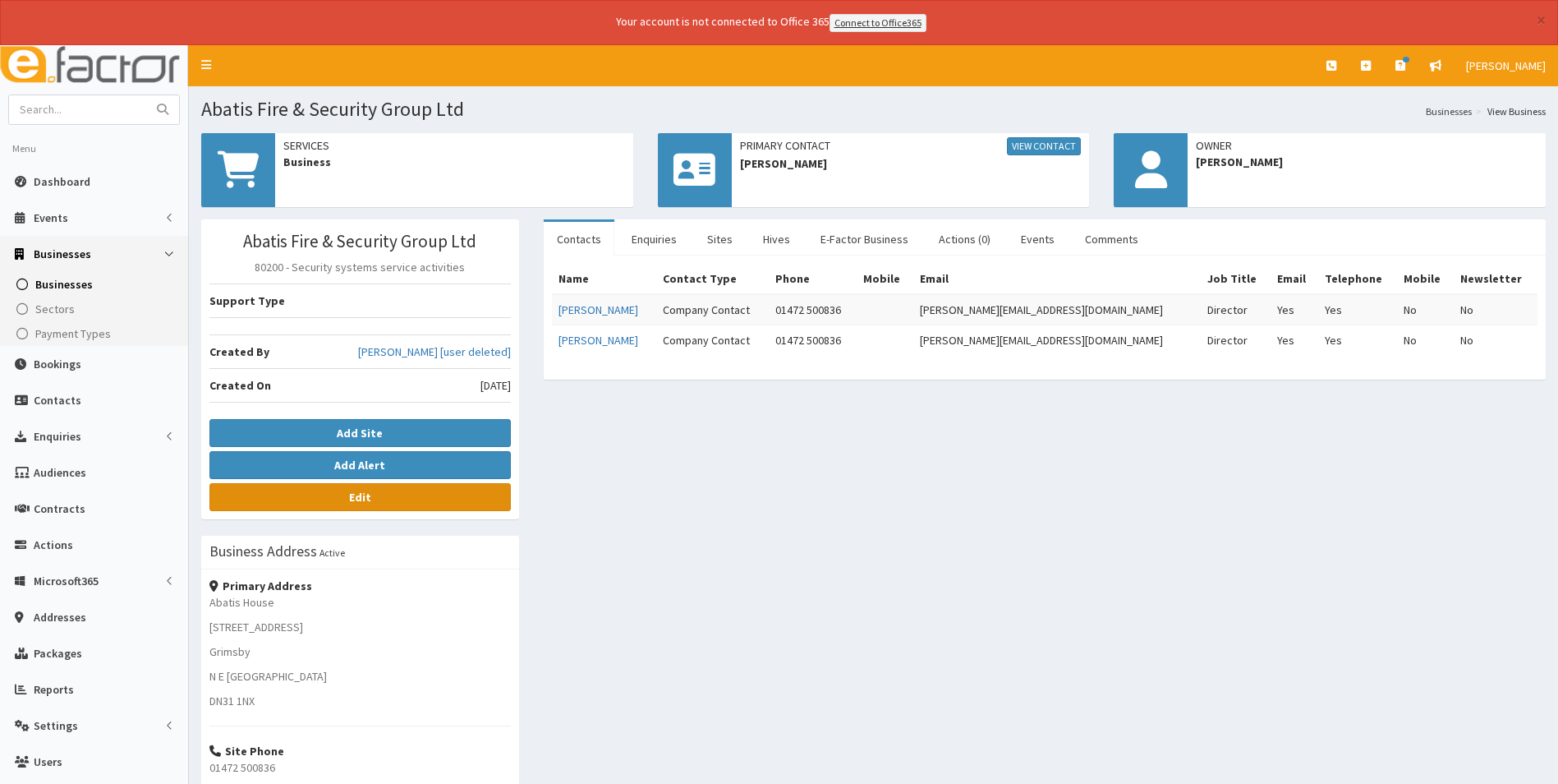
click at [422, 501] on link "Edit" at bounding box center [360, 497] width 302 height 28
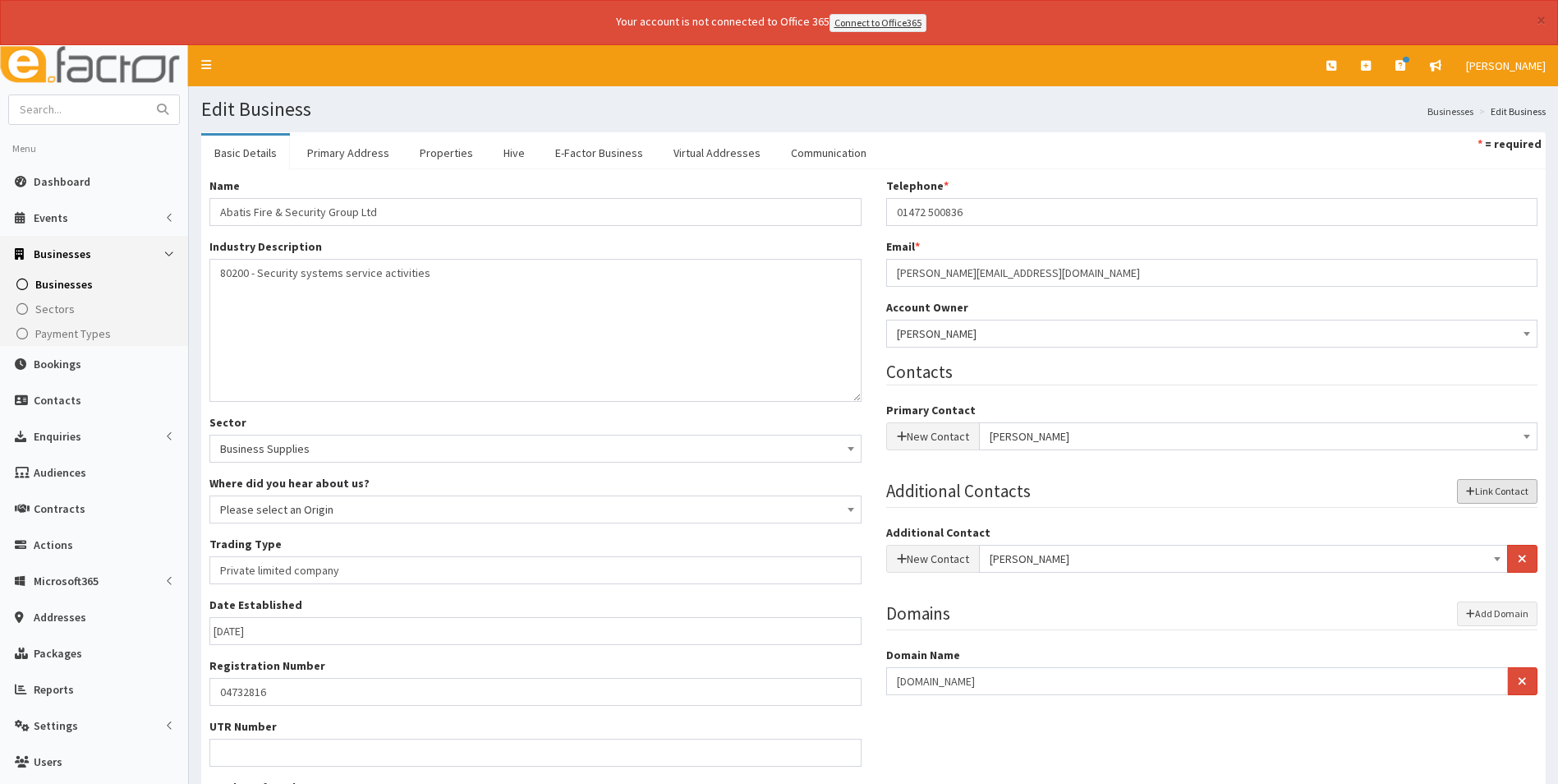
click at [1485, 489] on button "Link Contact" at bounding box center [1498, 491] width 80 height 24
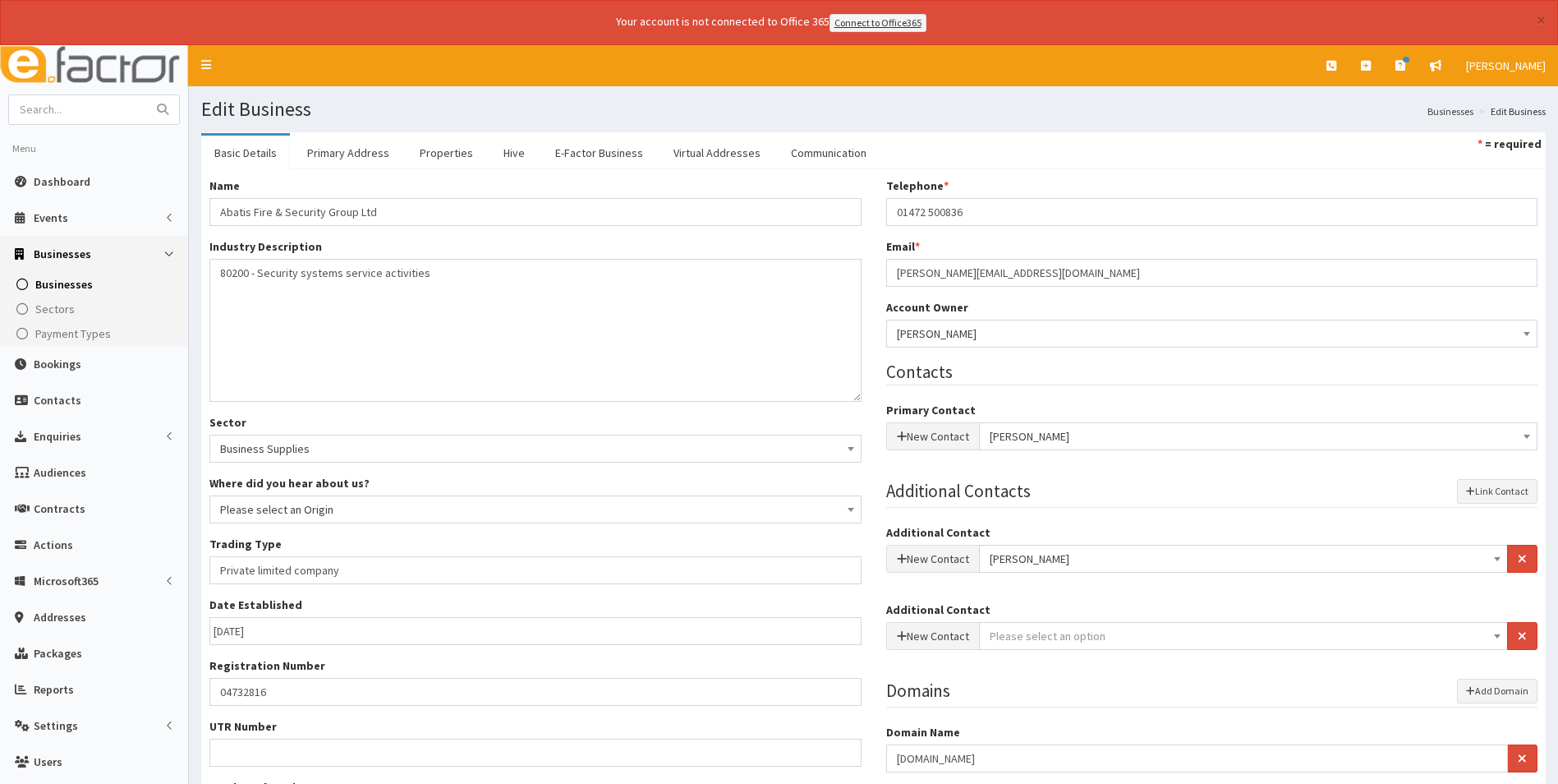
click at [1193, 637] on span "Please select an option" at bounding box center [1244, 635] width 508 height 23
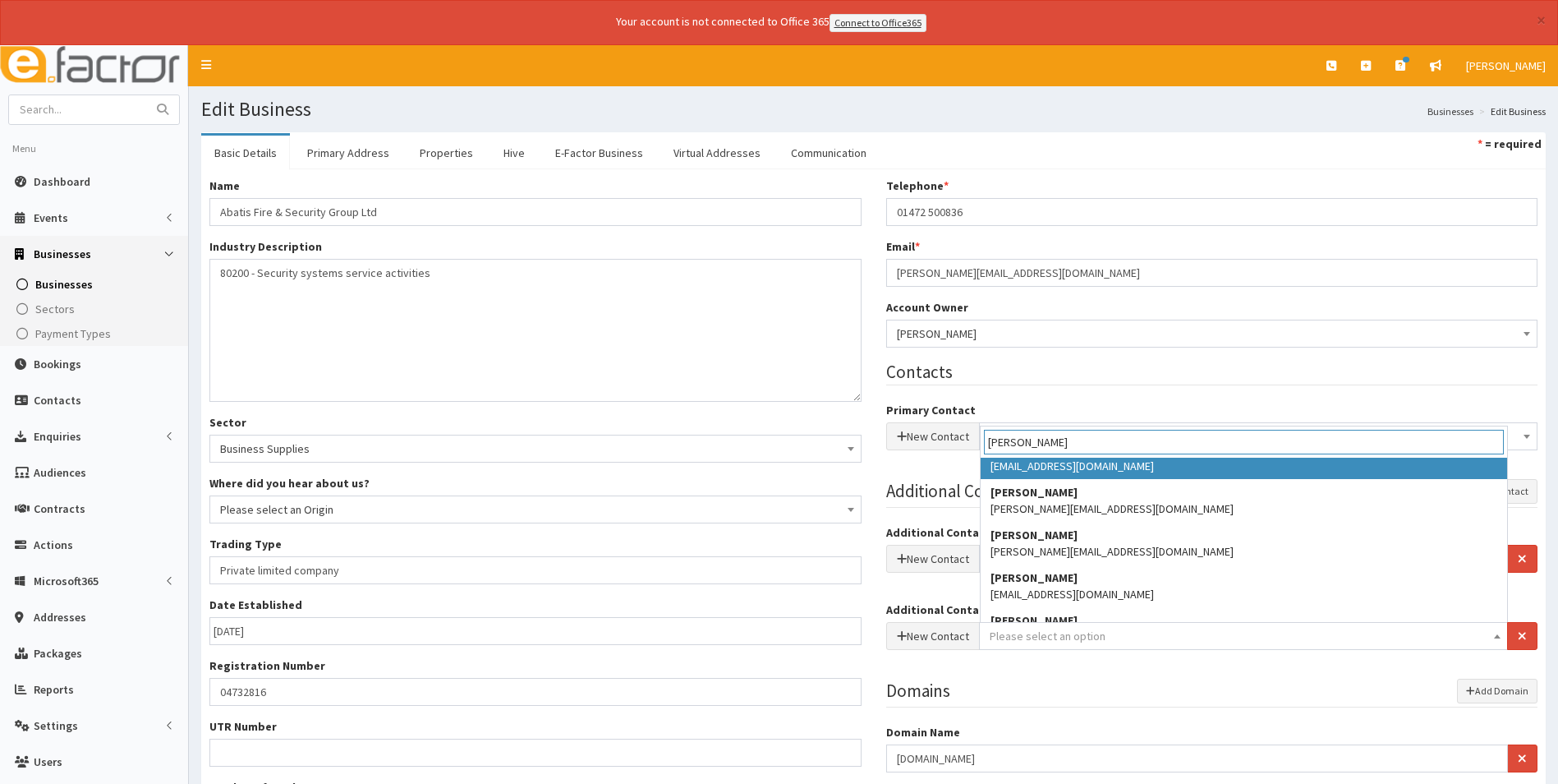
scroll to position [164, 0]
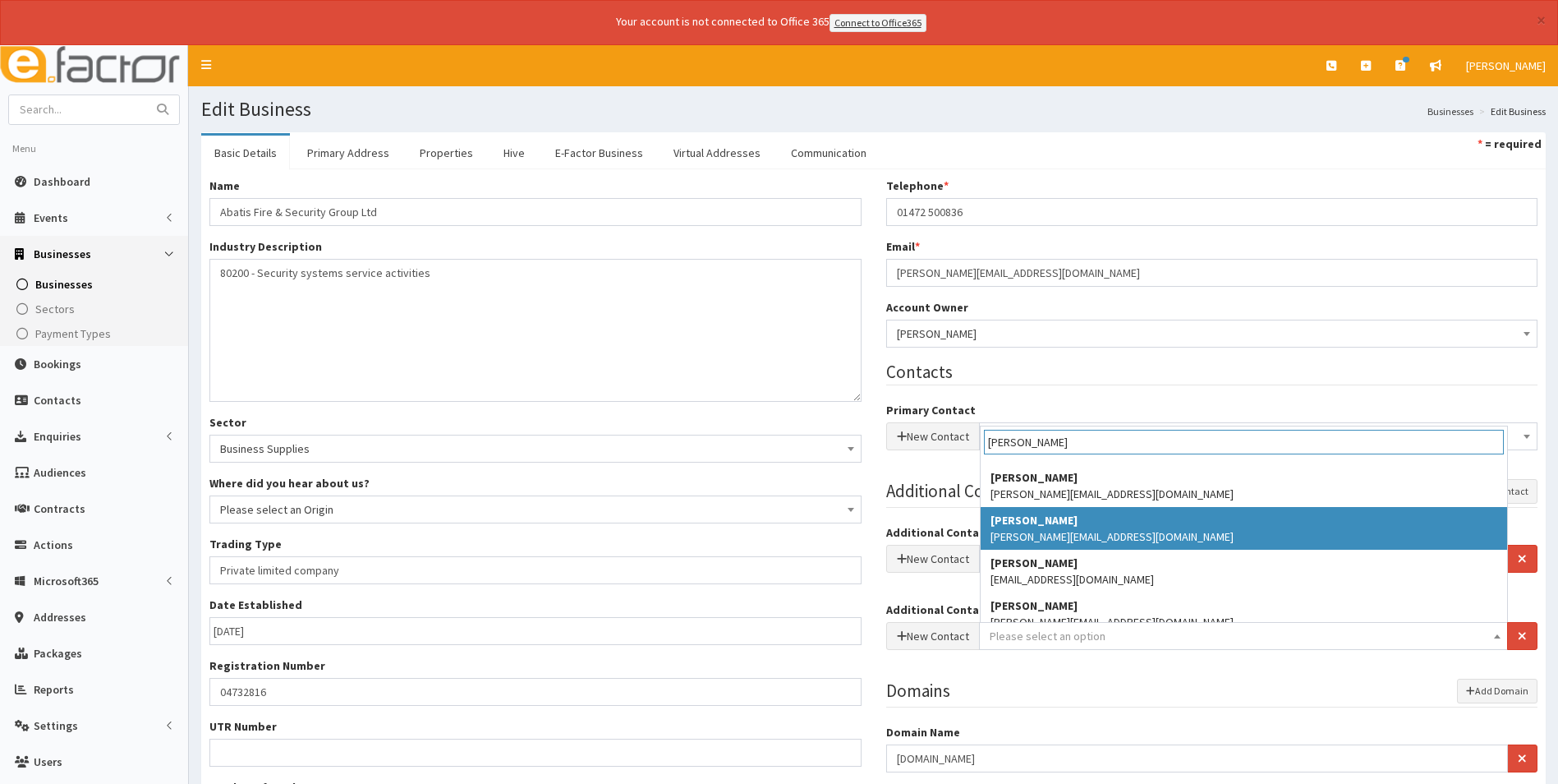
type input "christopher"
select select "1650"
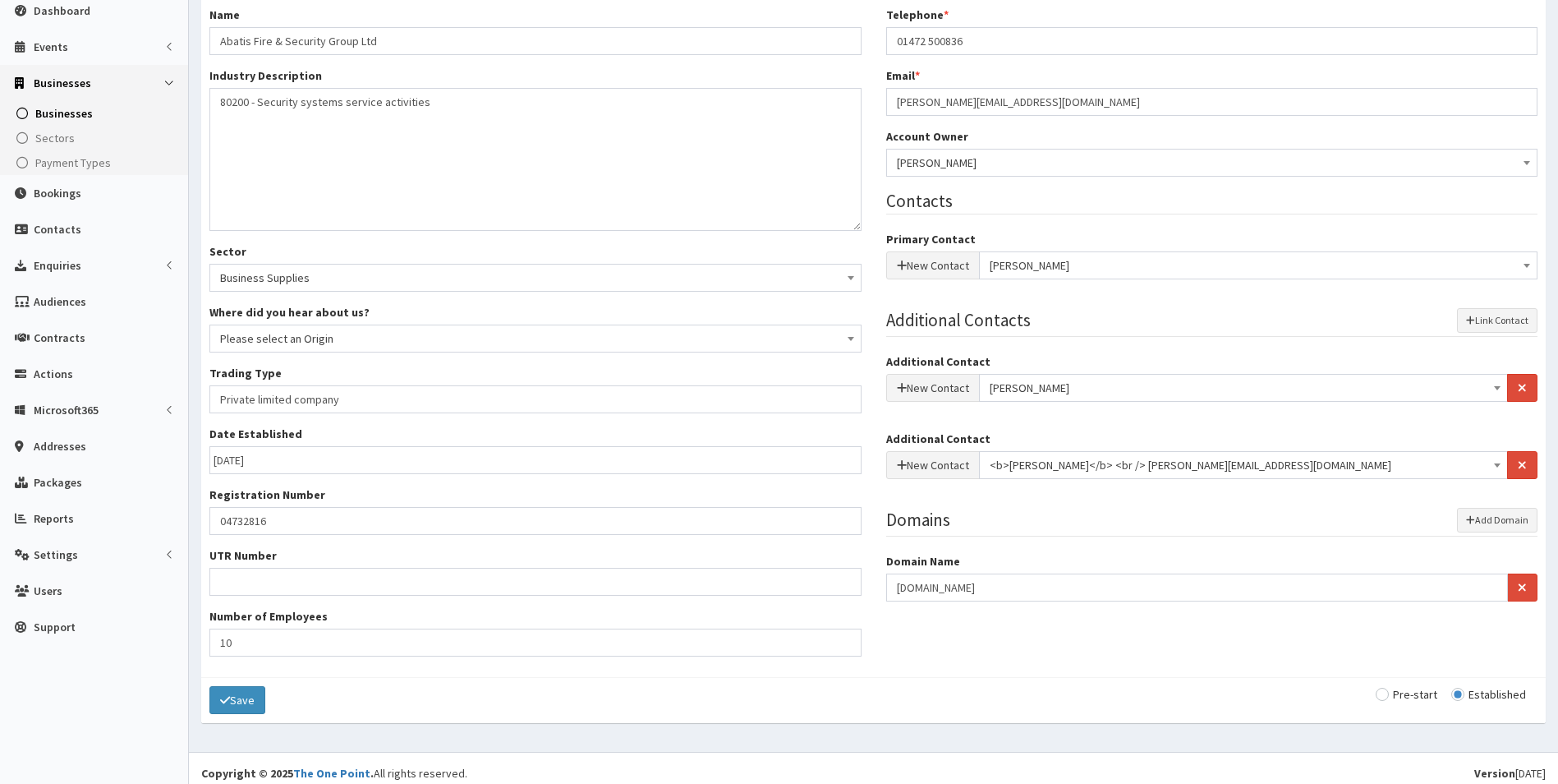
scroll to position [182, 0]
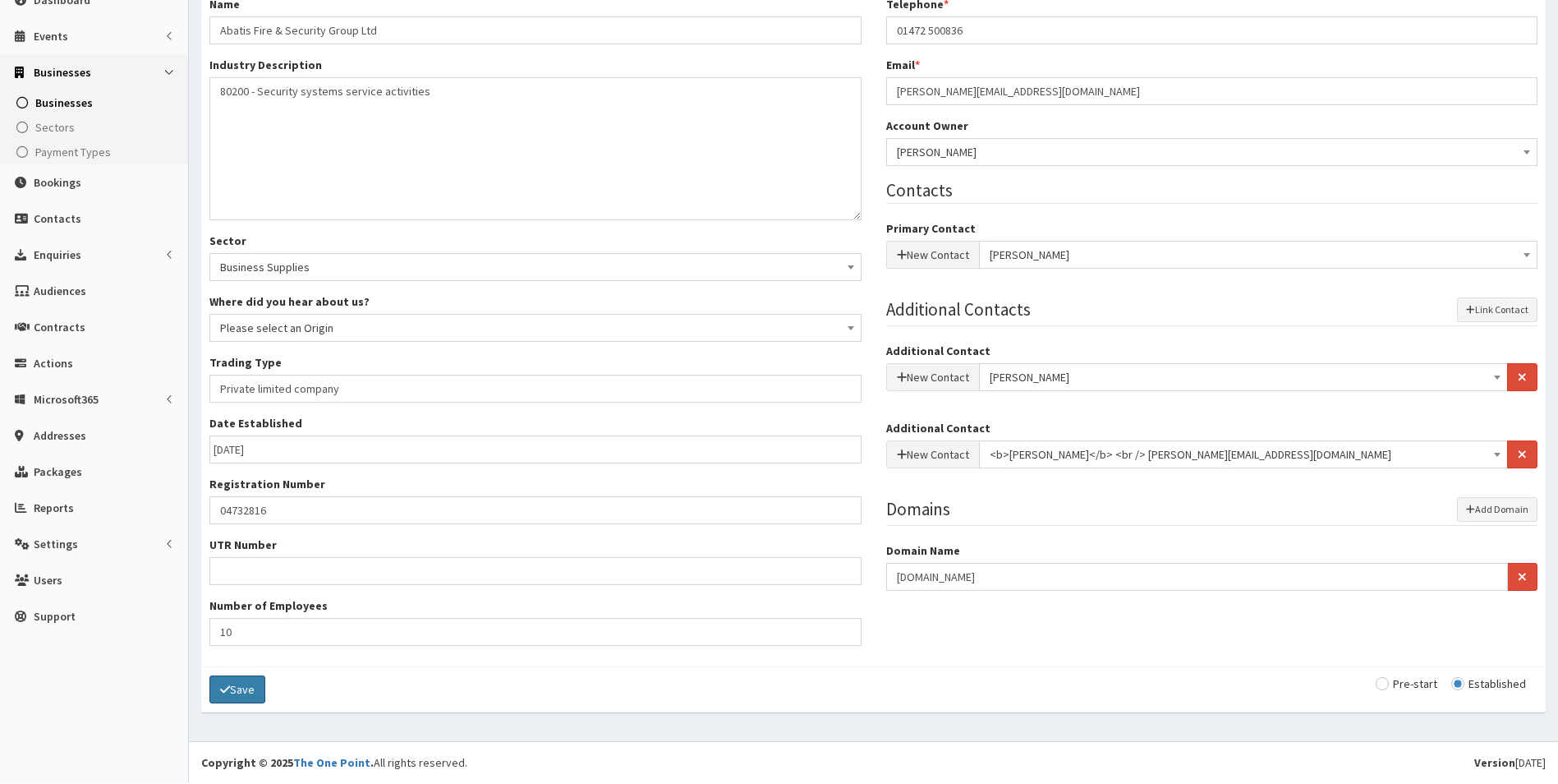
click at [250, 699] on button "Save" at bounding box center [237, 689] width 56 height 28
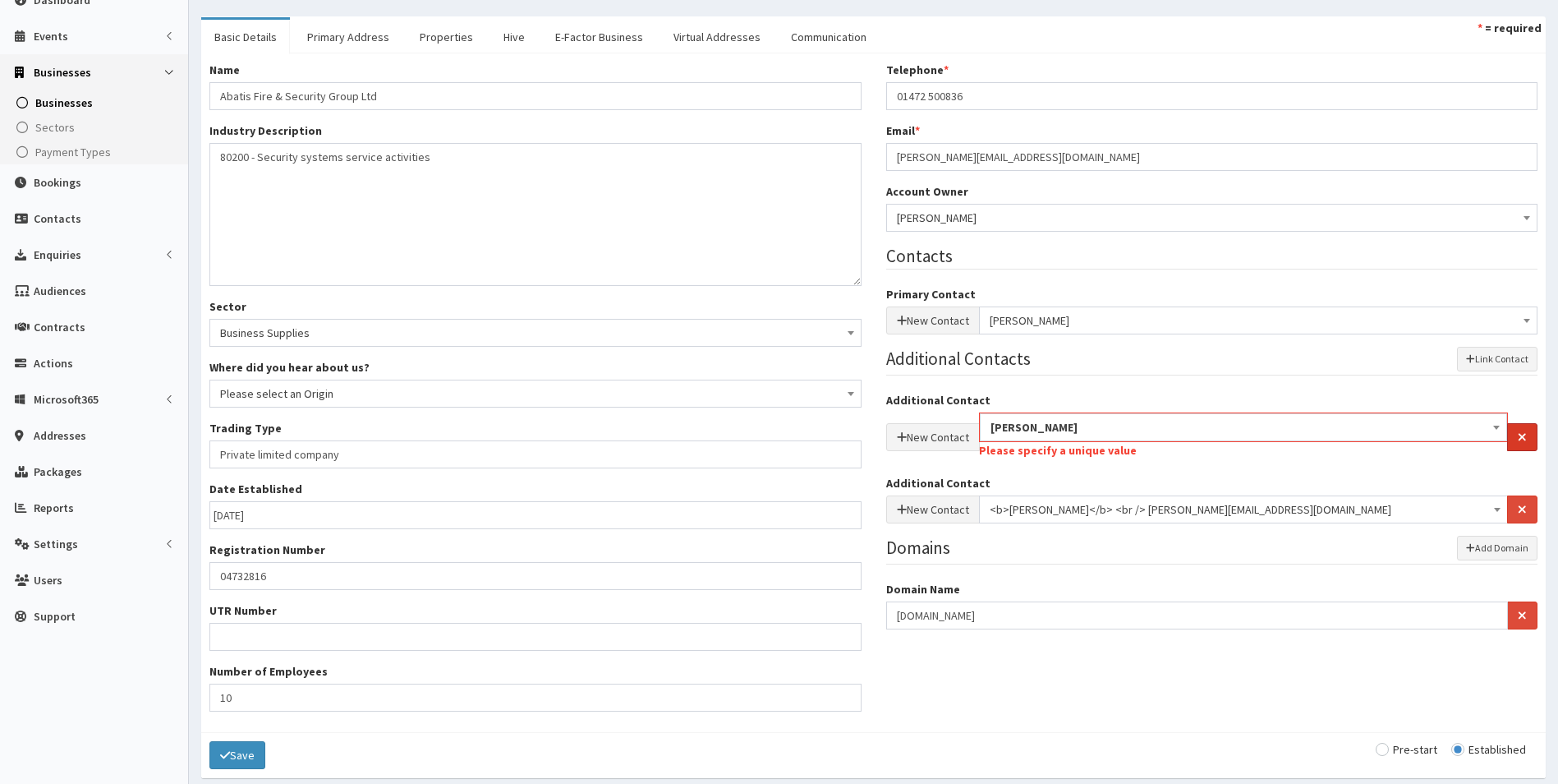
click at [1519, 443] on icon "button" at bounding box center [1522, 437] width 9 height 12
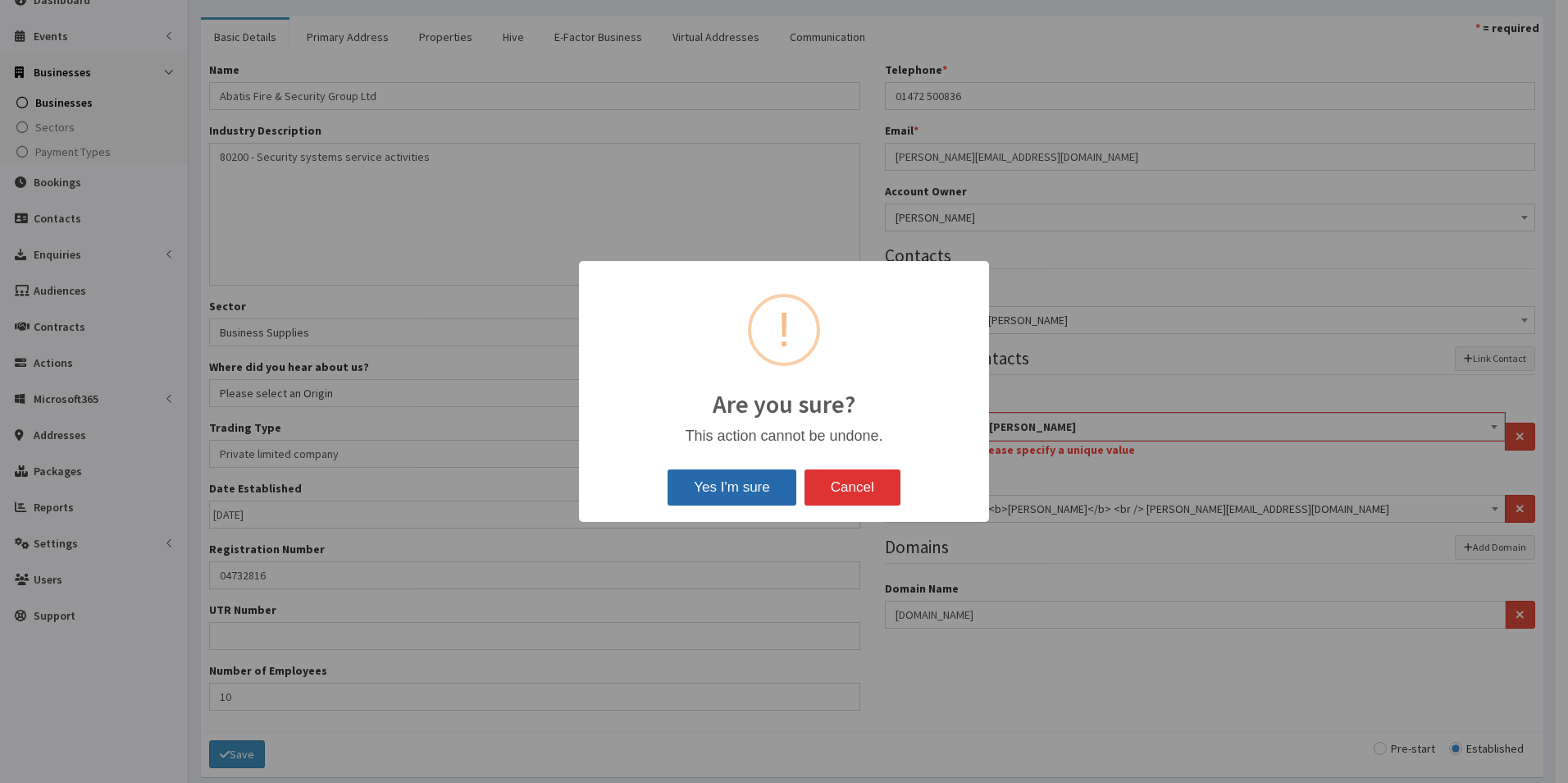
click at [755, 501] on button "Yes I'm sure" at bounding box center [731, 487] width 128 height 36
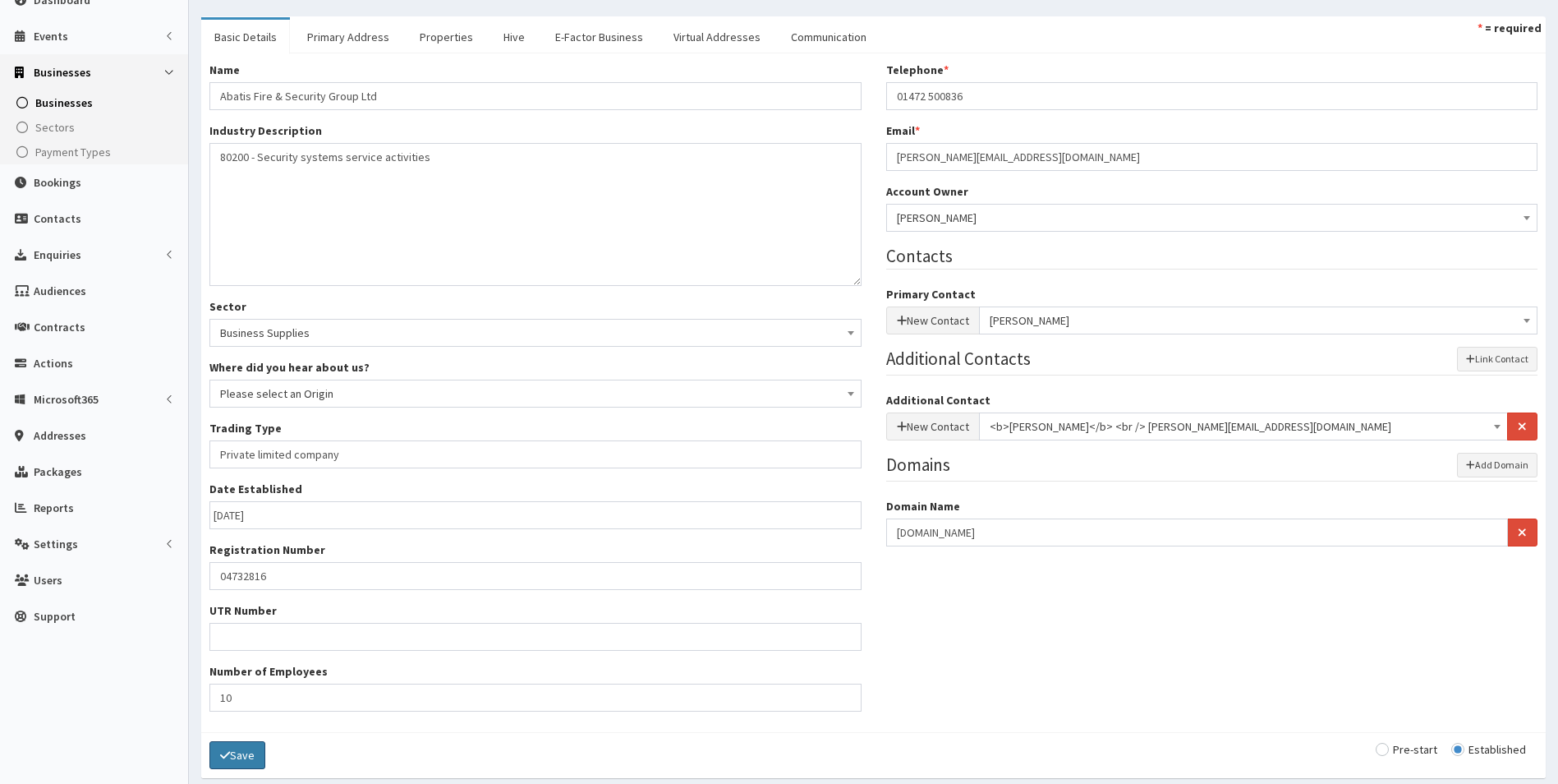
click at [226, 746] on button "Save" at bounding box center [237, 755] width 56 height 28
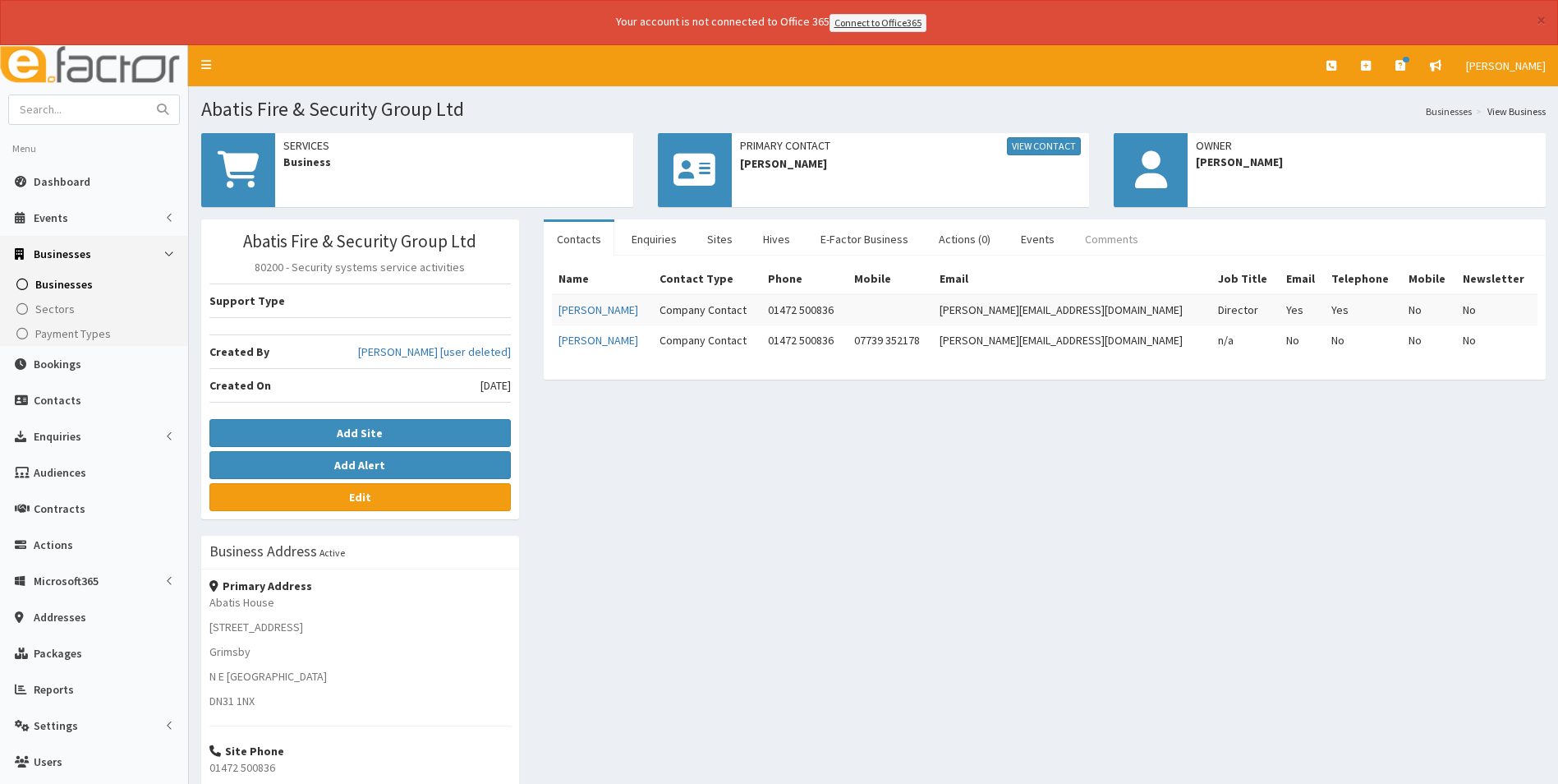
click at [1093, 235] on link "Comments" at bounding box center [1112, 239] width 80 height 34
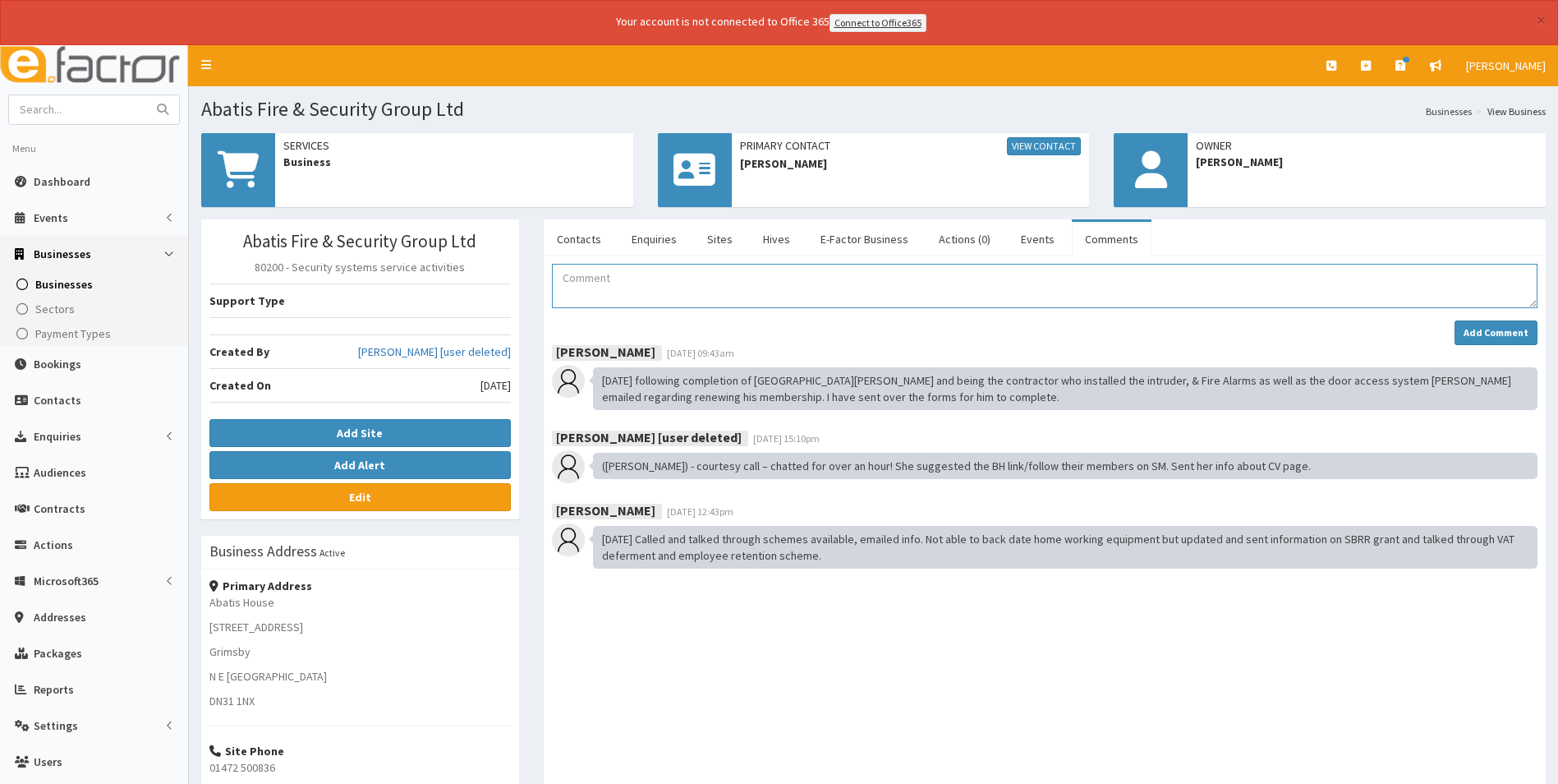
click at [770, 297] on textarea "Comment" at bounding box center [1045, 286] width 986 height 44
type textarea "membership form received via email."
click at [1494, 334] on strong "Add Comment" at bounding box center [1496, 332] width 64 height 13
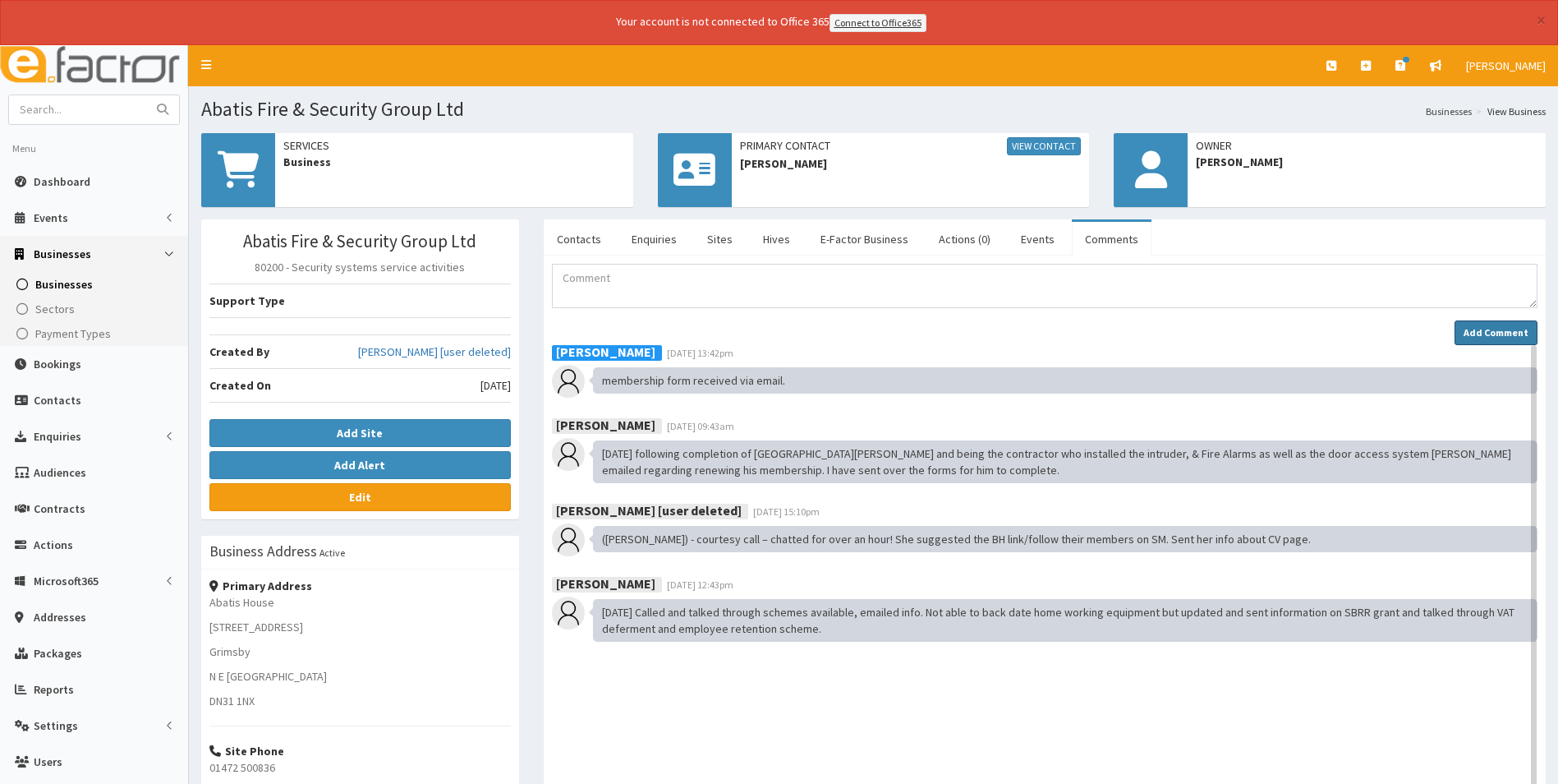
click at [1499, 320] on button "Add Comment" at bounding box center [1496, 332] width 83 height 24
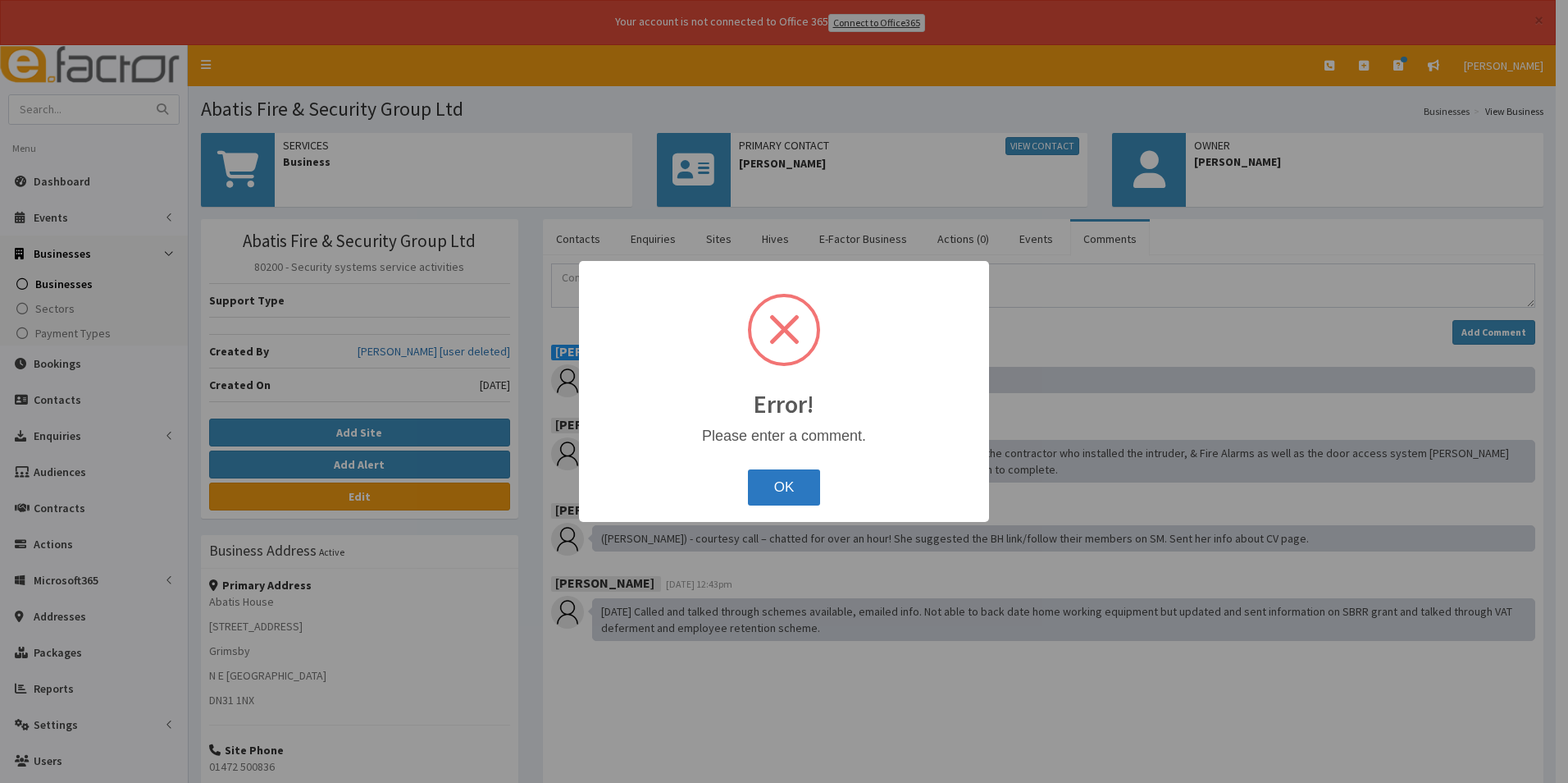
click at [784, 477] on button "OK" at bounding box center [784, 487] width 73 height 36
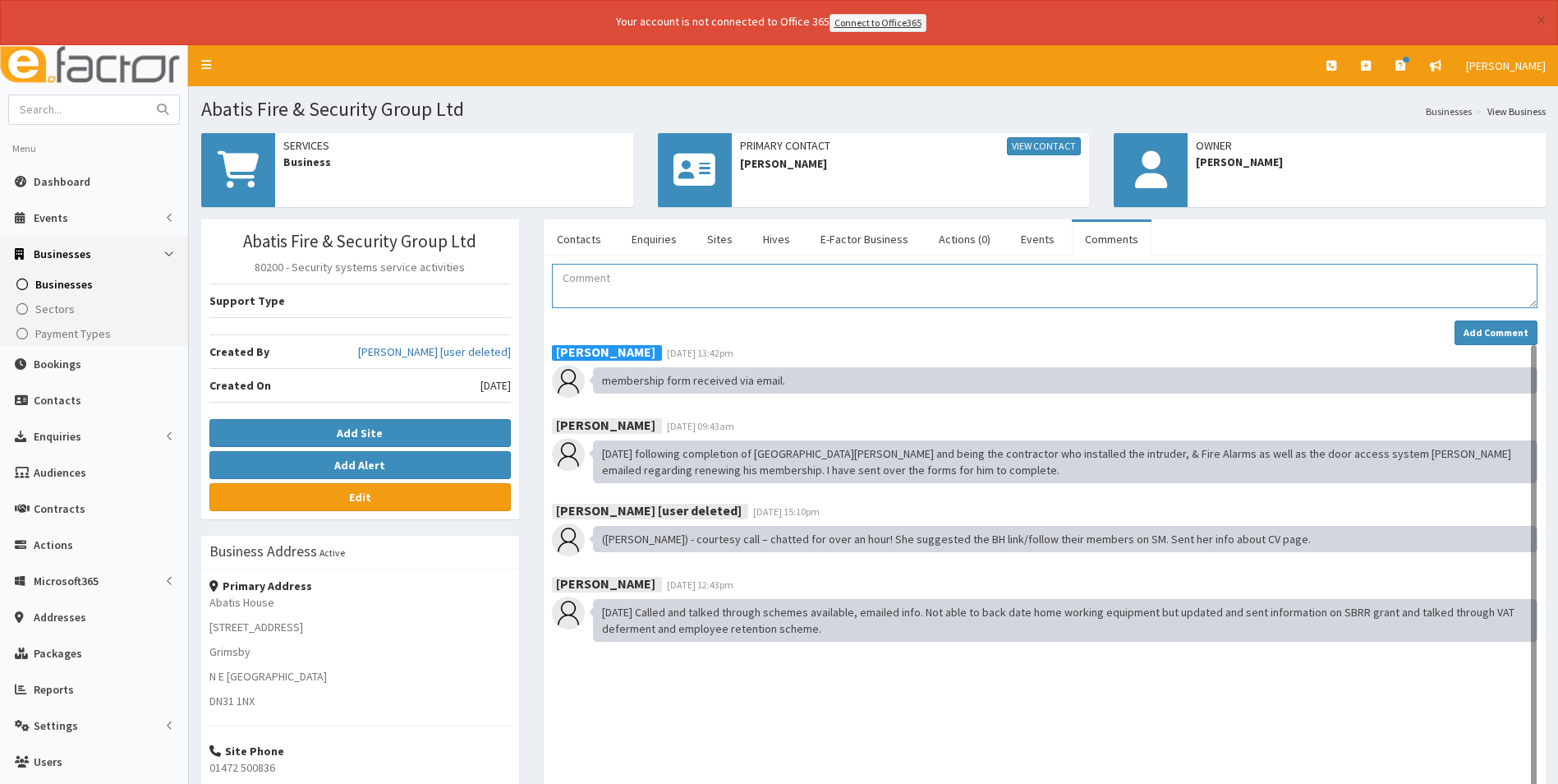
click at [681, 266] on textarea "Comment" at bounding box center [1045, 286] width 986 height 44
type textarea "i"
type textarea "I have added to the pending tab on the retention sheet sent email 1 with paymen…"
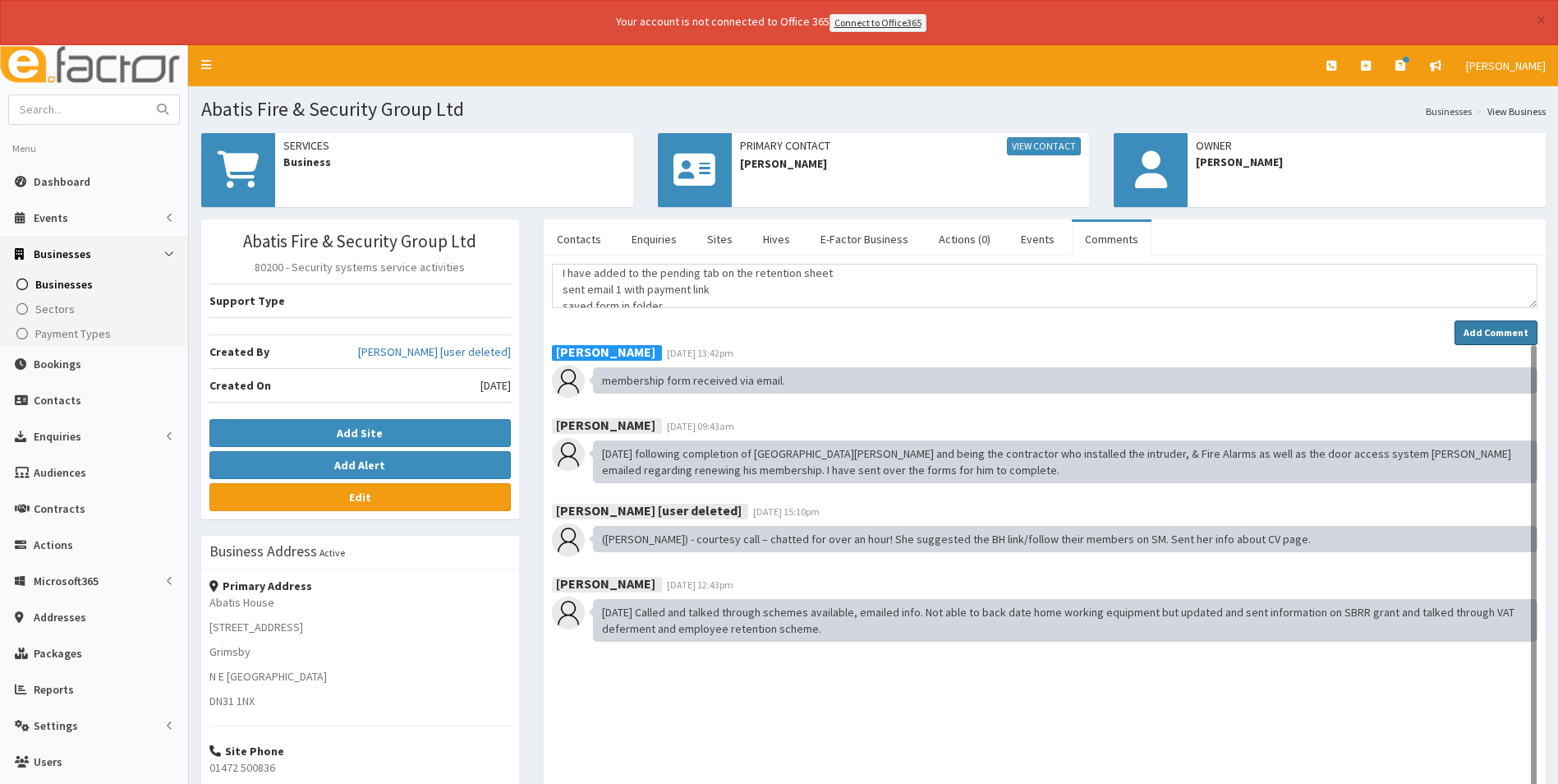
click at [1488, 338] on strong "Add Comment" at bounding box center [1496, 332] width 64 height 13
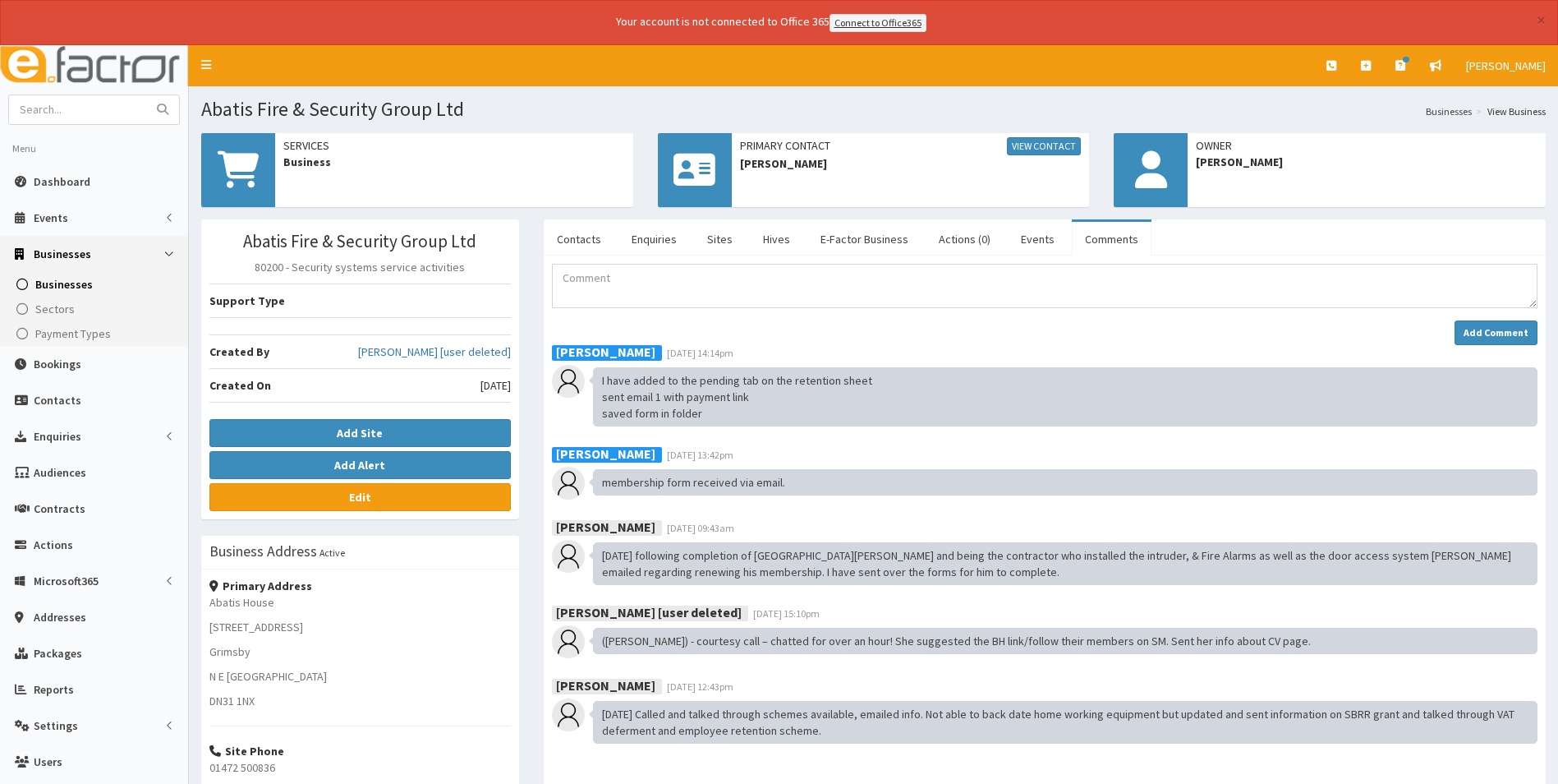
click at [1535, 20] on div "× Your account is not connected to Office 365 Connect to Office365" at bounding box center [779, 23] width 1558 height 45
click at [131, 181] on link "Dashboard" at bounding box center [94, 181] width 188 height 36
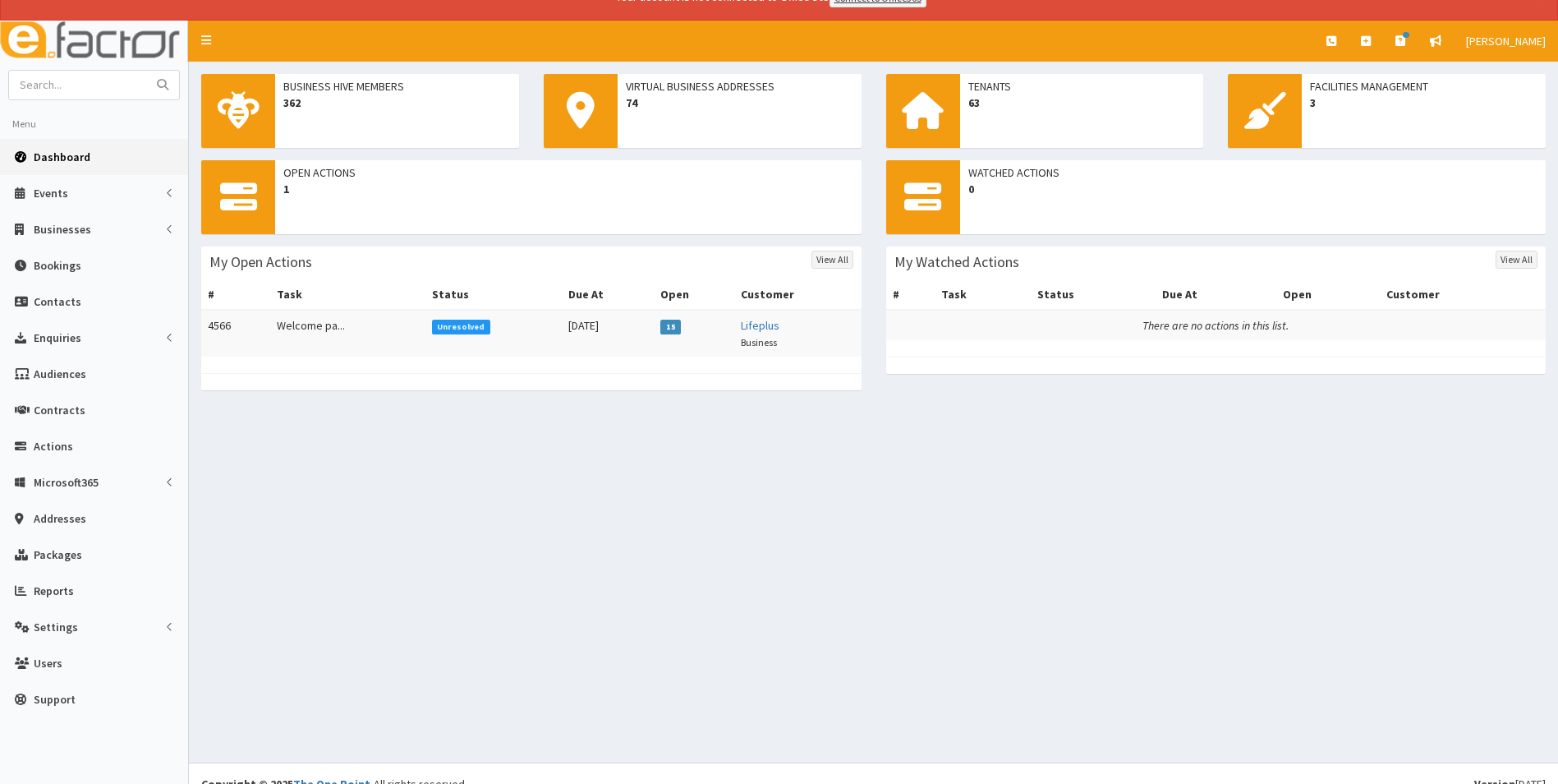
scroll to position [45, 0]
